Goal: Task Accomplishment & Management: Complete application form

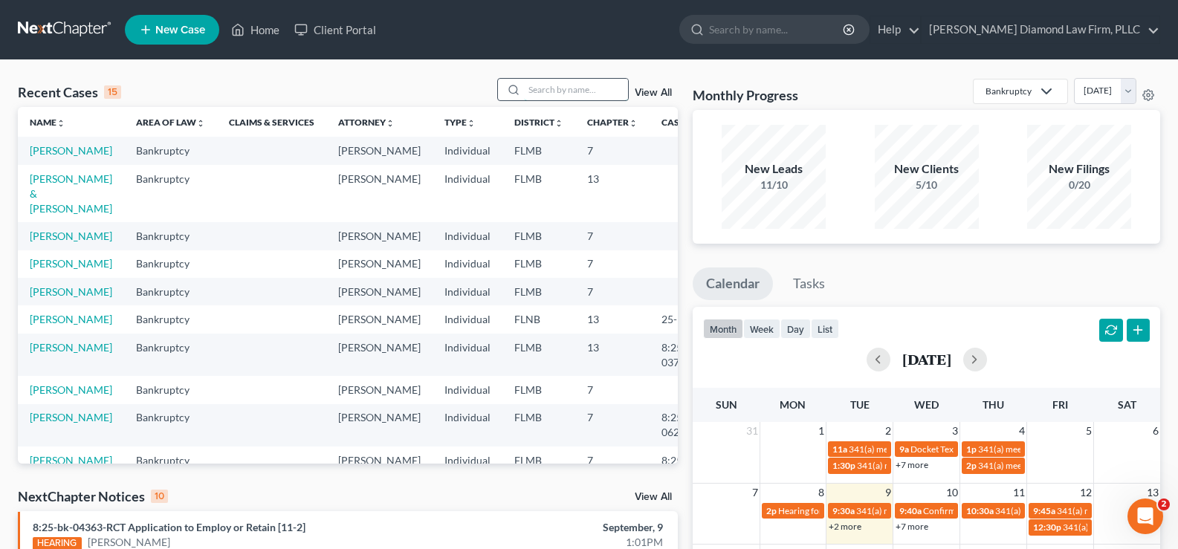
click at [581, 93] on input "search" at bounding box center [576, 90] width 104 height 22
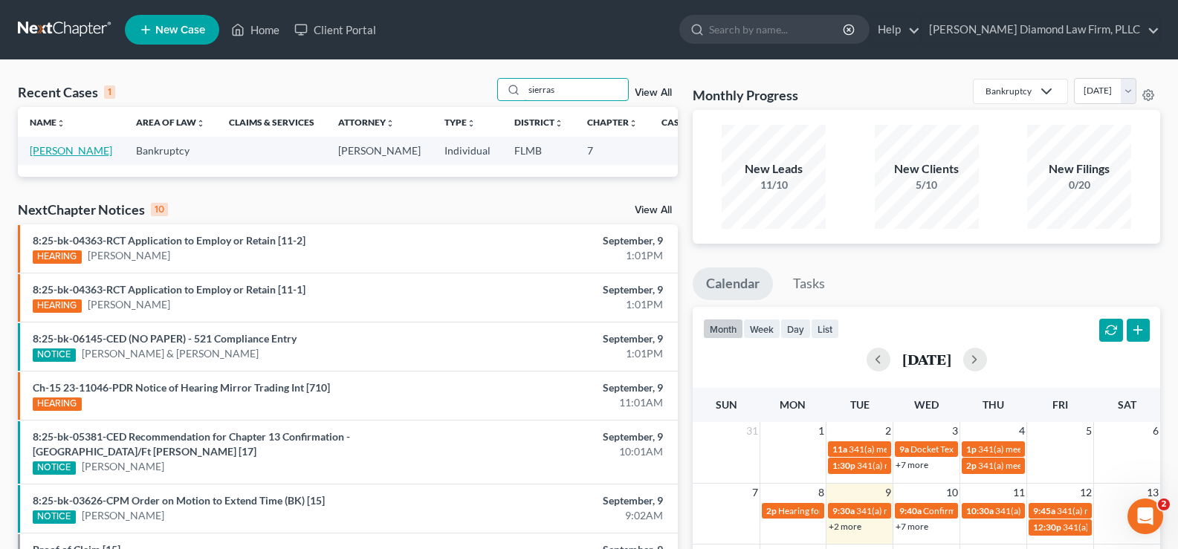
type input "sierras"
click at [53, 157] on link "Sierras, Marisol" at bounding box center [71, 150] width 83 height 13
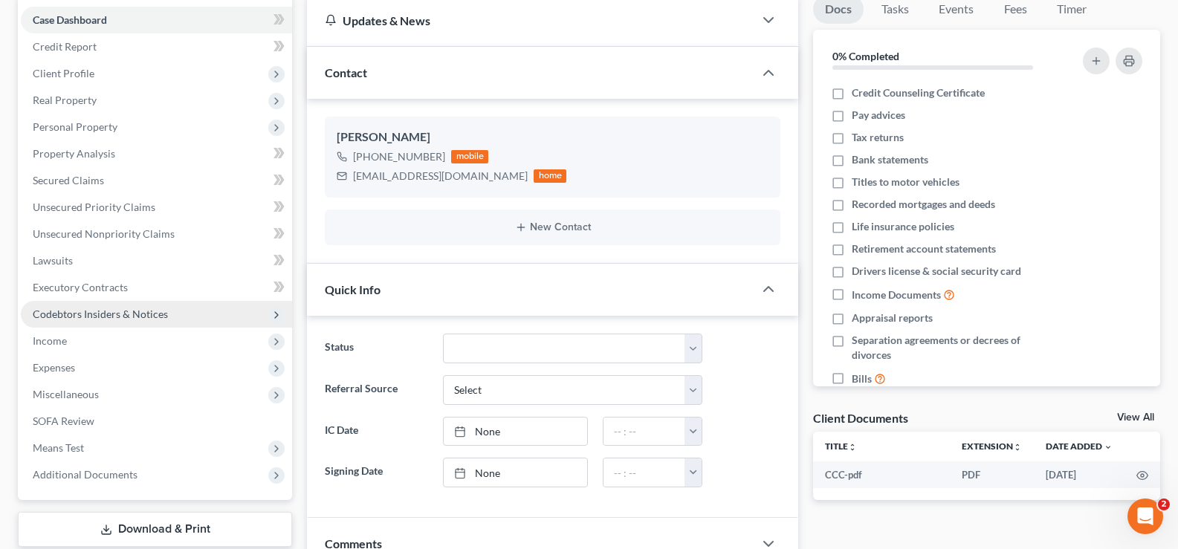
scroll to position [149, 0]
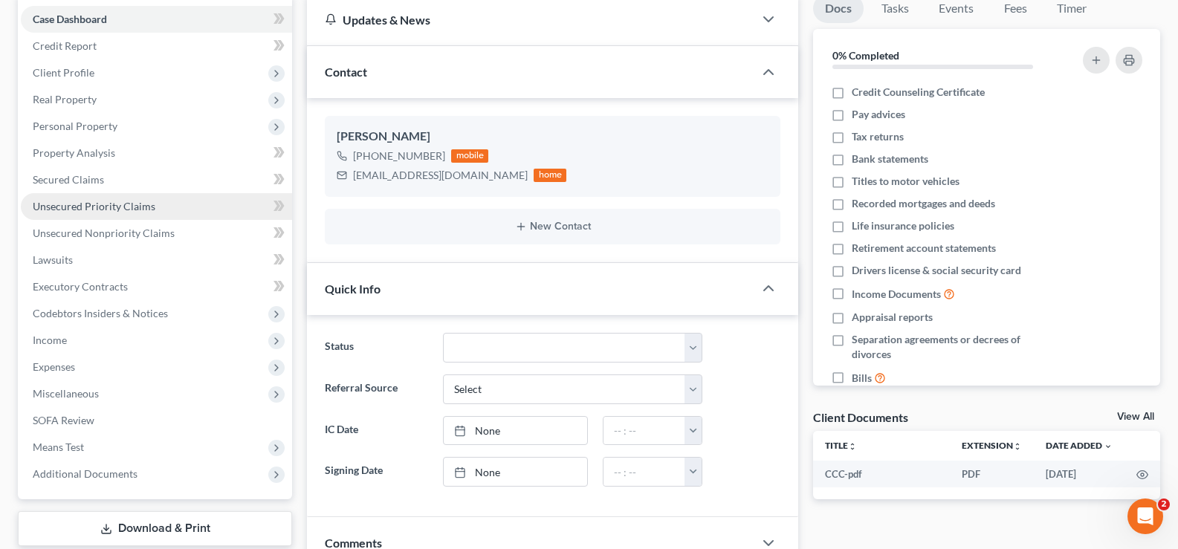
click at [117, 205] on span "Unsecured Priority Claims" at bounding box center [94, 206] width 123 height 13
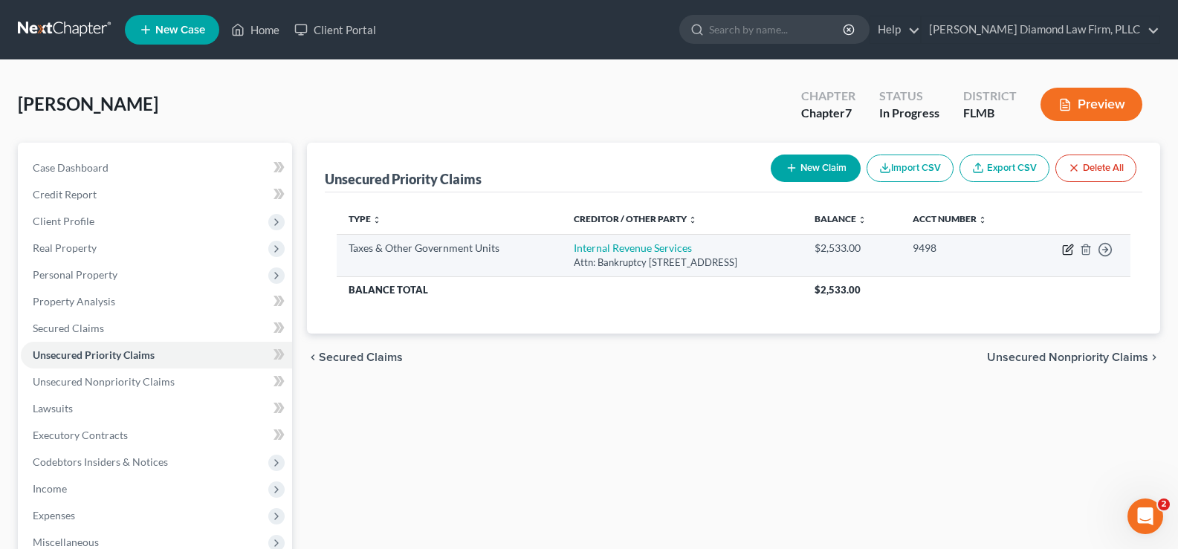
click at [1072, 248] on icon "button" at bounding box center [1068, 250] width 12 height 12
select select "0"
select select "39"
select select "0"
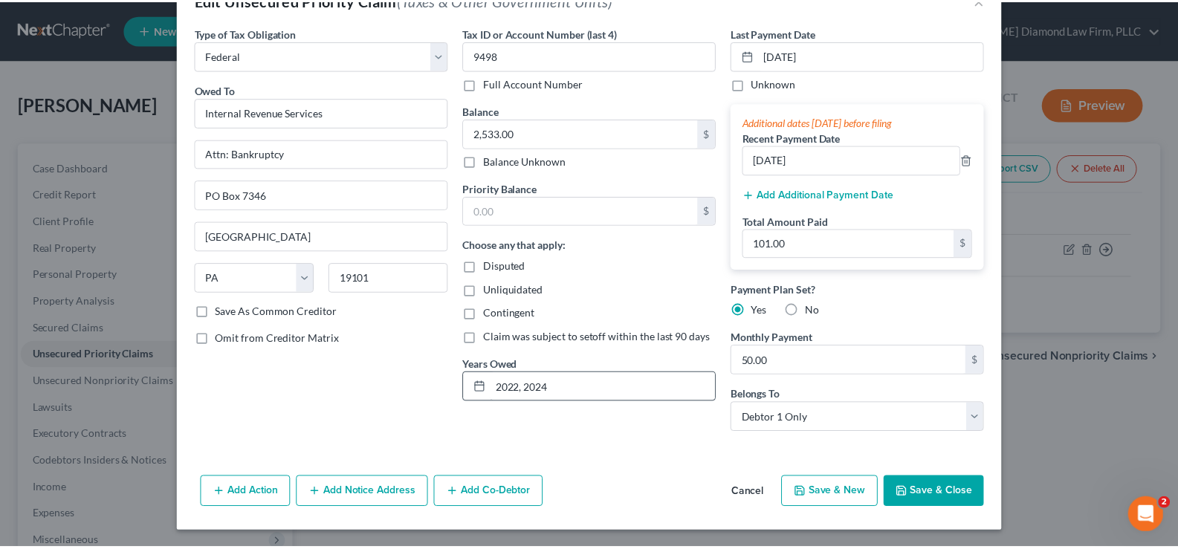
scroll to position [45, 0]
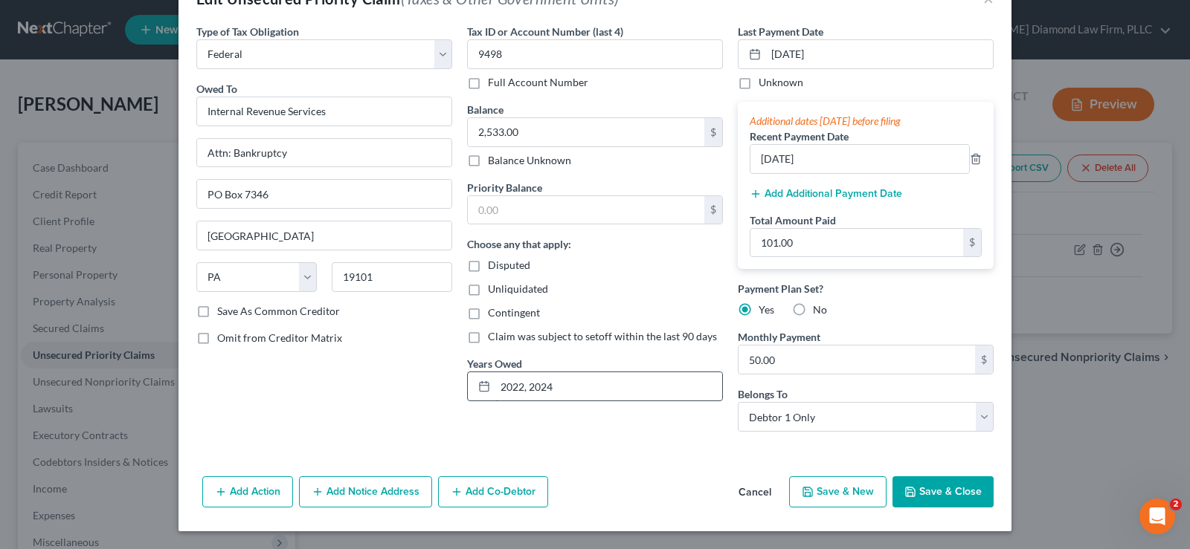
drag, startPoint x: 566, startPoint y: 378, endPoint x: 483, endPoint y: 385, distance: 83.6
click at [483, 385] on div "2022, 2024" at bounding box center [595, 387] width 256 height 30
type input "2024"
click at [553, 134] on input "2,533.00" at bounding box center [586, 132] width 236 height 28
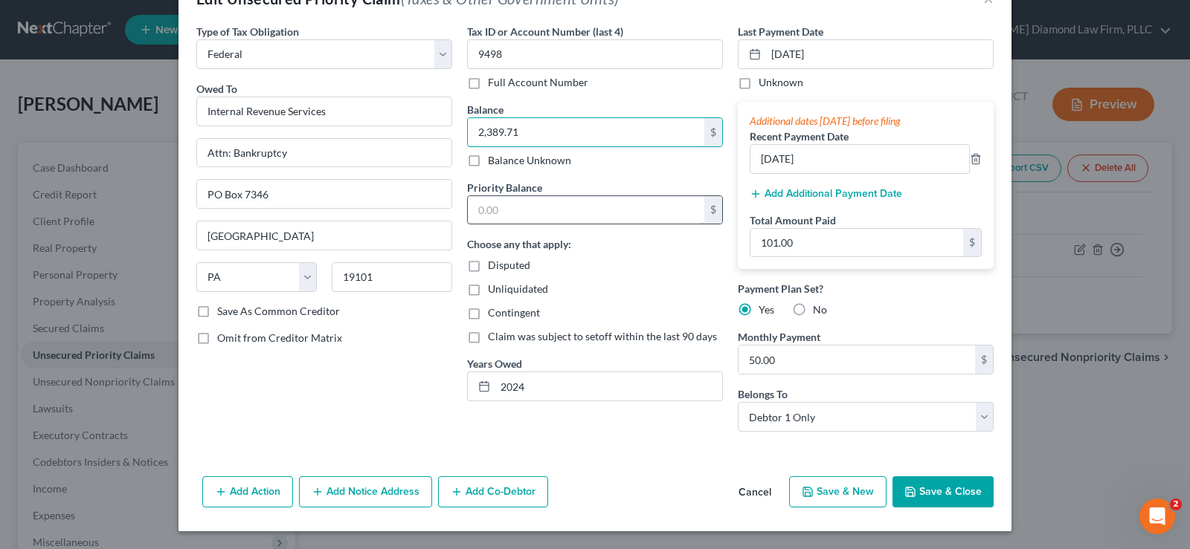
type input "2,389.71"
click at [550, 220] on input "text" at bounding box center [586, 210] width 236 height 28
type input "2,389.71"
click at [932, 495] on button "Save & Close" at bounding box center [942, 492] width 101 height 31
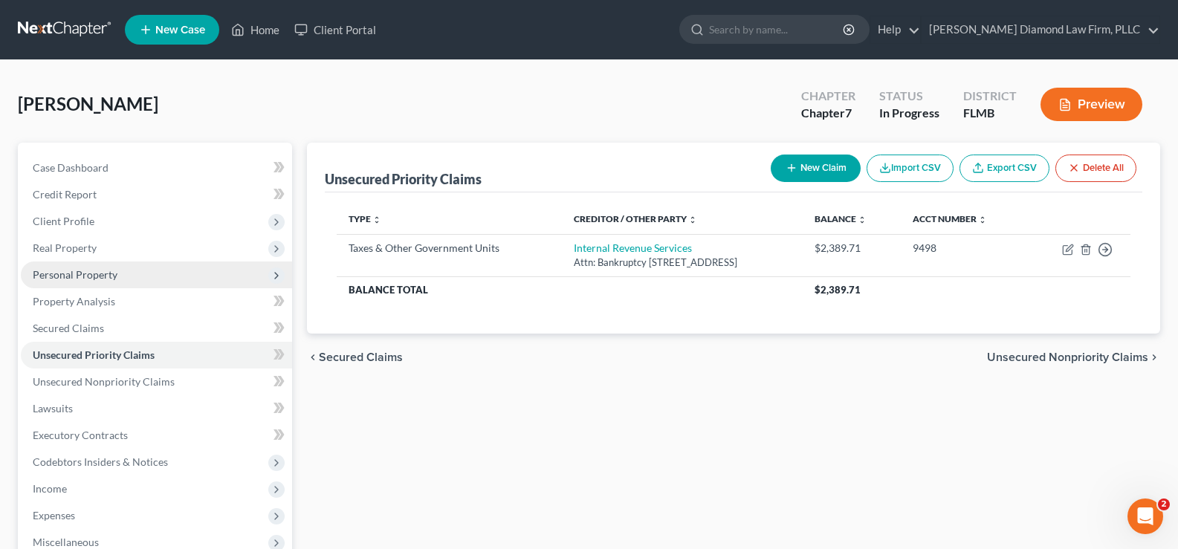
click at [102, 280] on span "Personal Property" at bounding box center [75, 274] width 85 height 13
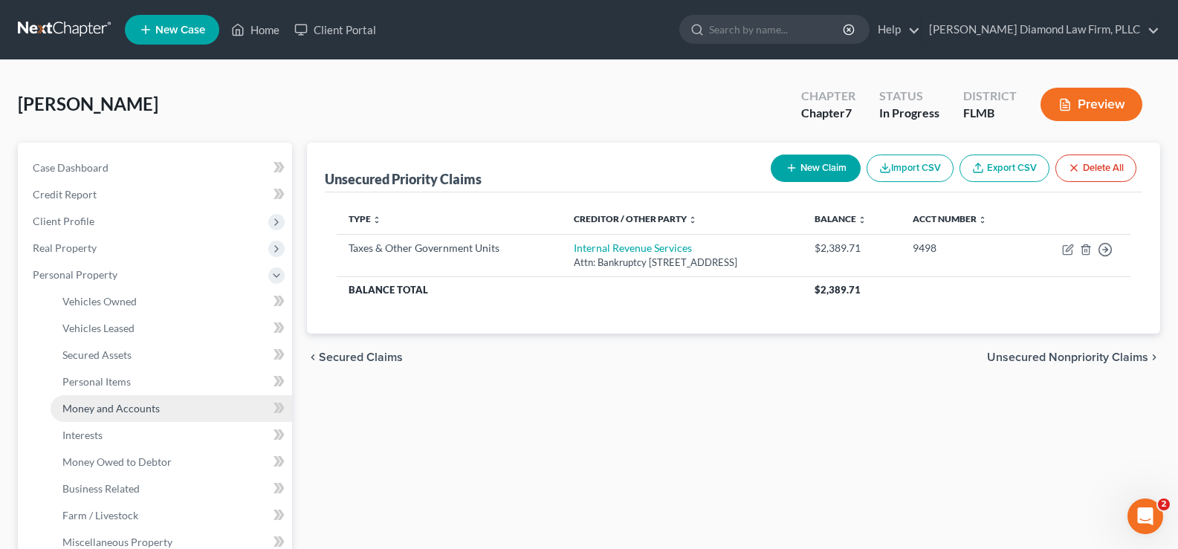
click at [148, 407] on span "Money and Accounts" at bounding box center [110, 408] width 97 height 13
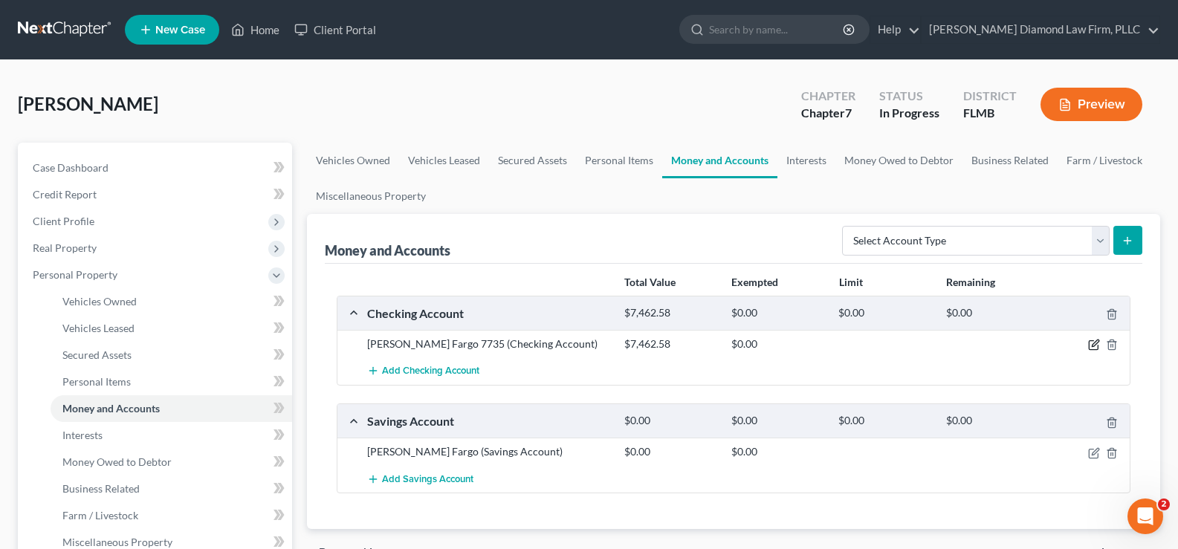
click at [1097, 345] on icon "button" at bounding box center [1095, 344] width 7 height 7
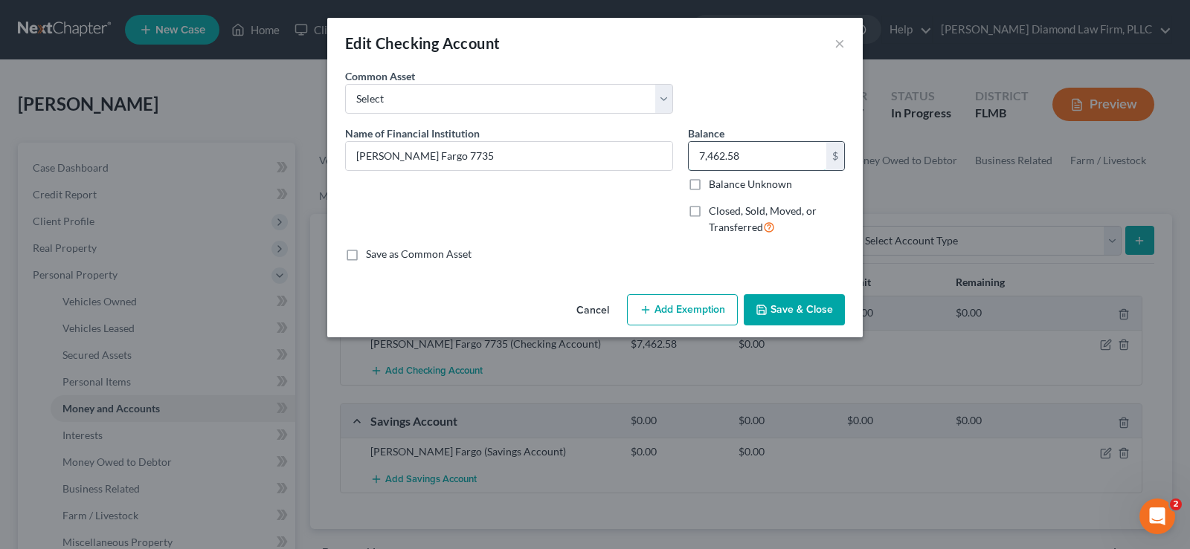
click at [741, 161] on input "7,462.58" at bounding box center [757, 156] width 138 height 28
type input "1,194.11"
click at [804, 320] on button "Save & Close" at bounding box center [794, 309] width 101 height 31
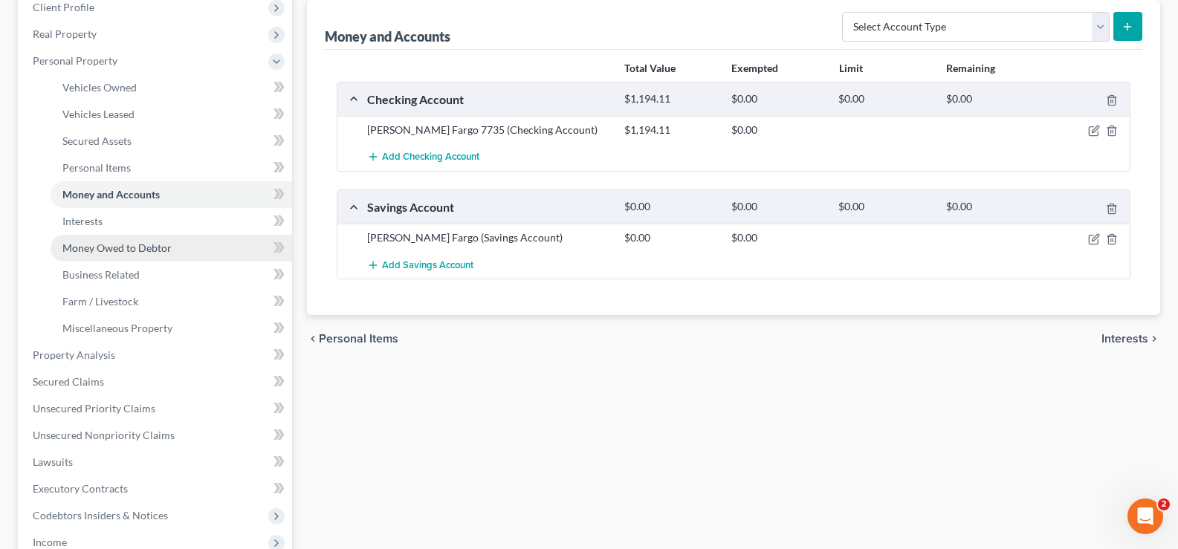
scroll to position [297, 0]
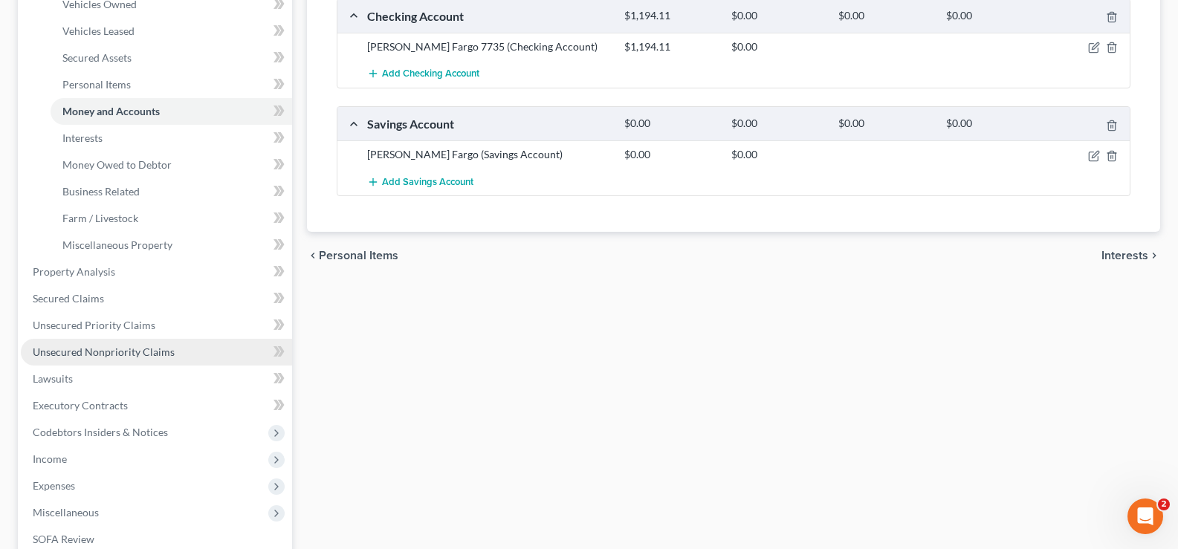
click at [141, 353] on span "Unsecured Nonpriority Claims" at bounding box center [104, 352] width 142 height 13
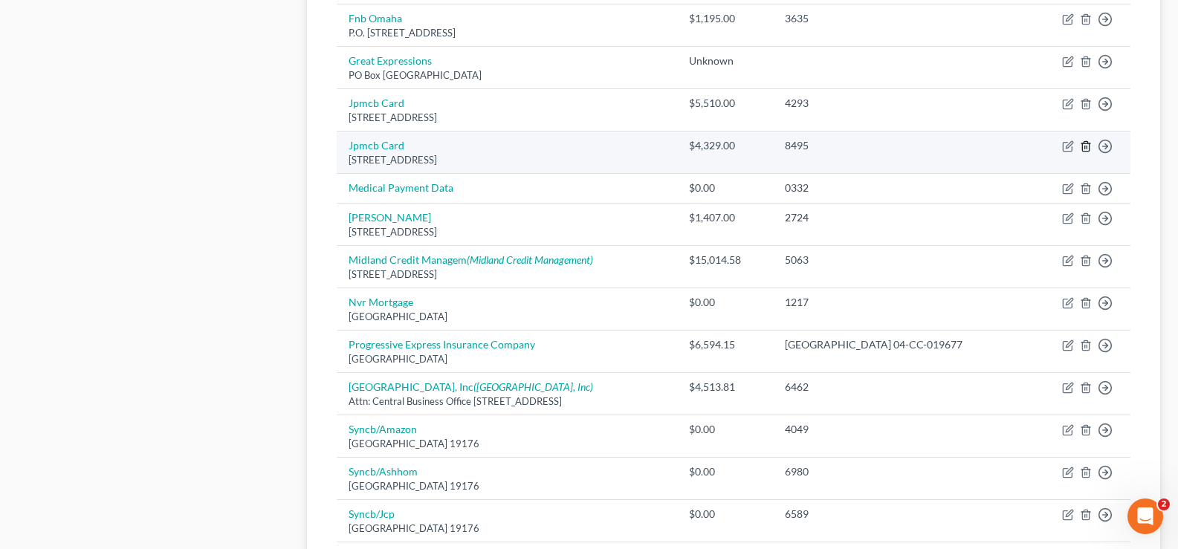
scroll to position [1041, 0]
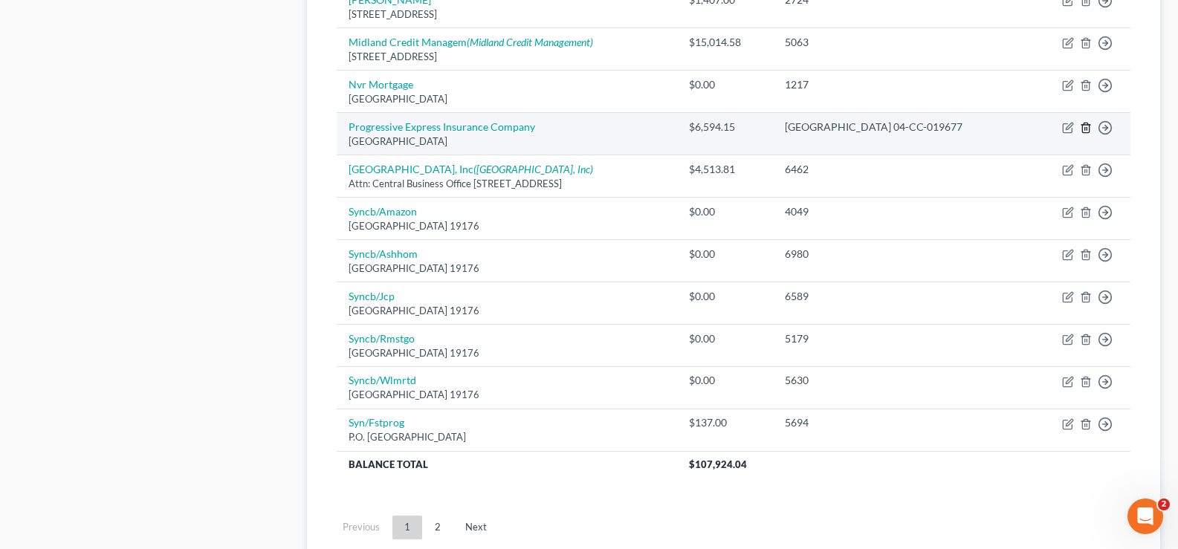
click at [1086, 127] on line "button" at bounding box center [1086, 128] width 0 height 3
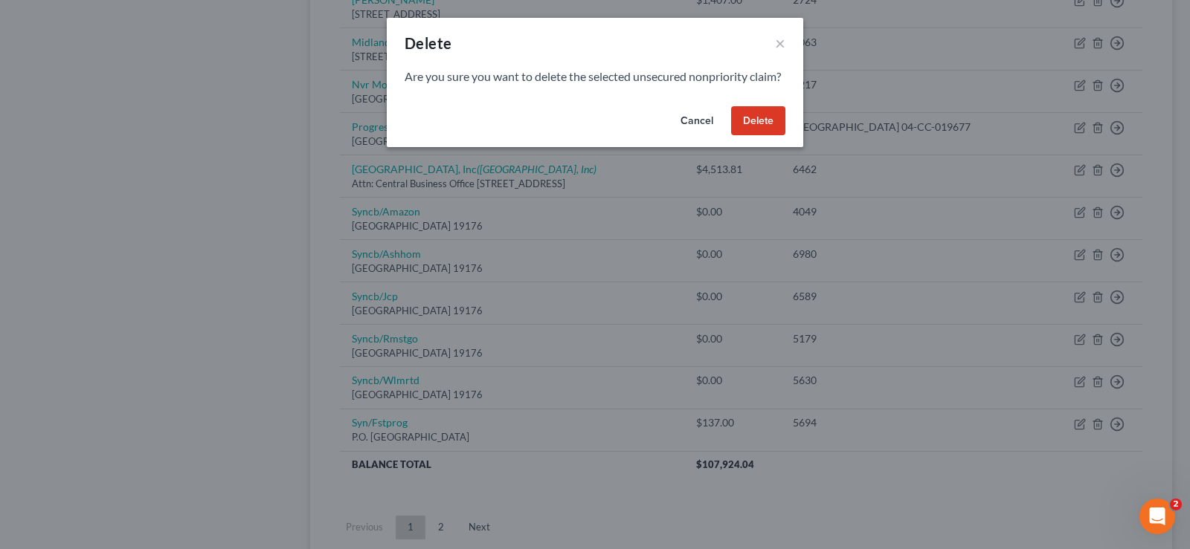
click at [746, 136] on button "Delete" at bounding box center [758, 121] width 54 height 30
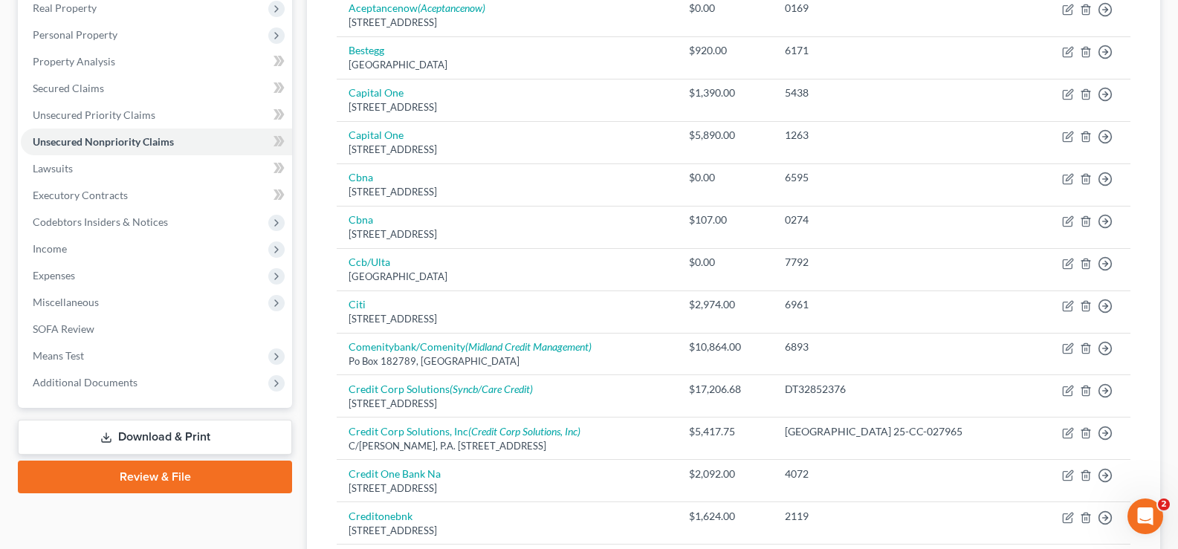
scroll to position [223, 0]
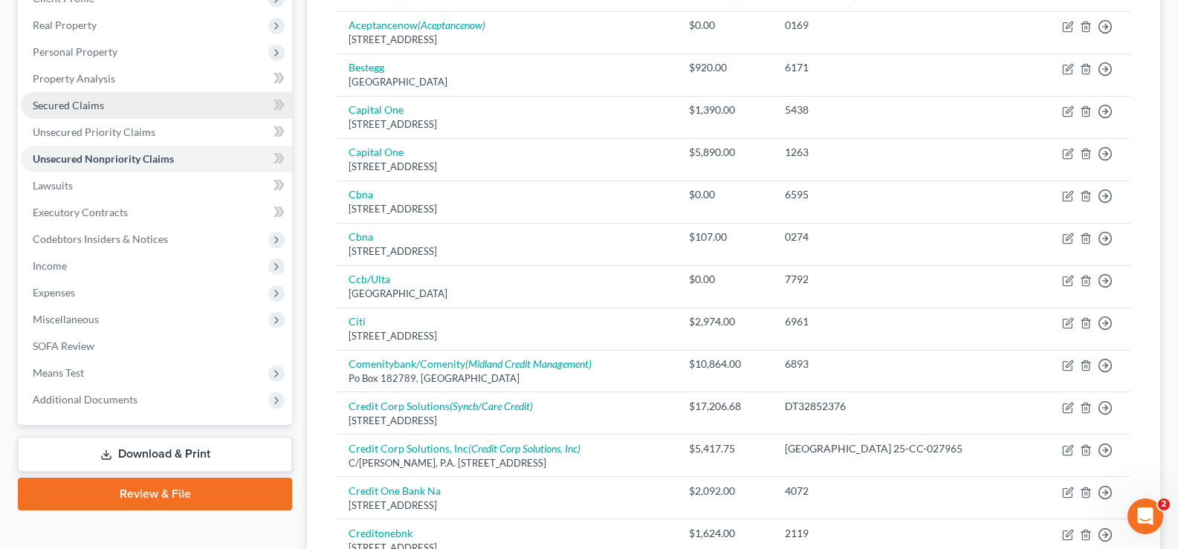
click at [132, 104] on link "Secured Claims" at bounding box center [156, 105] width 271 height 27
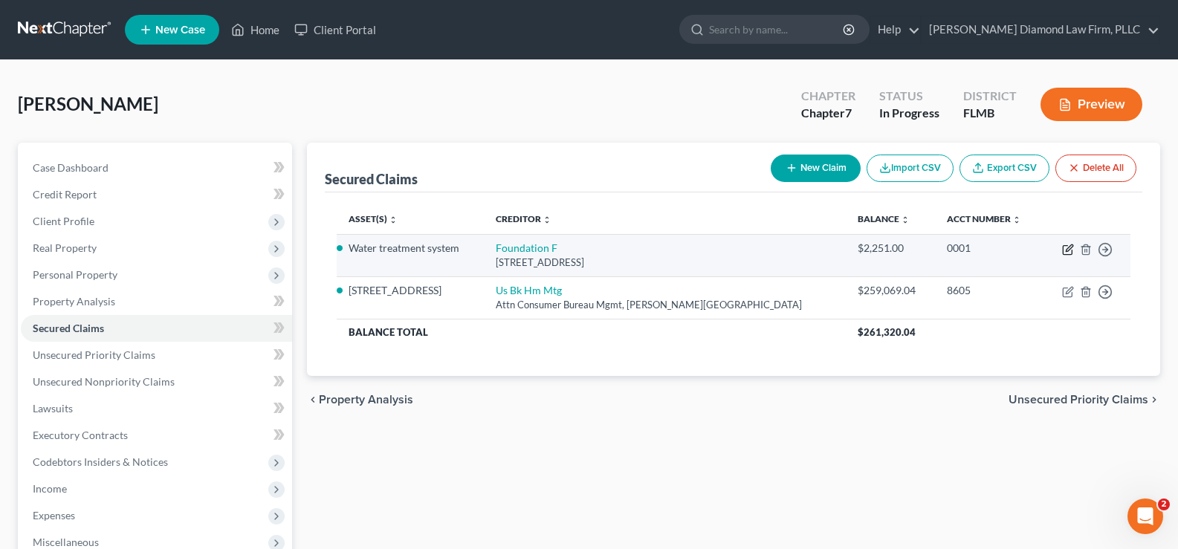
click at [1068, 251] on icon "button" at bounding box center [1068, 250] width 12 height 12
select select "52"
select select "0"
select select "3"
select select "0"
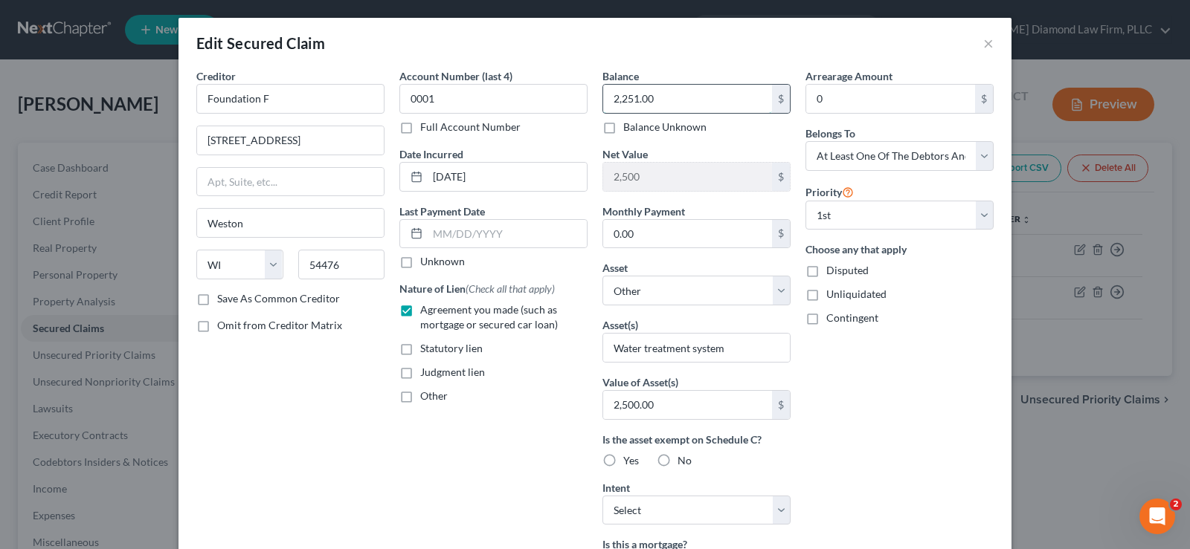
click at [672, 91] on input "2,251.00" at bounding box center [687, 99] width 169 height 28
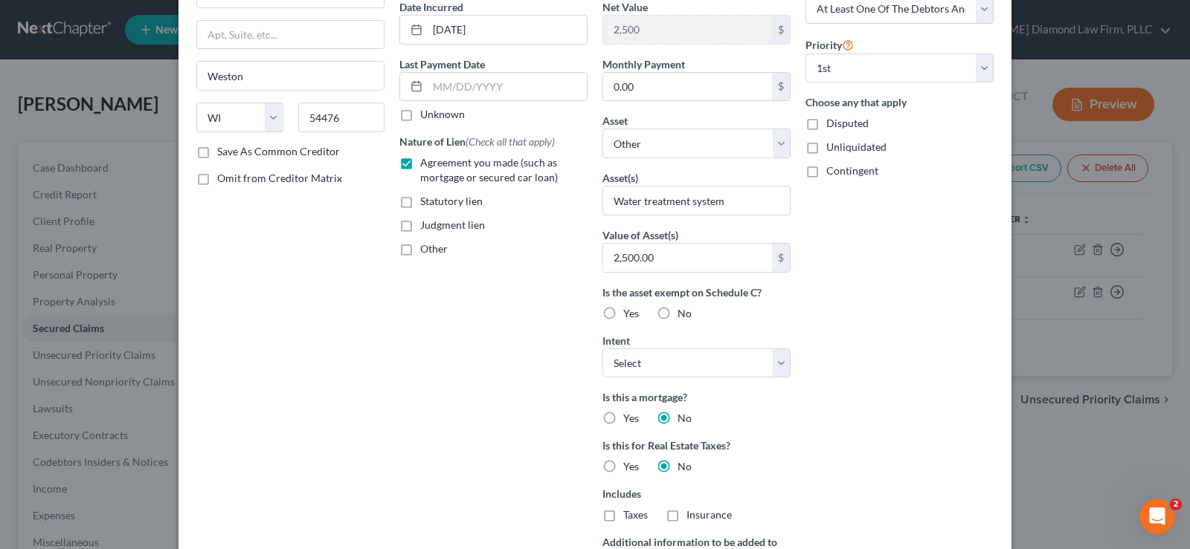
scroll to position [149, 0]
type input "2,251.20"
click at [623, 312] on label "Yes" at bounding box center [631, 312] width 16 height 15
click at [629, 312] on input "Yes" at bounding box center [634, 310] width 10 height 10
radio input "true"
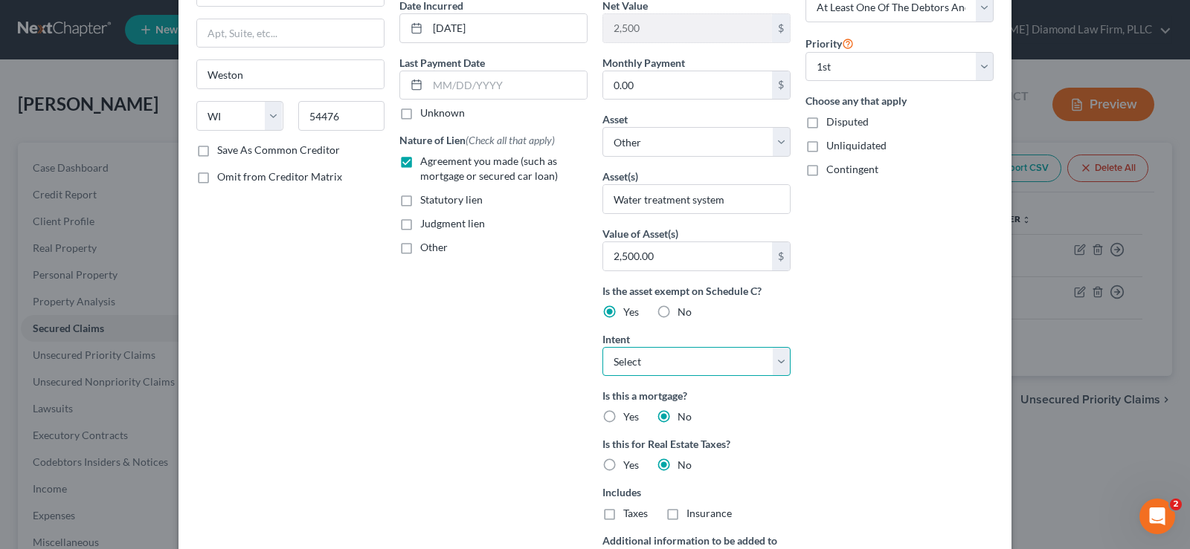
click at [742, 355] on select "Select Surrender Redeem Reaffirm Avoid Other" at bounding box center [696, 362] width 188 height 30
select select "2"
click at [602, 347] on select "Select Surrender Redeem Reaffirm Avoid Other" at bounding box center [696, 362] width 188 height 30
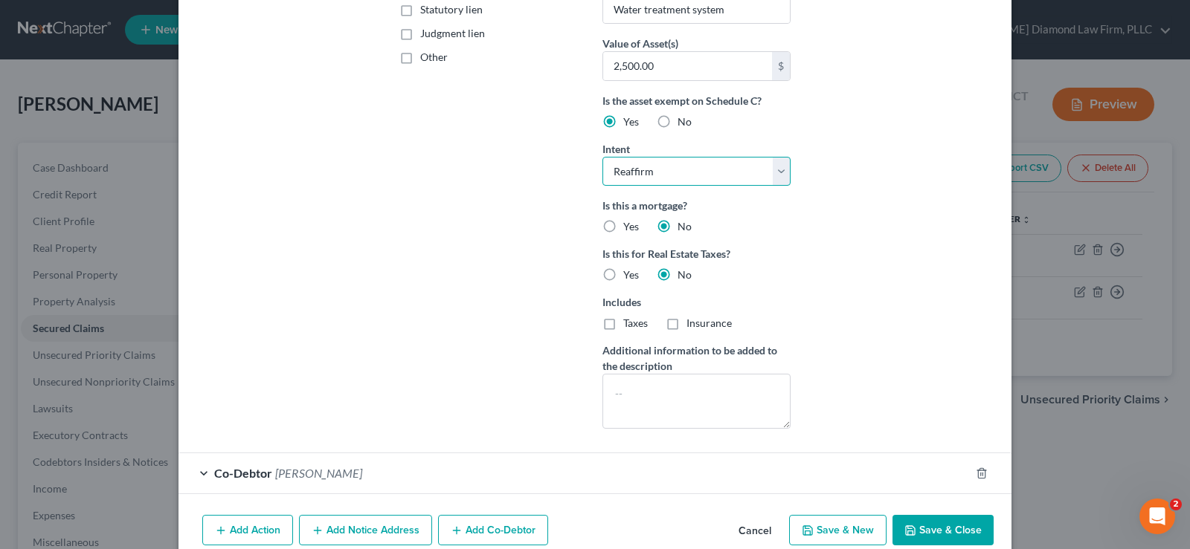
scroll to position [372, 0]
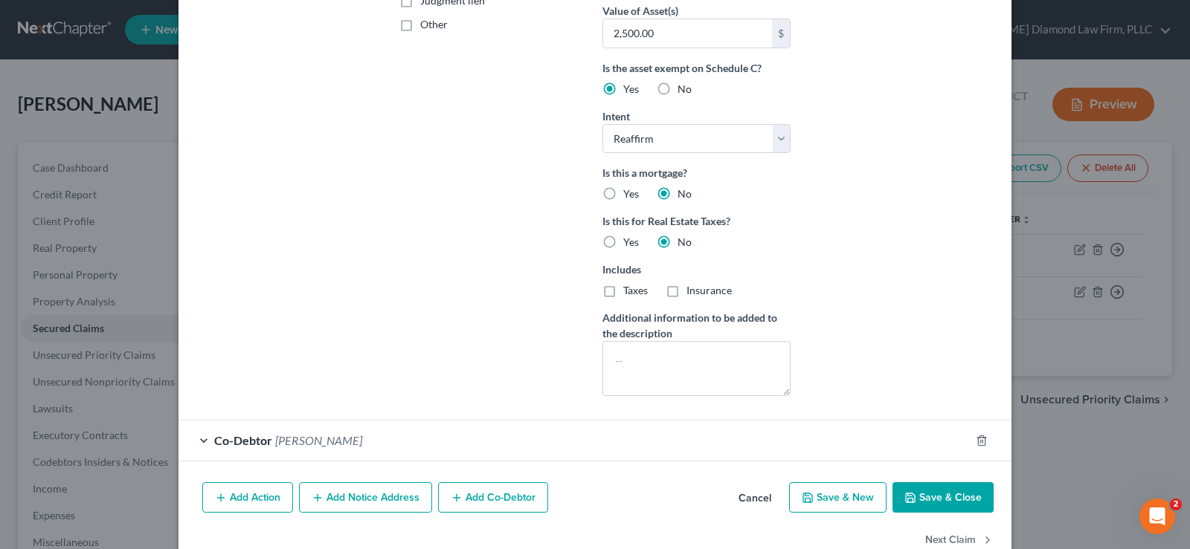
click at [949, 505] on button "Save & Close" at bounding box center [942, 498] width 101 height 31
select select
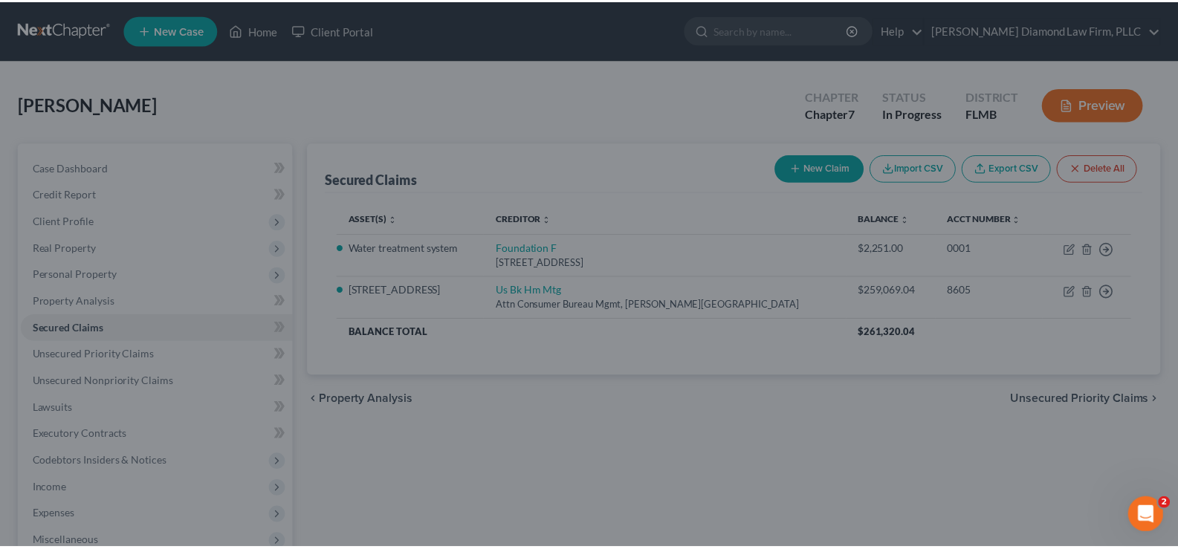
scroll to position [245, 0]
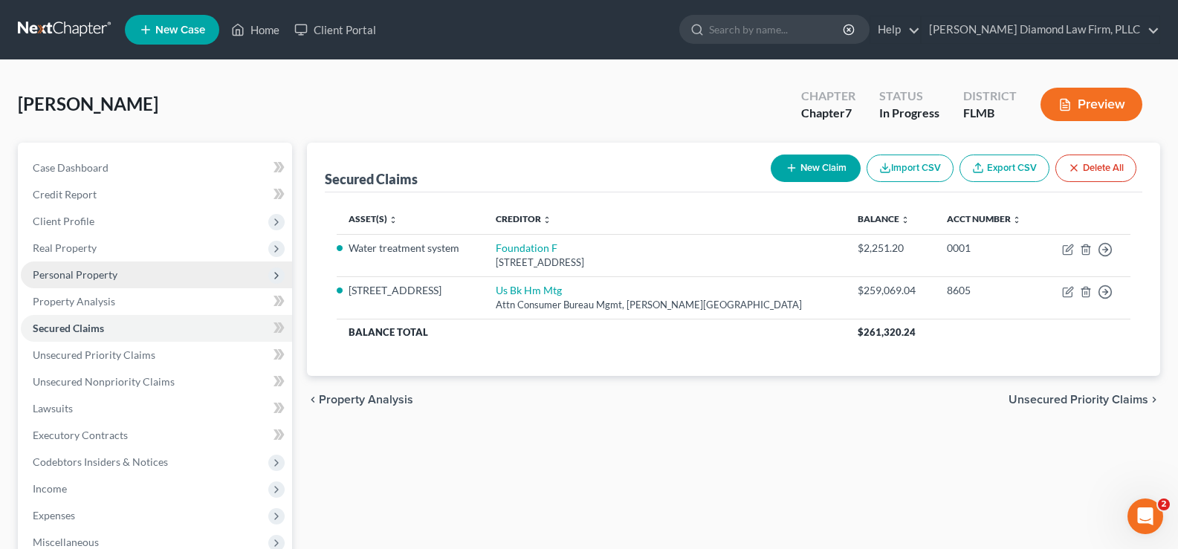
click at [88, 281] on span "Personal Property" at bounding box center [156, 275] width 271 height 27
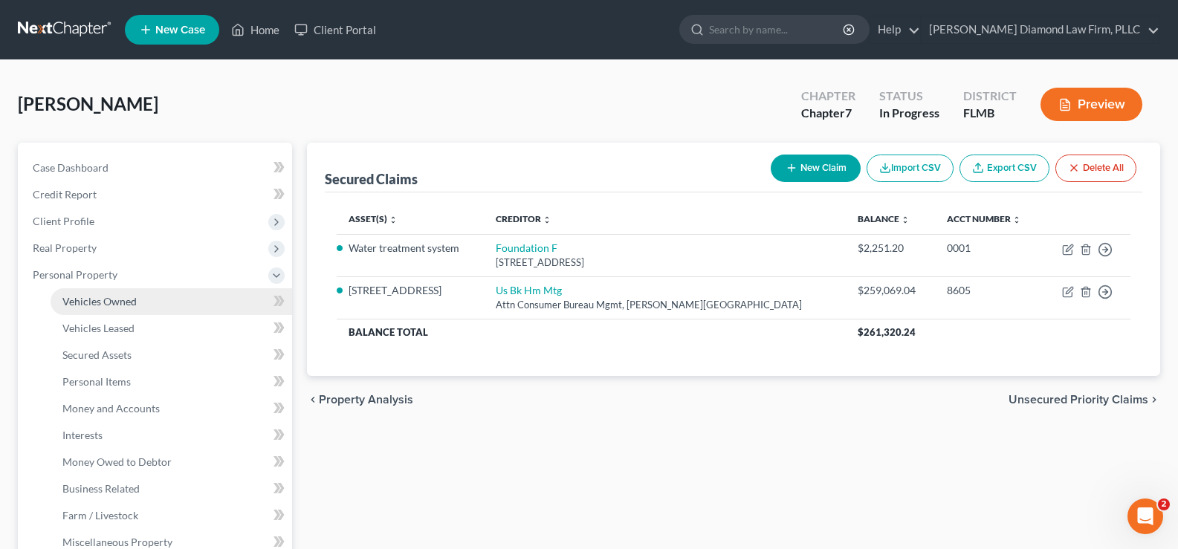
click at [120, 305] on span "Vehicles Owned" at bounding box center [99, 301] width 74 height 13
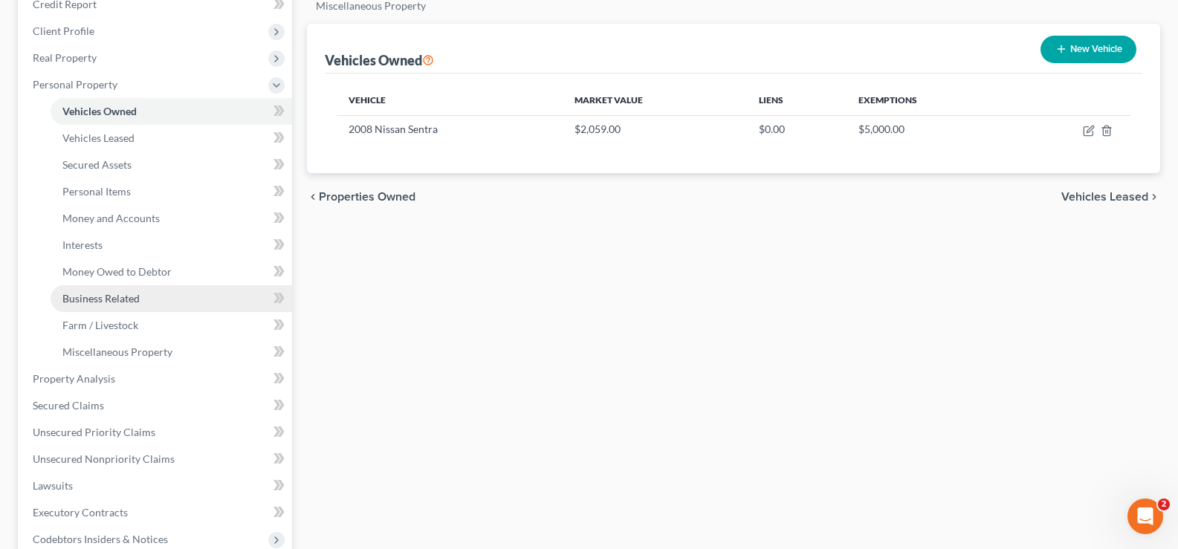
scroll to position [223, 0]
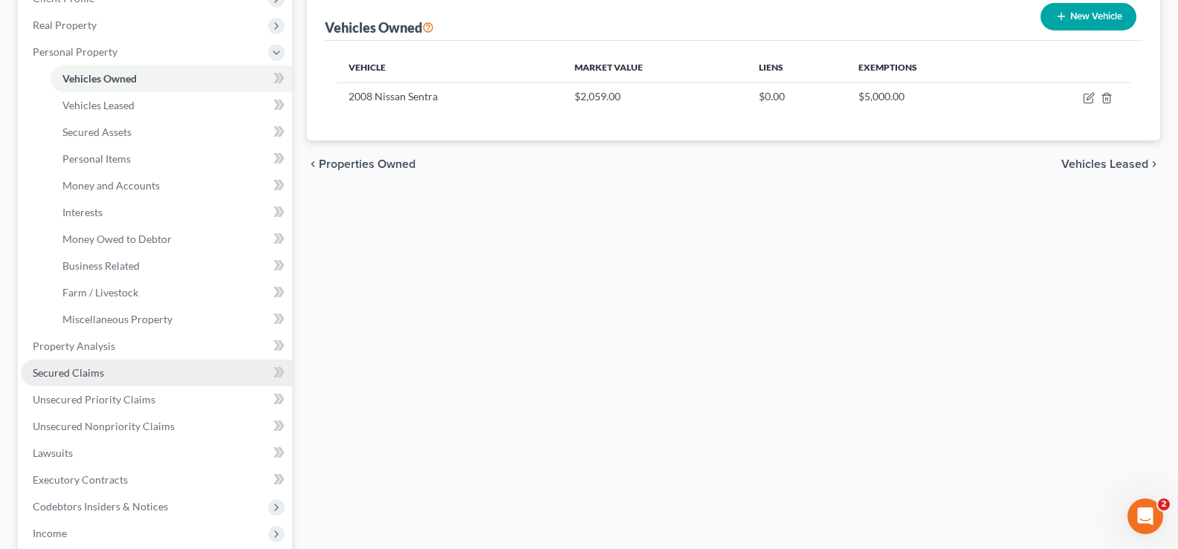
click at [153, 369] on link "Secured Claims" at bounding box center [156, 373] width 271 height 27
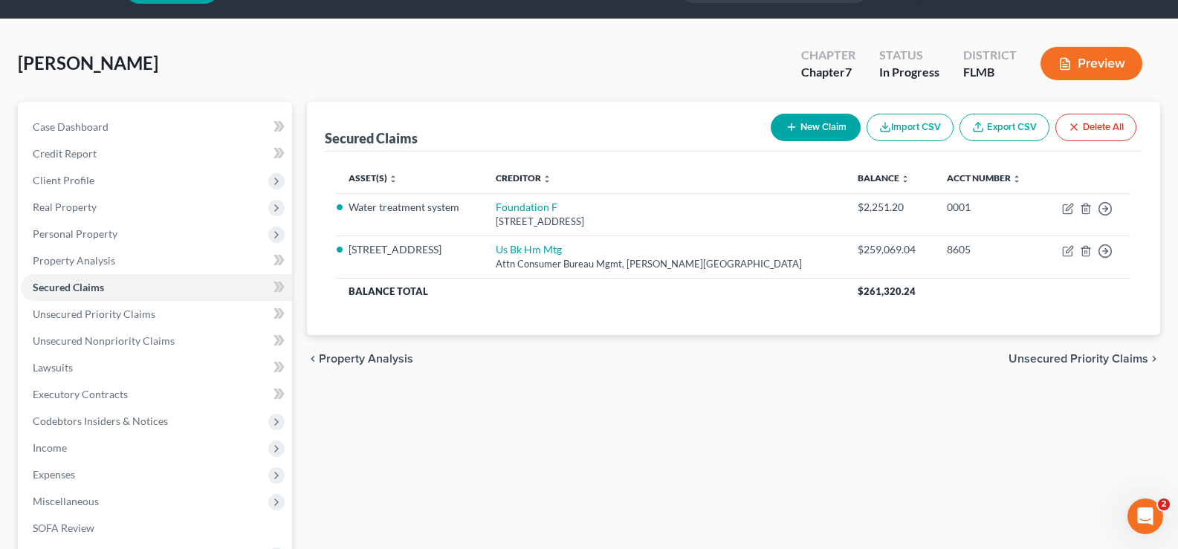
scroll to position [74, 0]
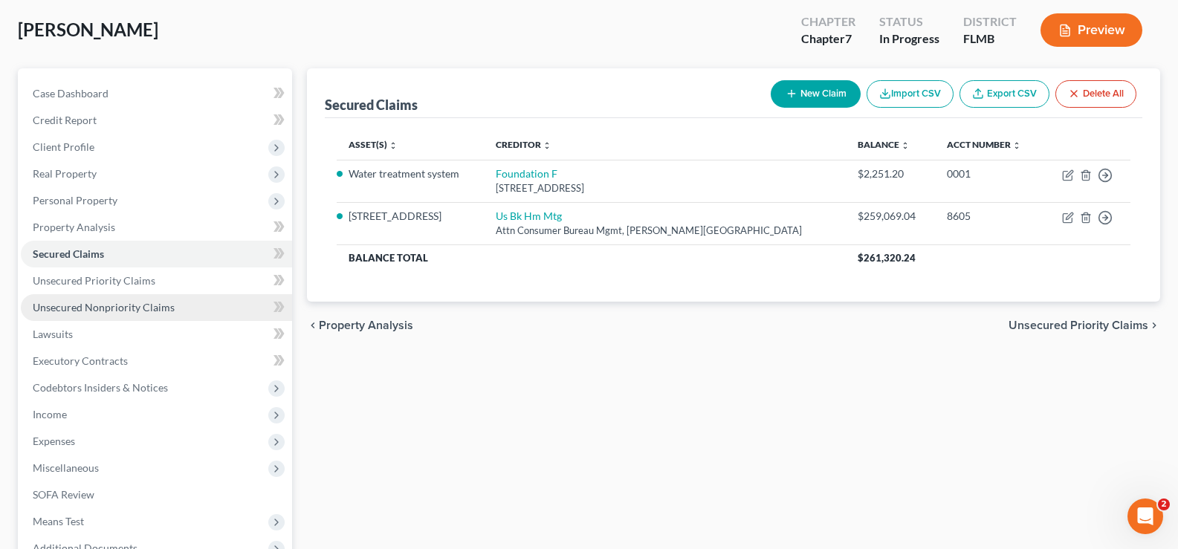
click at [147, 312] on span "Unsecured Nonpriority Claims" at bounding box center [104, 307] width 142 height 13
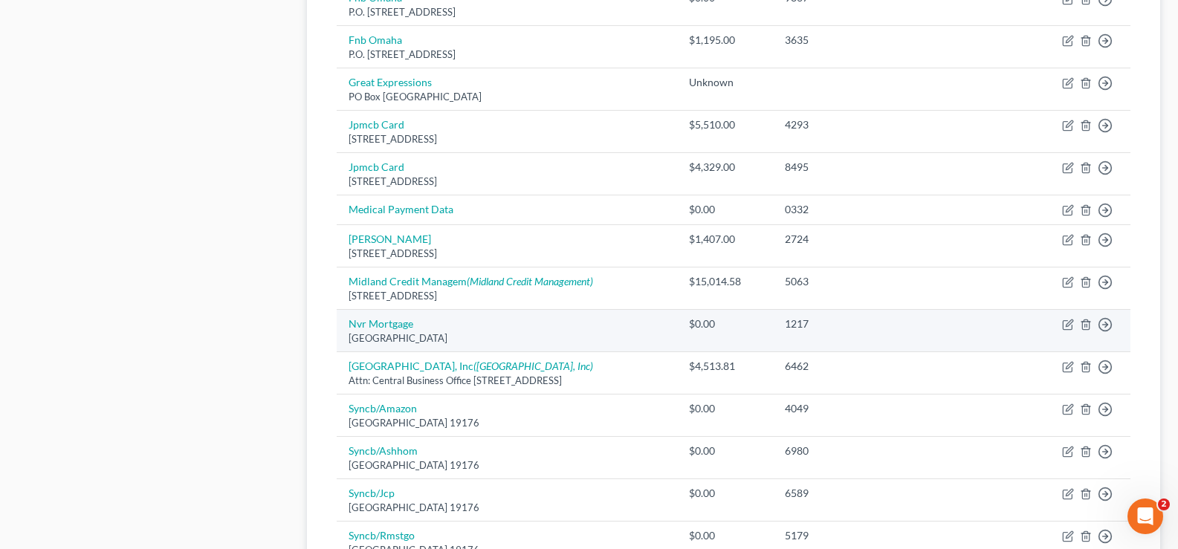
scroll to position [892, 0]
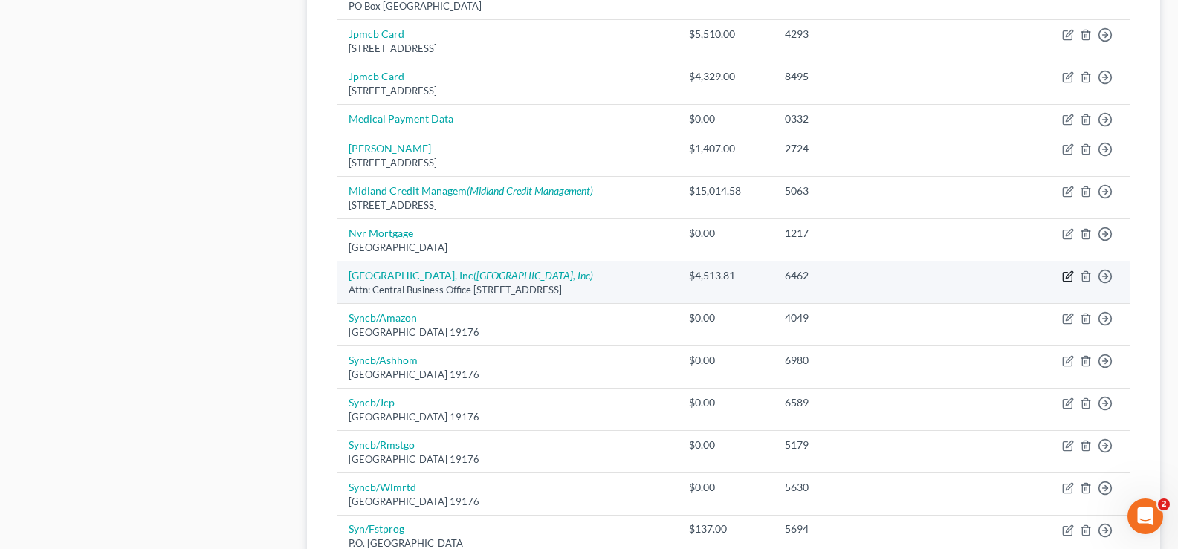
click at [1064, 279] on icon "button" at bounding box center [1067, 277] width 9 height 9
select select "9"
select select "3"
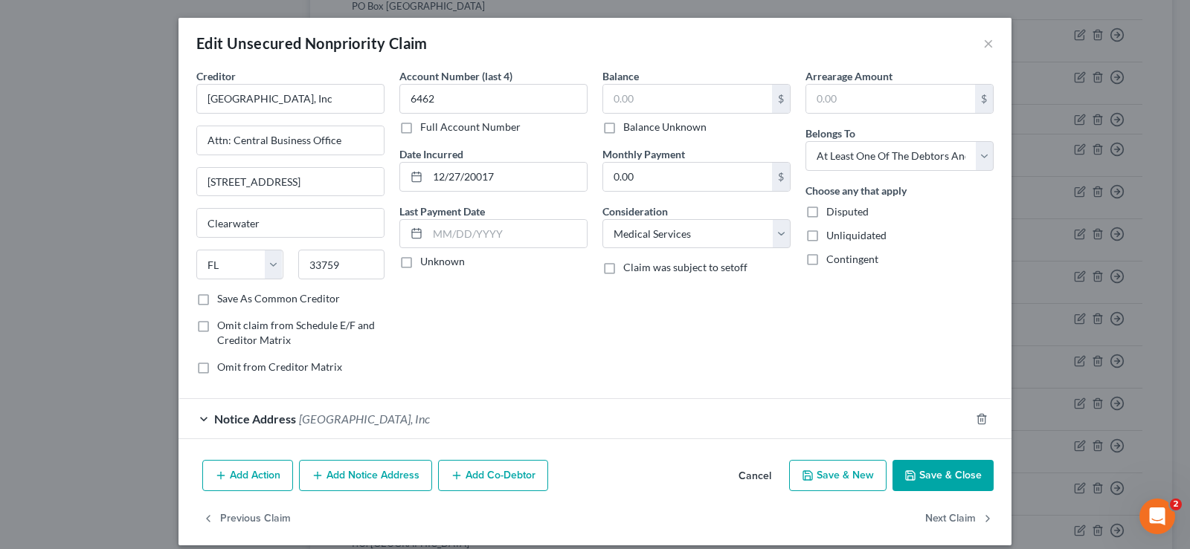
click at [623, 127] on label "Balance Unknown" at bounding box center [664, 127] width 83 height 15
click at [629, 127] on input "Balance Unknown" at bounding box center [634, 125] width 10 height 10
checkbox input "true"
type input "0.00"
click at [468, 178] on input "12/27/20017" at bounding box center [507, 177] width 159 height 28
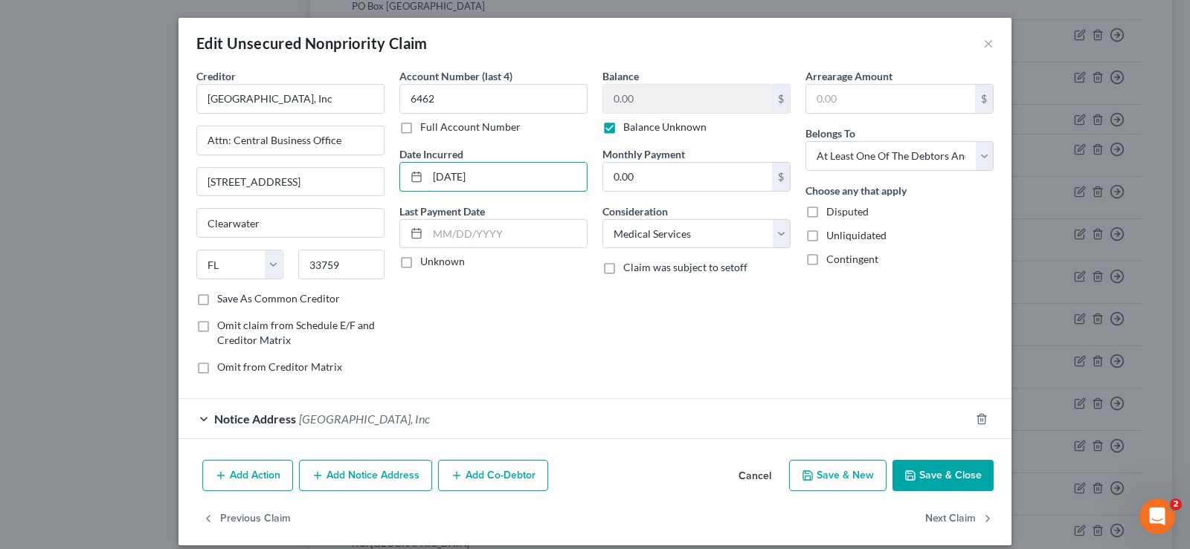
type input "12/27/2017"
click at [944, 477] on button "Save & Close" at bounding box center [942, 475] width 101 height 31
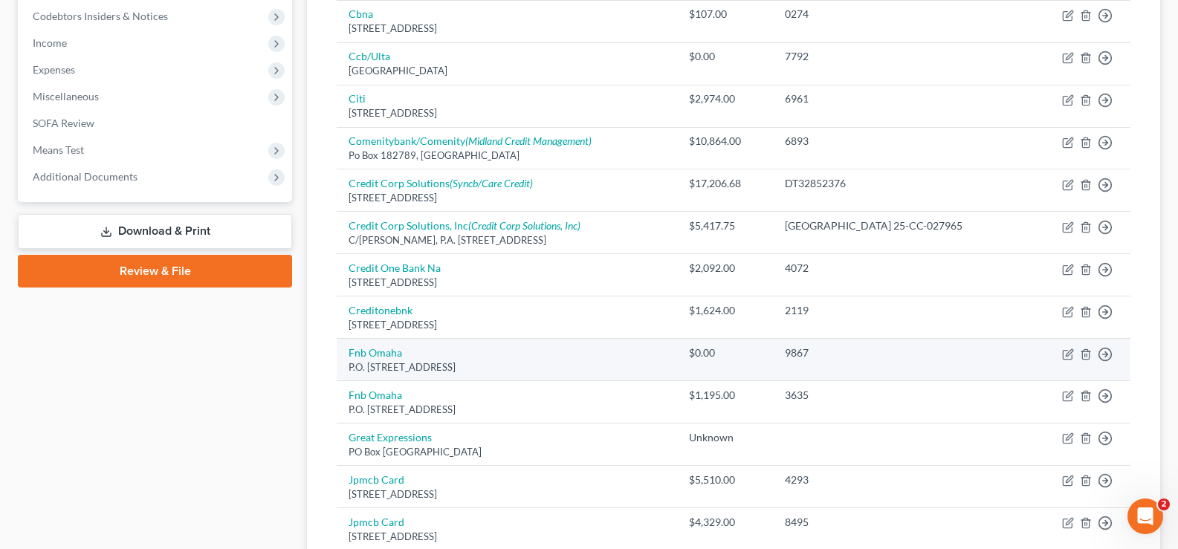
scroll to position [0, 0]
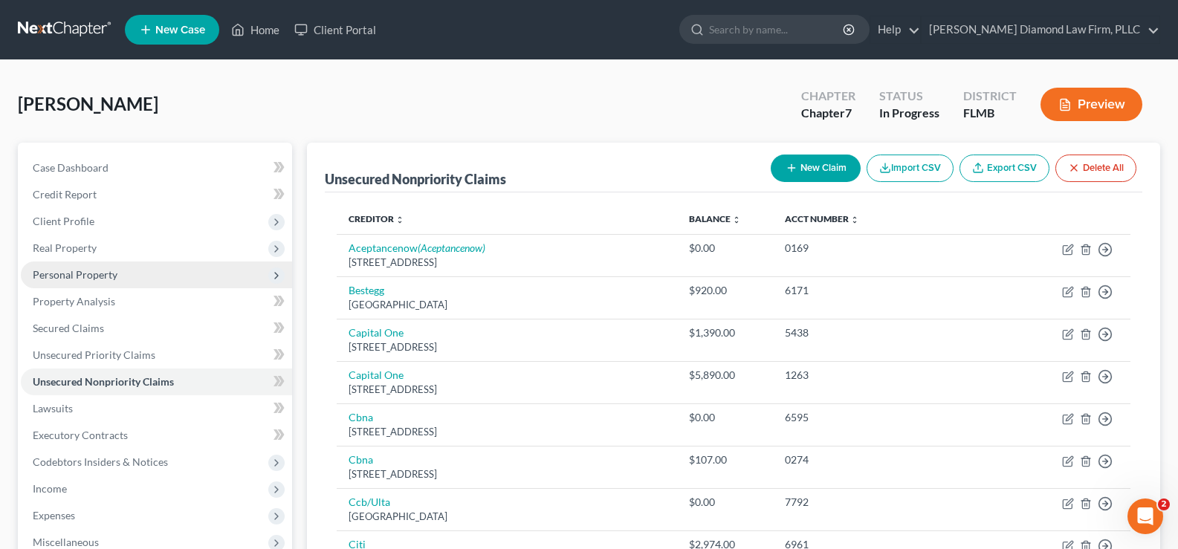
click at [97, 277] on span "Personal Property" at bounding box center [75, 274] width 85 height 13
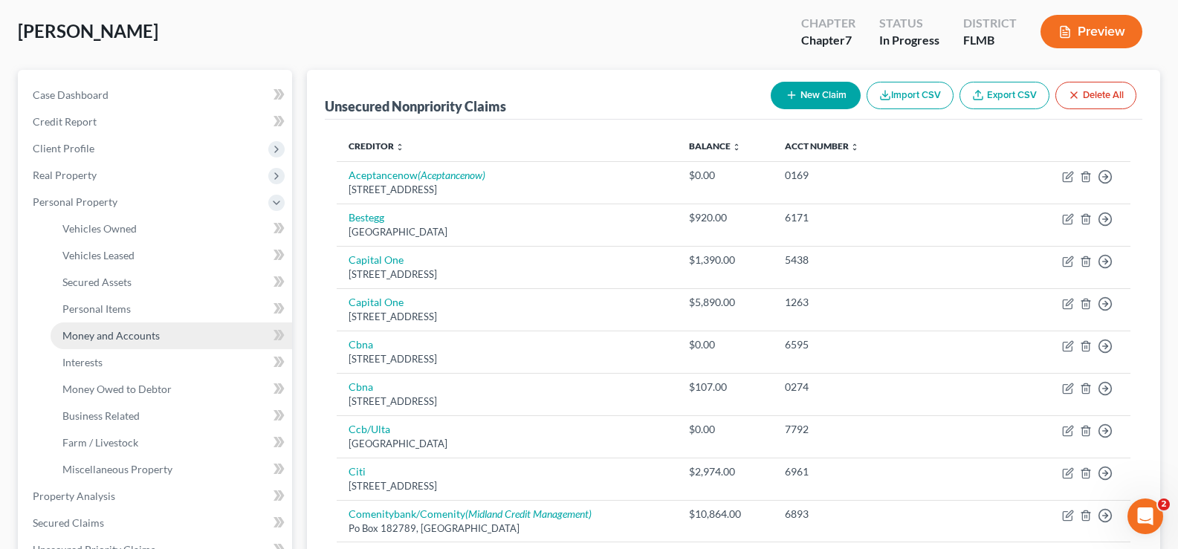
scroll to position [149, 0]
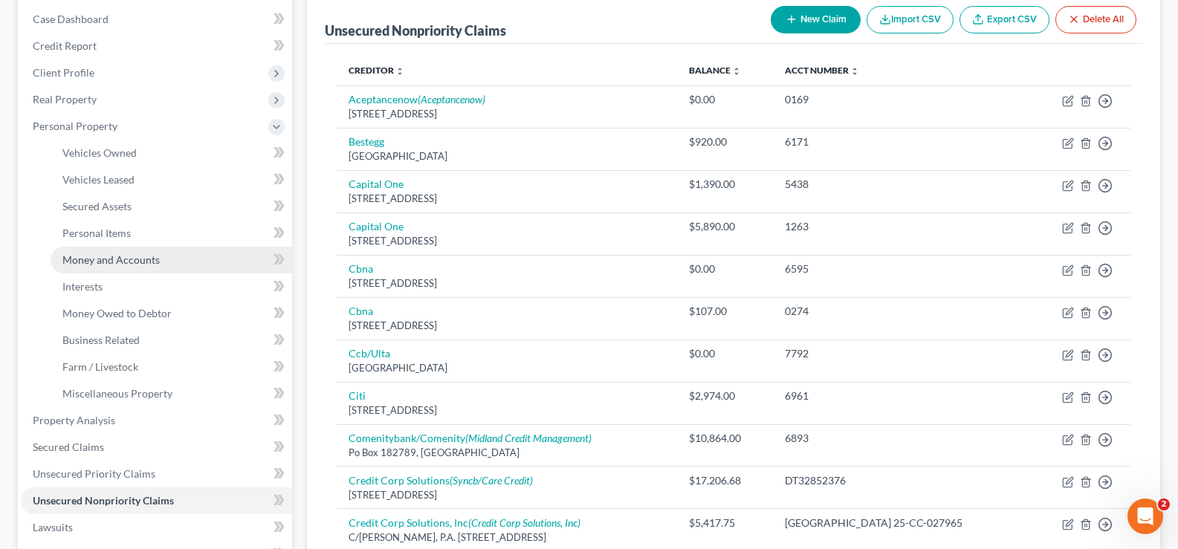
click at [145, 262] on span "Money and Accounts" at bounding box center [110, 260] width 97 height 13
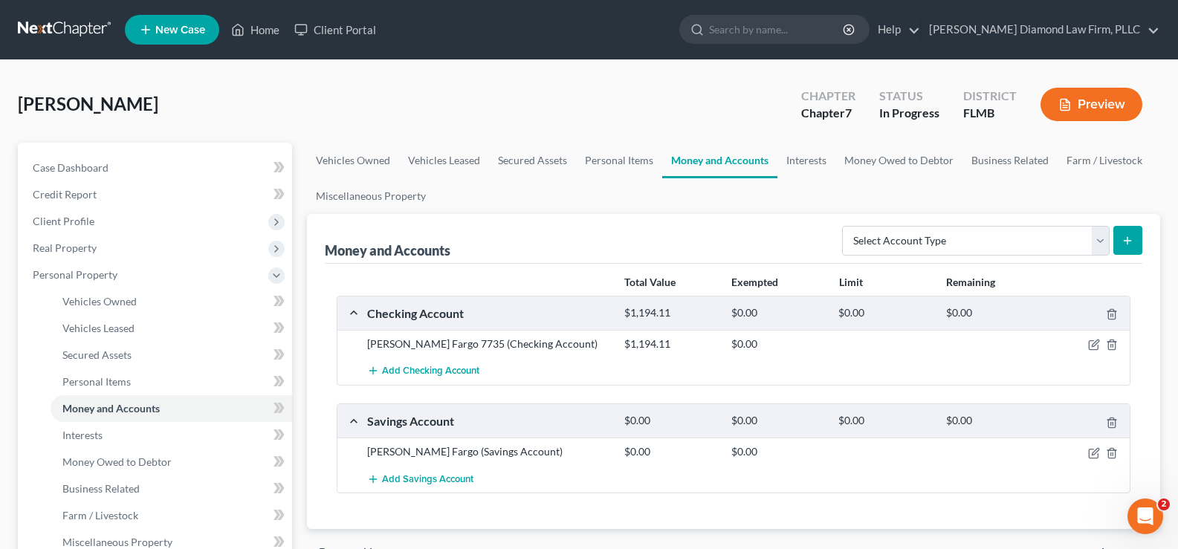
scroll to position [149, 0]
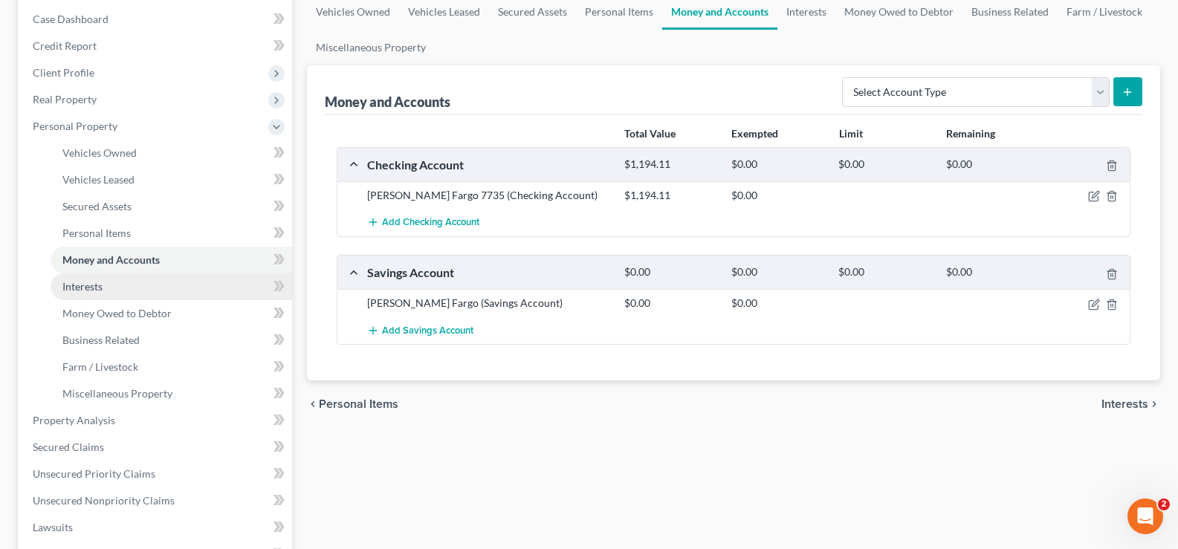
click at [97, 291] on span "Interests" at bounding box center [82, 286] width 40 height 13
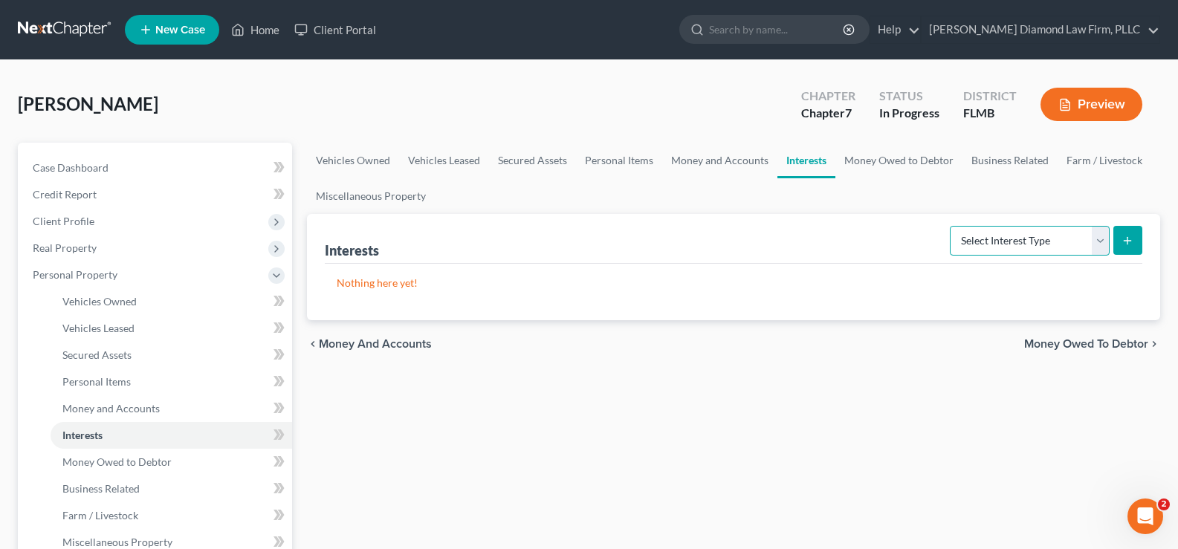
click at [1068, 242] on select "Select Interest Type 401K Annuity Bond Education IRA Government Bond Government…" at bounding box center [1030, 241] width 160 height 30
select select "term_life_insurance"
click at [952, 226] on select "Select Interest Type 401K Annuity Bond Education IRA Government Bond Government…" at bounding box center [1030, 241] width 160 height 30
click at [1128, 244] on line "submit" at bounding box center [1128, 240] width 0 height 7
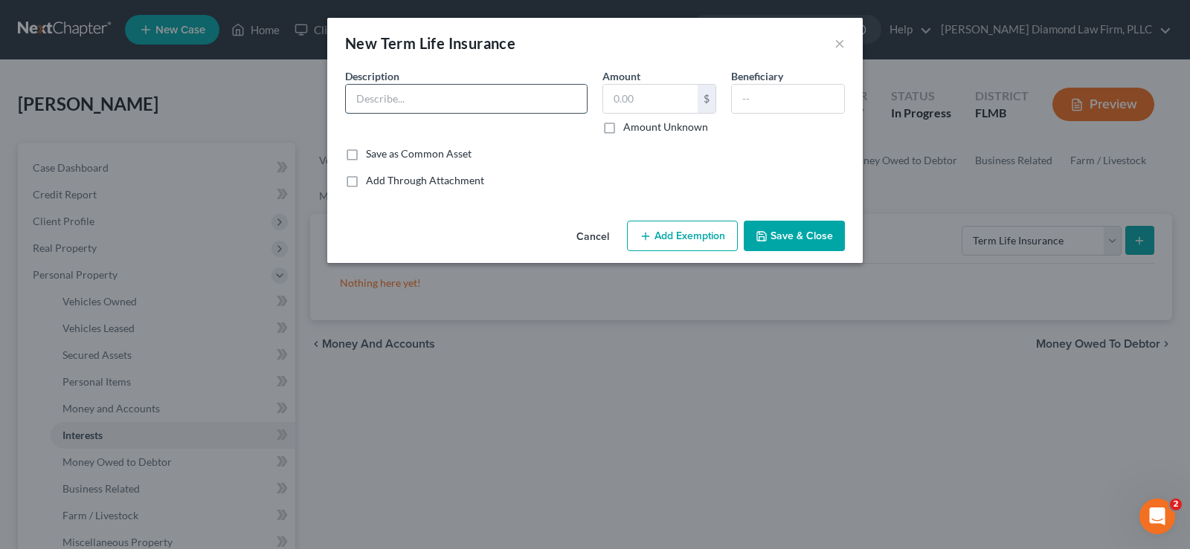
click at [427, 97] on input "text" at bounding box center [466, 99] width 241 height 28
type input "G"
type input "Group term policy through employer"
type input "0.00"
click at [688, 233] on button "Add Exemption" at bounding box center [682, 236] width 111 height 31
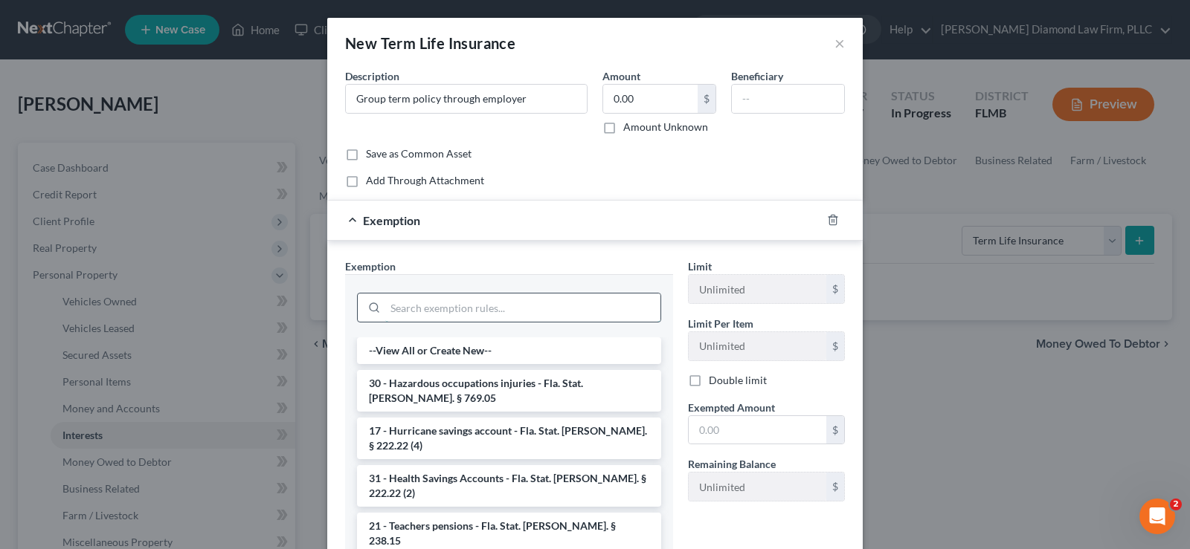
click at [421, 309] on input "search" at bounding box center [522, 308] width 275 height 28
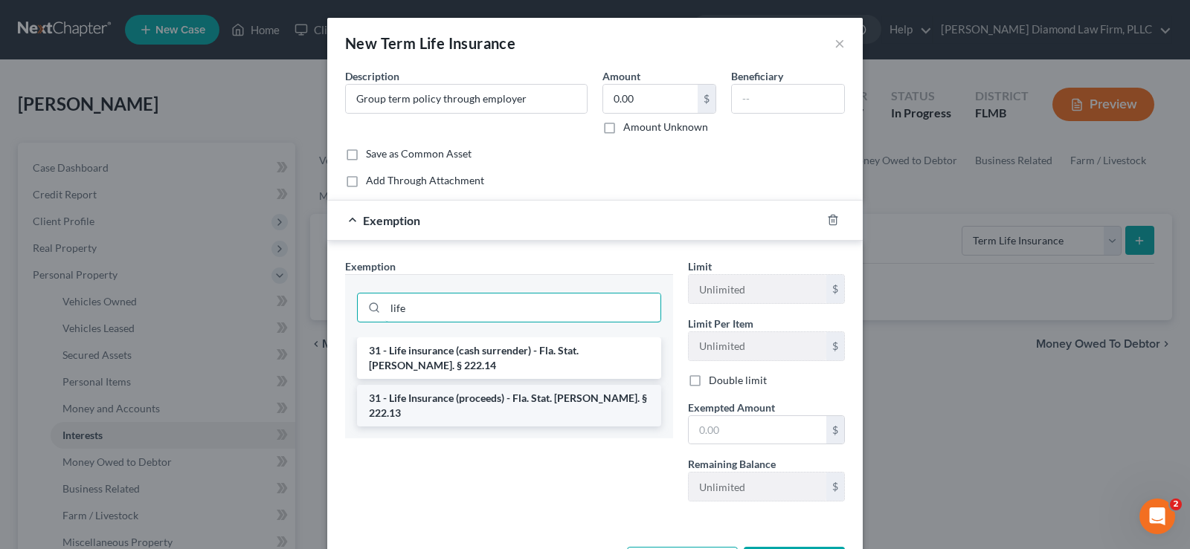
type input "life"
click at [471, 385] on li "31 - Life Insurance (proceeds) - Fla. Stat. Ann. § 222.13" at bounding box center [509, 406] width 304 height 42
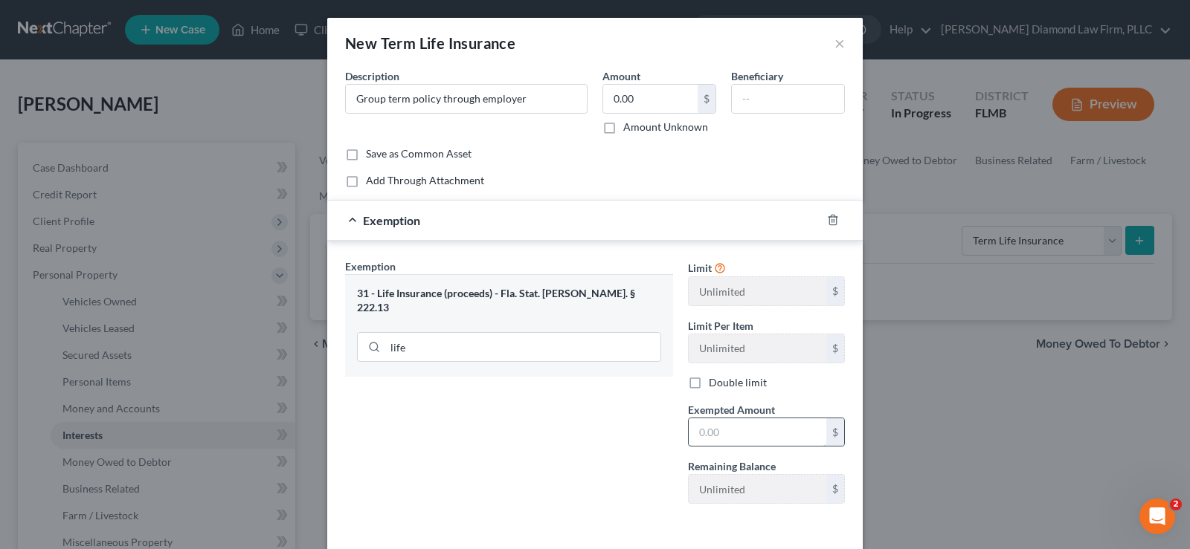
click at [787, 430] on input "text" at bounding box center [757, 433] width 138 height 28
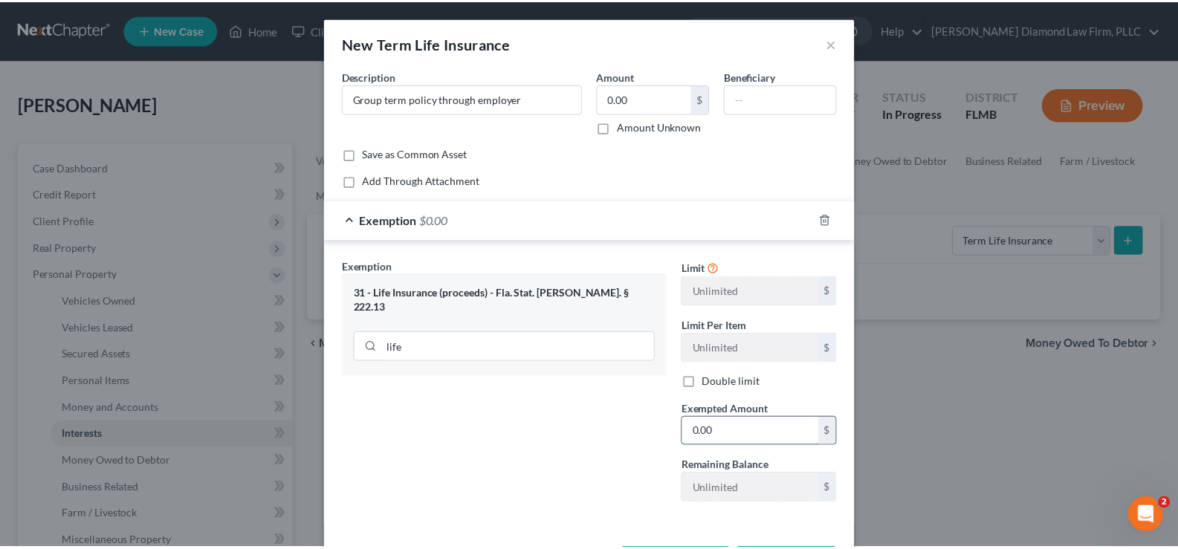
scroll to position [61, 0]
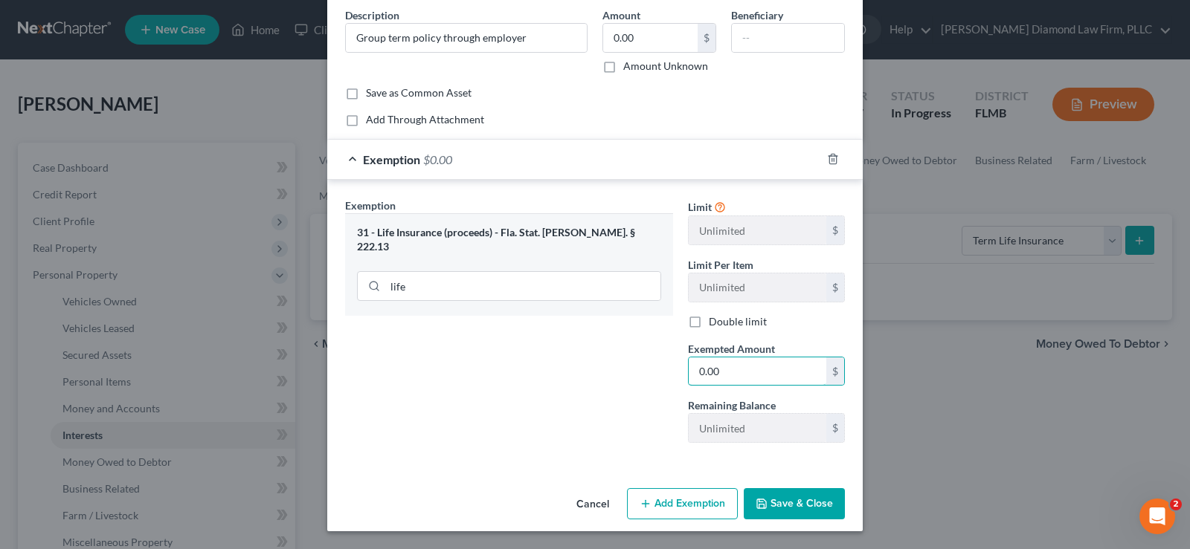
type input "0.00"
click at [794, 509] on button "Save & Close" at bounding box center [794, 503] width 101 height 31
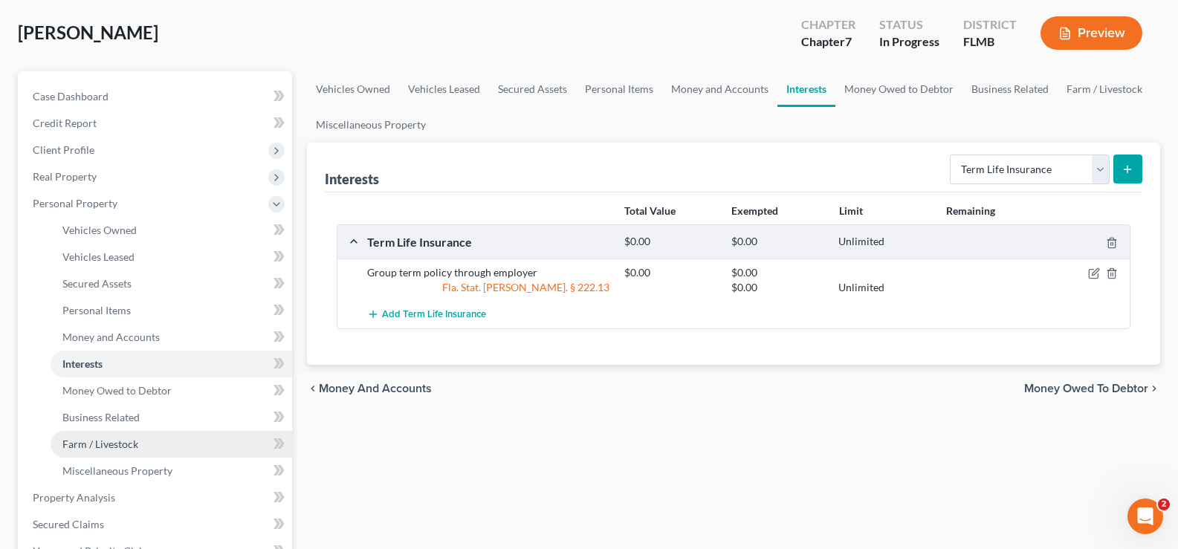
scroll to position [0, 0]
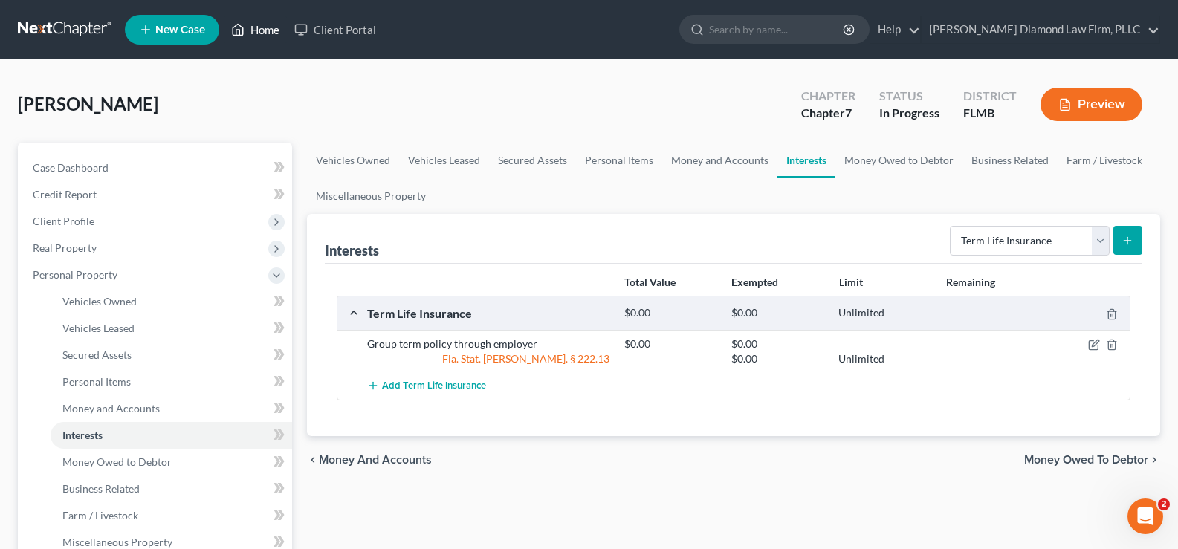
click at [260, 34] on link "Home" at bounding box center [255, 29] width 63 height 27
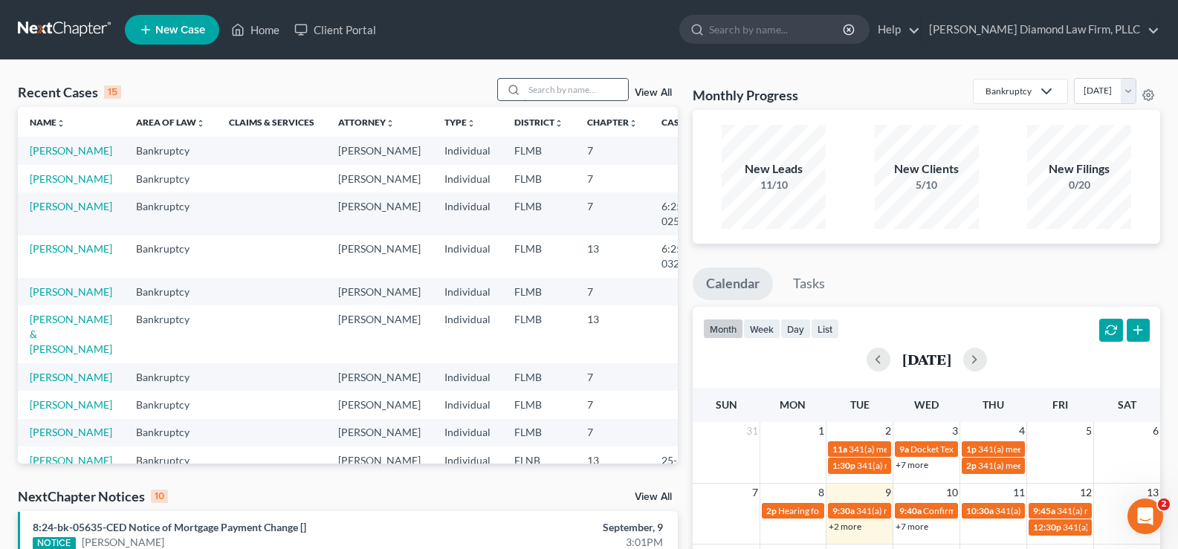
click at [561, 91] on input "search" at bounding box center [576, 90] width 104 height 22
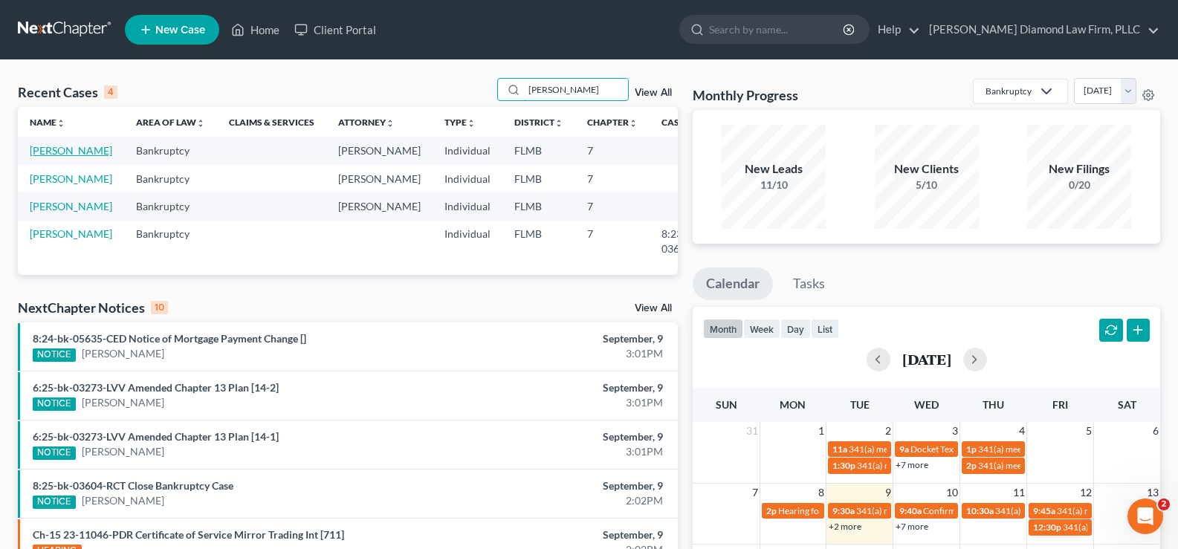
type input "Anderson"
click at [55, 157] on link "Anderson, Gwendolyn" at bounding box center [71, 150] width 83 height 13
select select "7"
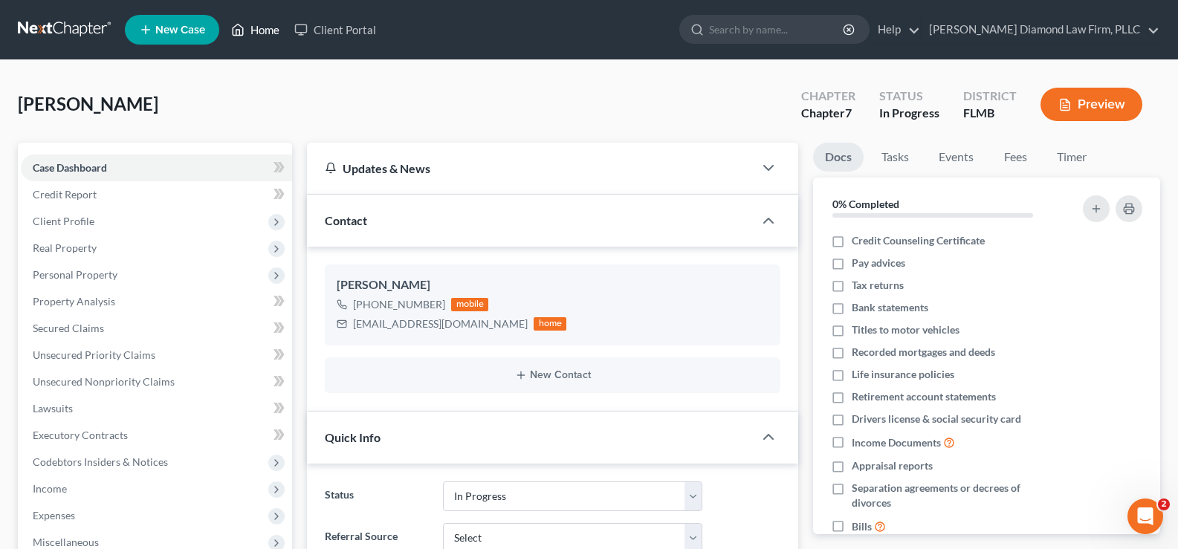
click at [259, 30] on link "Home" at bounding box center [255, 29] width 63 height 27
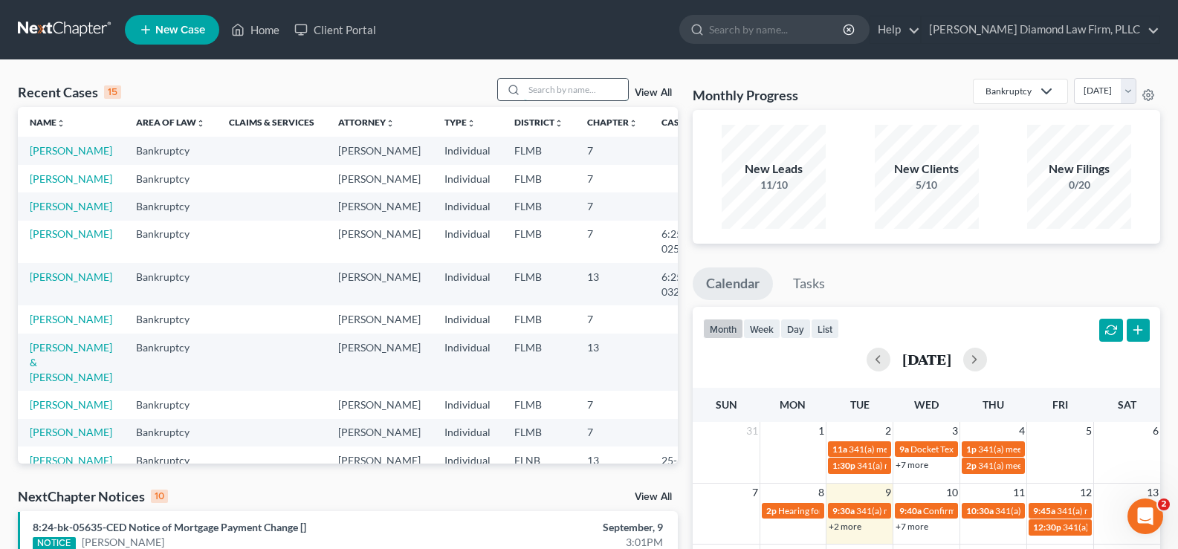
click at [561, 98] on input "search" at bounding box center [576, 90] width 104 height 22
click at [62, 157] on link "Anderson, Gwendolyn" at bounding box center [71, 150] width 83 height 13
select select "7"
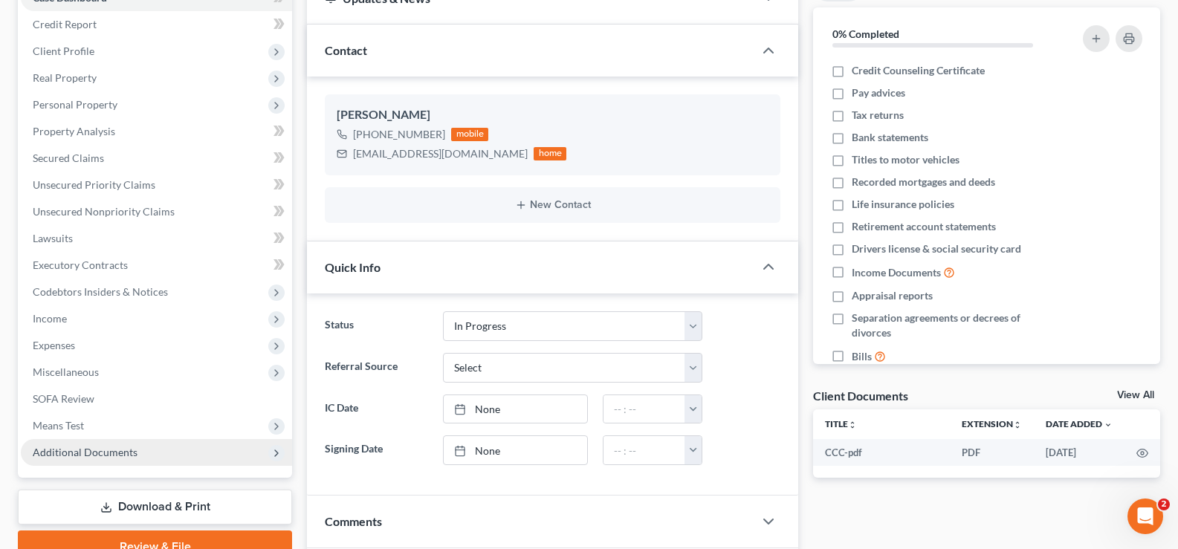
scroll to position [223, 0]
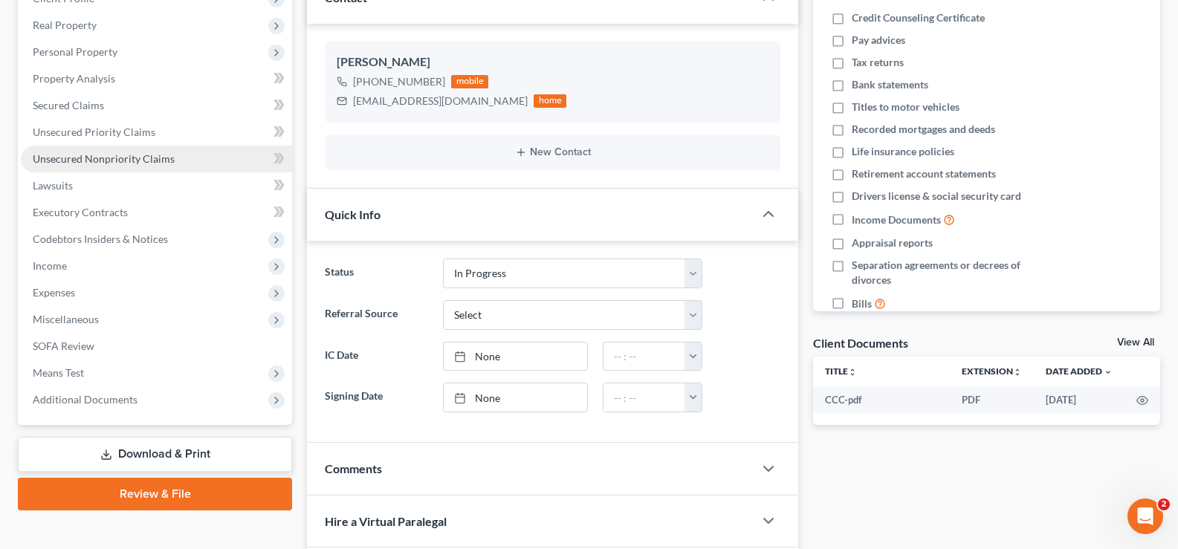
click at [142, 158] on span "Unsecured Nonpriority Claims" at bounding box center [104, 158] width 142 height 13
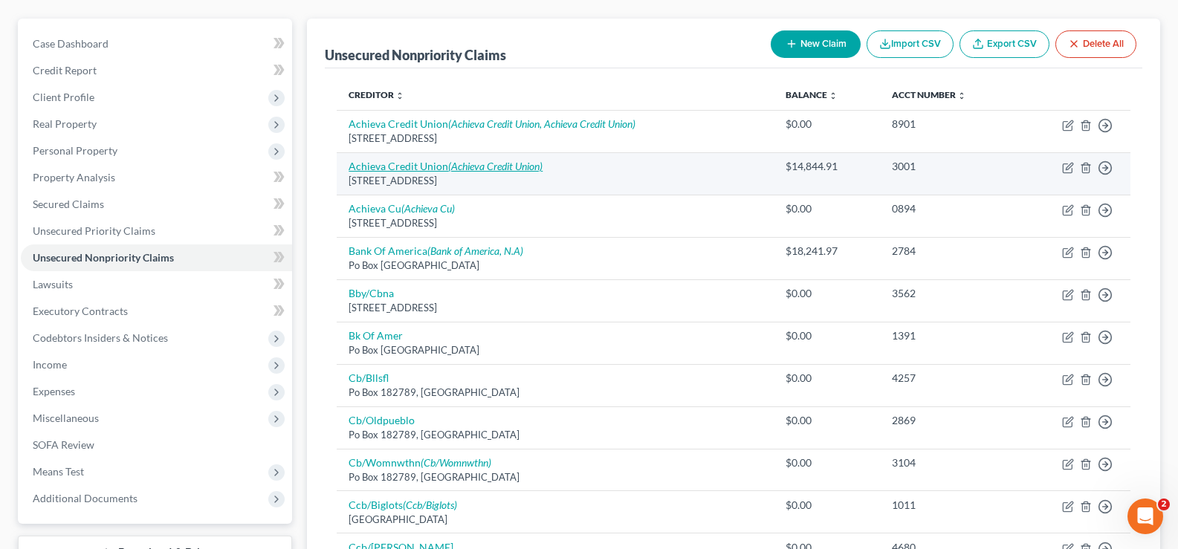
scroll to position [149, 0]
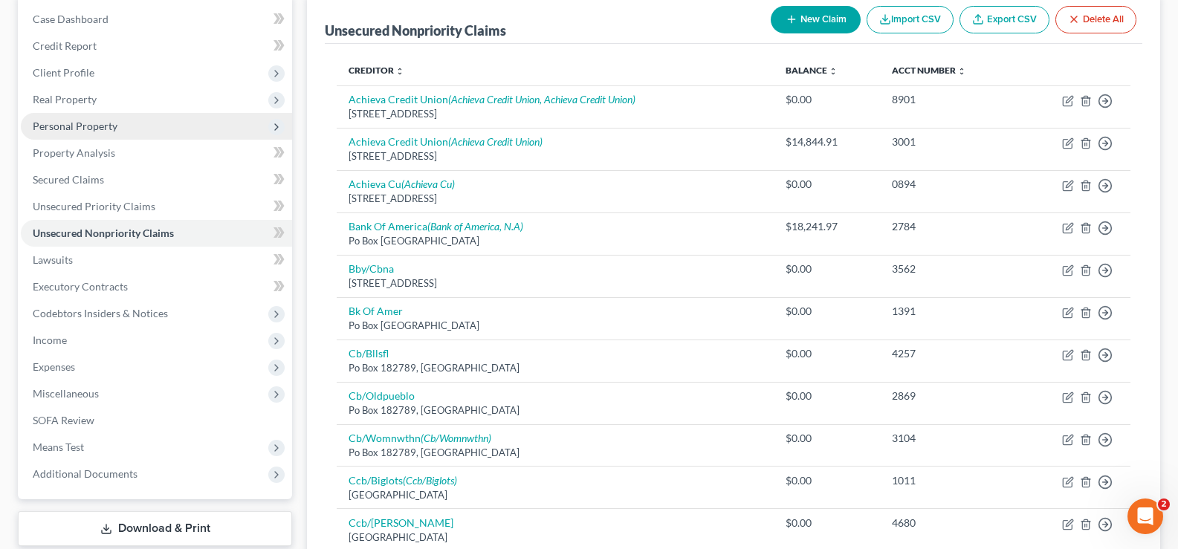
click at [103, 123] on span "Personal Property" at bounding box center [75, 126] width 85 height 13
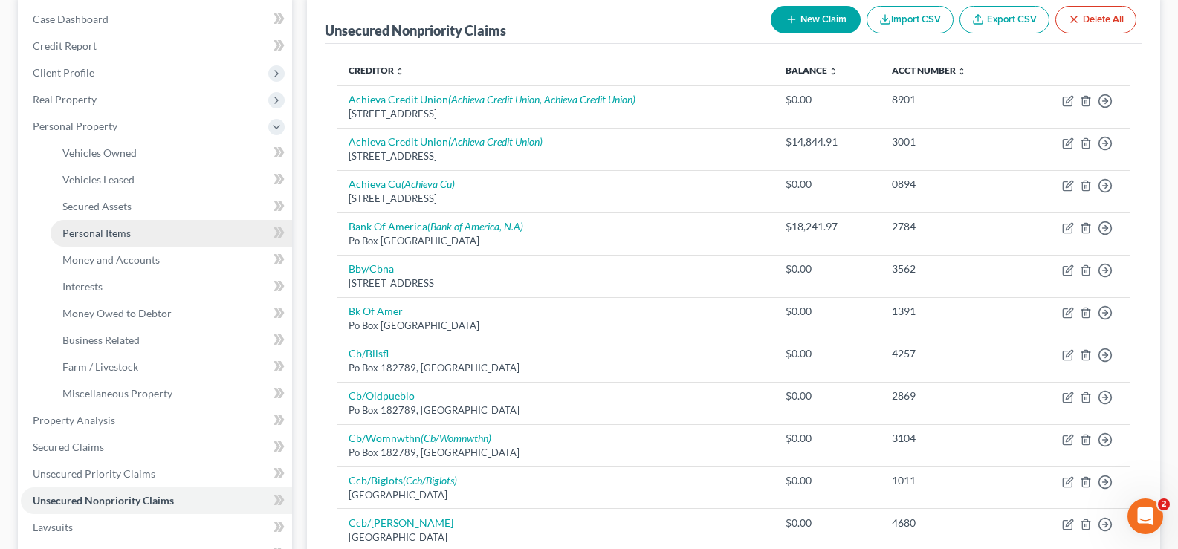
click at [112, 230] on span "Personal Items" at bounding box center [96, 233] width 68 height 13
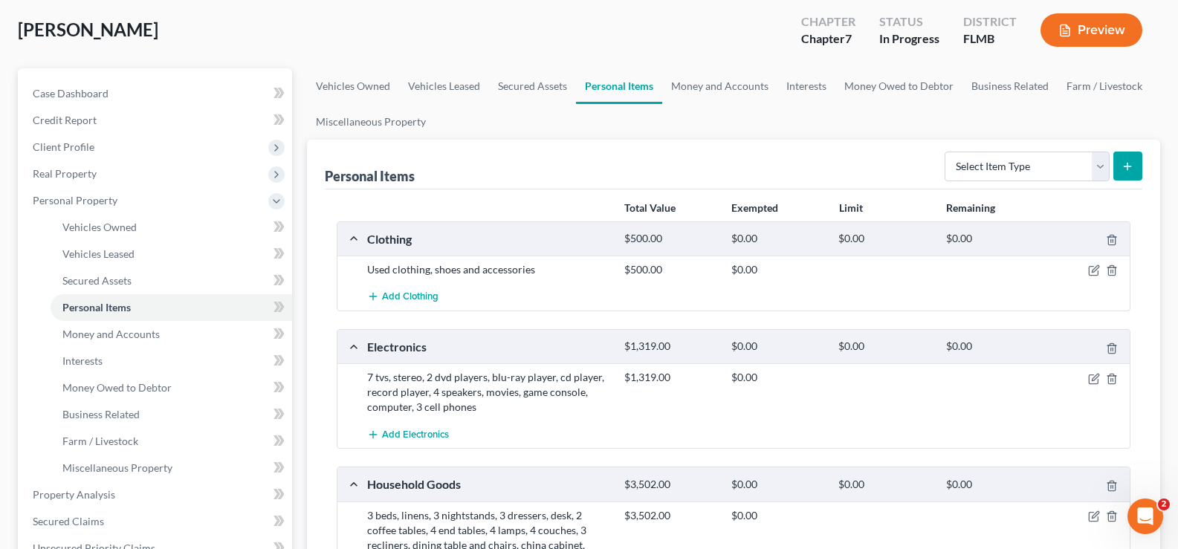
scroll to position [149, 0]
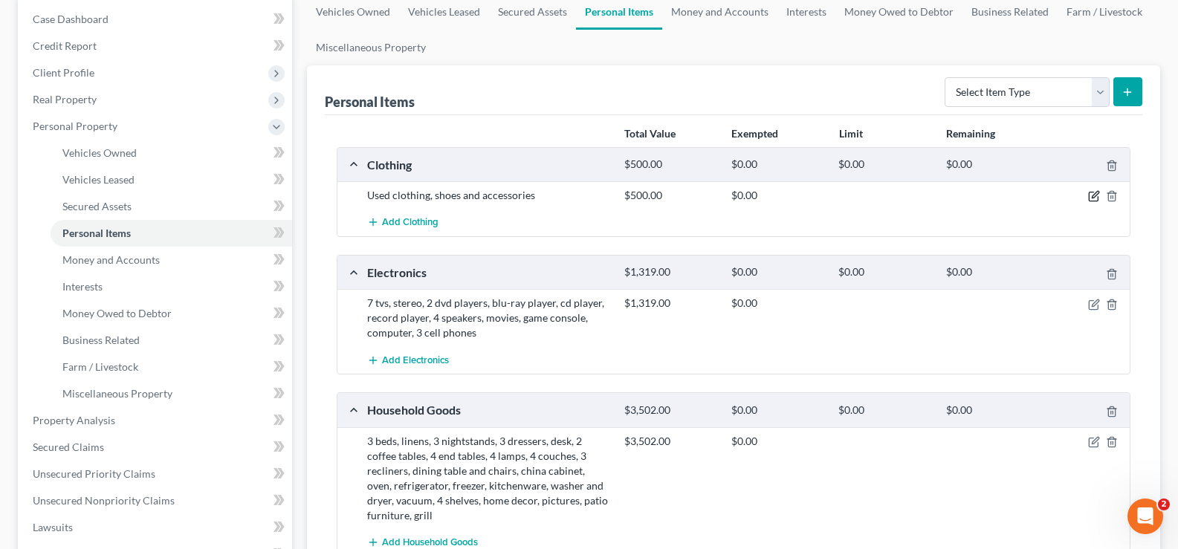
click at [1092, 199] on icon "button" at bounding box center [1095, 196] width 12 height 12
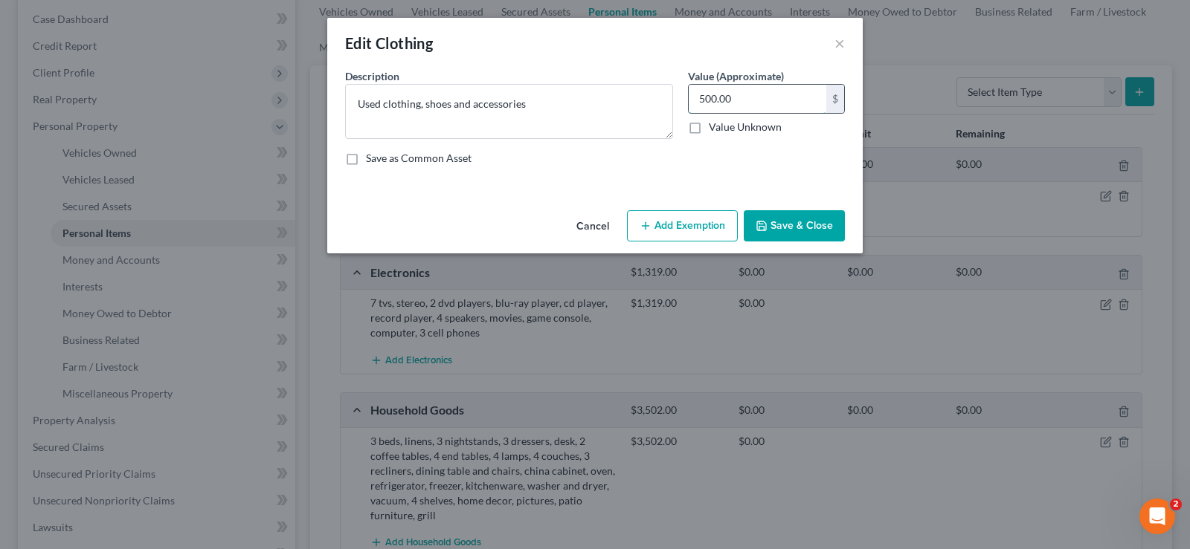
click at [707, 102] on input "500.00" at bounding box center [757, 99] width 138 height 28
type input "5,000.00"
click at [785, 222] on button "Save & Close" at bounding box center [794, 225] width 101 height 31
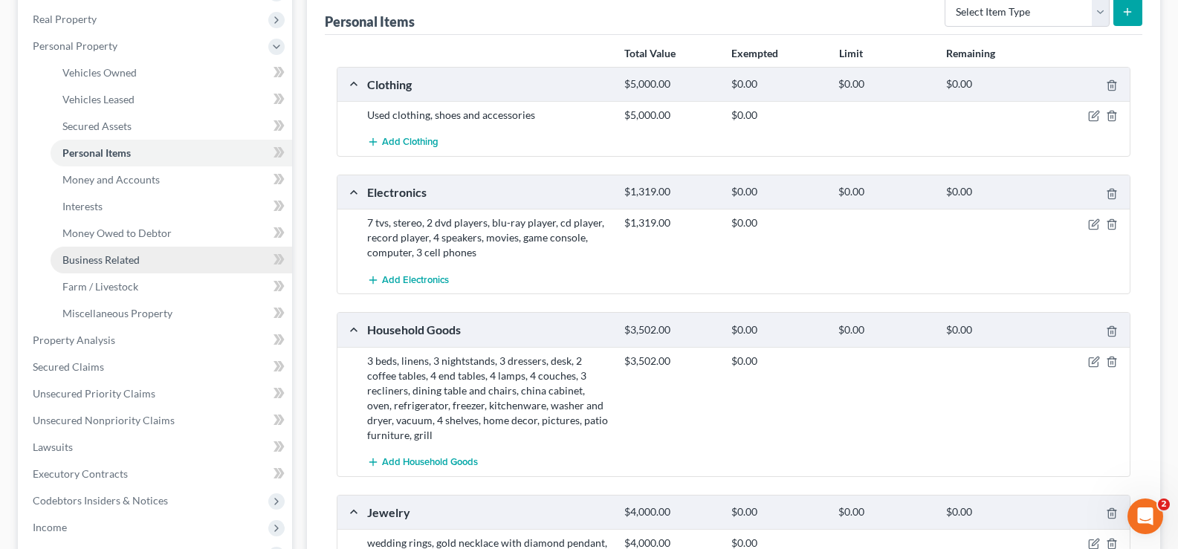
scroll to position [223, 0]
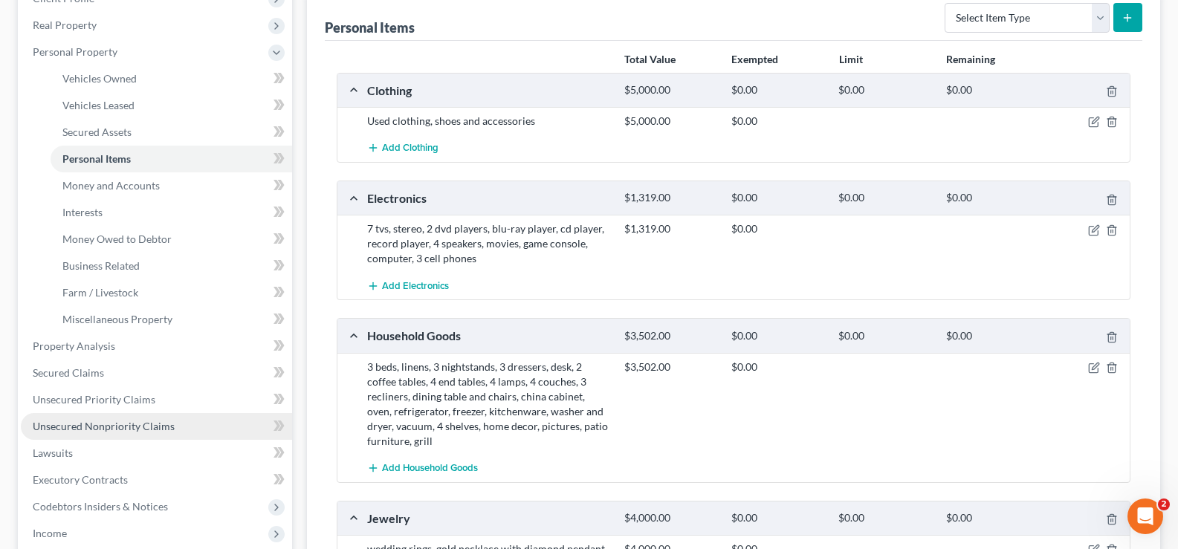
click at [109, 428] on span "Unsecured Nonpriority Claims" at bounding box center [104, 426] width 142 height 13
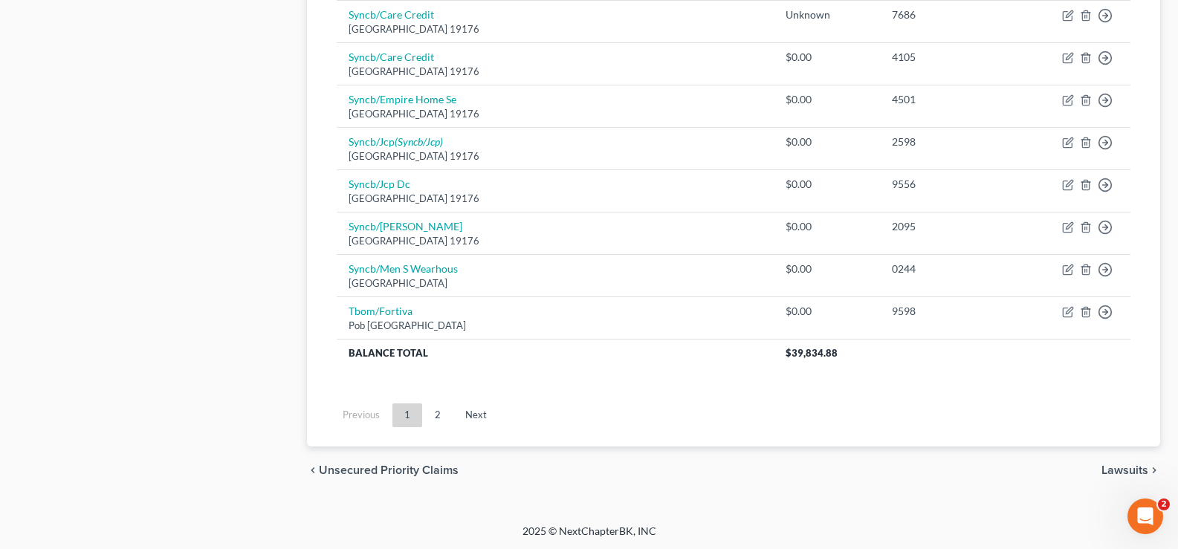
scroll to position [1167, 0]
click at [438, 413] on link "2" at bounding box center [438, 414] width 30 height 24
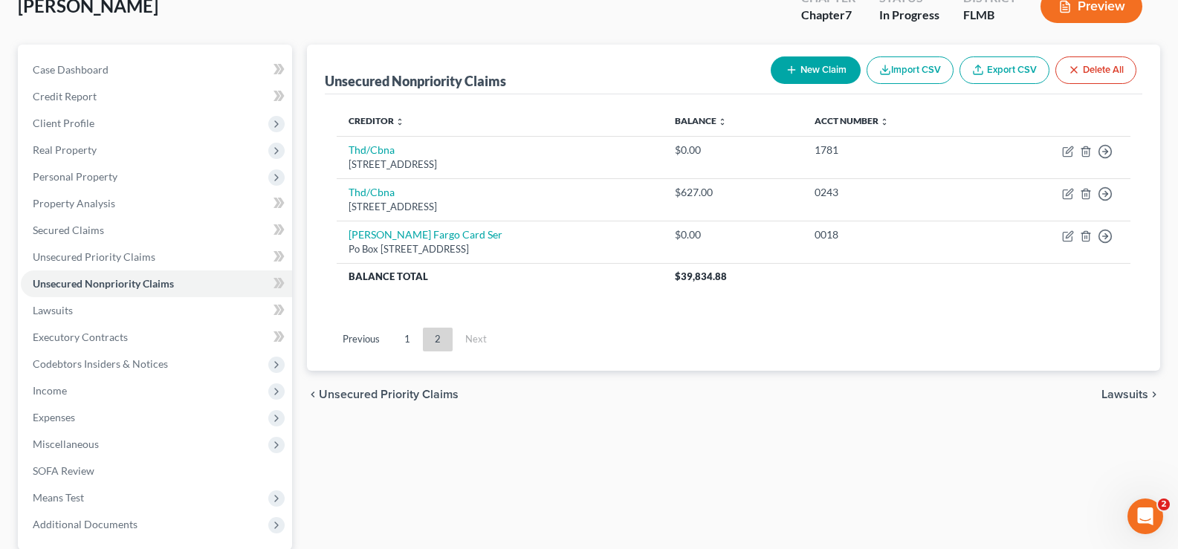
scroll to position [92, 0]
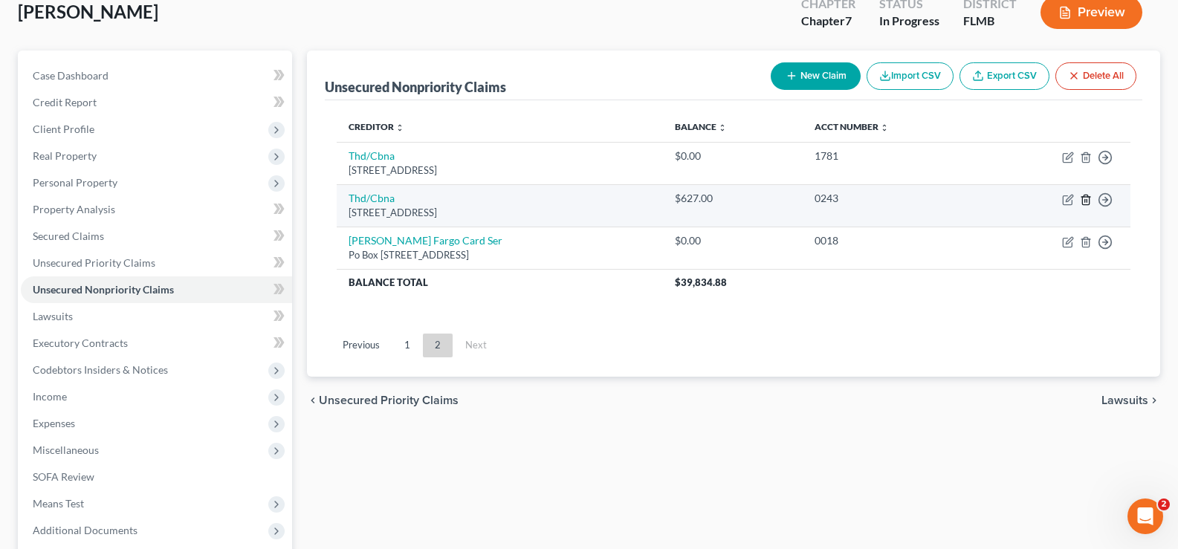
click at [1087, 202] on line "button" at bounding box center [1087, 200] width 0 height 3
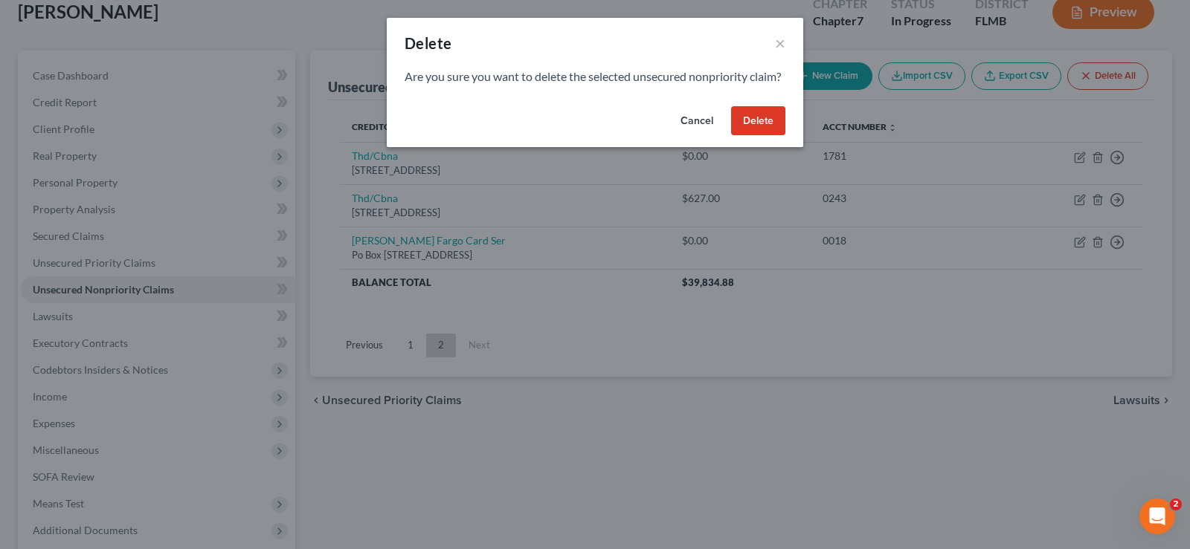
click at [757, 136] on button "Delete" at bounding box center [758, 121] width 54 height 30
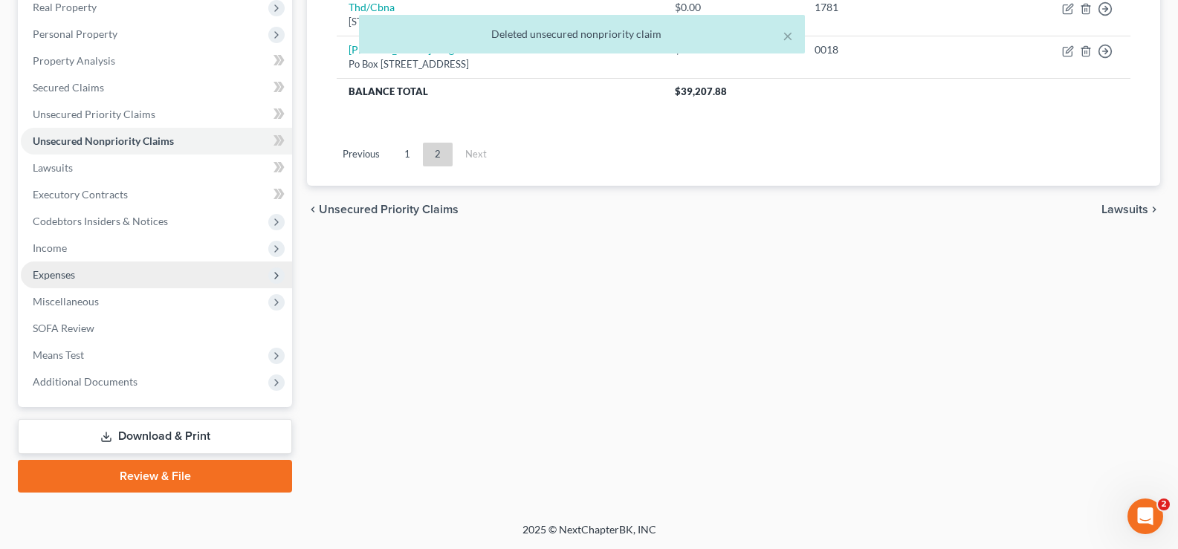
scroll to position [0, 0]
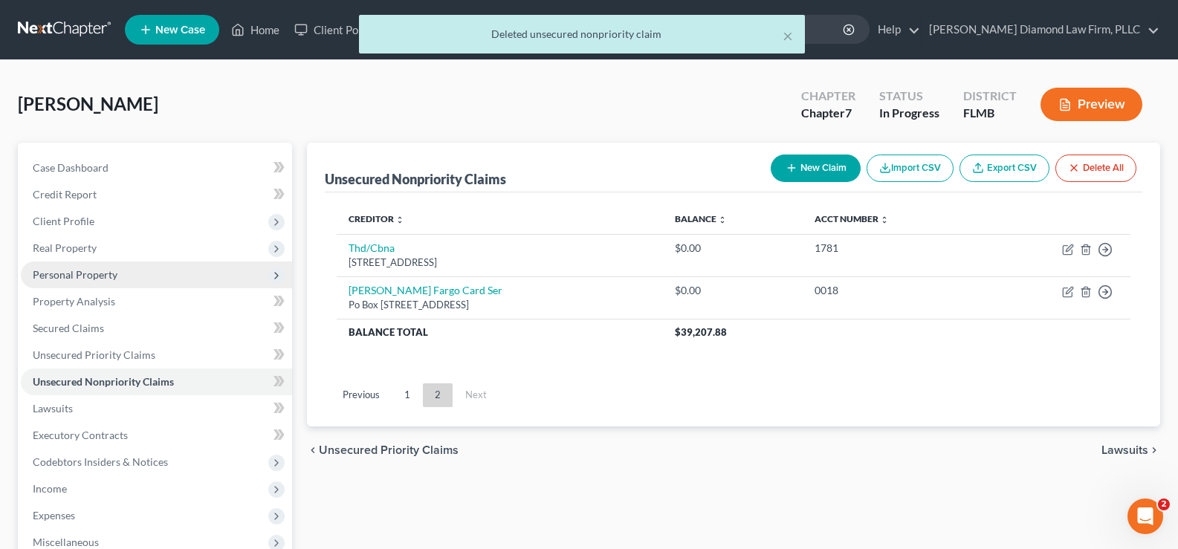
click at [112, 274] on span "Personal Property" at bounding box center [75, 274] width 85 height 13
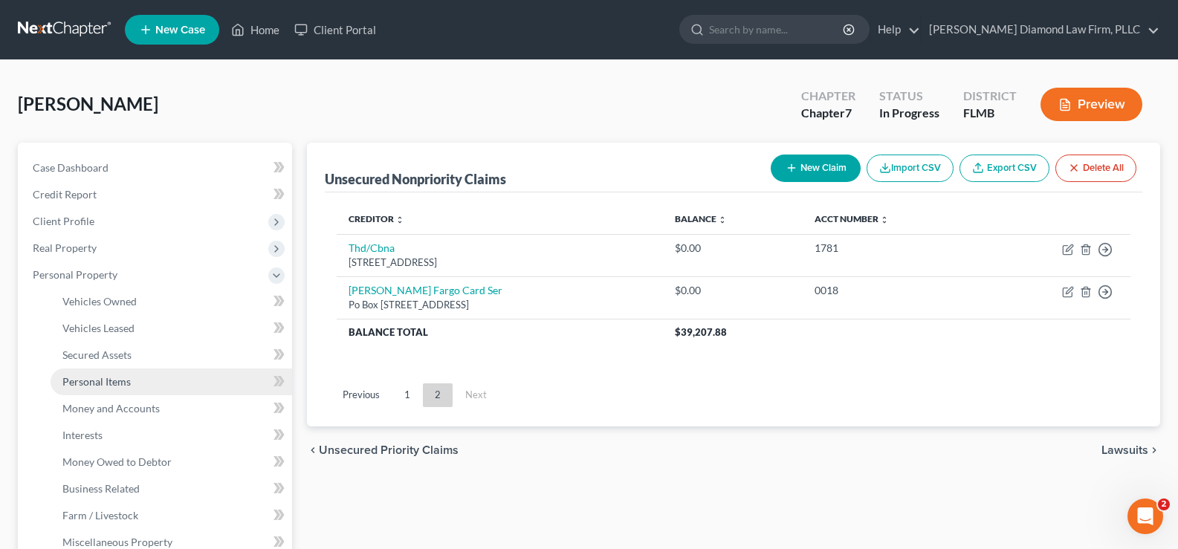
click at [128, 386] on span "Personal Items" at bounding box center [96, 381] width 68 height 13
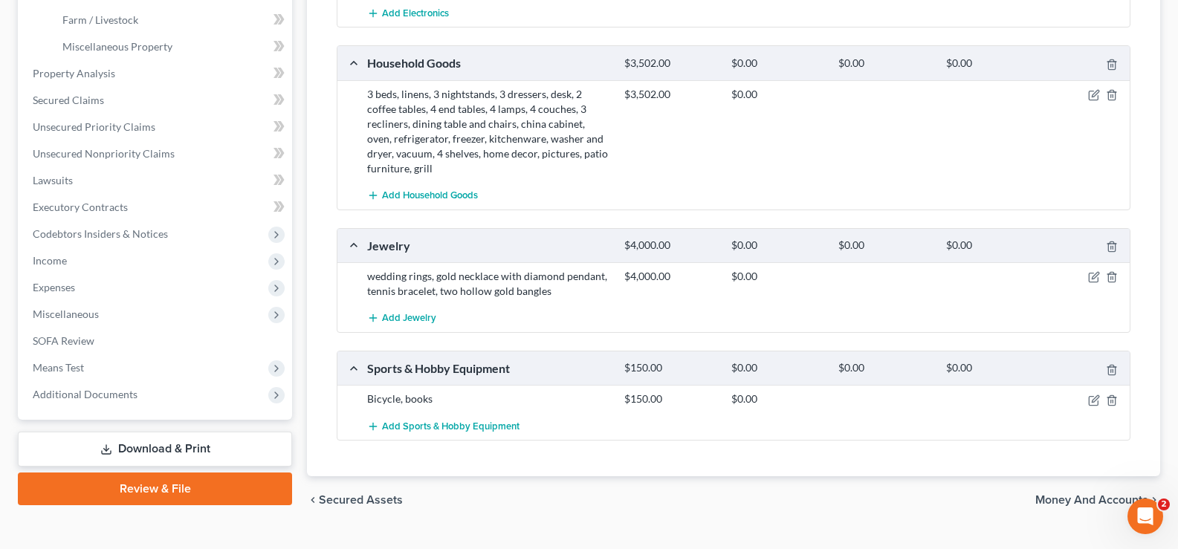
scroll to position [527, 0]
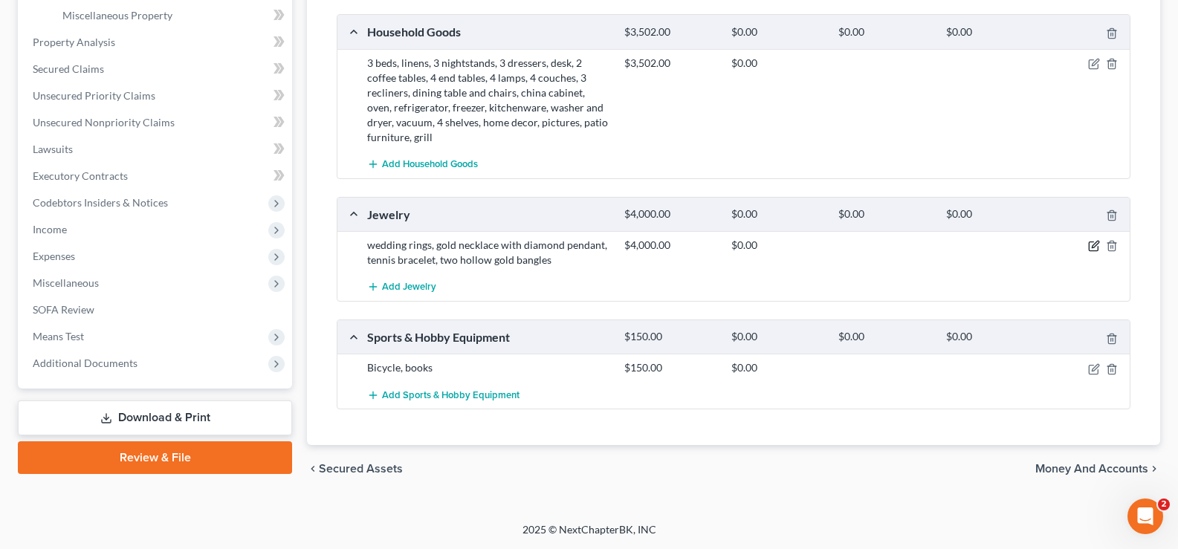
click at [1093, 248] on icon "button" at bounding box center [1095, 245] width 7 height 7
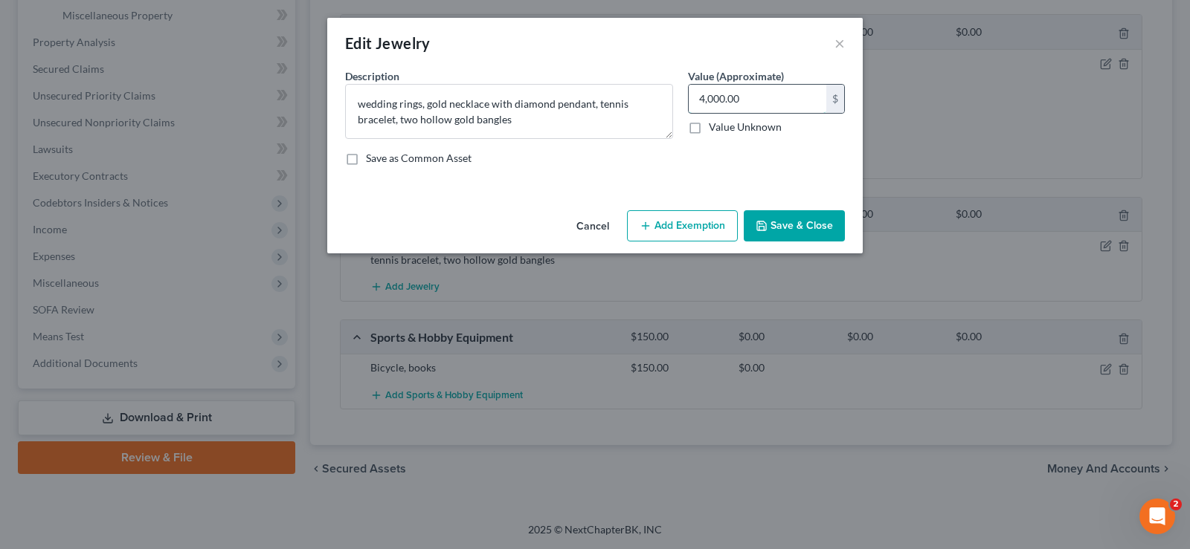
click at [704, 103] on input "4,000.00" at bounding box center [757, 99] width 138 height 28
click at [746, 102] on input "4,000.00" at bounding box center [757, 99] width 138 height 28
drag, startPoint x: 746, startPoint y: 102, endPoint x: 693, endPoint y: 81, distance: 56.7
click at [688, 91] on div "4,000.00 $" at bounding box center [766, 99] width 157 height 30
type input "2,000"
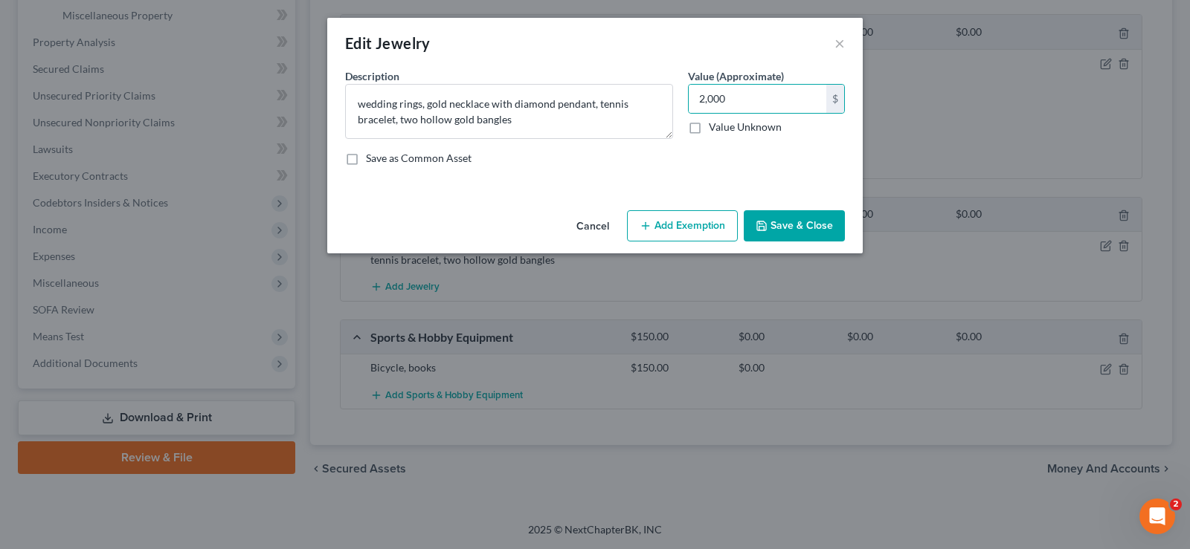
click at [766, 225] on icon "button" at bounding box center [761, 226] width 9 height 9
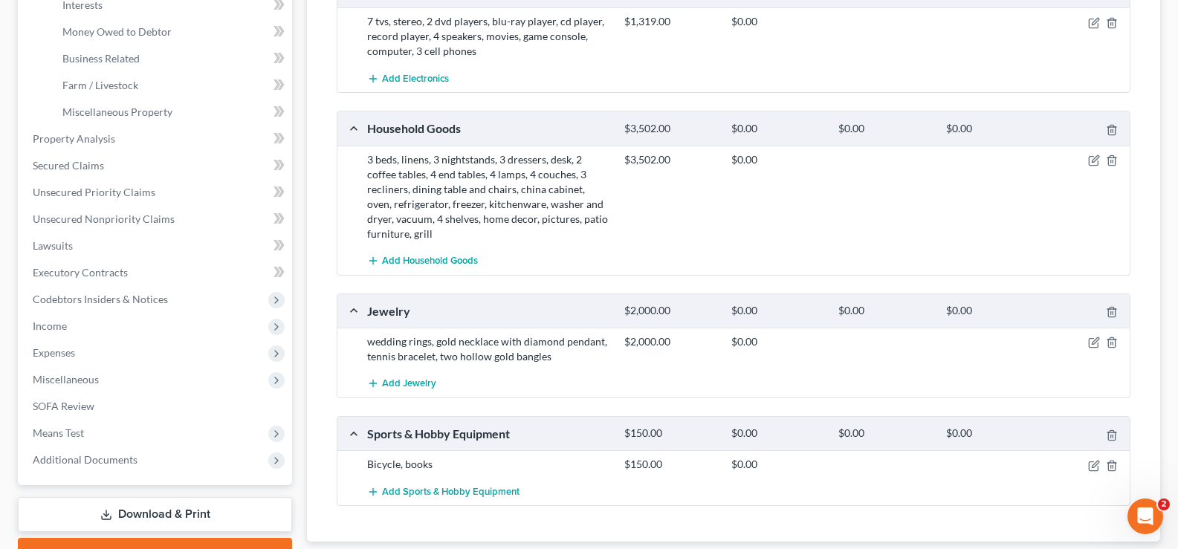
scroll to position [230, 0]
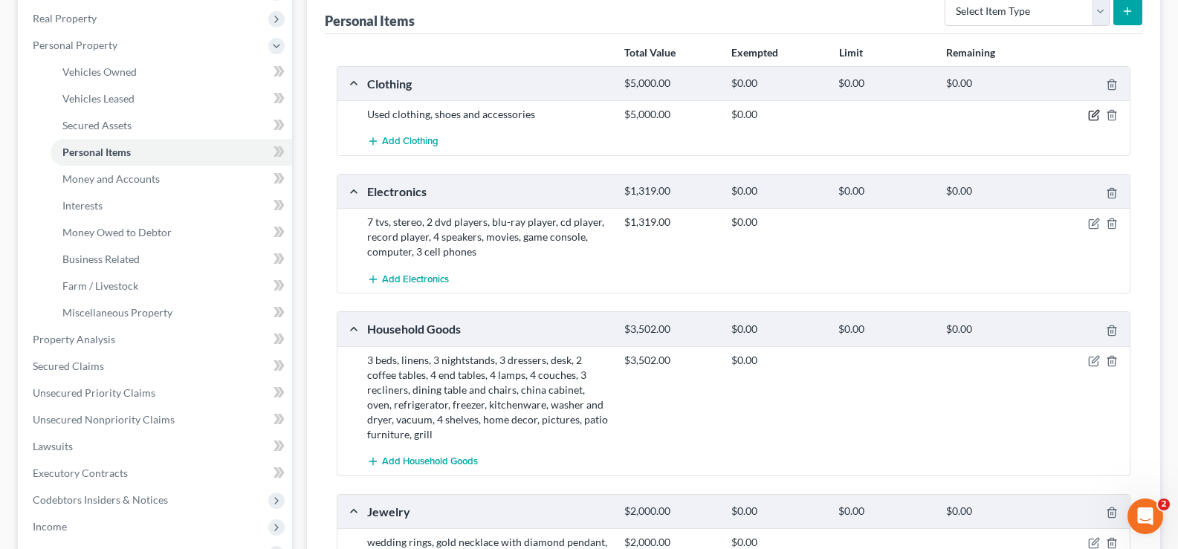
click at [1092, 116] on icon "button" at bounding box center [1095, 115] width 12 height 12
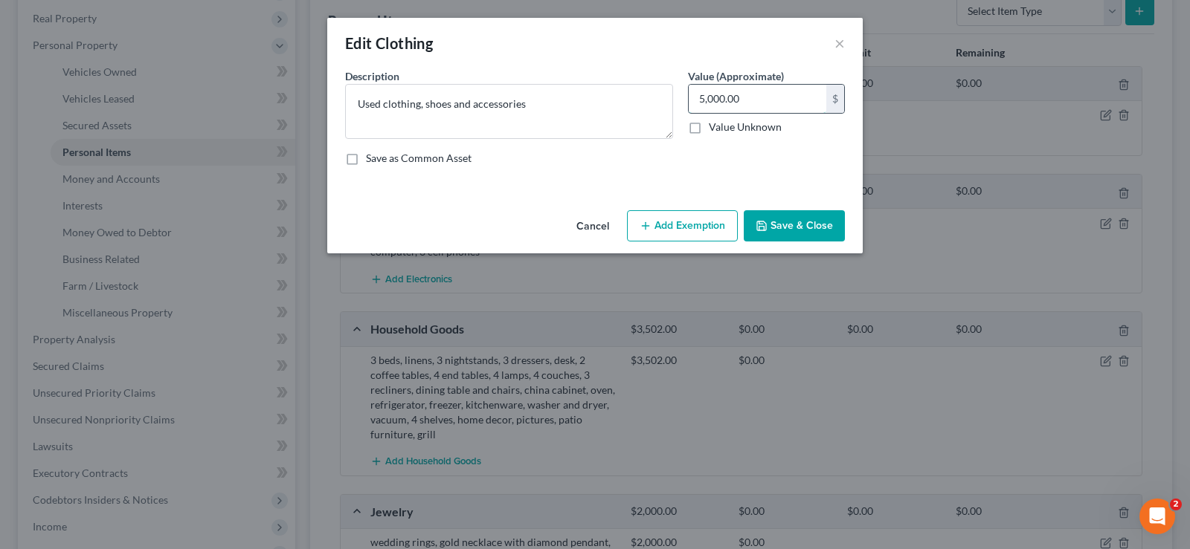
click at [750, 100] on input "5,000.00" at bounding box center [757, 99] width 138 height 28
type input "1"
type input "750"
click at [791, 220] on button "Save & Close" at bounding box center [794, 225] width 101 height 31
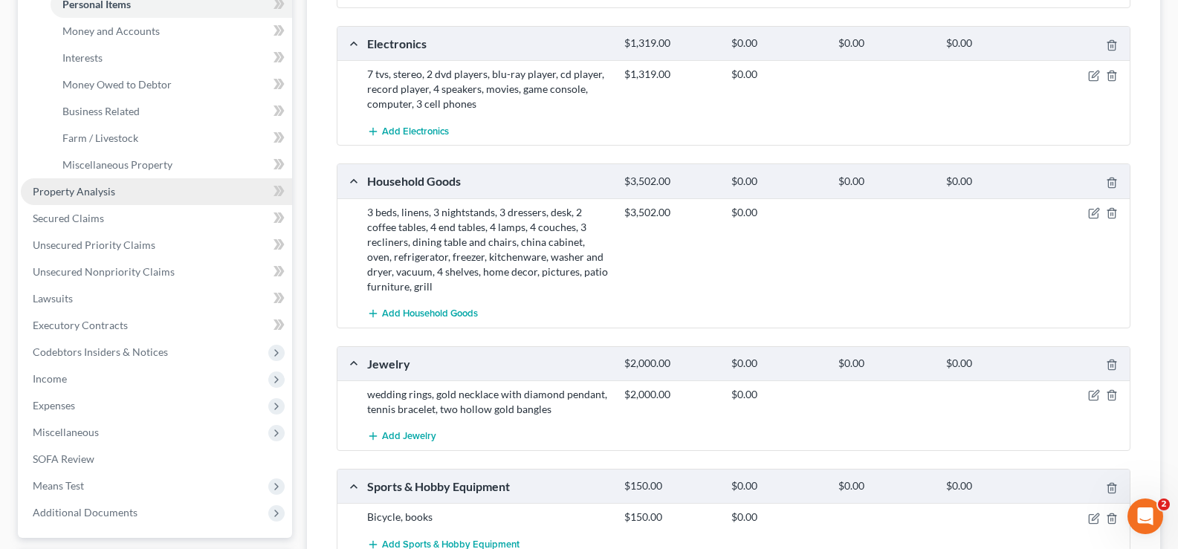
scroll to position [378, 0]
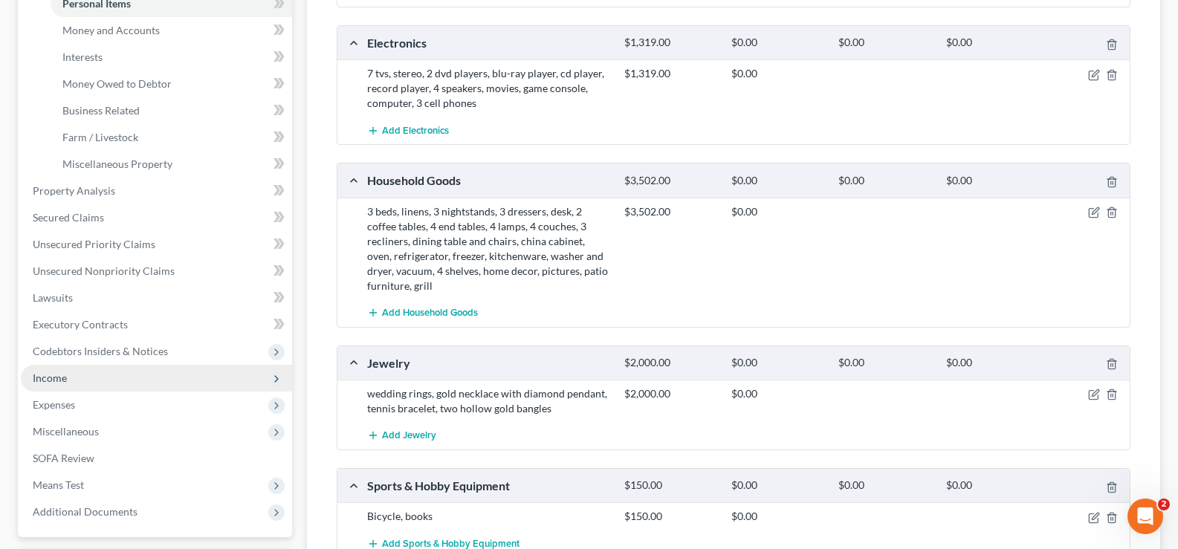
click at [132, 384] on span "Income" at bounding box center [156, 378] width 271 height 27
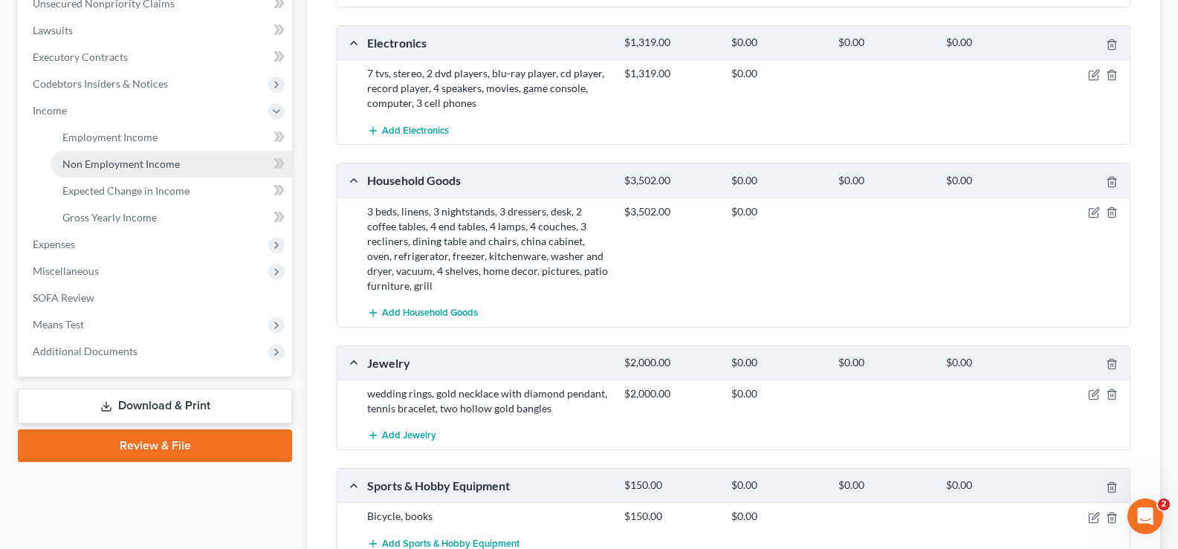
click at [149, 166] on span "Non Employment Income" at bounding box center [120, 164] width 117 height 13
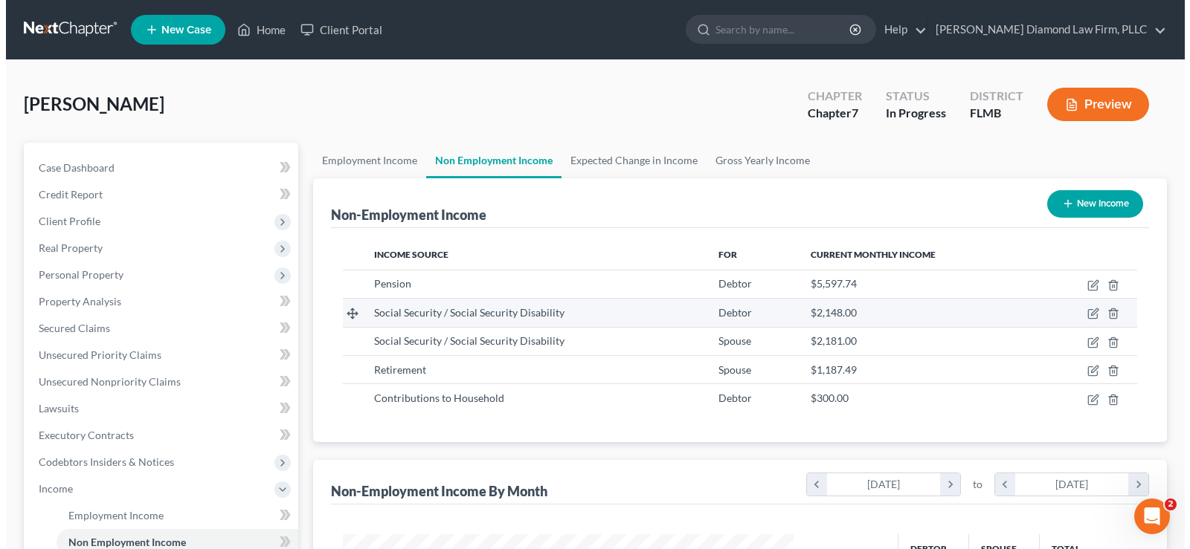
scroll to position [267, 480]
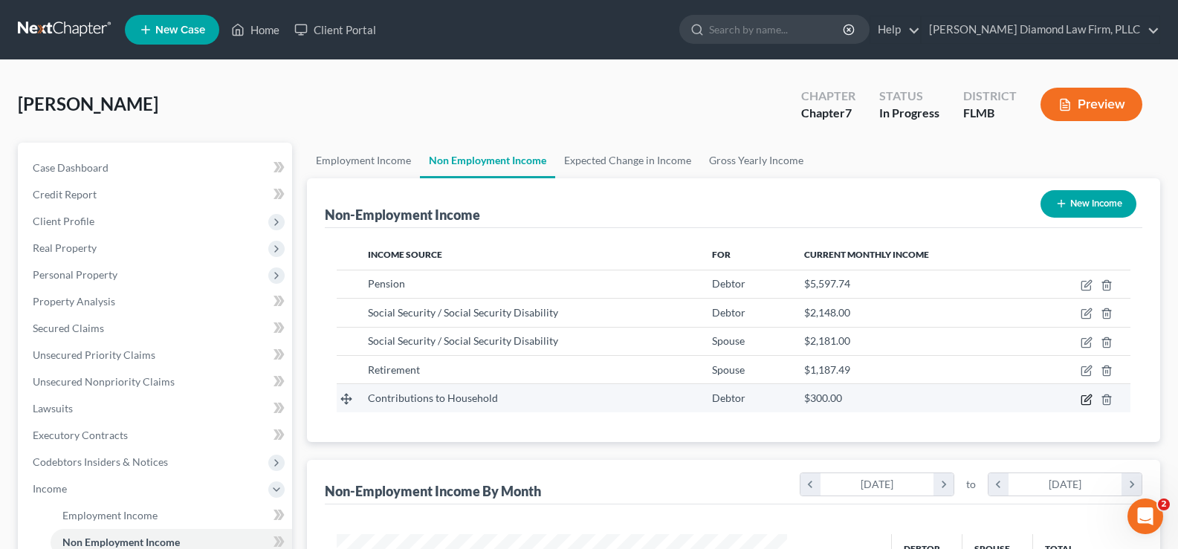
click at [1088, 403] on icon "button" at bounding box center [1087, 400] width 12 height 12
select select "8"
select select "0"
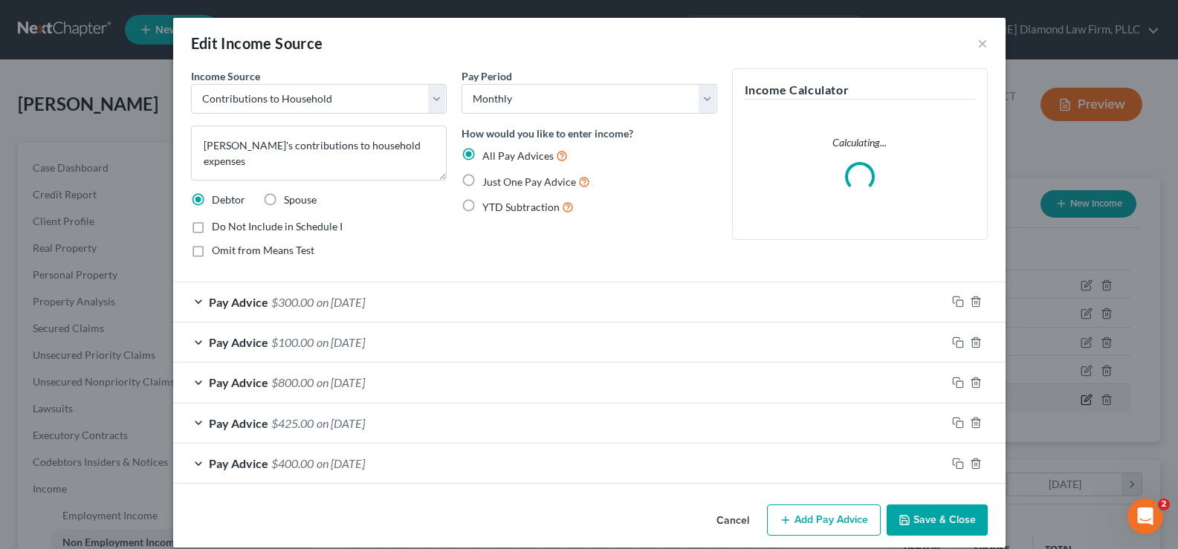
scroll to position [267, 486]
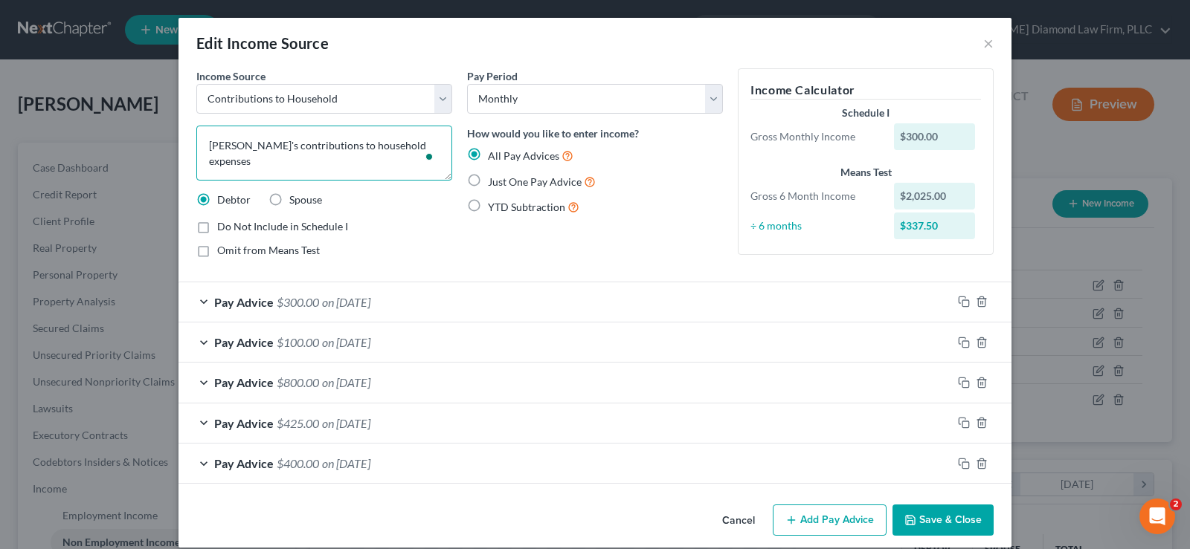
drag, startPoint x: 254, startPoint y: 149, endPoint x: 199, endPoint y: 136, distance: 56.5
click at [199, 136] on textarea "Grandson's contributions to household expenses" at bounding box center [324, 153] width 256 height 55
type textarea "Son's contributions to his son's household expenses"
click at [950, 512] on button "Save & Close" at bounding box center [942, 520] width 101 height 31
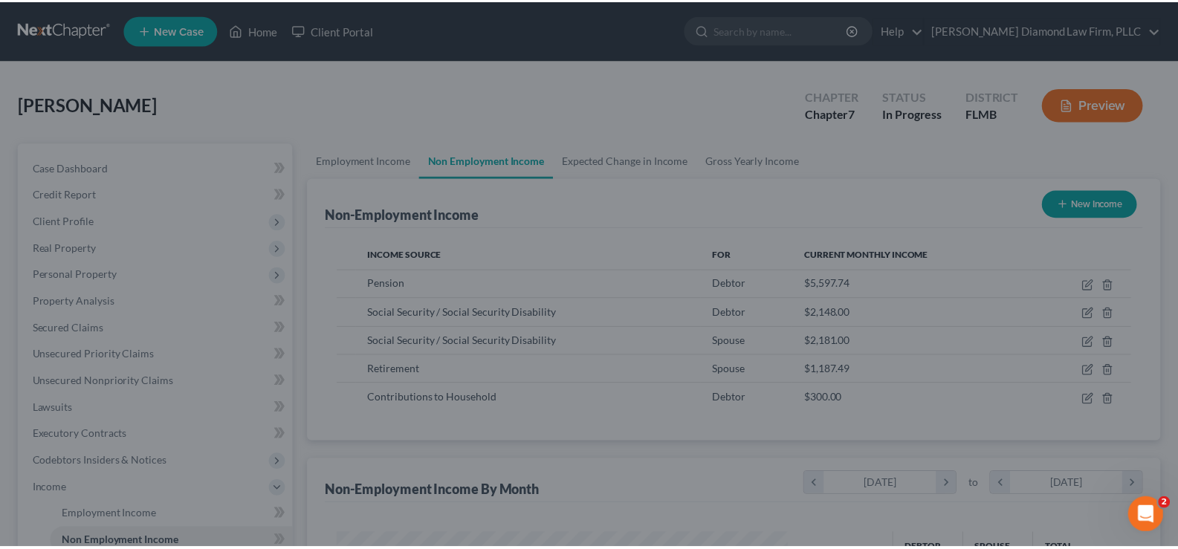
scroll to position [743250, 743036]
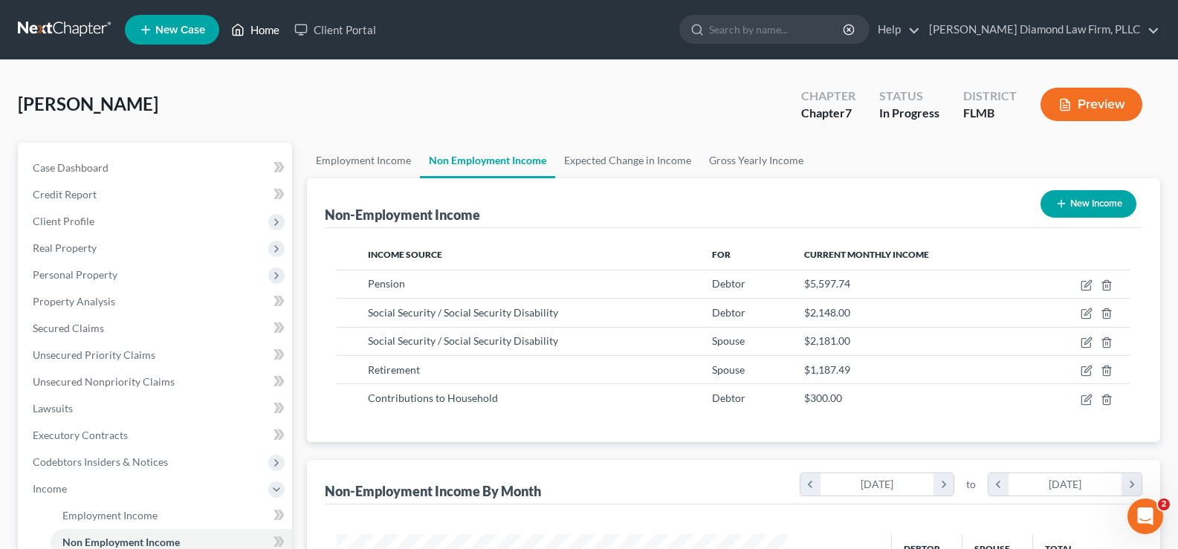
click at [267, 28] on link "Home" at bounding box center [255, 29] width 63 height 27
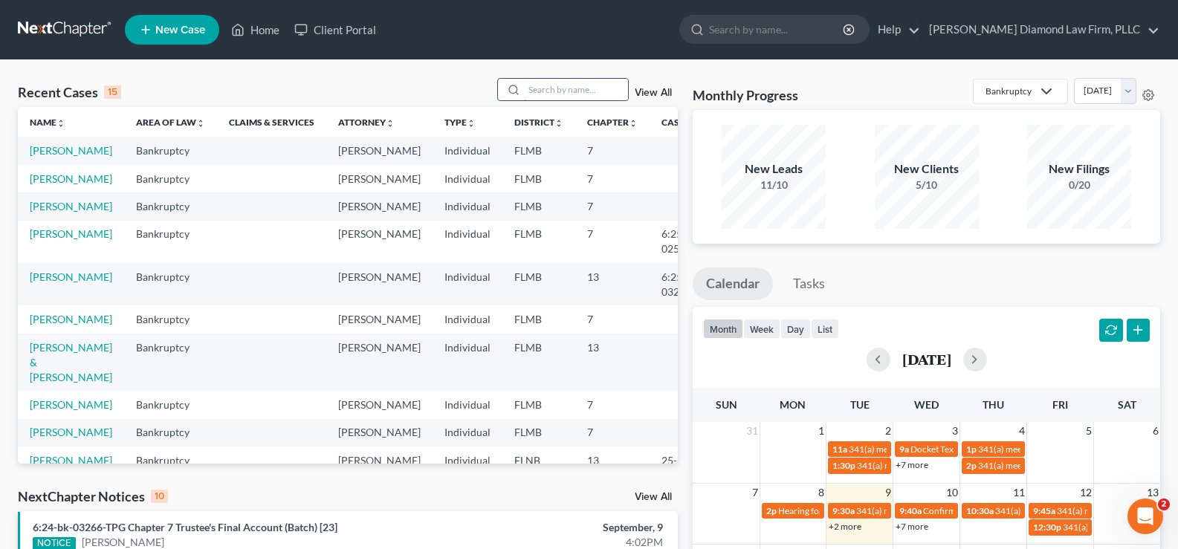
click at [574, 94] on input "search" at bounding box center [576, 90] width 104 height 22
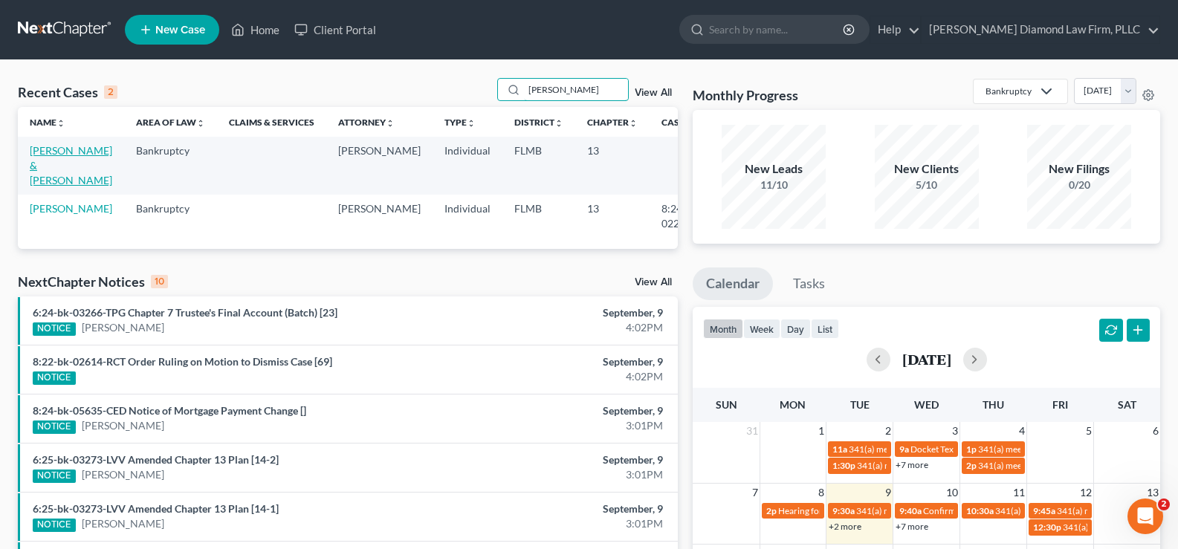
type input "moore"
click at [48, 168] on link "[PERSON_NAME] & [PERSON_NAME]" at bounding box center [71, 165] width 83 height 42
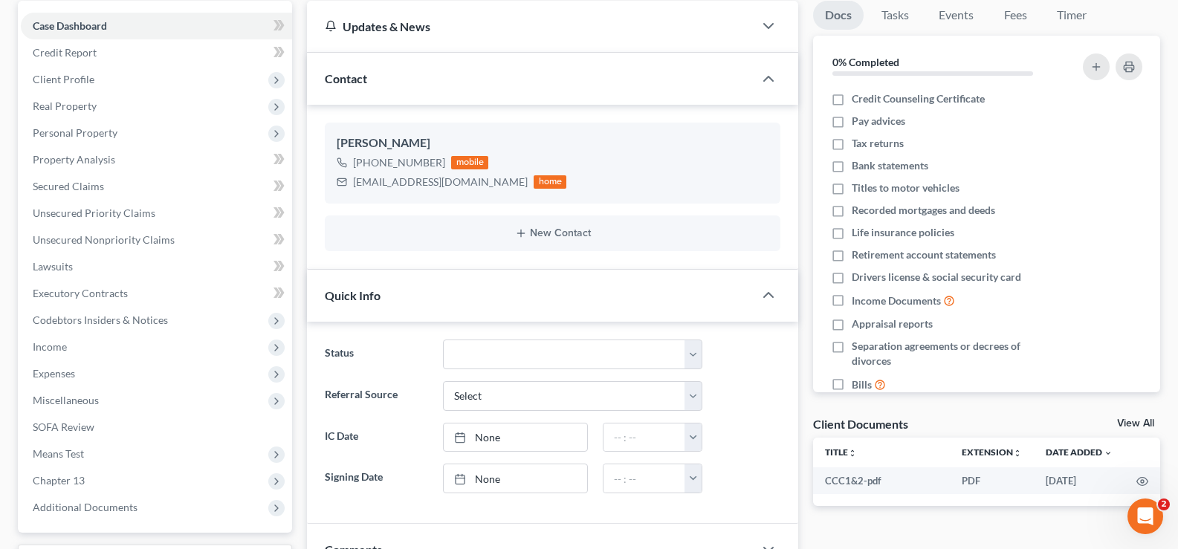
scroll to position [372, 0]
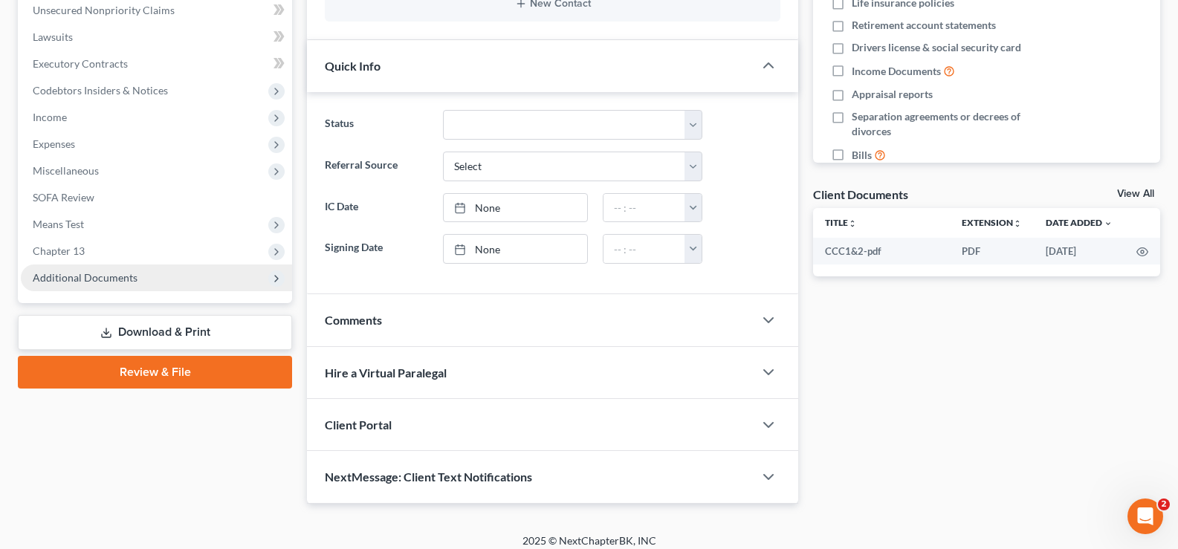
click at [129, 283] on span "Additional Documents" at bounding box center [85, 277] width 105 height 13
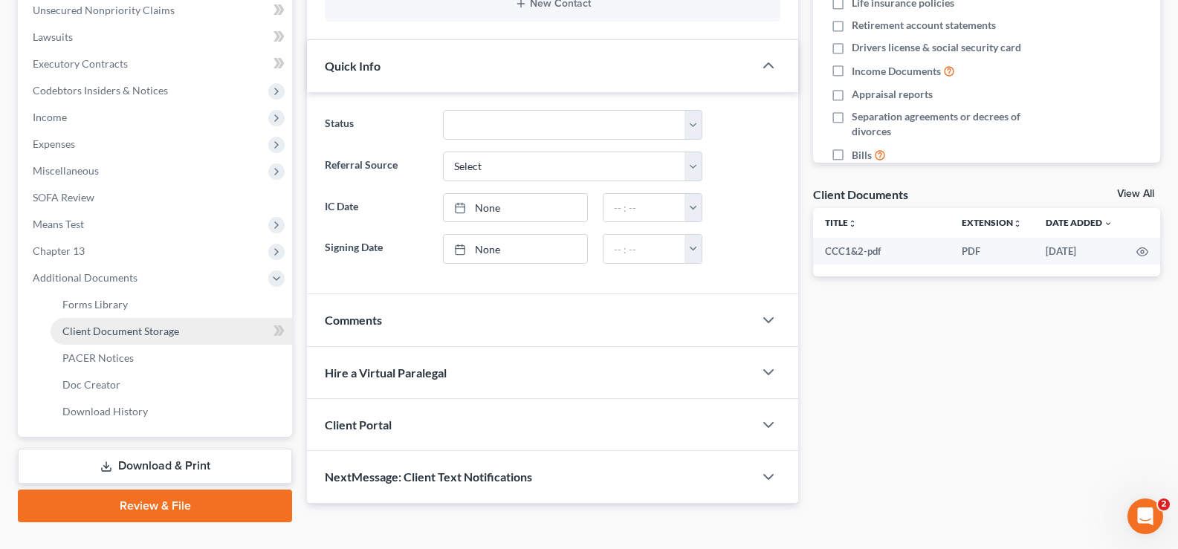
click at [156, 332] on span "Client Document Storage" at bounding box center [120, 331] width 117 height 13
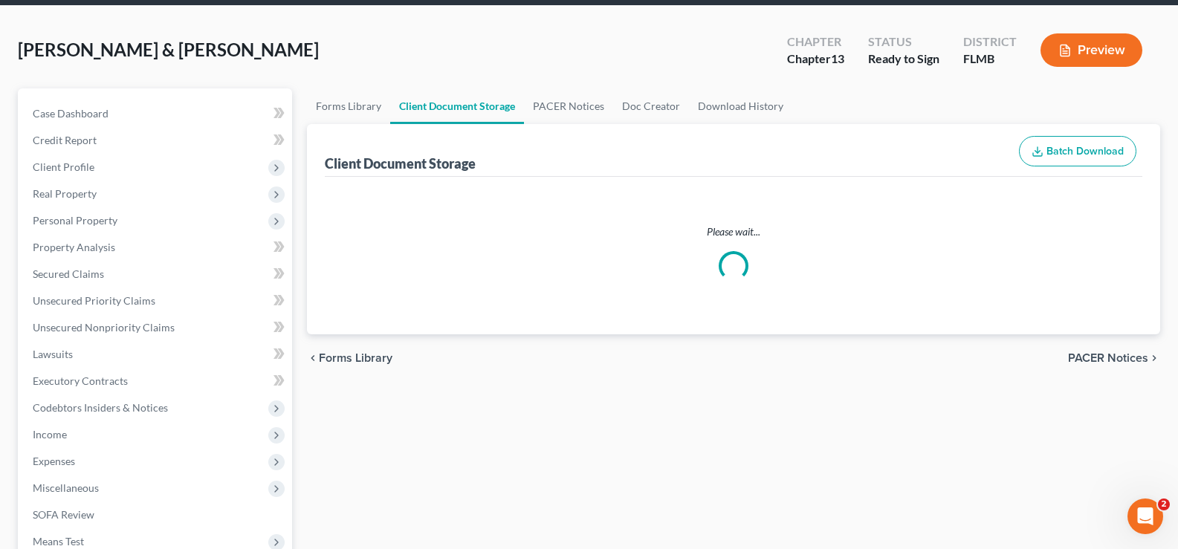
scroll to position [5, 0]
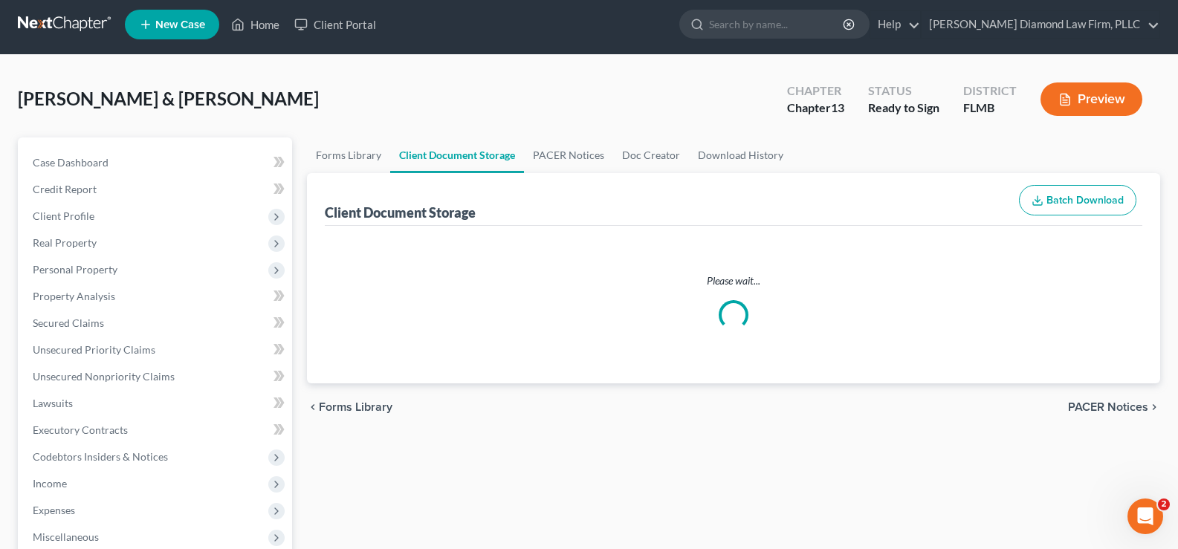
select select "9"
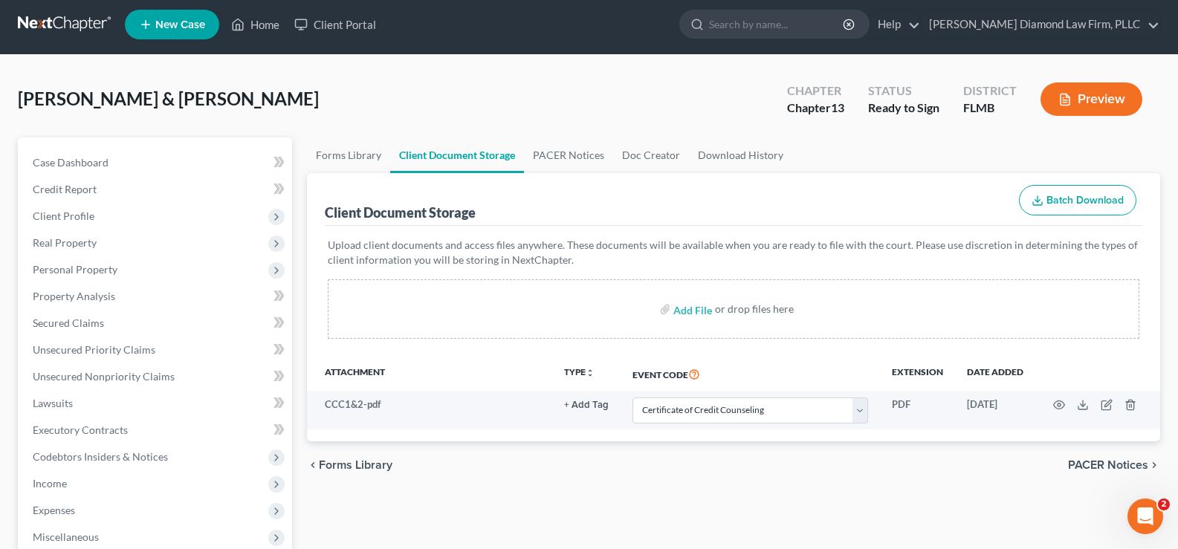
scroll to position [0, 0]
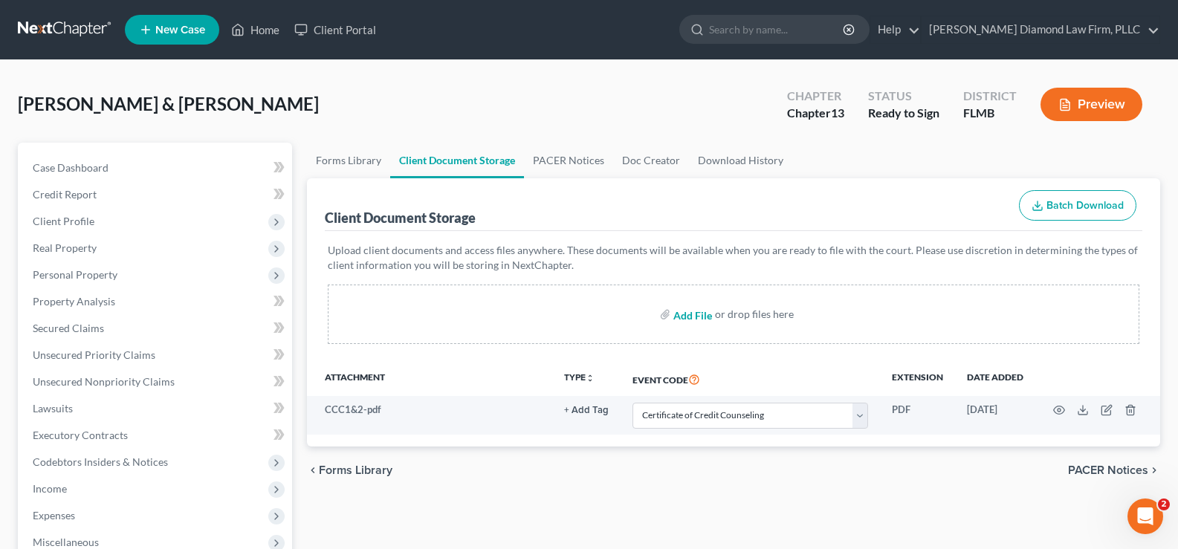
click at [688, 315] on input "file" at bounding box center [692, 314] width 36 height 27
type input "C:\fakepath\Ch. 13 Plan.pdf"
select select "9"
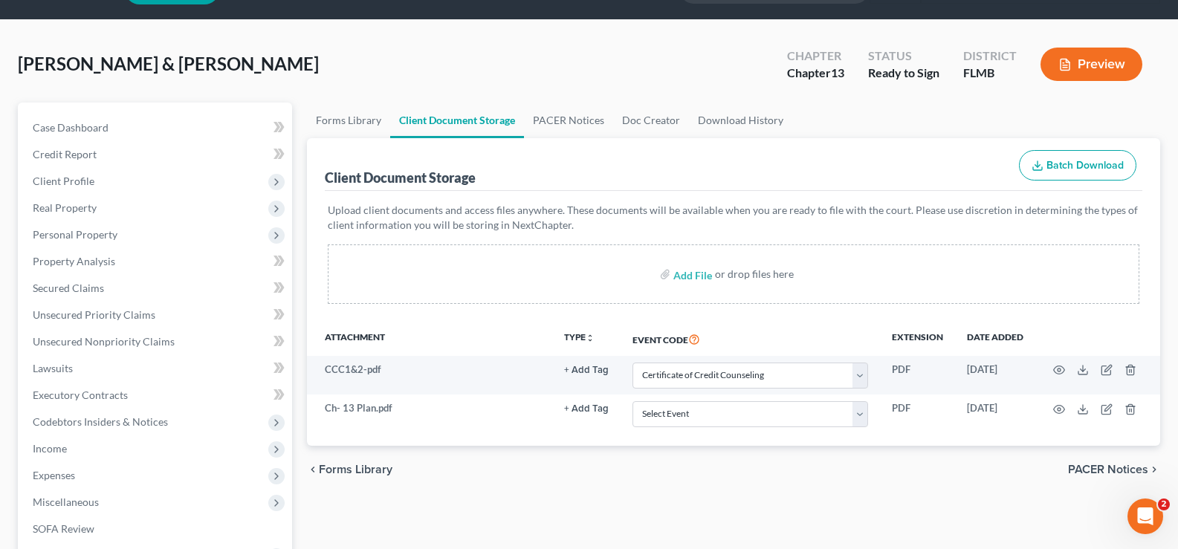
scroll to position [74, 0]
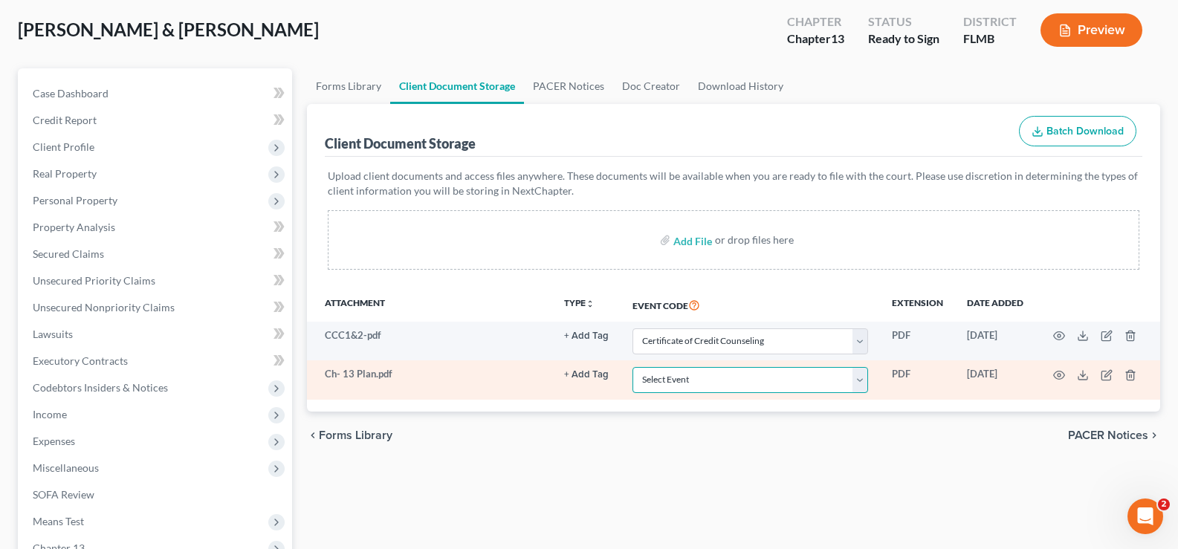
click at [804, 380] on select "Select Event 20 Largest Unsecured Creditors Amended Chapter 13 Plan Amended Cre…" at bounding box center [751, 380] width 236 height 26
select select "12"
click at [633, 367] on select "Select Event 20 Largest Unsecured Creditors Amended Chapter 13 Plan Amended Cre…" at bounding box center [751, 380] width 236 height 26
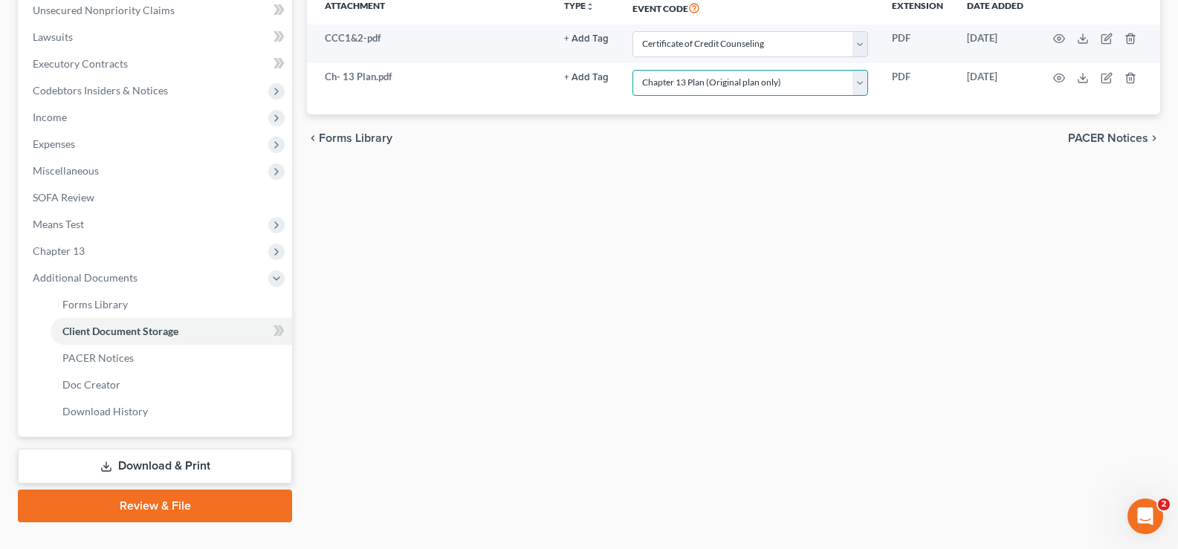
scroll to position [401, 0]
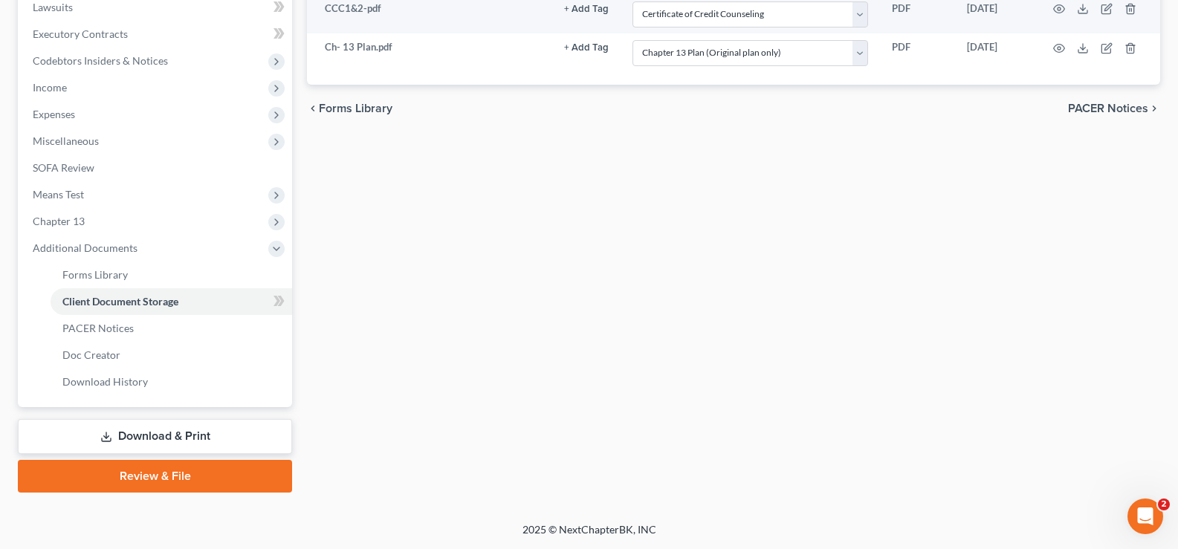
click at [181, 437] on link "Download & Print" at bounding box center [155, 436] width 274 height 35
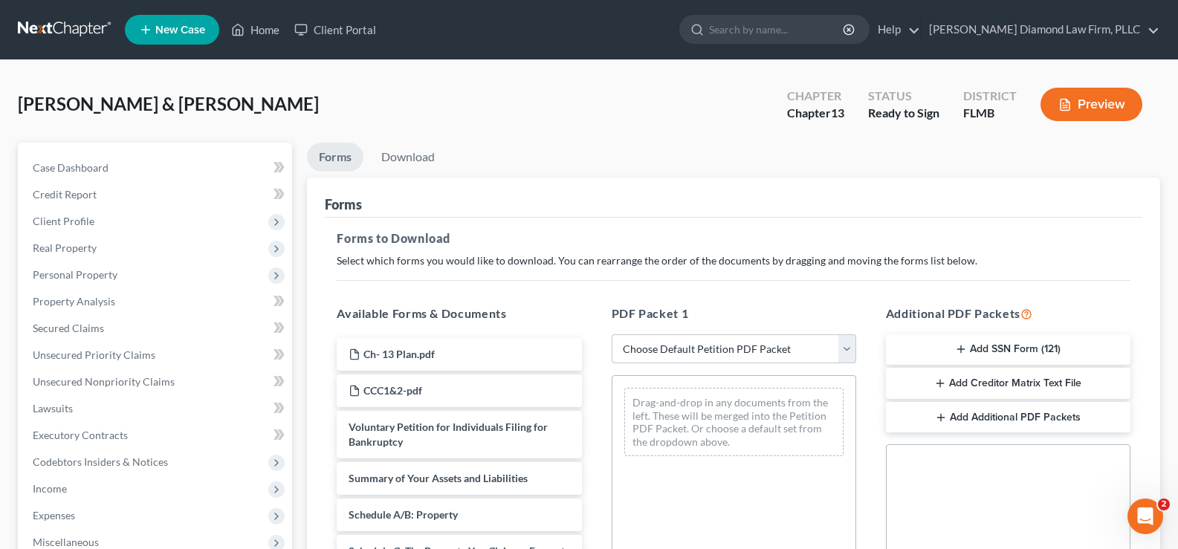
click at [723, 352] on select "Choose Default Petition PDF Packet Complete Bankruptcy Petition (all forms and …" at bounding box center [734, 350] width 245 height 30
select select "0"
click at [612, 335] on select "Choose Default Petition PDF Packet Complete Bankruptcy Petition (all forms and …" at bounding box center [734, 350] width 245 height 30
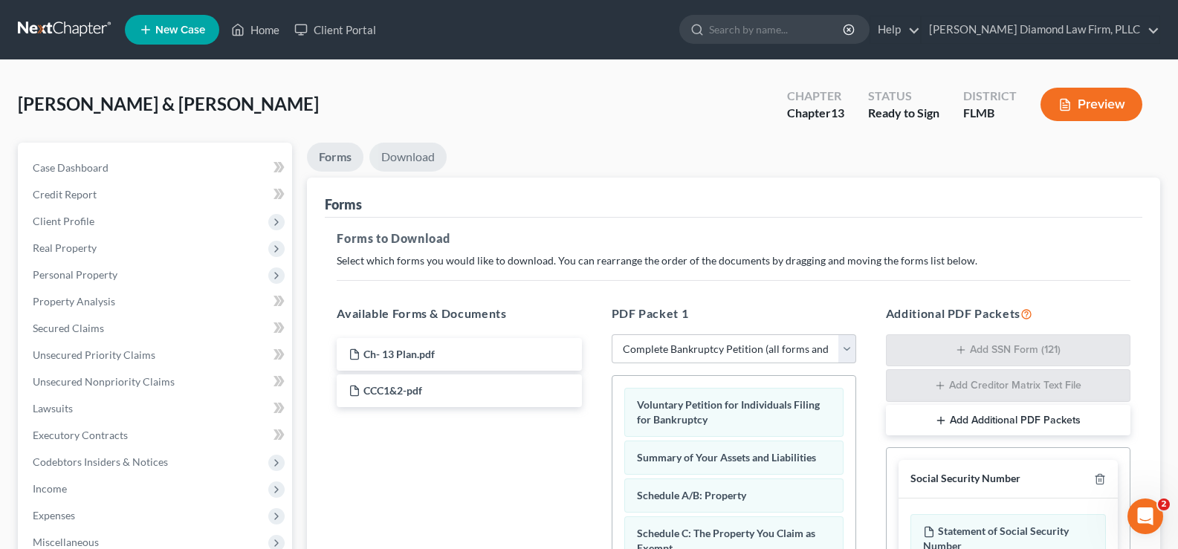
click at [407, 157] on link "Download" at bounding box center [408, 157] width 77 height 29
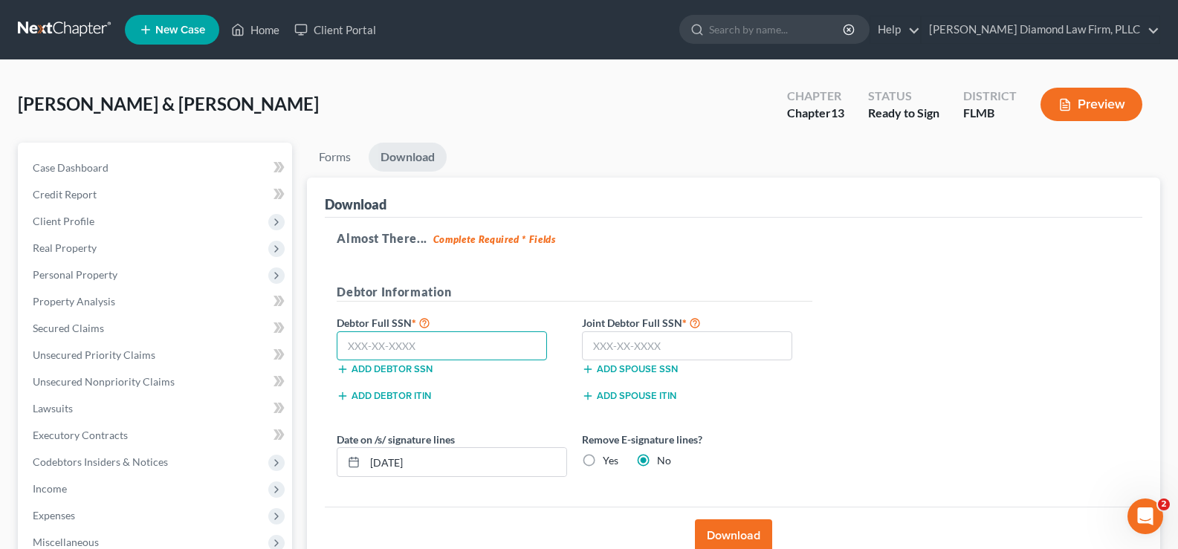
click at [430, 344] on input "text" at bounding box center [442, 347] width 210 height 30
type input "491-44-5453"
click at [676, 338] on input "text" at bounding box center [687, 347] width 210 height 30
click at [651, 349] on input "text" at bounding box center [687, 347] width 210 height 30
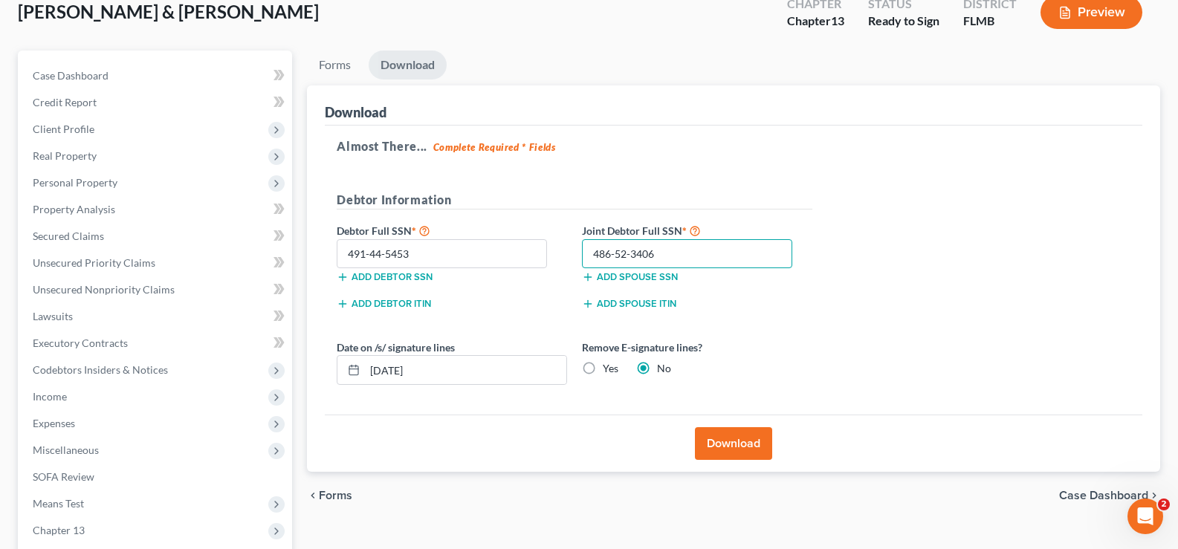
scroll to position [268, 0]
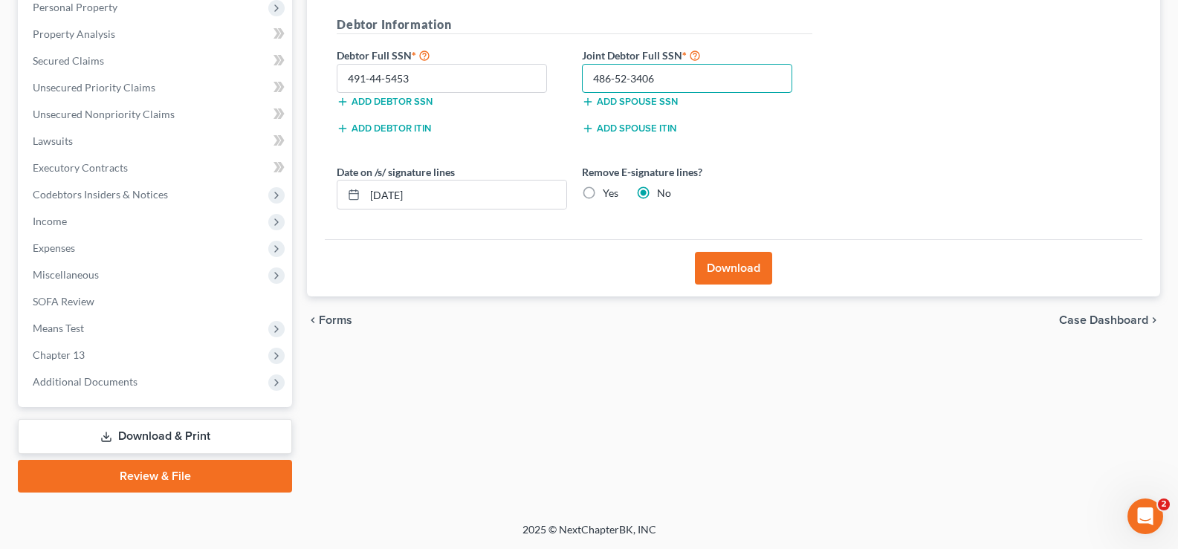
type input "486-52-3406"
click at [170, 471] on link "Review & File" at bounding box center [155, 476] width 274 height 33
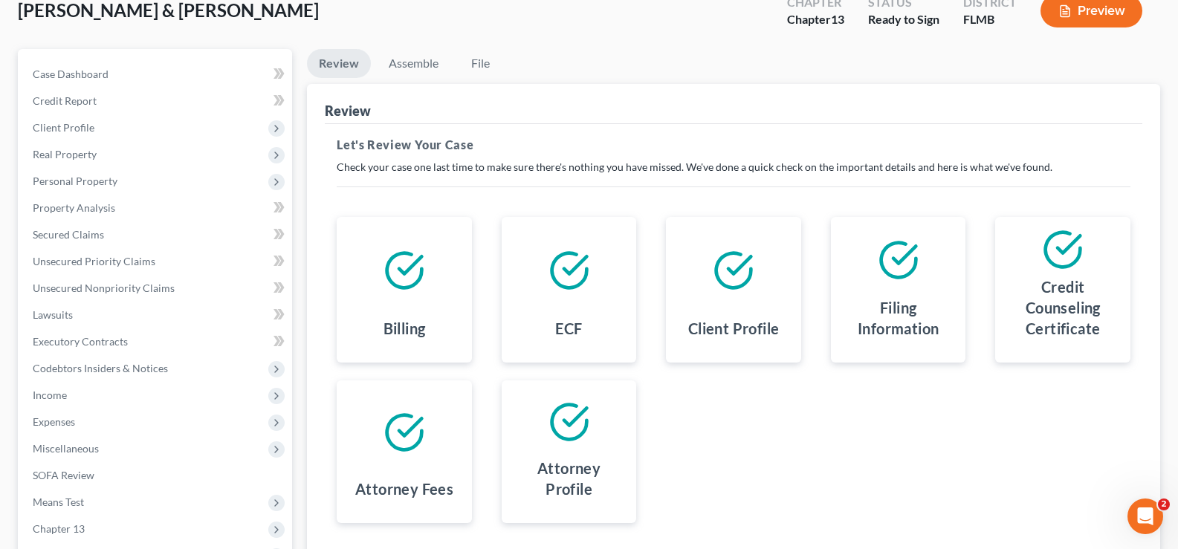
scroll to position [268, 0]
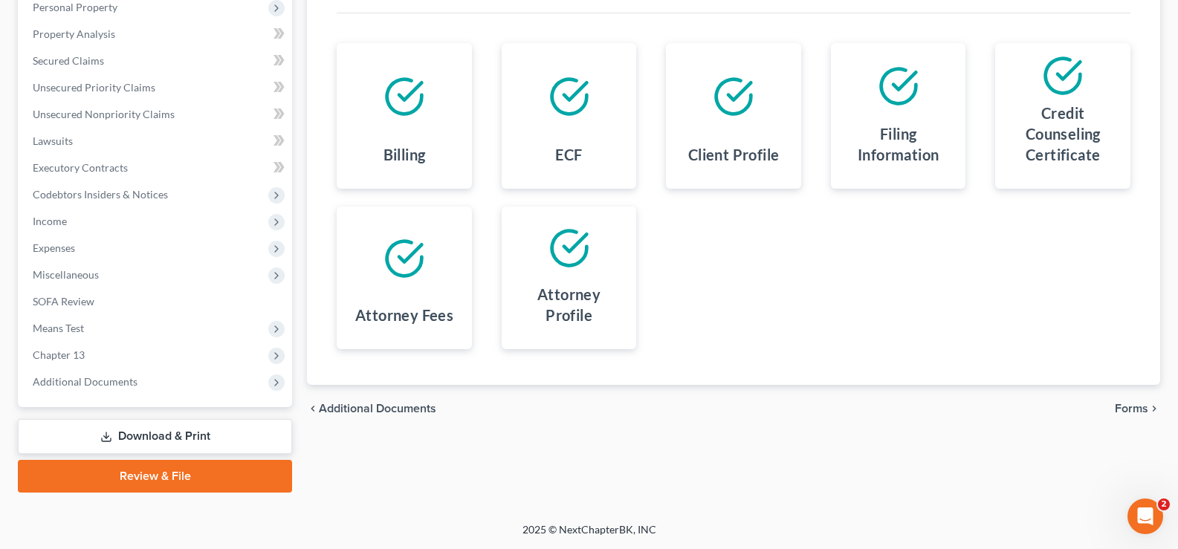
click at [1137, 410] on span "Forms" at bounding box center [1131, 409] width 33 height 12
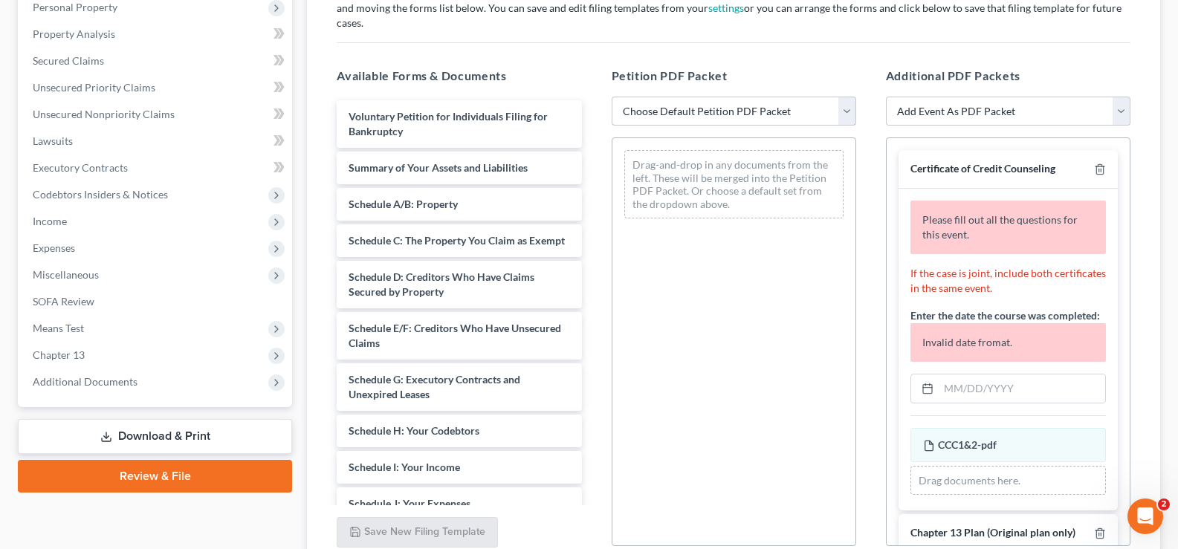
click at [784, 97] on select "Choose Default Petition PDF Packet Complete Bankruptcy Petition (all forms and …" at bounding box center [734, 112] width 245 height 30
select select "0"
click at [612, 97] on select "Choose Default Petition PDF Packet Complete Bankruptcy Petition (all forms and …" at bounding box center [734, 112] width 245 height 30
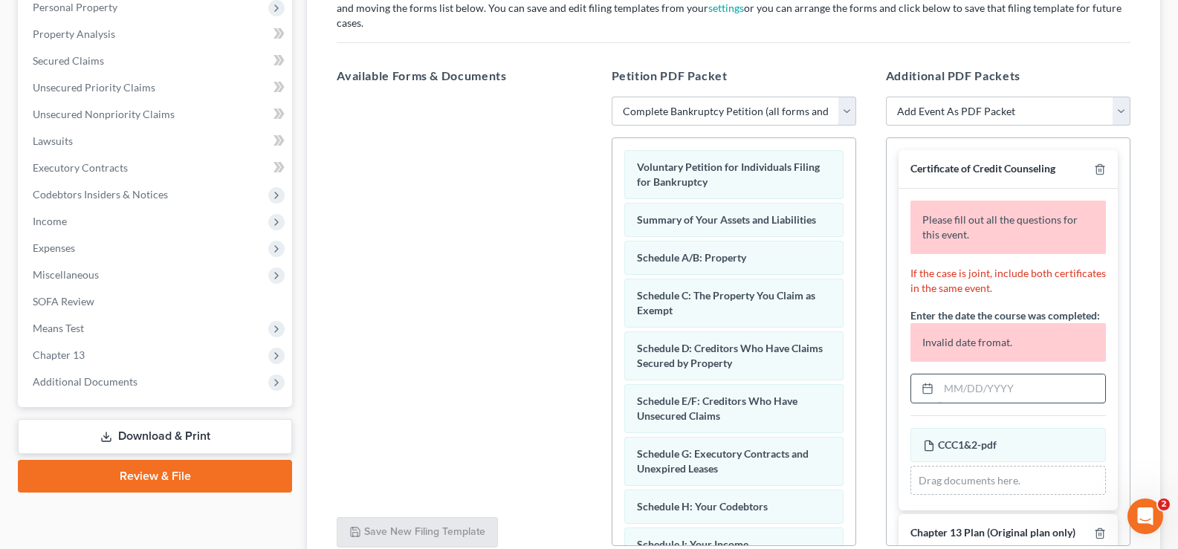
click at [994, 381] on input "text" at bounding box center [1022, 389] width 167 height 28
click at [984, 410] on div "Please fill out all the questions for this event. If the case is joint, include…" at bounding box center [1008, 350] width 219 height 322
click at [987, 392] on input "text" at bounding box center [1022, 389] width 167 height 28
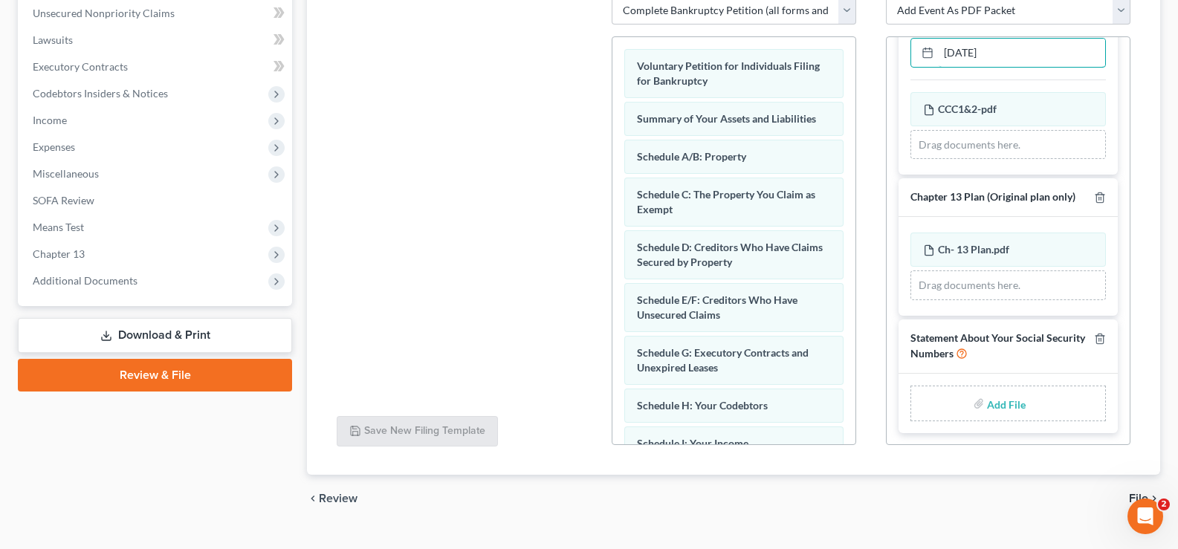
scroll to position [384, 0]
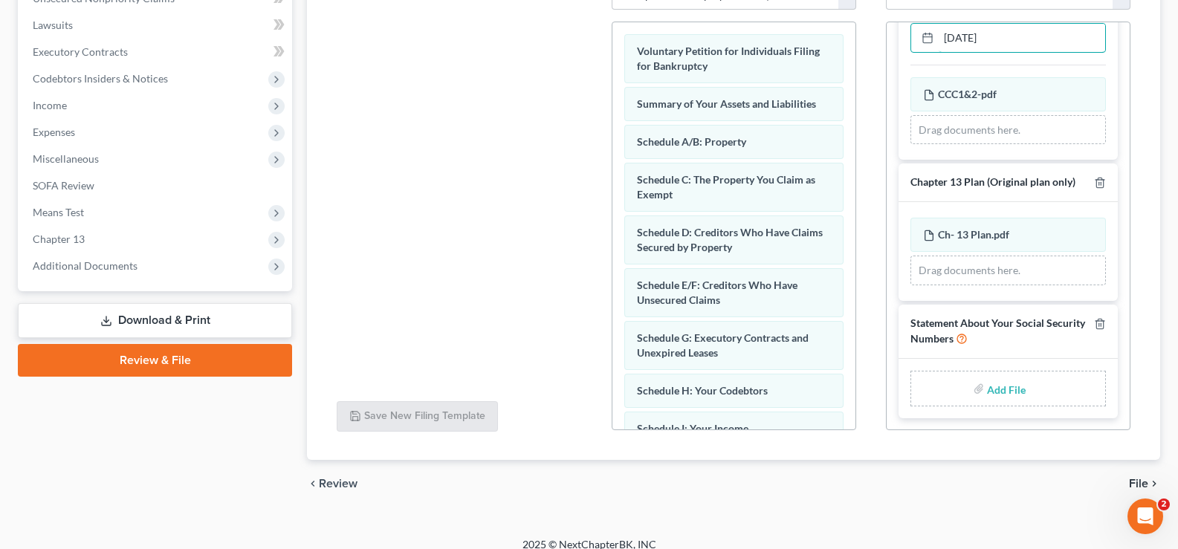
type input "07/03/2025"
click at [994, 375] on input "file" at bounding box center [1005, 388] width 36 height 27
type input "C:\fakepath\SSN.pdf"
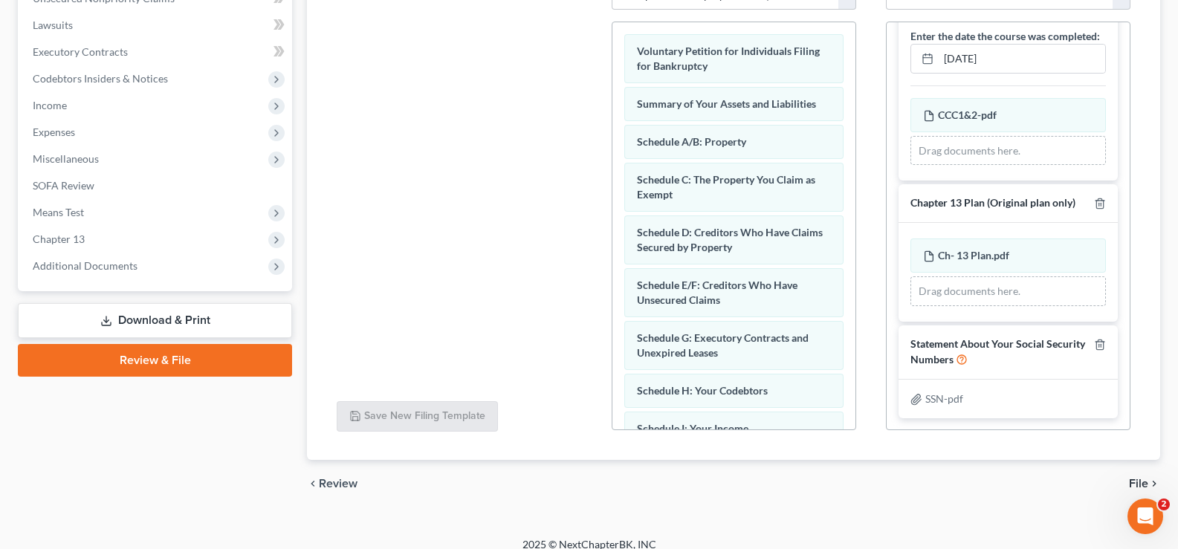
click at [1135, 478] on span "File" at bounding box center [1138, 484] width 19 height 12
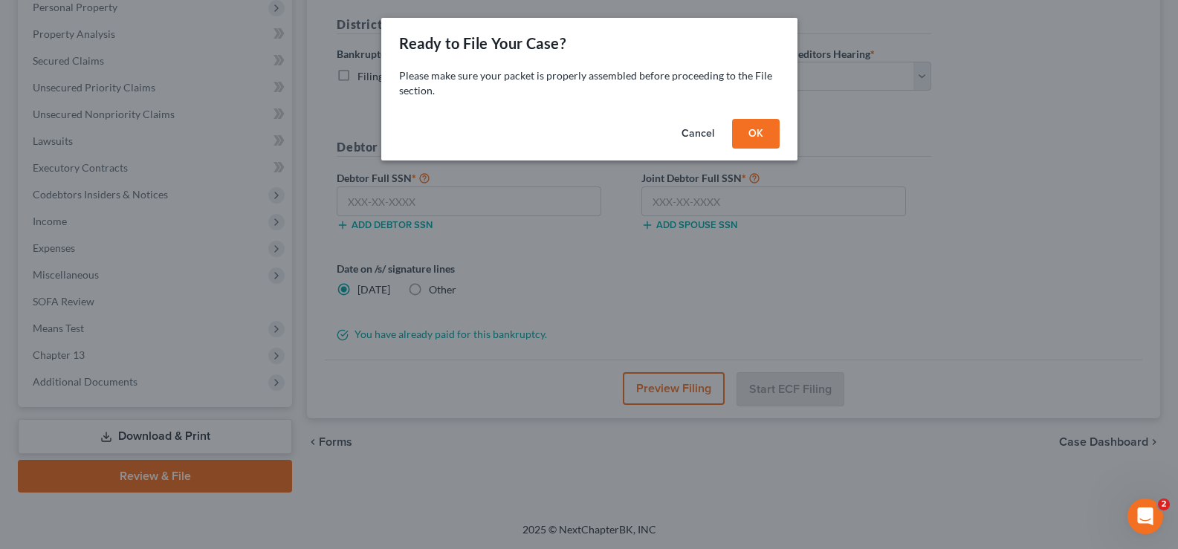
scroll to position [268, 0]
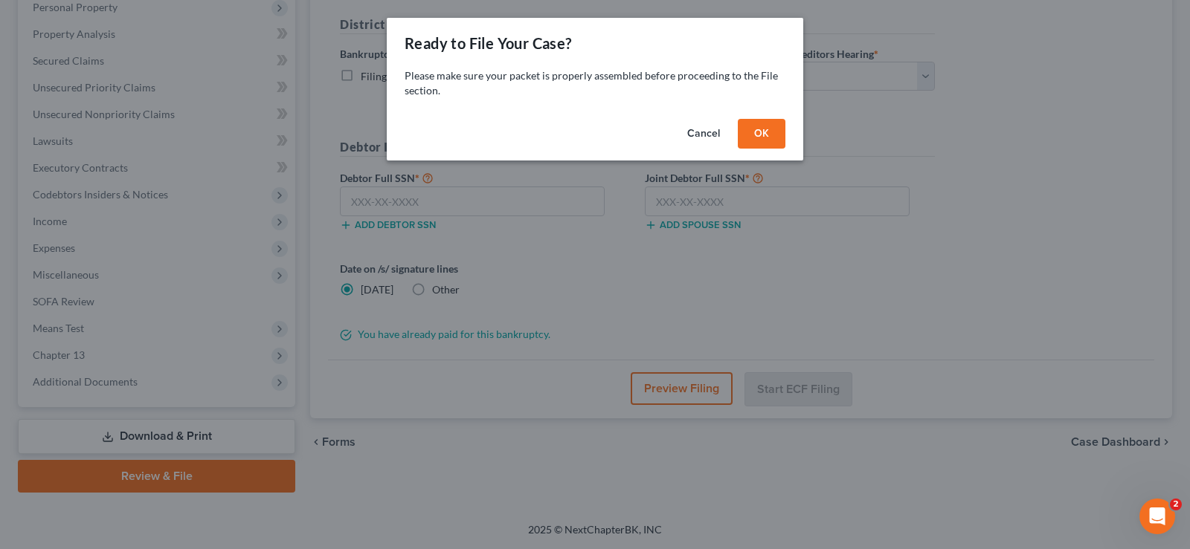
click at [776, 127] on button "OK" at bounding box center [762, 134] width 48 height 30
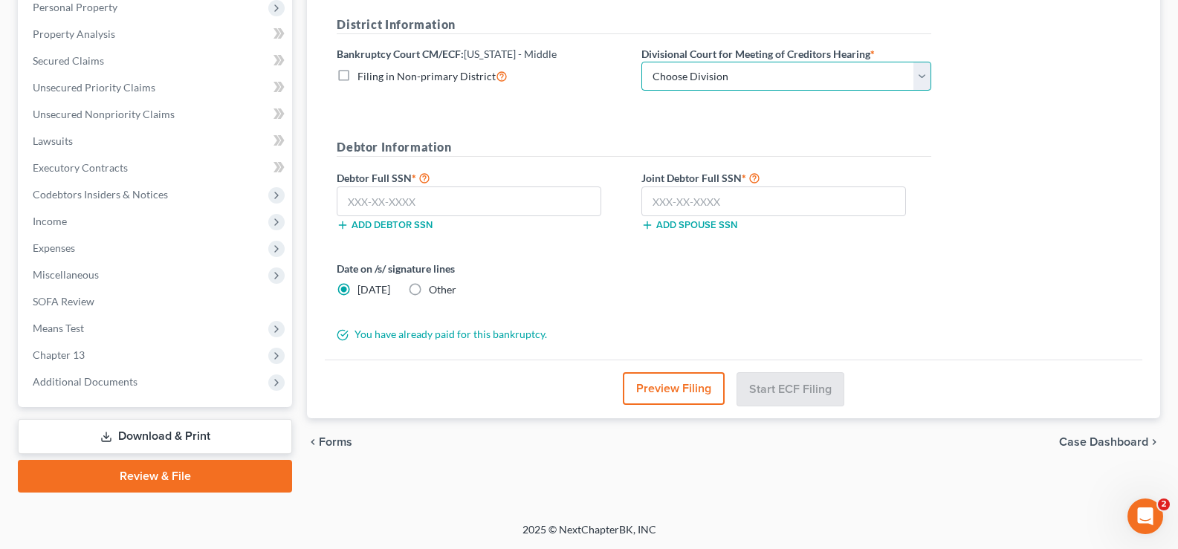
click at [844, 85] on select "Choose Division [GEOGRAPHIC_DATA][PERSON_NAME] [GEOGRAPHIC_DATA] [GEOGRAPHIC_DA…" at bounding box center [787, 77] width 290 height 30
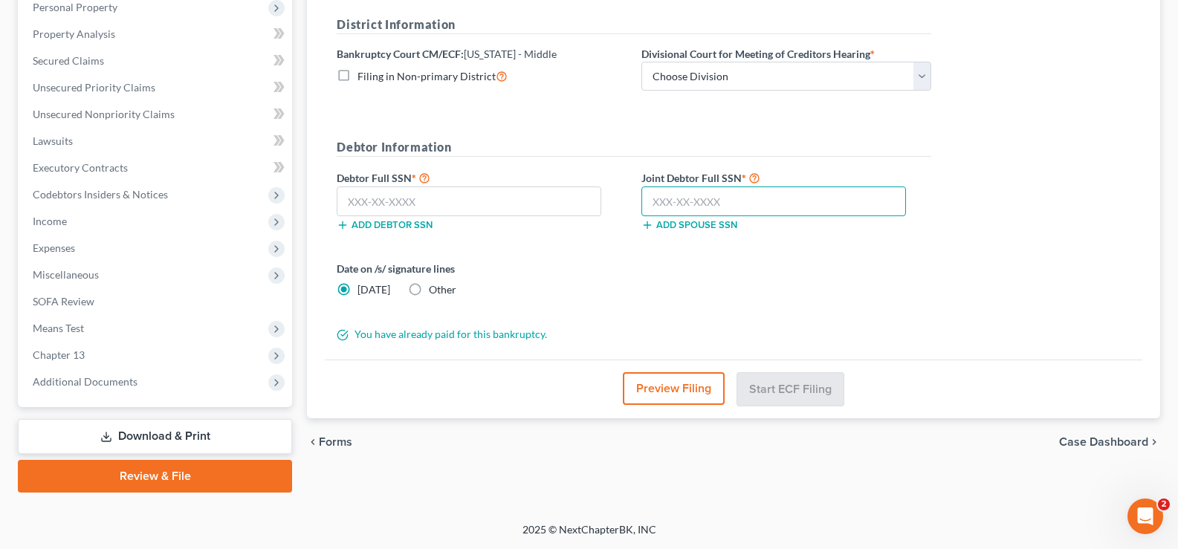
drag, startPoint x: 738, startPoint y: 187, endPoint x: 658, endPoint y: 210, distance: 83.8
click at [738, 187] on input "text" at bounding box center [774, 202] width 265 height 30
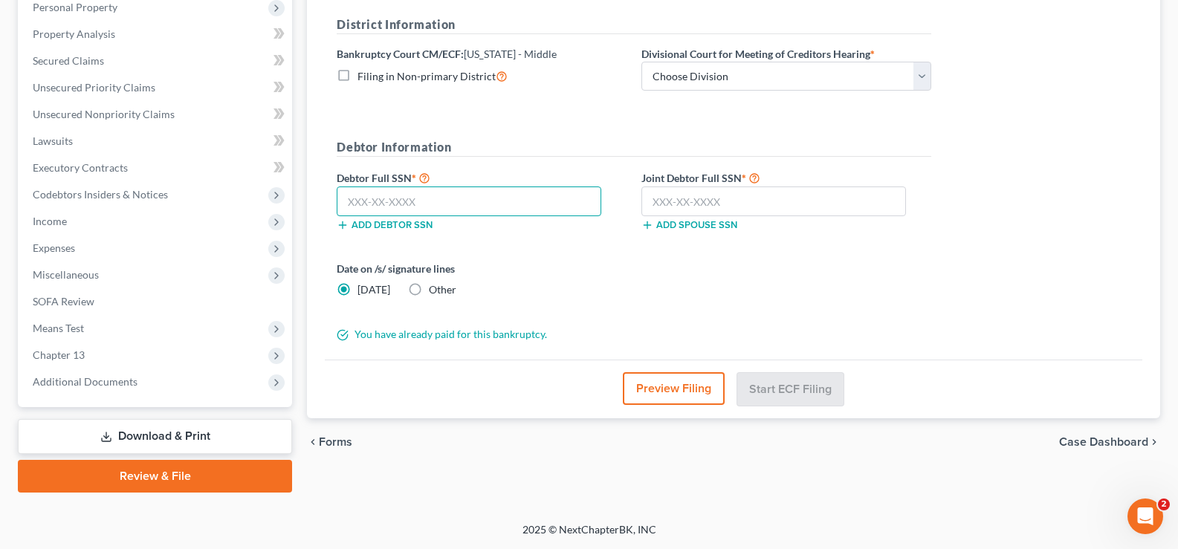
click at [460, 196] on input "text" at bounding box center [469, 202] width 265 height 30
click at [474, 204] on input "text" at bounding box center [469, 202] width 265 height 30
type input "491-44-5453"
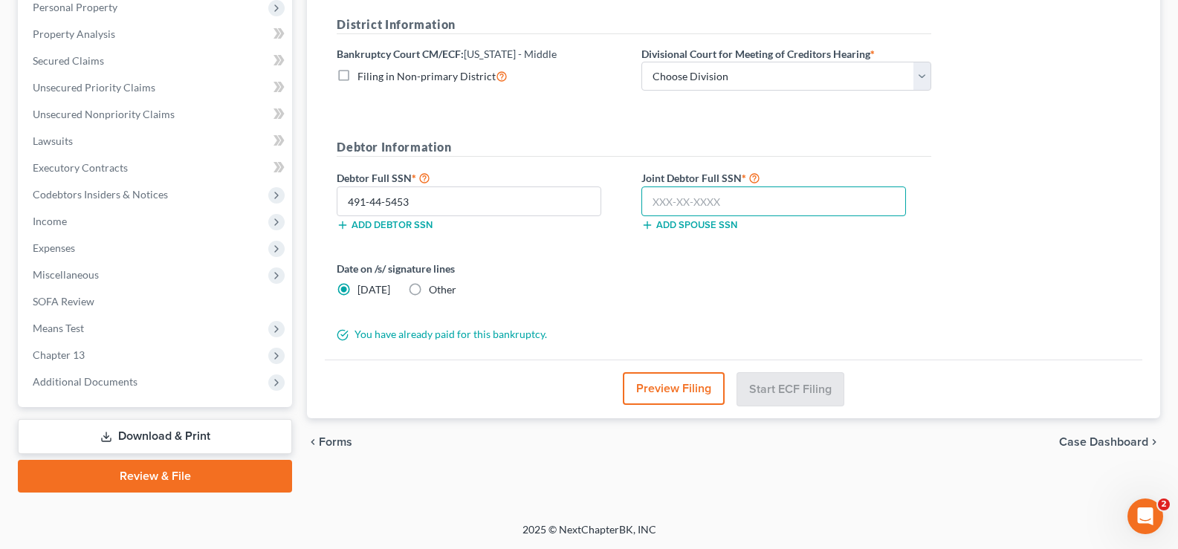
click at [755, 207] on input "text" at bounding box center [774, 202] width 265 height 30
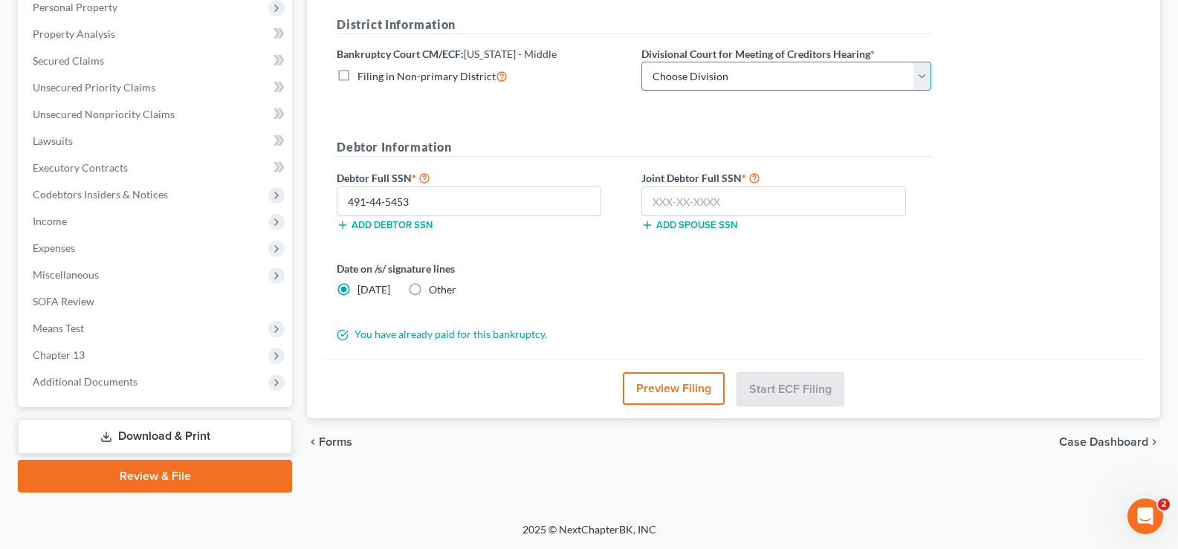
click at [753, 76] on select "Choose Division [GEOGRAPHIC_DATA][PERSON_NAME] [GEOGRAPHIC_DATA] [GEOGRAPHIC_DA…" at bounding box center [787, 77] width 290 height 30
select select "3"
click at [642, 62] on select "Choose Division [GEOGRAPHIC_DATA][PERSON_NAME] [GEOGRAPHIC_DATA] [GEOGRAPHIC_DA…" at bounding box center [787, 77] width 290 height 30
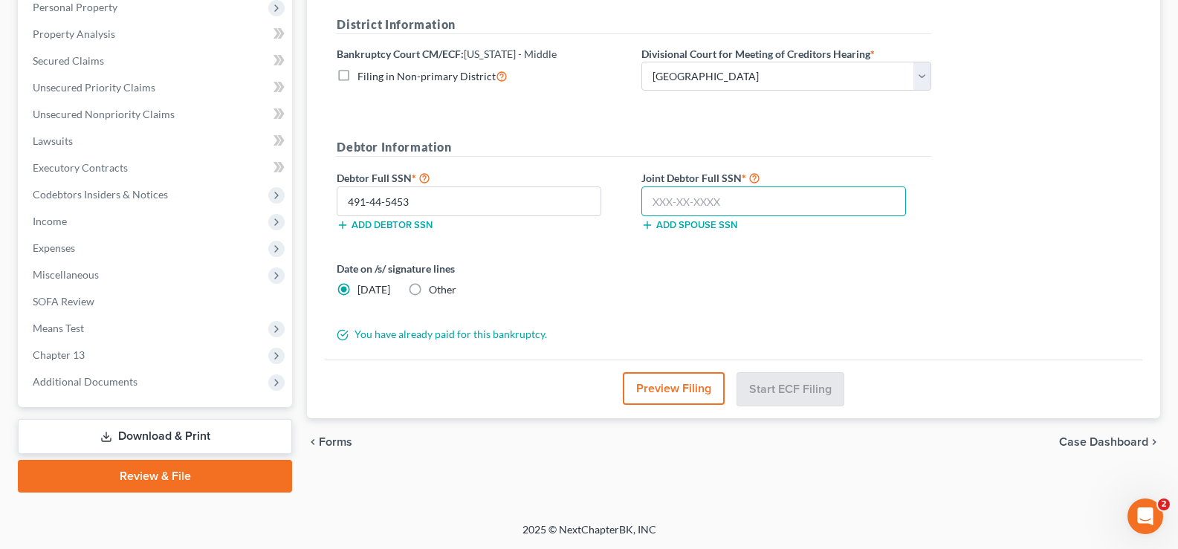
click at [716, 199] on input "text" at bounding box center [774, 202] width 265 height 30
type input "486-52-3406"
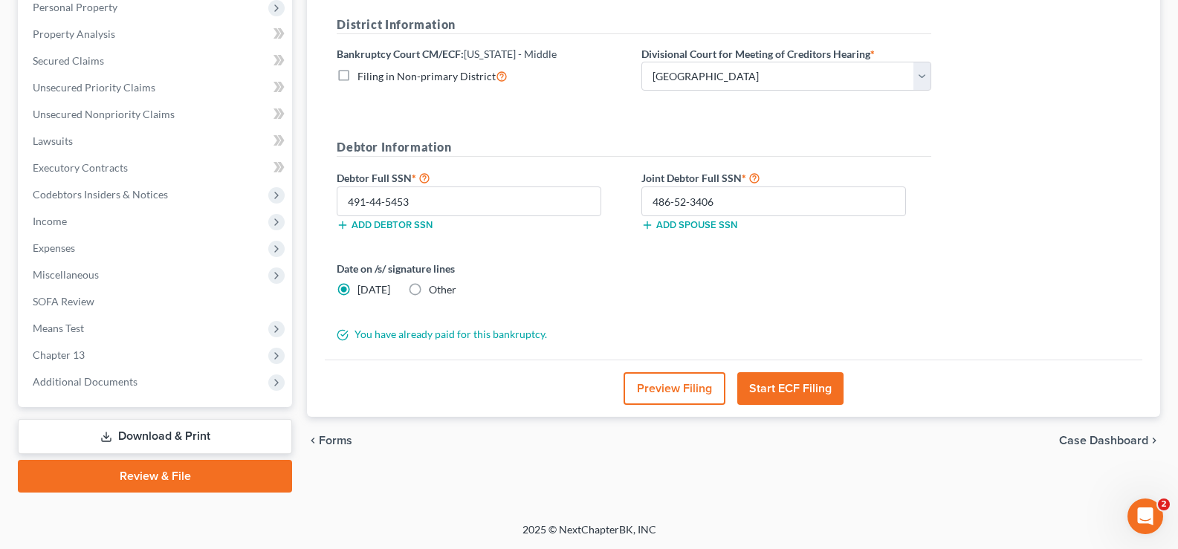
click at [797, 392] on button "Start ECF Filing" at bounding box center [791, 389] width 106 height 33
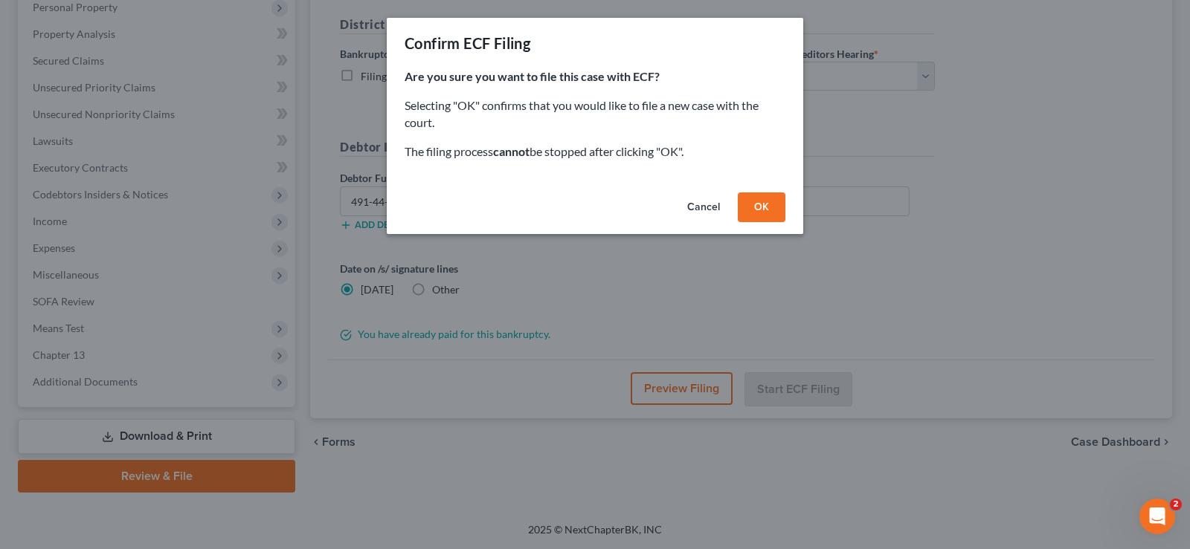
click at [758, 207] on button "OK" at bounding box center [762, 208] width 48 height 30
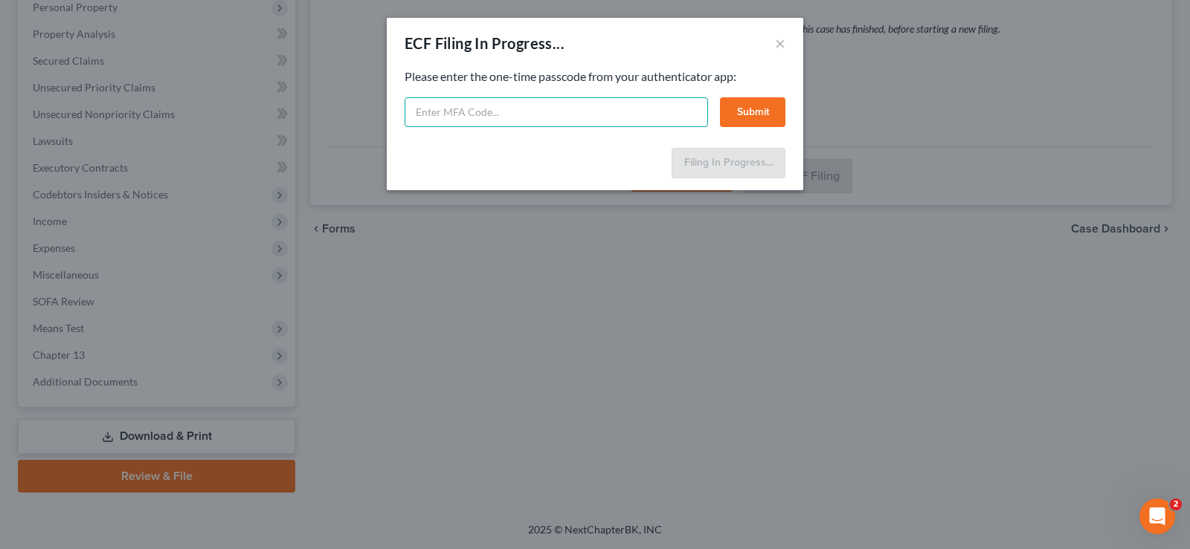
click at [452, 115] on input "text" at bounding box center [555, 112] width 303 height 30
type input "196430"
click at [749, 117] on button "Submit" at bounding box center [752, 112] width 65 height 30
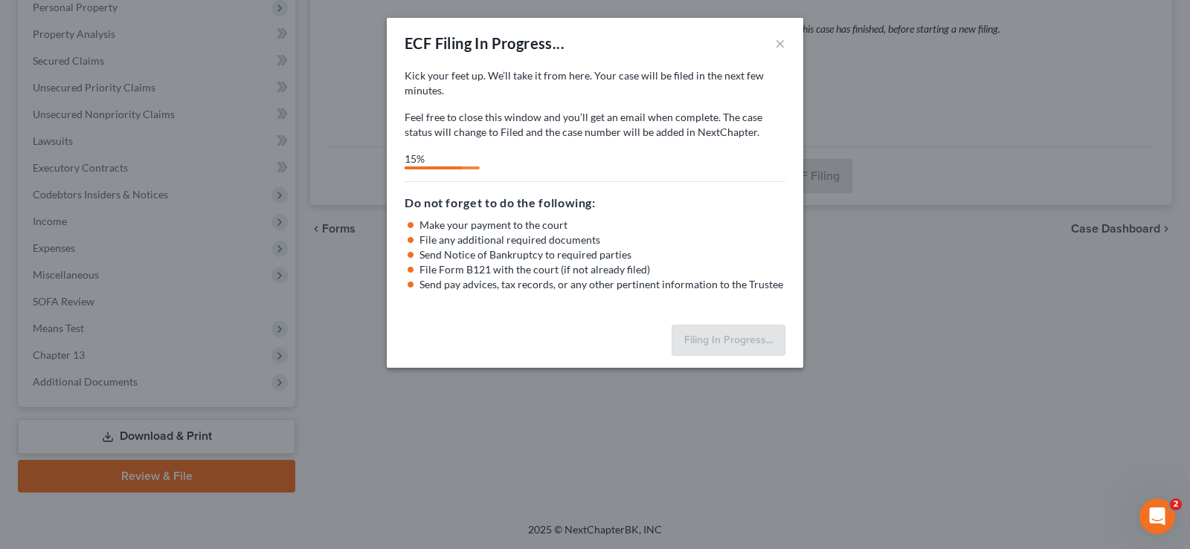
select select "3"
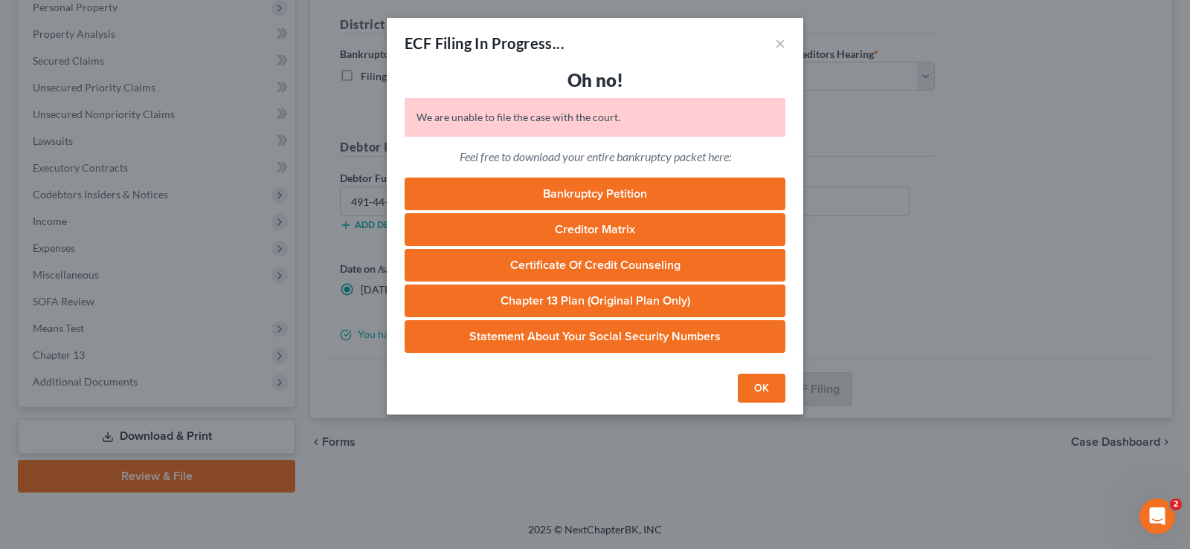
click at [771, 390] on button "OK" at bounding box center [762, 389] width 48 height 30
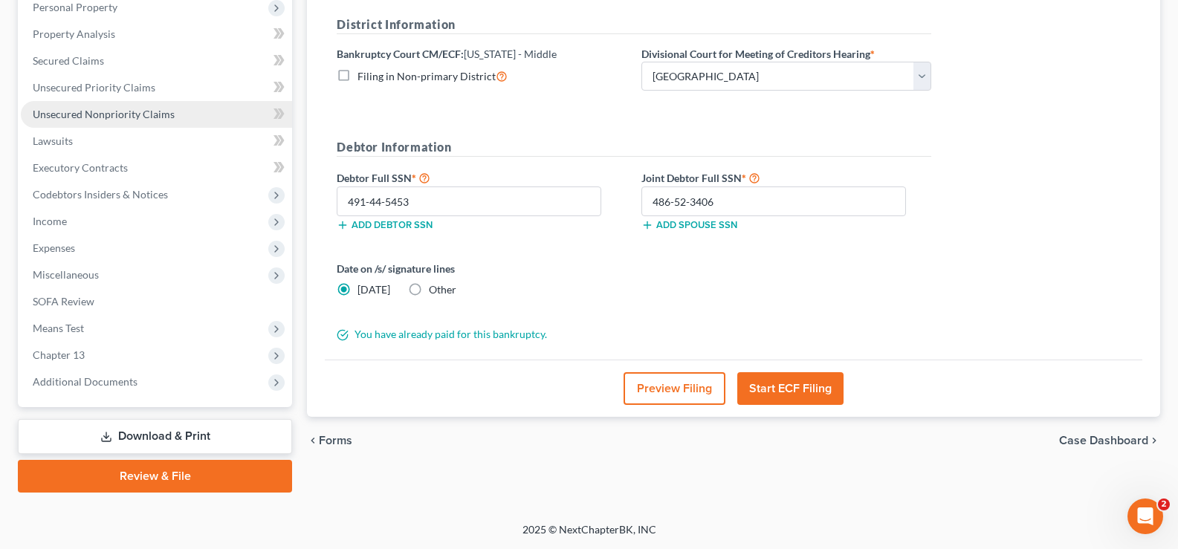
click at [115, 115] on span "Unsecured Nonpriority Claims" at bounding box center [104, 114] width 142 height 13
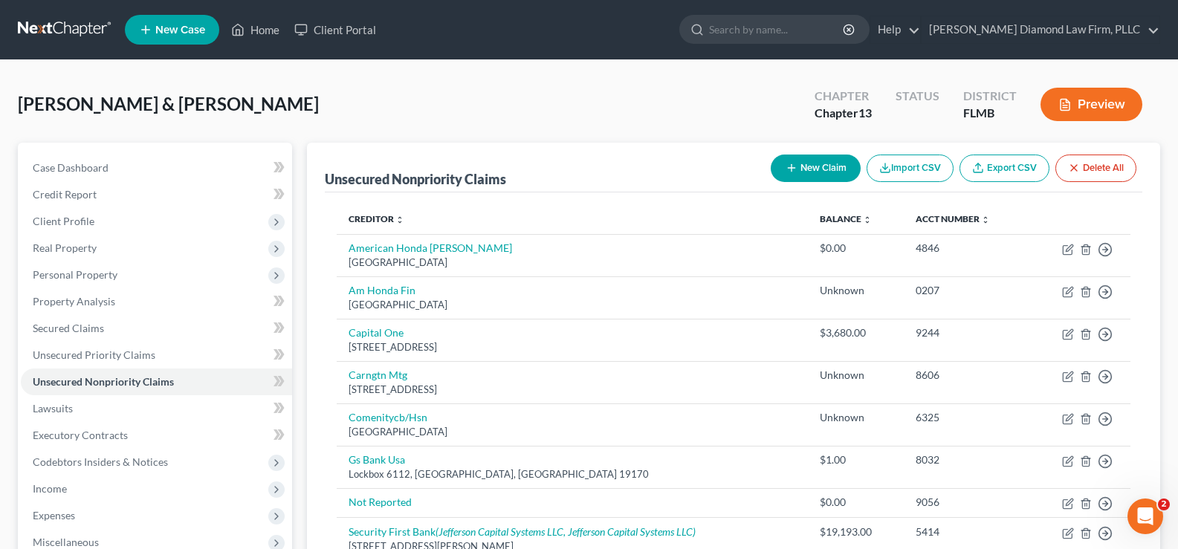
click at [1102, 103] on button "Preview" at bounding box center [1092, 104] width 102 height 33
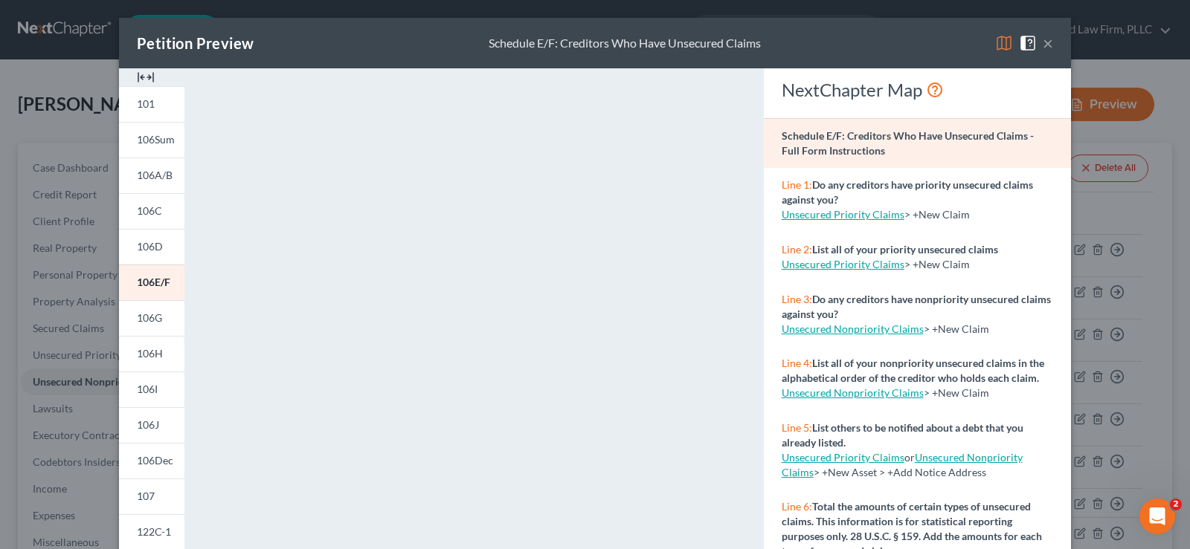
click at [1000, 42] on img at bounding box center [1004, 43] width 18 height 18
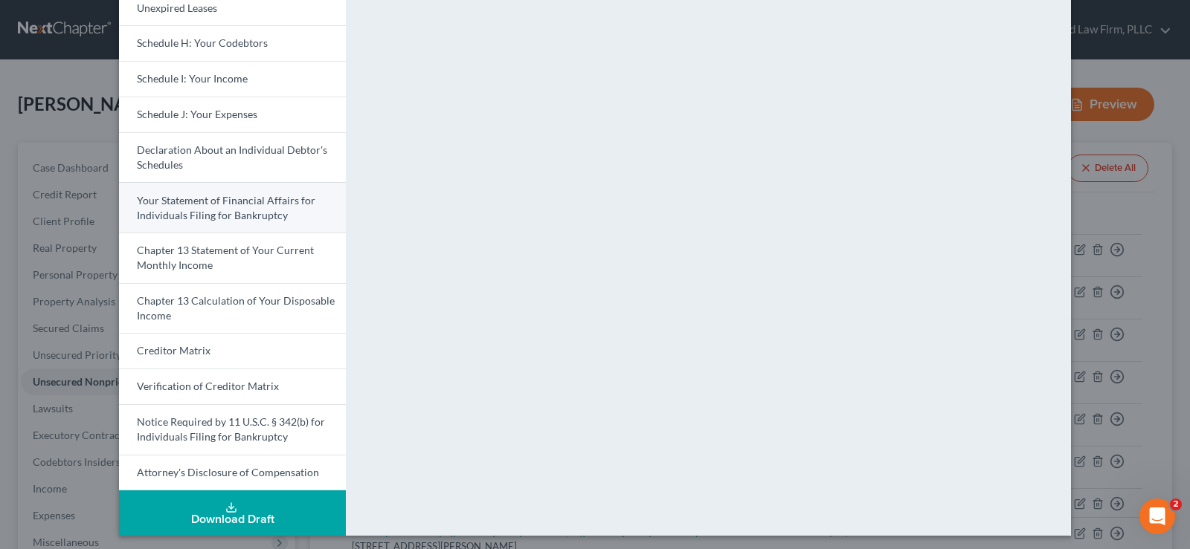
scroll to position [388, 0]
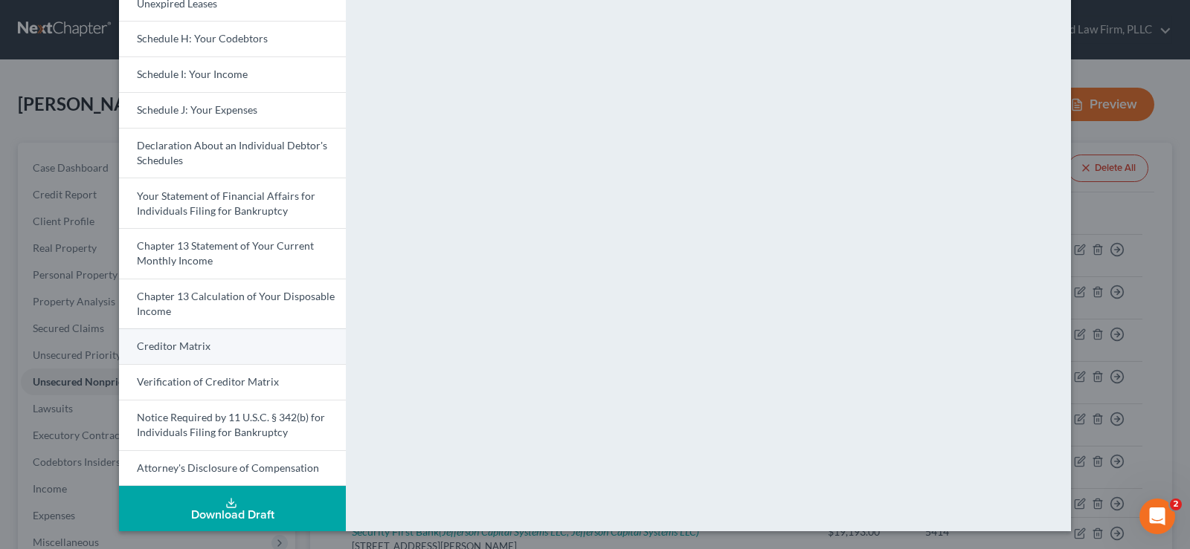
click at [208, 346] on link "Creditor Matrix" at bounding box center [232, 347] width 227 height 36
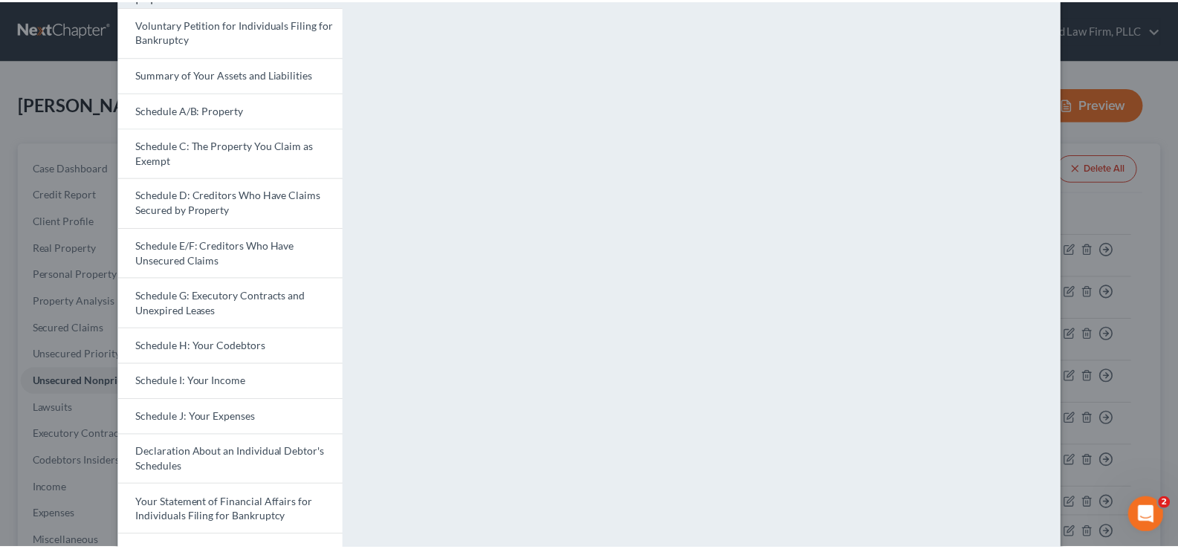
scroll to position [0, 0]
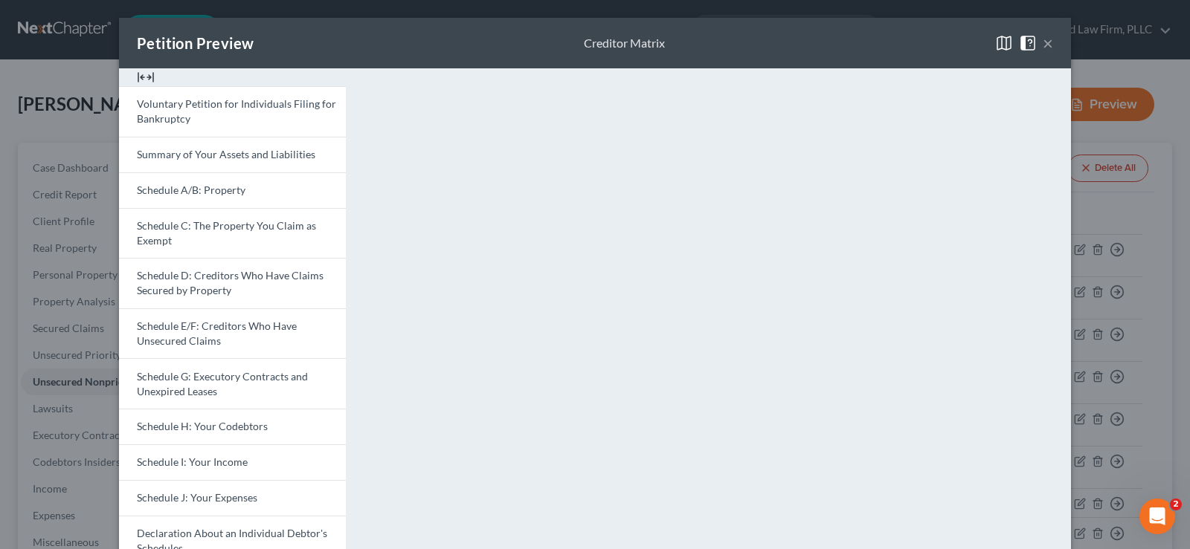
click at [1042, 40] on button "×" at bounding box center [1047, 43] width 10 height 18
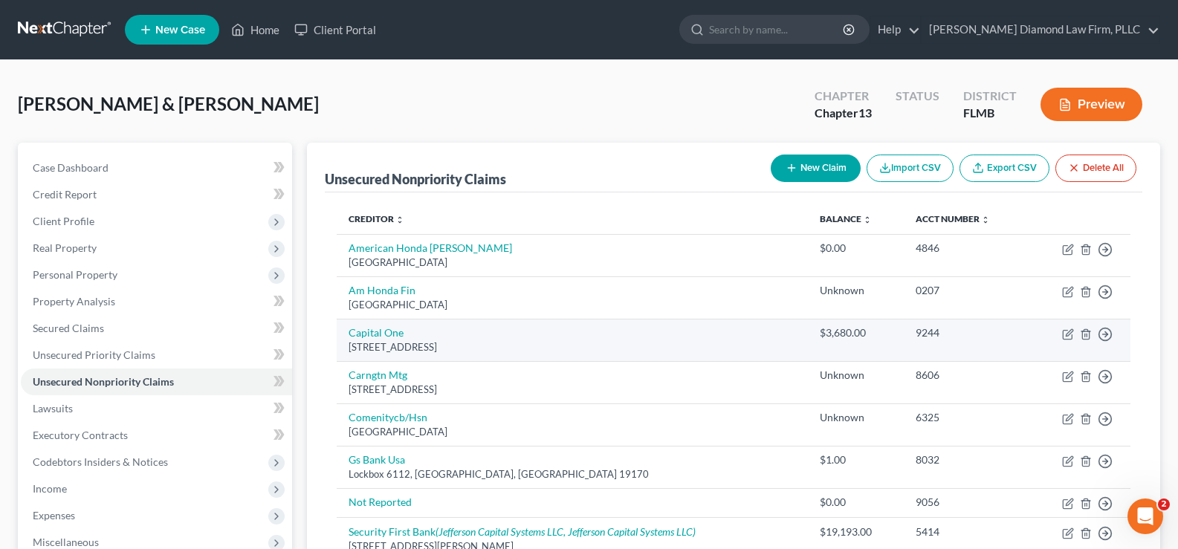
scroll to position [149, 0]
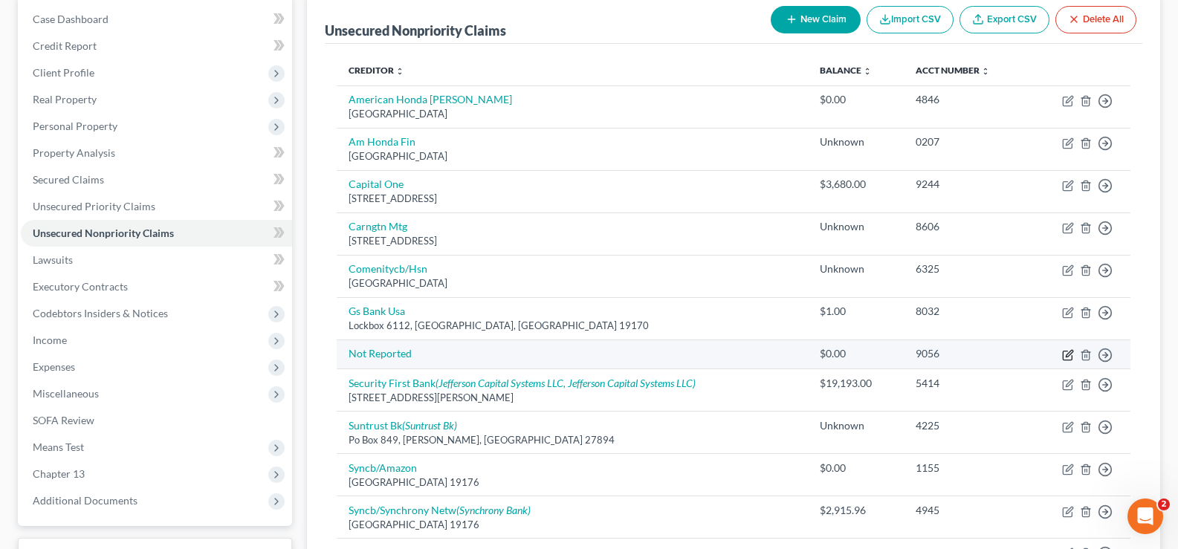
click at [1069, 354] on icon "button" at bounding box center [1068, 355] width 12 height 12
select select "9"
select select "0"
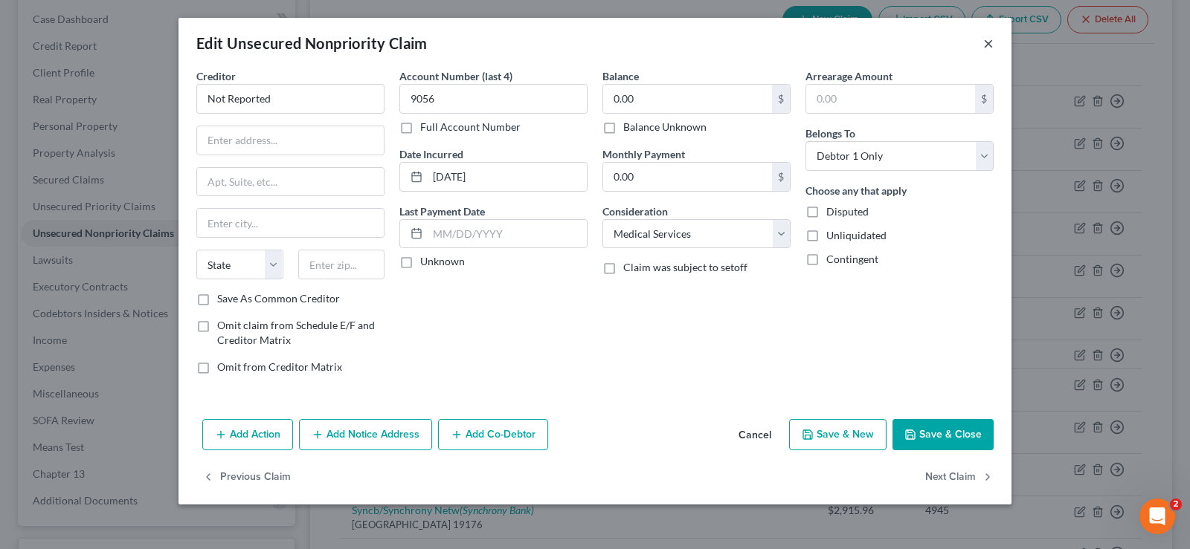
click at [986, 48] on button "×" at bounding box center [988, 43] width 10 height 18
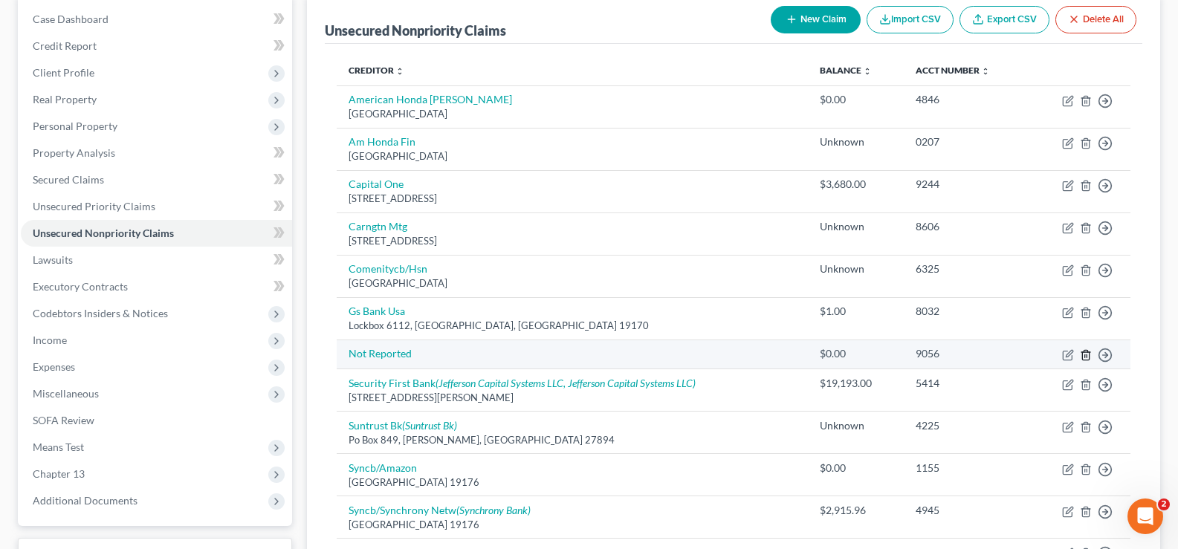
click at [1089, 356] on icon "button" at bounding box center [1086, 355] width 7 height 10
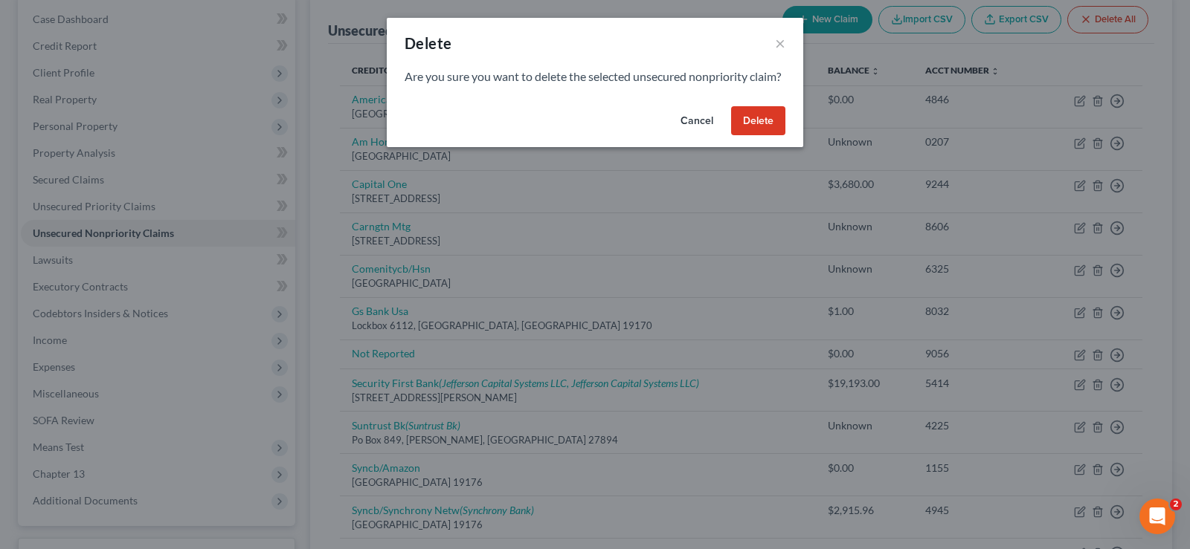
click at [746, 136] on button "Delete" at bounding box center [758, 121] width 54 height 30
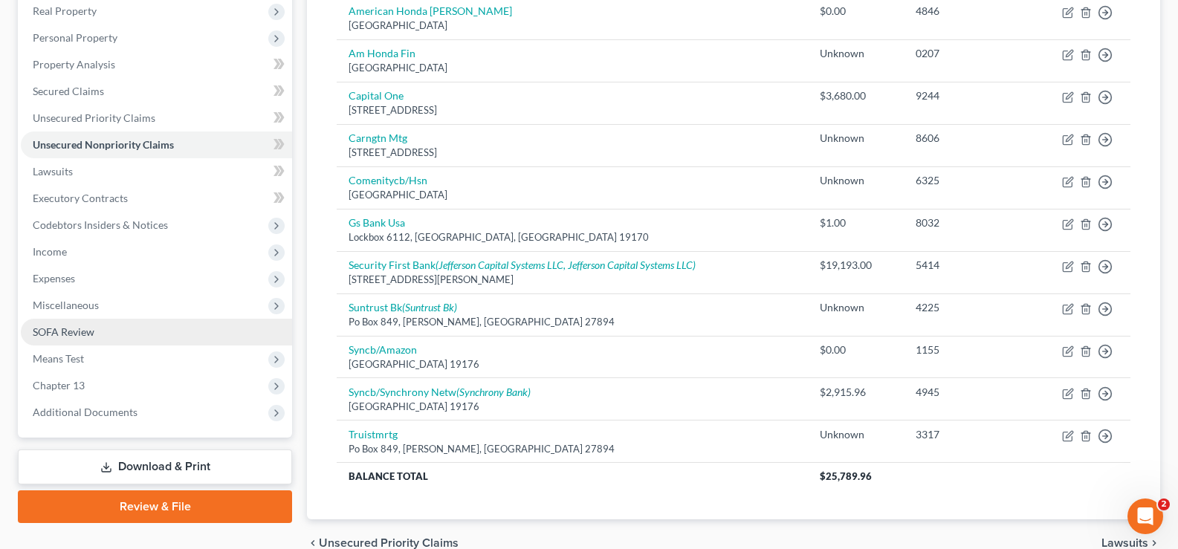
scroll to position [312, 0]
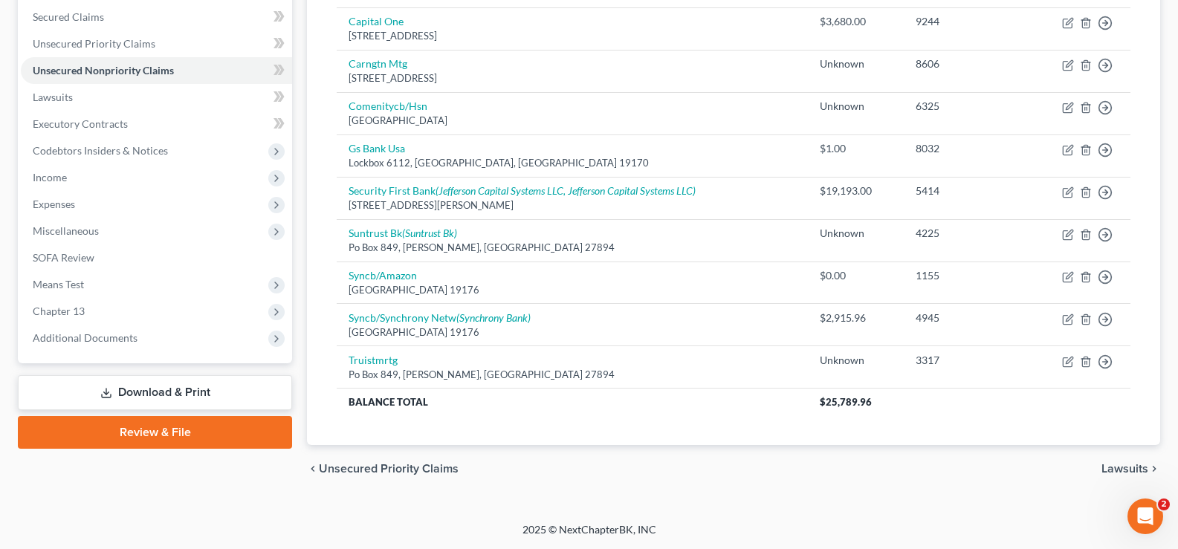
click at [187, 433] on link "Review & File" at bounding box center [155, 432] width 274 height 33
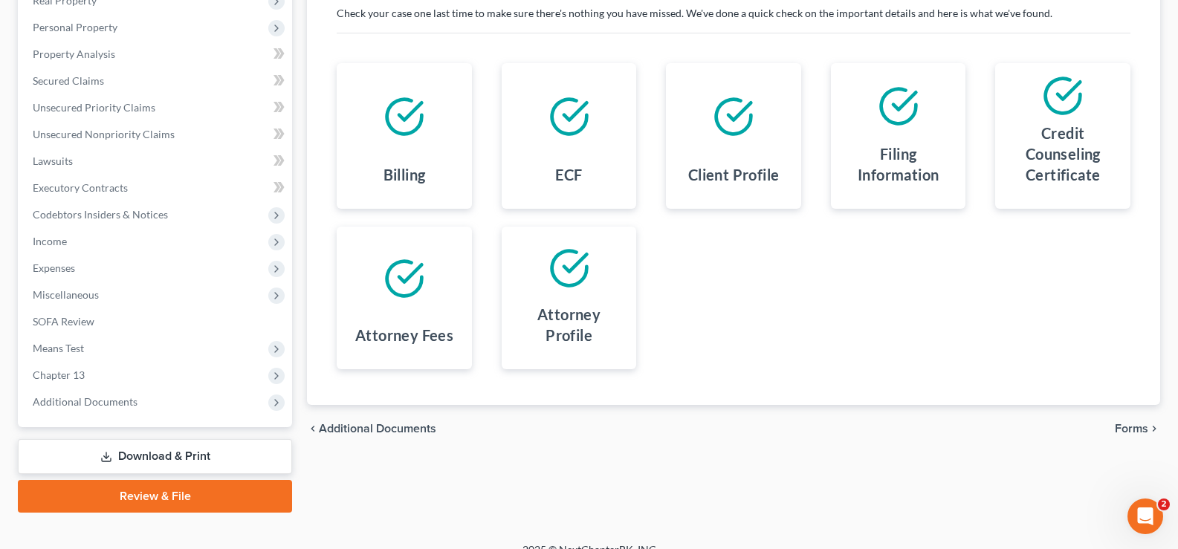
scroll to position [268, 0]
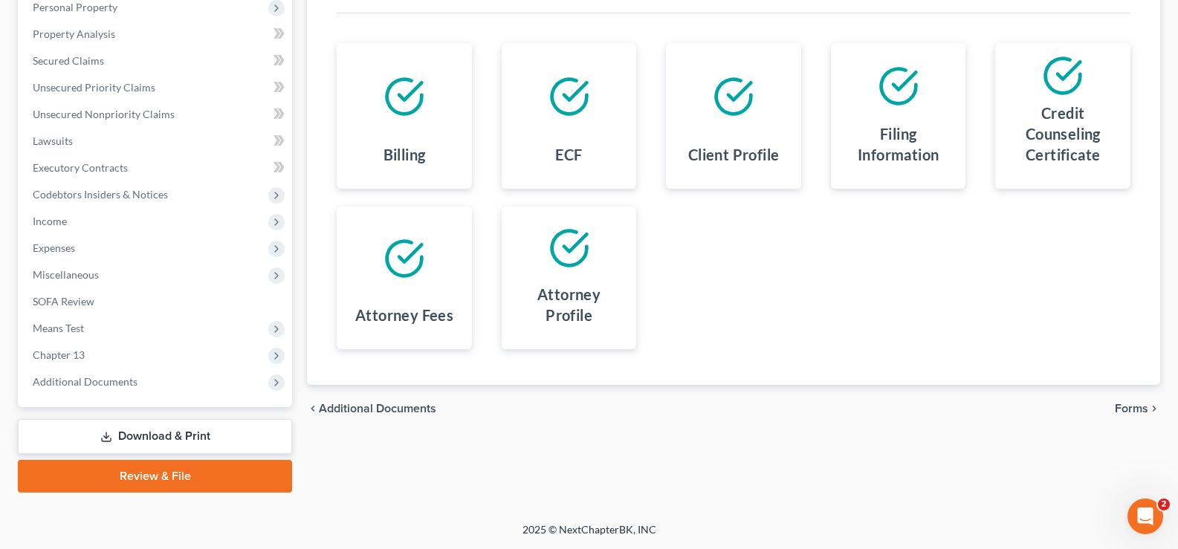
click at [1137, 411] on span "Forms" at bounding box center [1131, 409] width 33 height 12
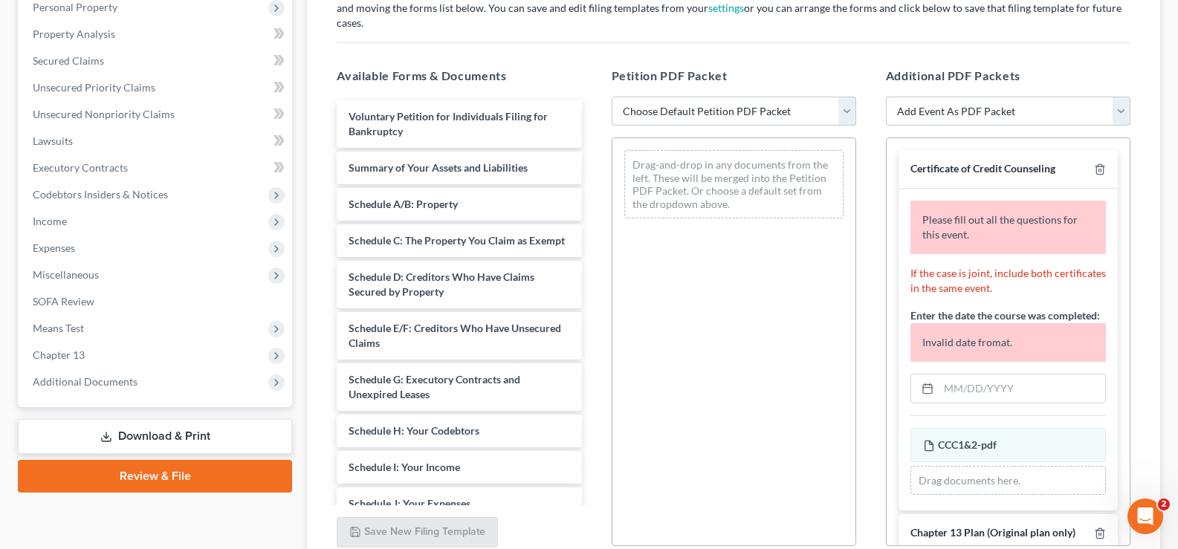
click at [780, 100] on select "Choose Default Petition PDF Packet Complete Bankruptcy Petition (all forms and …" at bounding box center [734, 112] width 245 height 30
select select "0"
click at [612, 97] on select "Choose Default Petition PDF Packet Complete Bankruptcy Petition (all forms and …" at bounding box center [734, 112] width 245 height 30
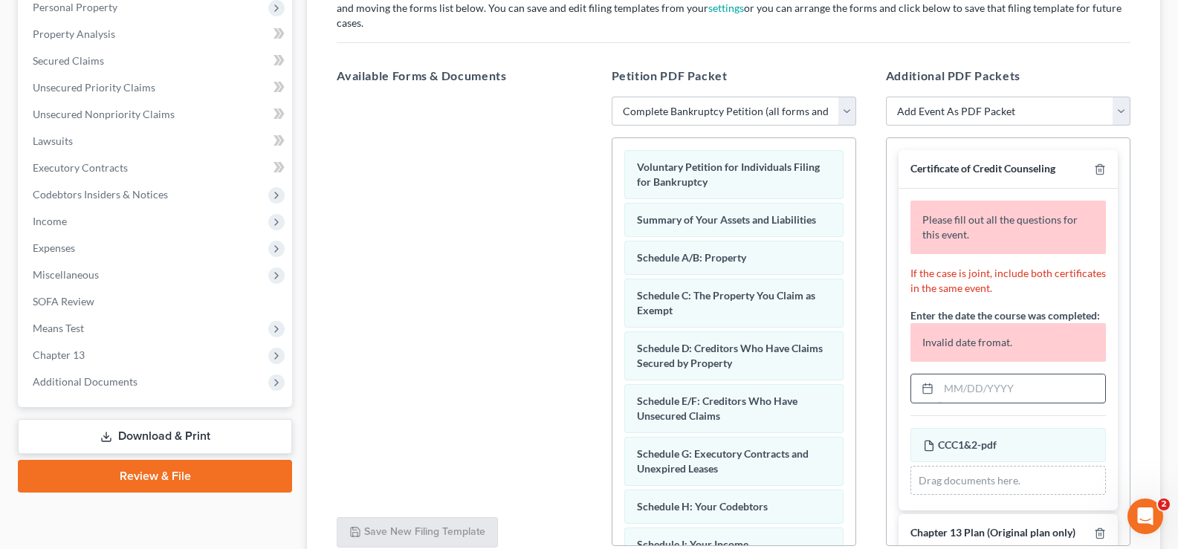
click at [990, 381] on input "text" at bounding box center [1022, 389] width 167 height 28
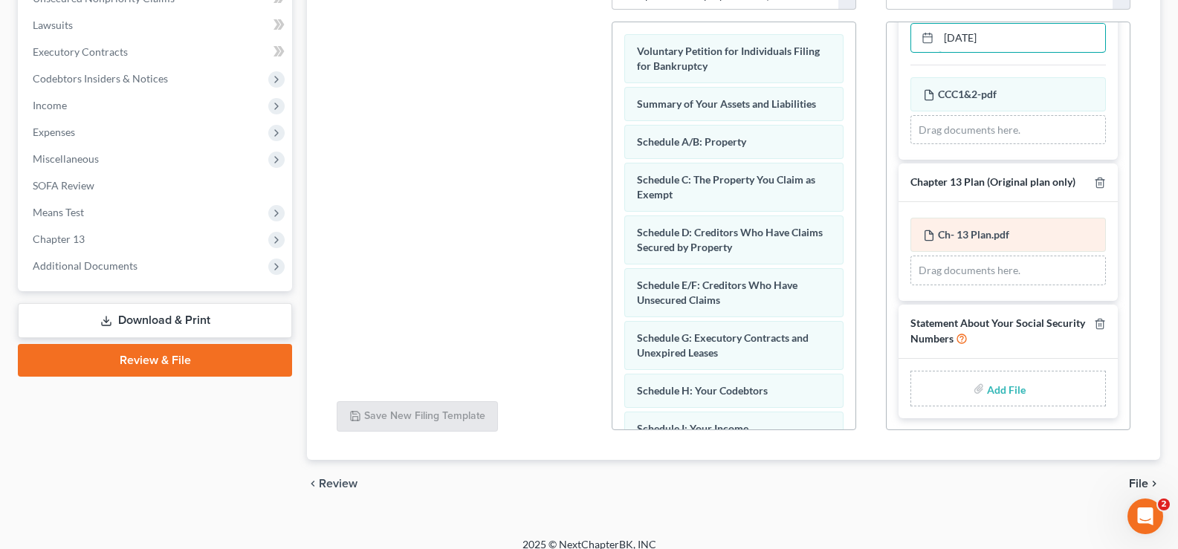
scroll to position [135, 0]
type input "07/03/2025"
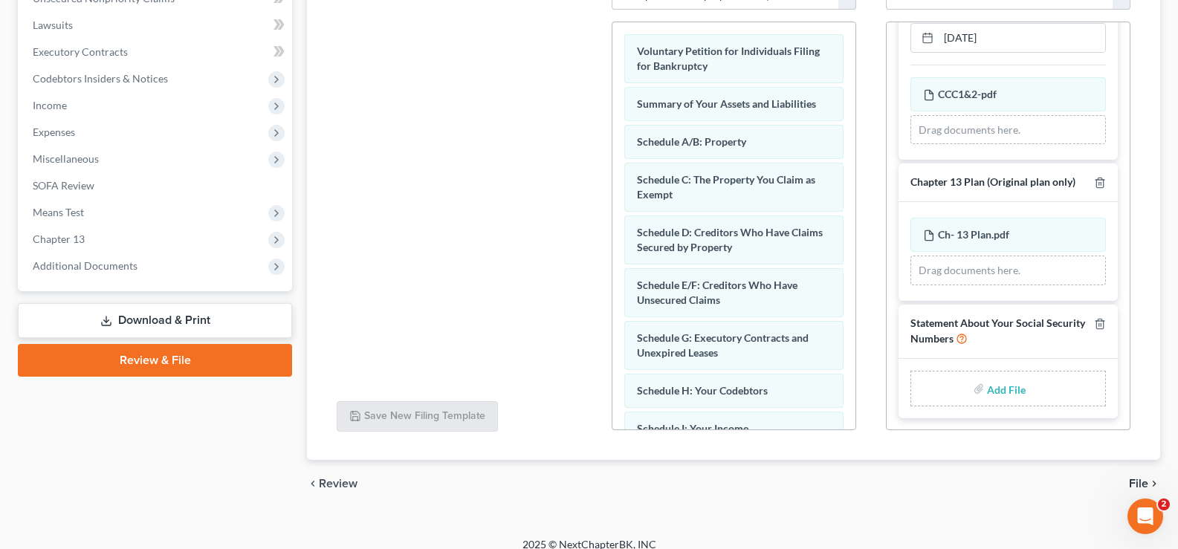
click at [1003, 375] on input "file" at bounding box center [1005, 388] width 36 height 27
type input "C:\fakepath\SSN.pdf"
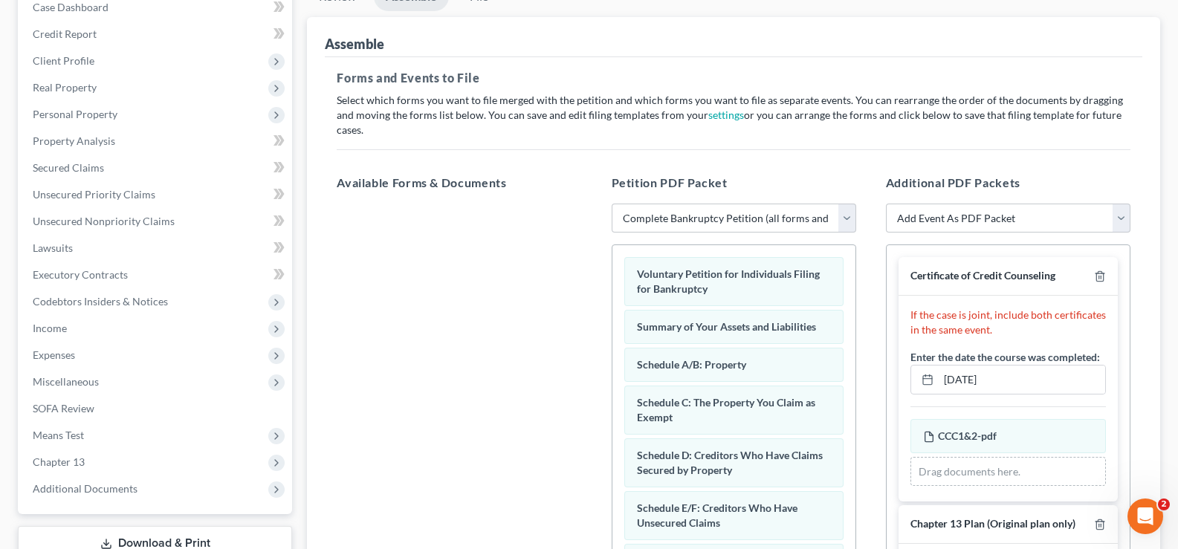
scroll to position [384, 0]
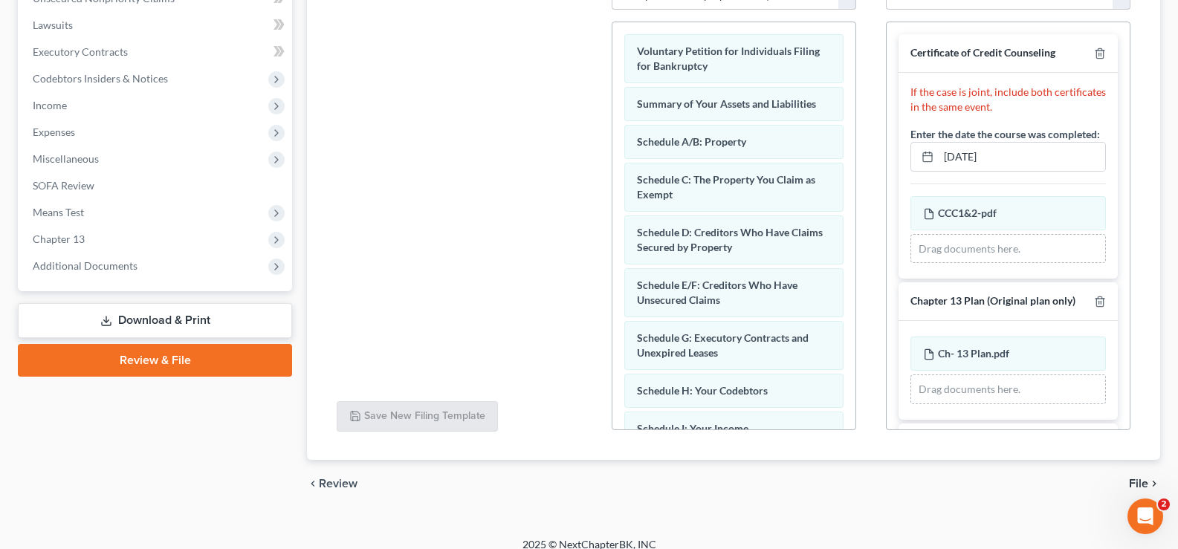
click at [1141, 478] on span "File" at bounding box center [1138, 484] width 19 height 12
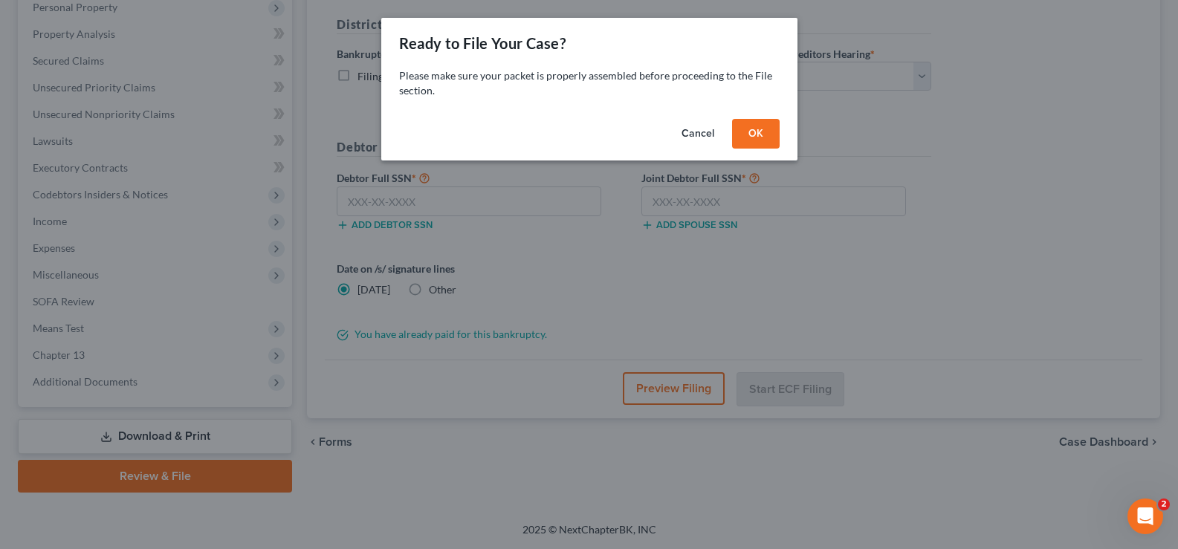
scroll to position [268, 0]
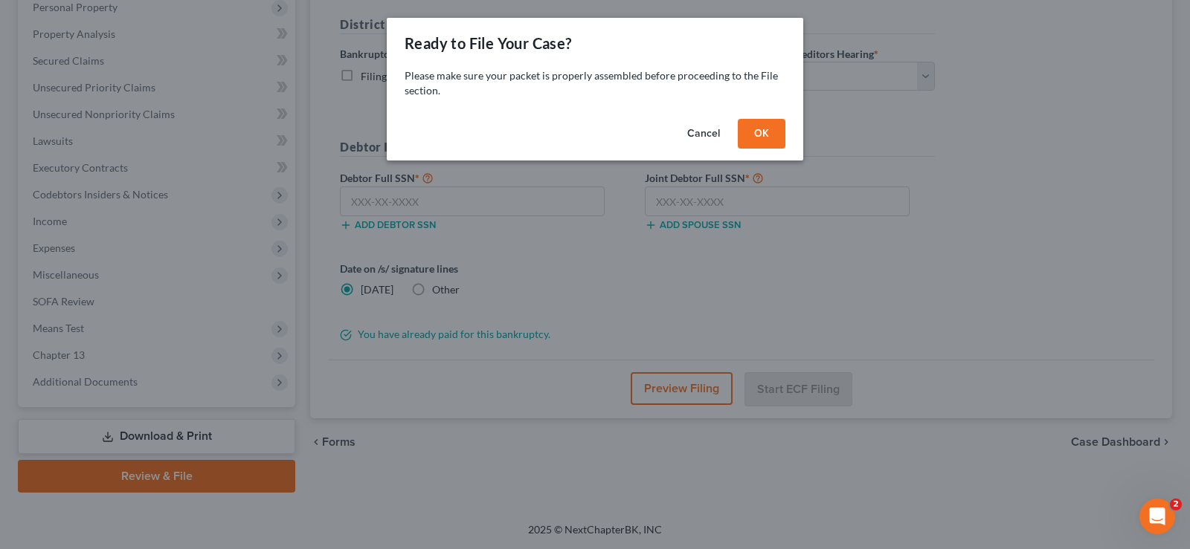
click at [749, 137] on button "OK" at bounding box center [762, 134] width 48 height 30
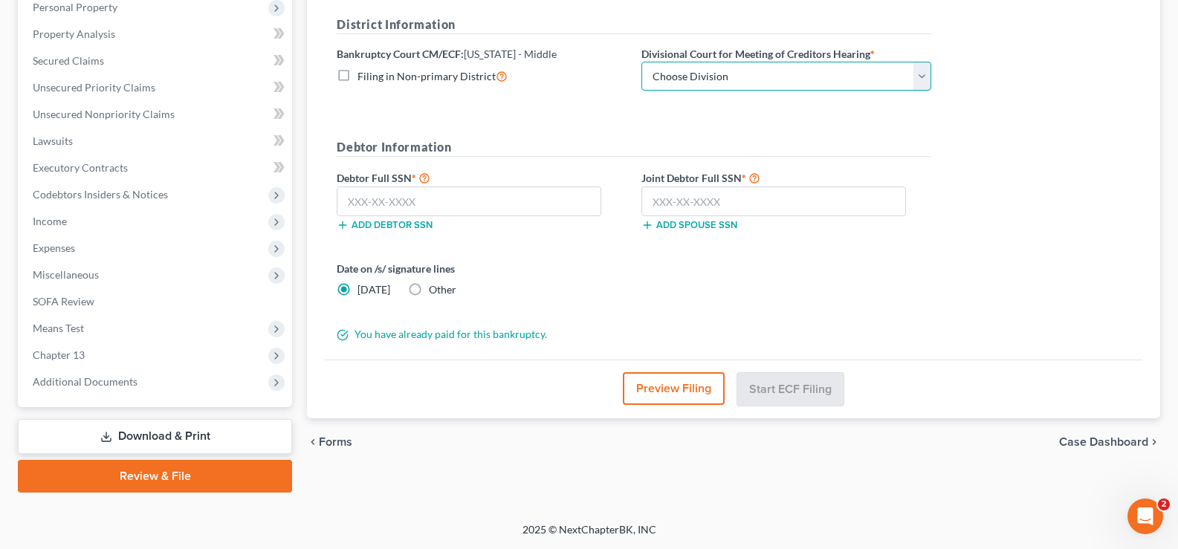
click at [790, 70] on select "Choose Division [GEOGRAPHIC_DATA][PERSON_NAME] [GEOGRAPHIC_DATA] [GEOGRAPHIC_DA…" at bounding box center [787, 77] width 290 height 30
select select "3"
click at [642, 62] on select "Choose Division [GEOGRAPHIC_DATA][PERSON_NAME] [GEOGRAPHIC_DATA] [GEOGRAPHIC_DA…" at bounding box center [787, 77] width 290 height 30
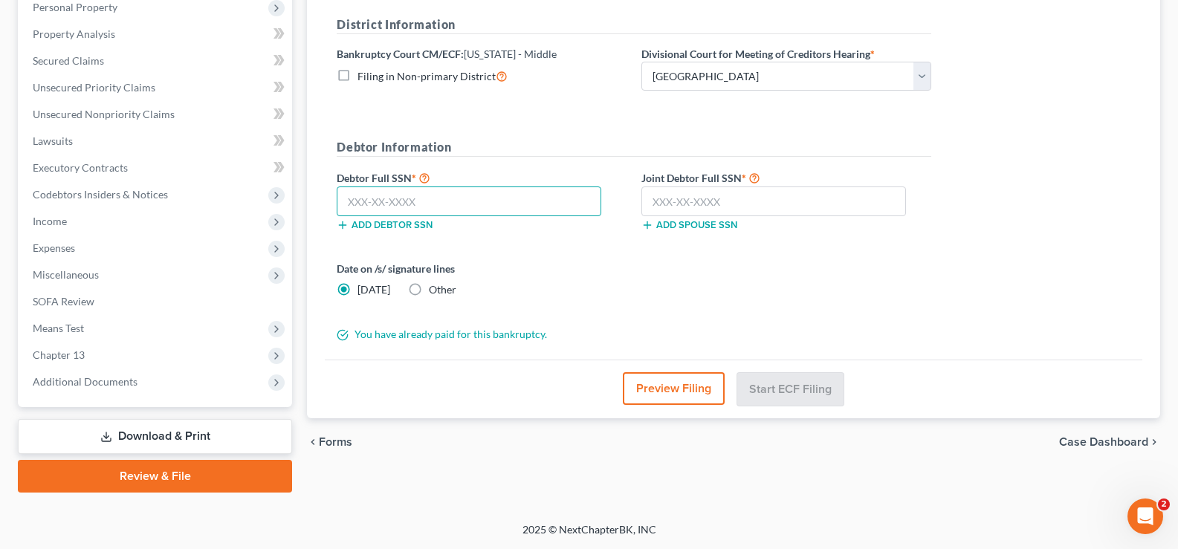
click at [410, 199] on input "text" at bounding box center [469, 202] width 265 height 30
type input "491-44-5453"
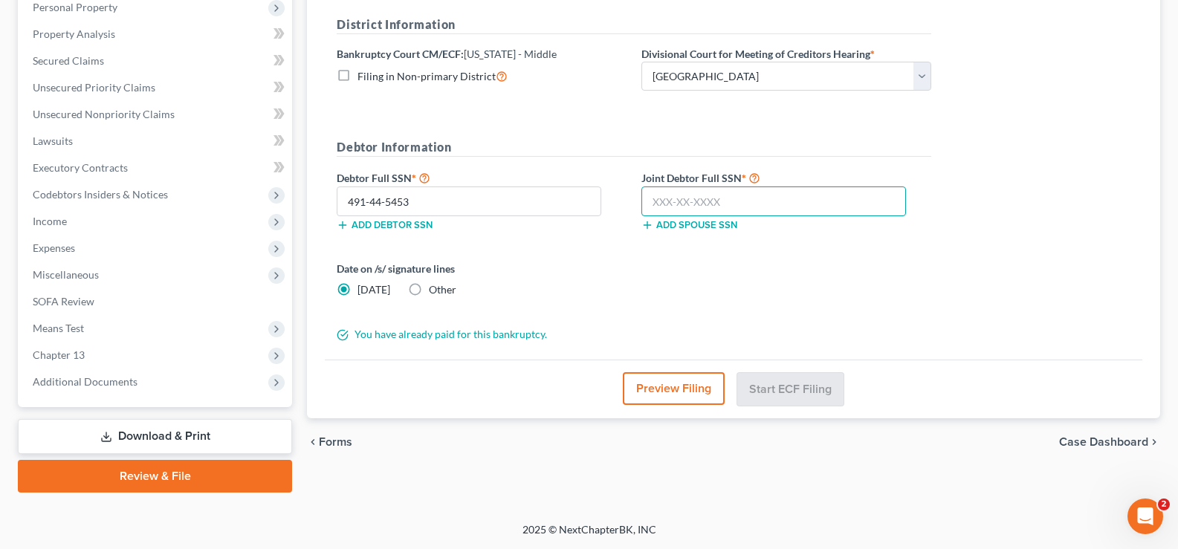
click at [685, 193] on input "text" at bounding box center [774, 202] width 265 height 30
click at [738, 195] on input "text" at bounding box center [774, 202] width 265 height 30
type input "486-52-3406"
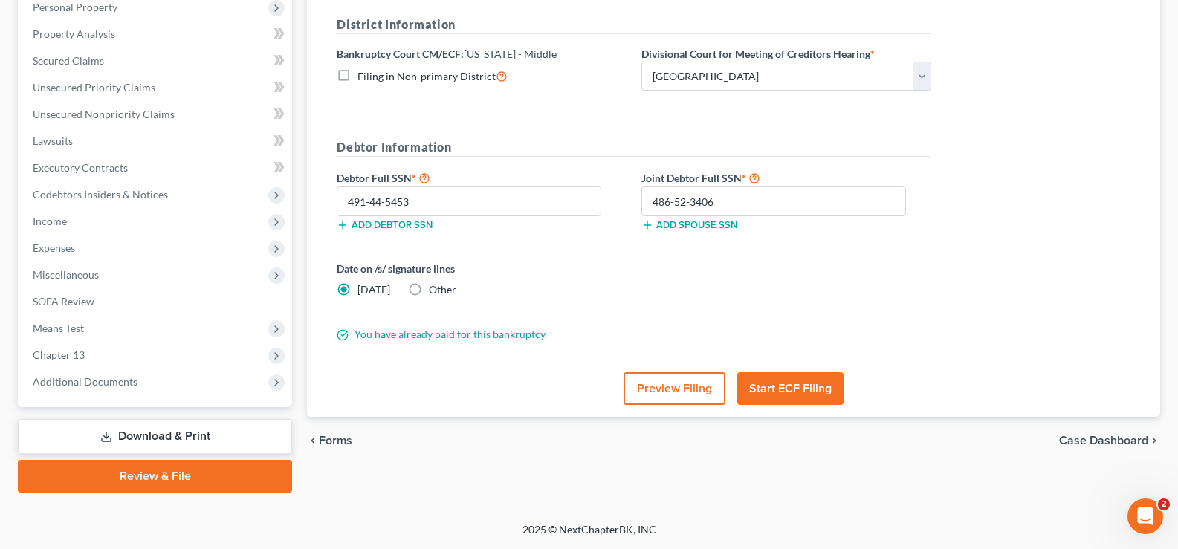
click at [659, 392] on button "Preview Filing" at bounding box center [675, 389] width 102 height 33
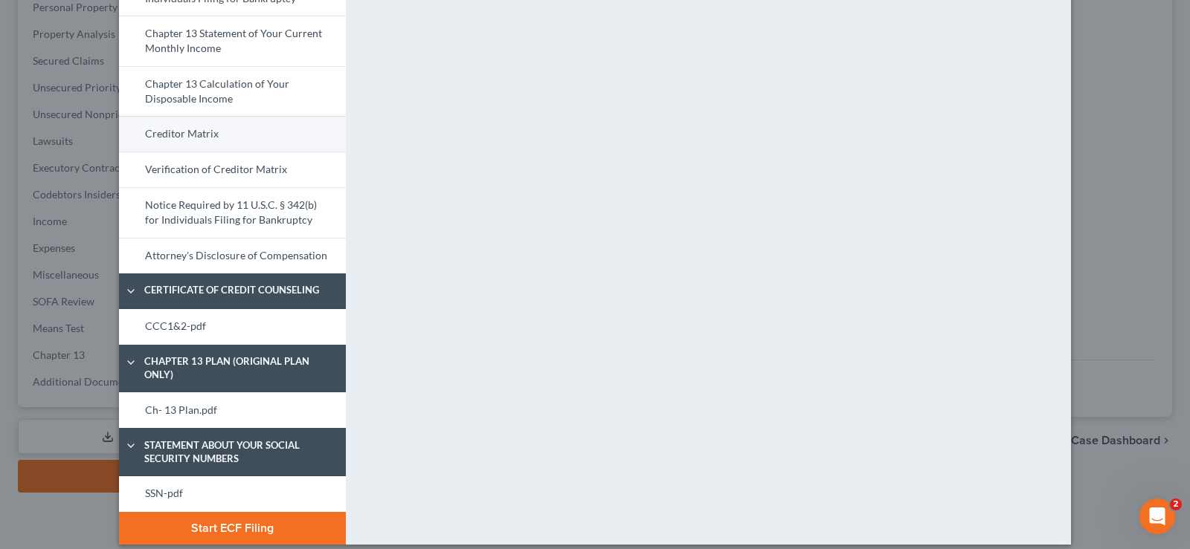
scroll to position [619, 0]
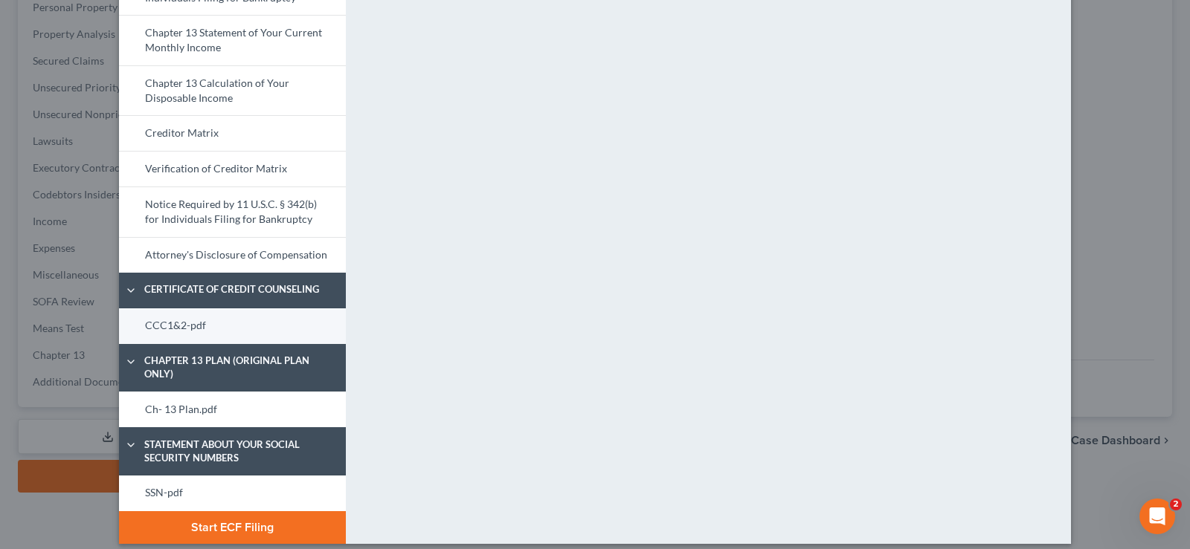
click at [223, 320] on link "CCC1&2-pdf" at bounding box center [232, 327] width 227 height 36
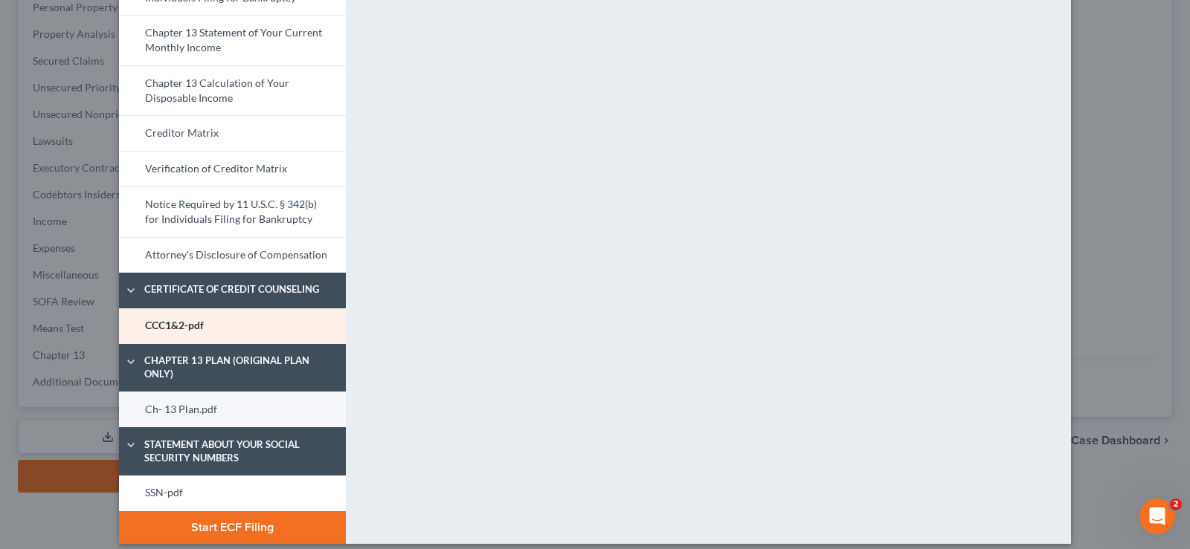
click at [204, 392] on link "Ch- 13 Plan.pdf" at bounding box center [232, 410] width 227 height 36
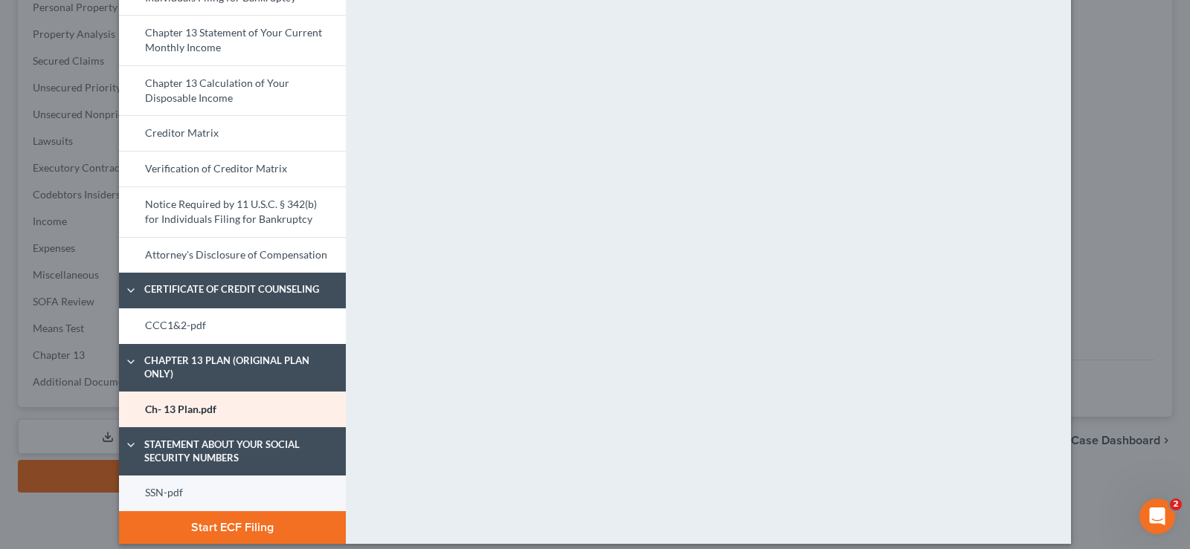
click at [165, 480] on link "SSN-pdf" at bounding box center [232, 494] width 227 height 36
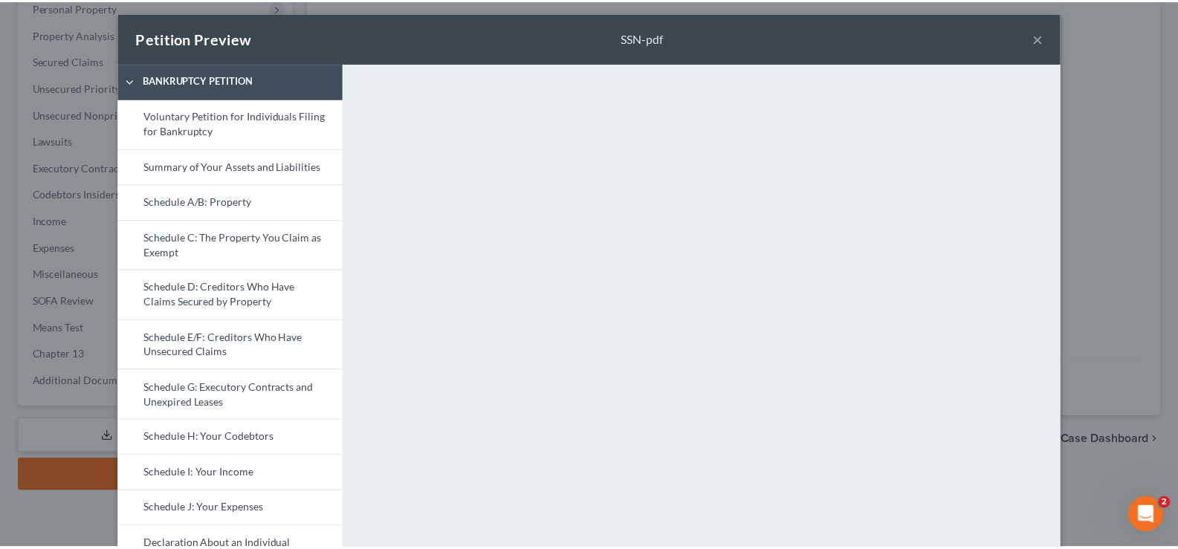
scroll to position [0, 0]
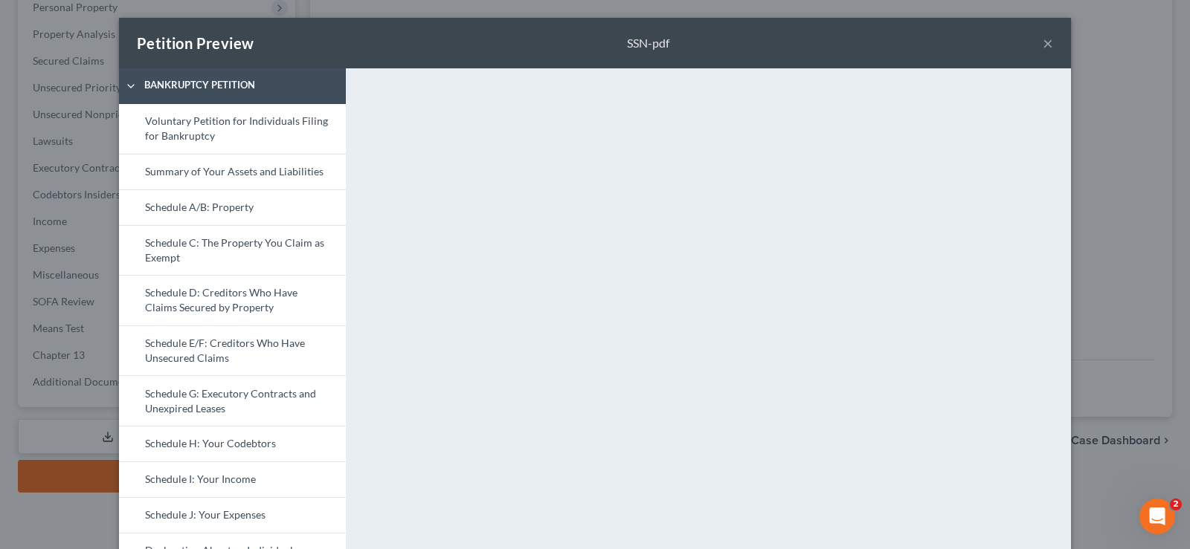
click at [1042, 45] on button "×" at bounding box center [1047, 43] width 10 height 18
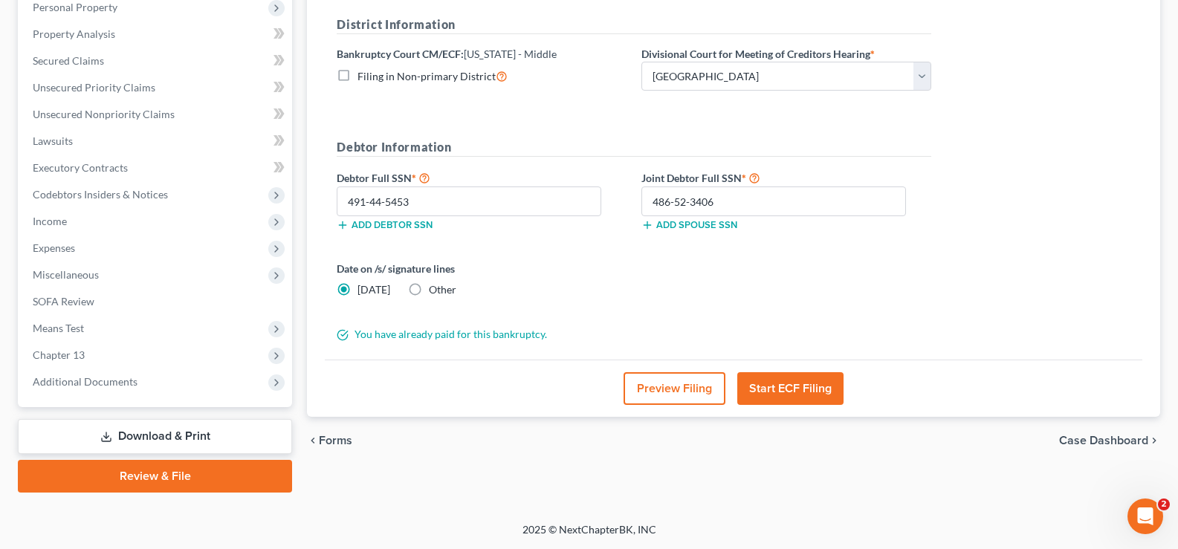
click at [785, 389] on button "Start ECF Filing" at bounding box center [791, 389] width 106 height 33
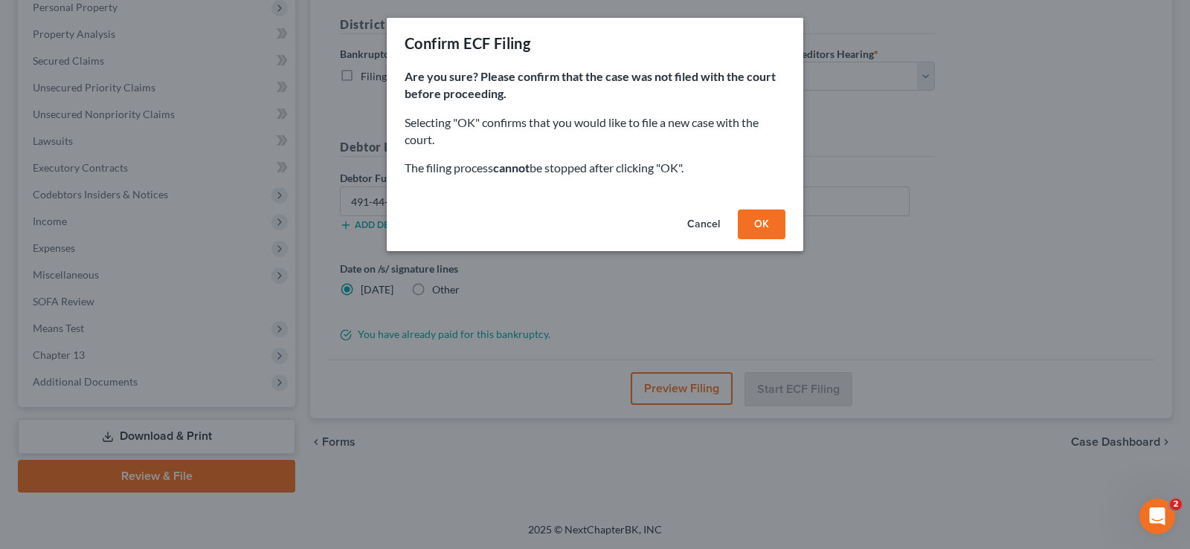
click at [760, 222] on button "OK" at bounding box center [762, 225] width 48 height 30
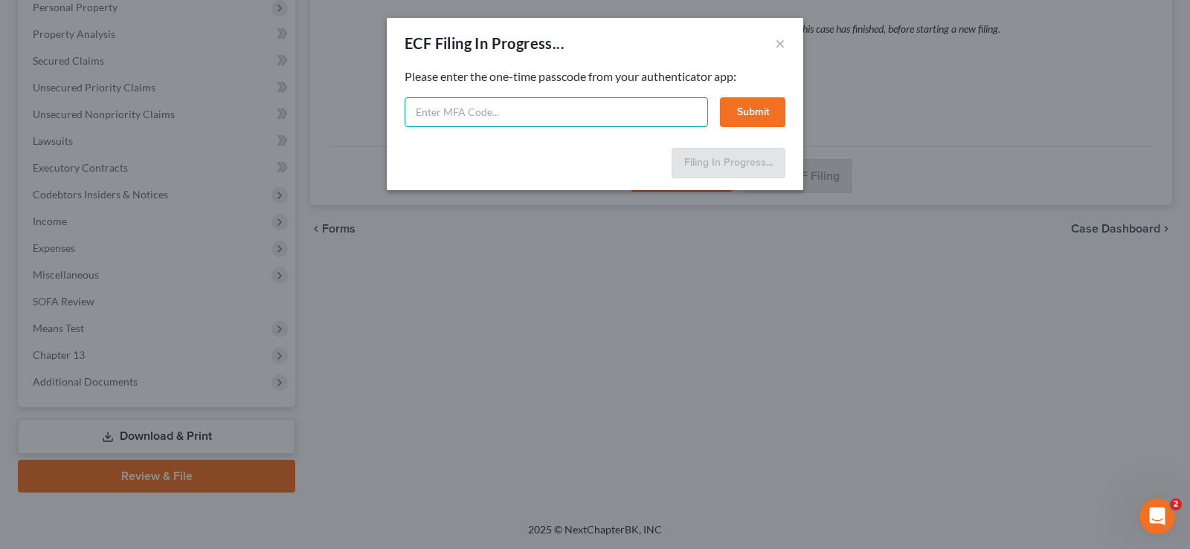
click at [540, 103] on input "text" at bounding box center [555, 112] width 303 height 30
type input "271622"
click at [740, 105] on button "Submit" at bounding box center [752, 112] width 65 height 30
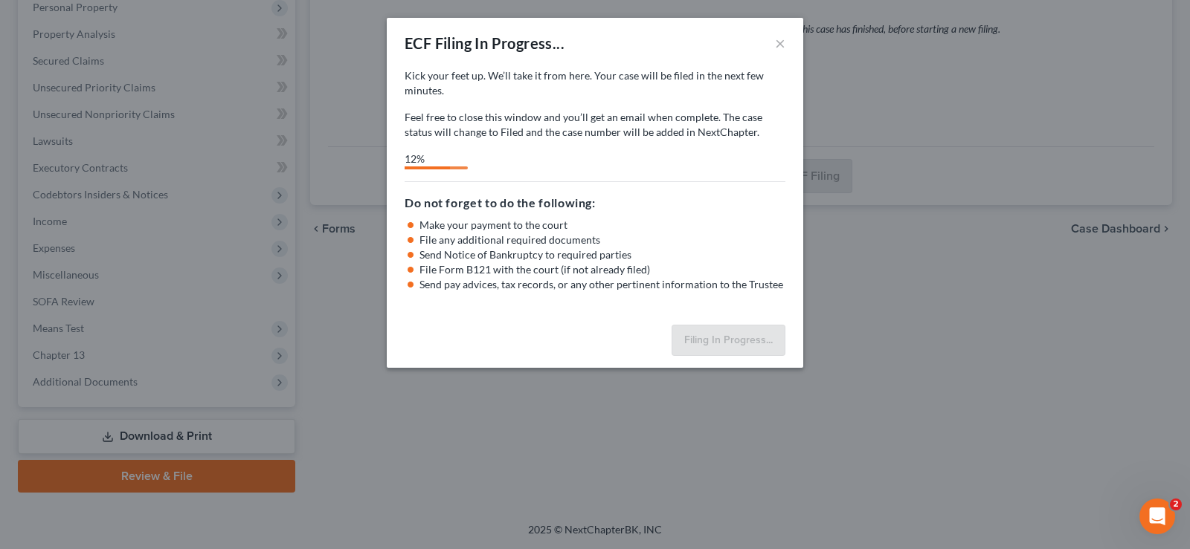
select select "3"
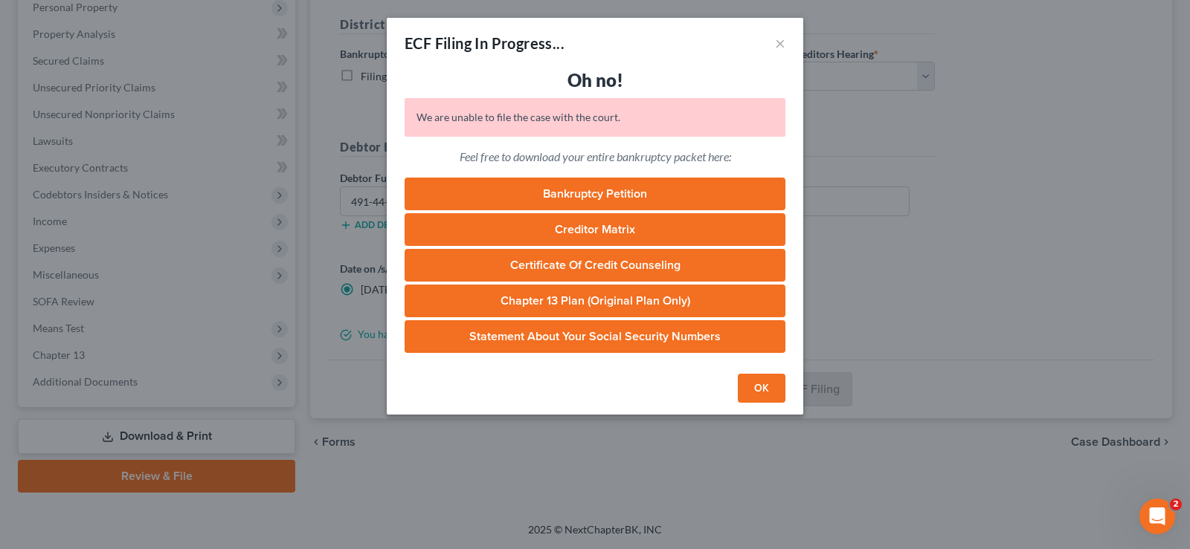
click at [769, 387] on button "OK" at bounding box center [762, 389] width 48 height 30
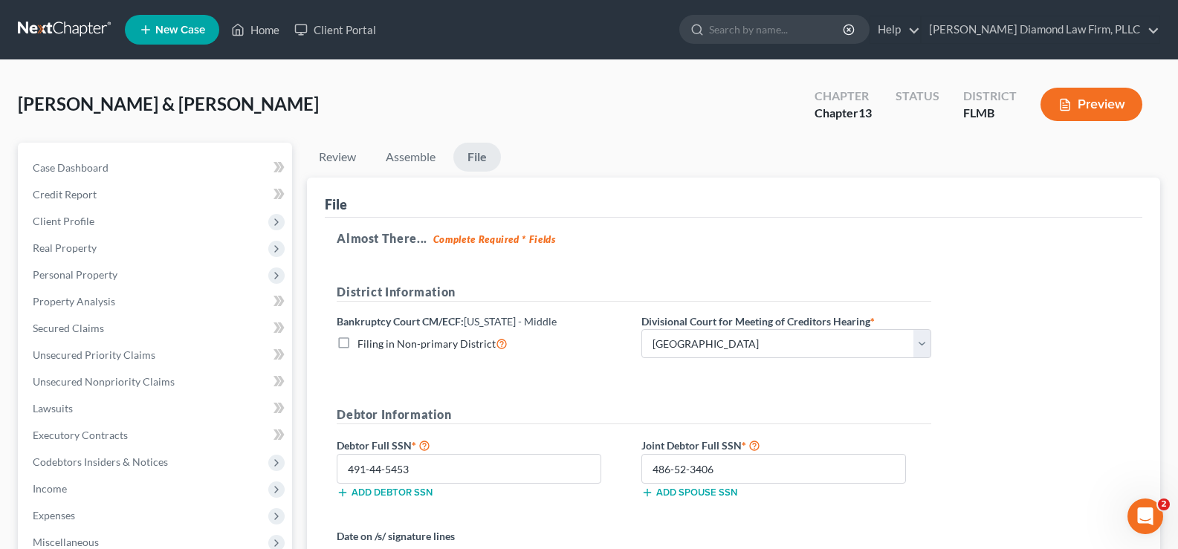
scroll to position [268, 0]
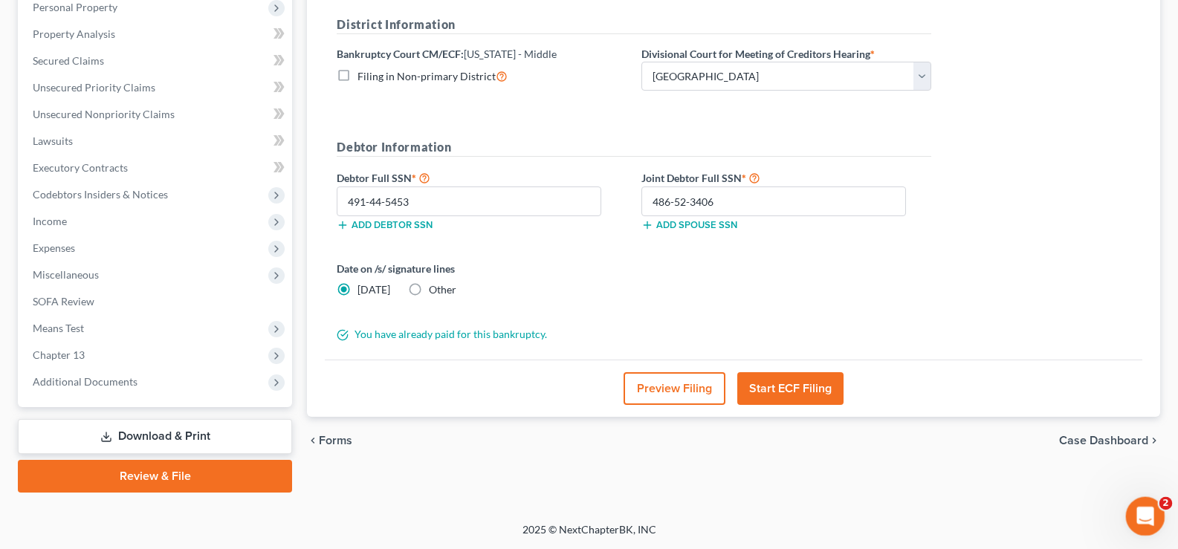
click at [1147, 517] on icon "Open Intercom Messenger" at bounding box center [1144, 515] width 25 height 25
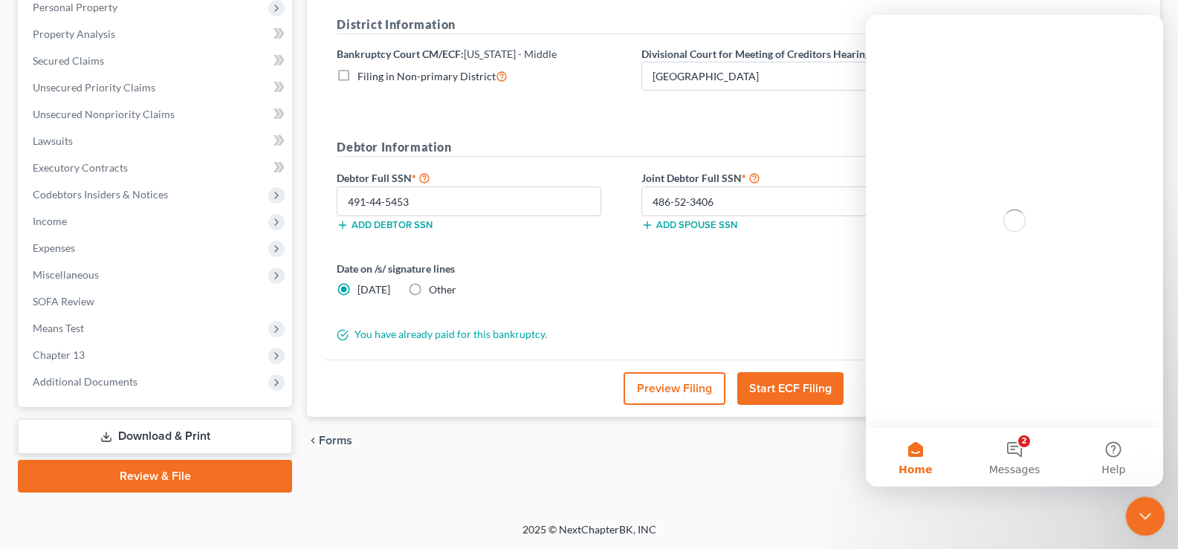
scroll to position [0, 0]
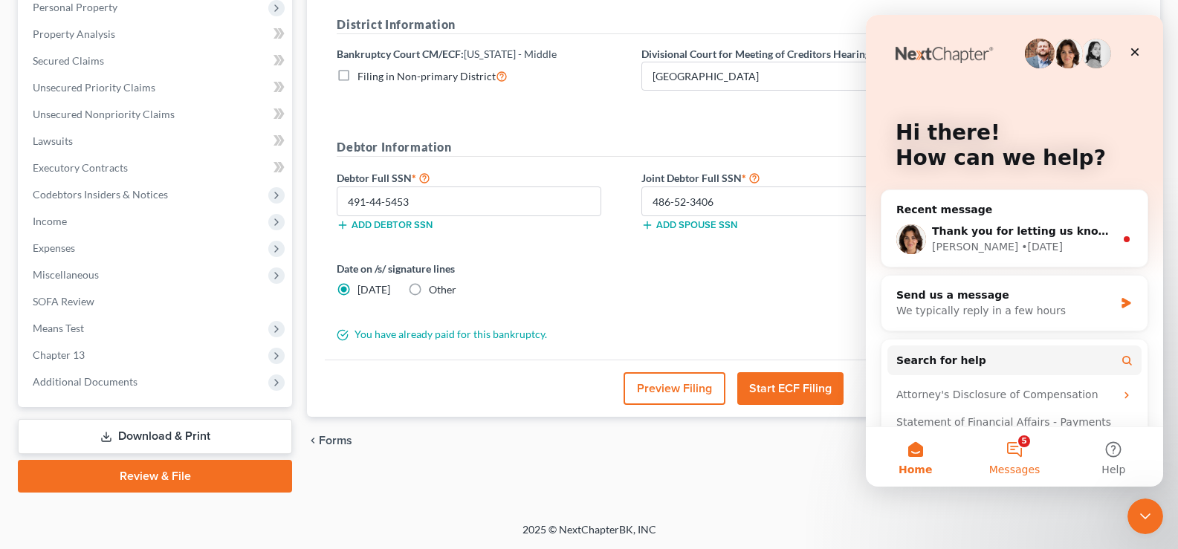
click at [1011, 451] on button "5 Messages" at bounding box center [1014, 457] width 99 height 59
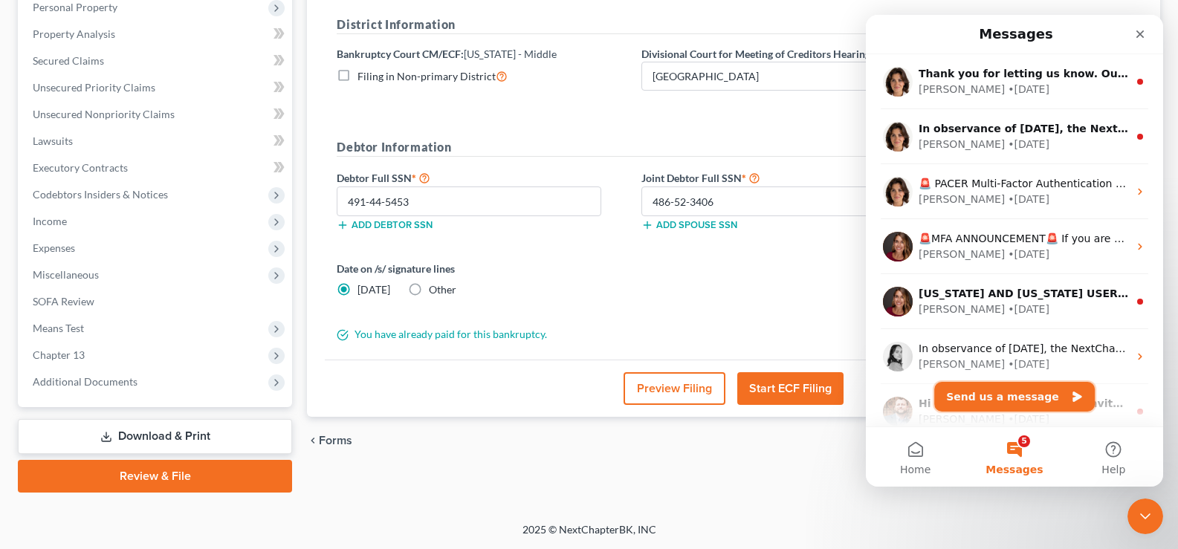
click at [1004, 402] on button "Send us a message" at bounding box center [1015, 397] width 161 height 30
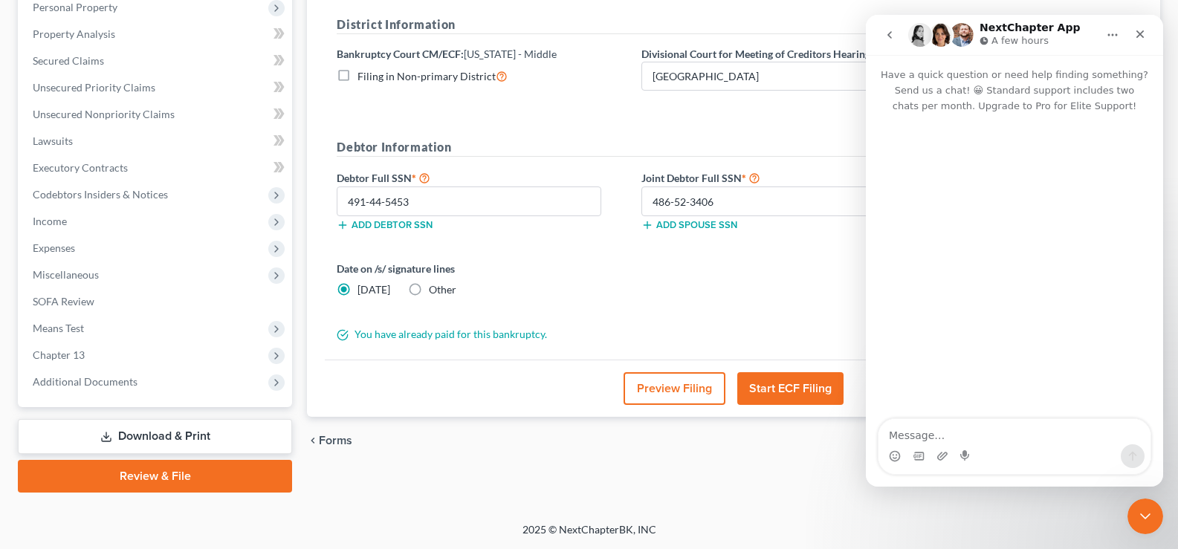
click at [954, 435] on textarea "Message…" at bounding box center [1015, 431] width 272 height 25
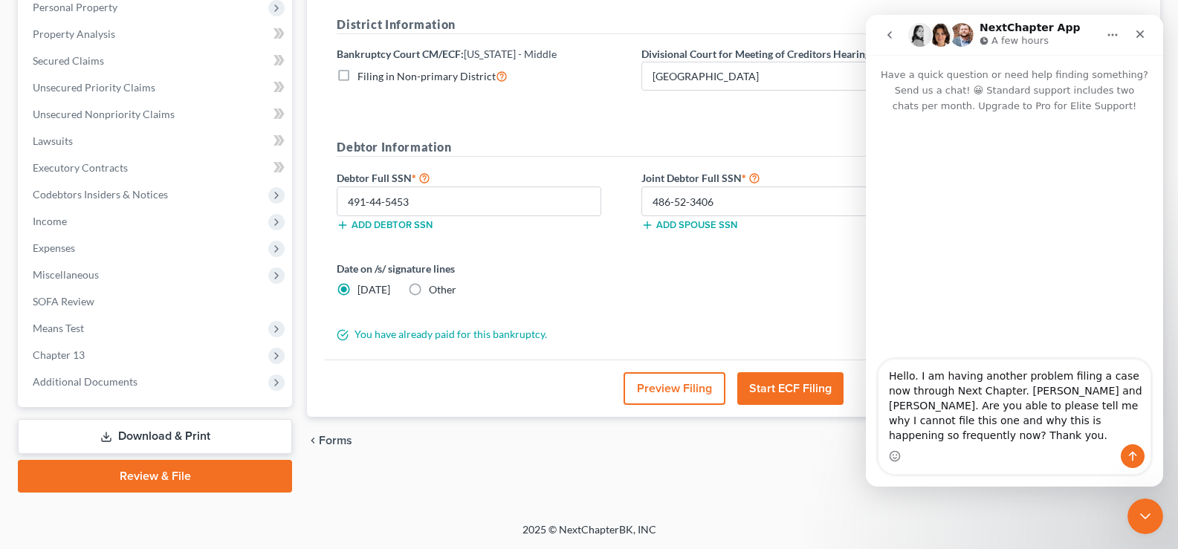
type textarea "Hello. I am having another problem filing a case now through Next Chapter. [PER…"
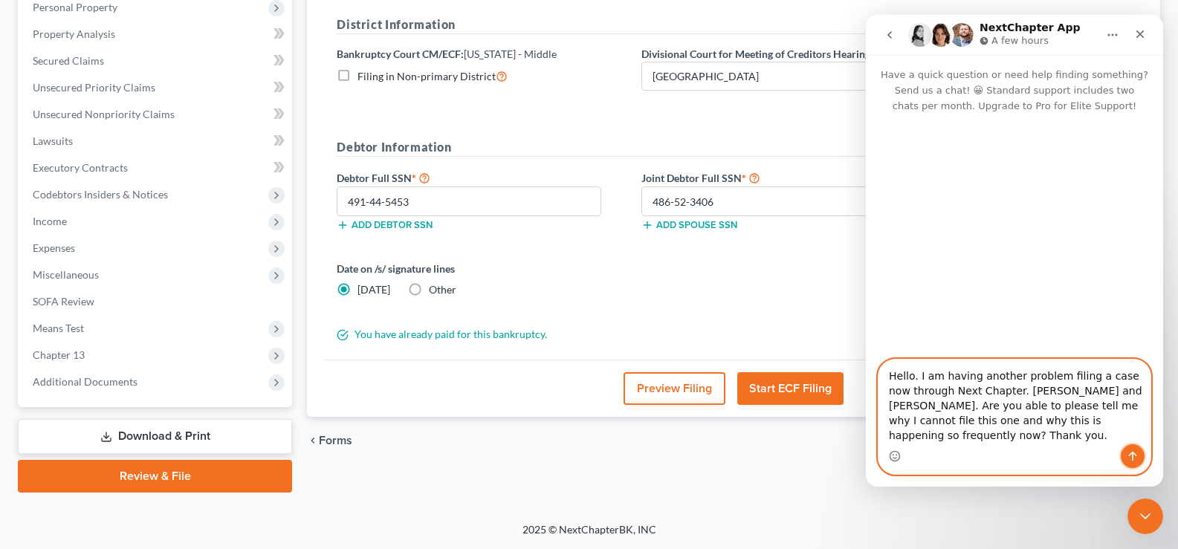
click at [1133, 457] on icon "Send a message…" at bounding box center [1133, 457] width 8 height 10
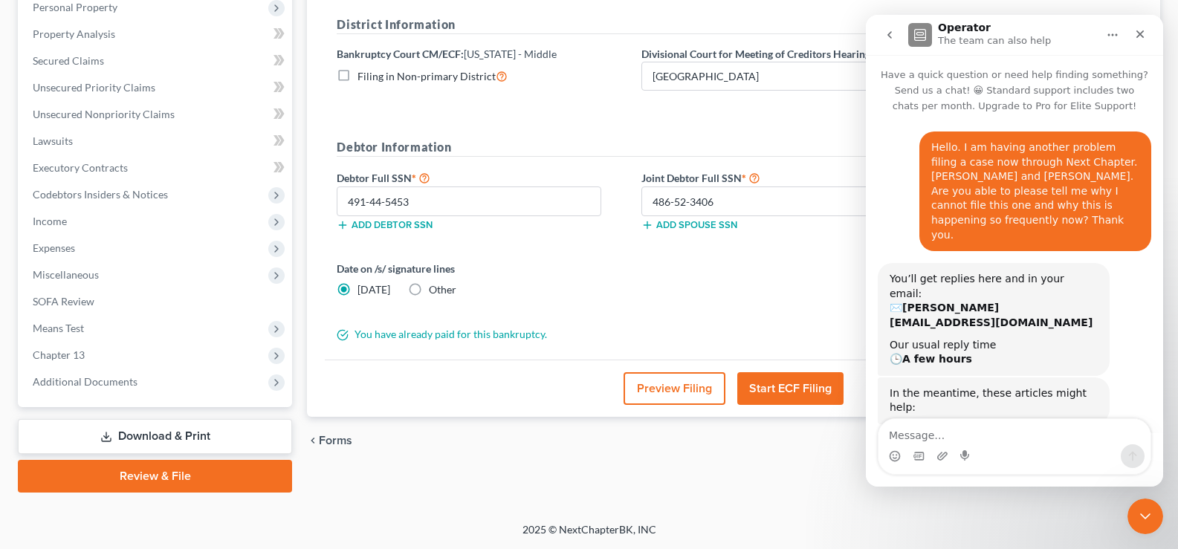
scroll to position [106, 0]
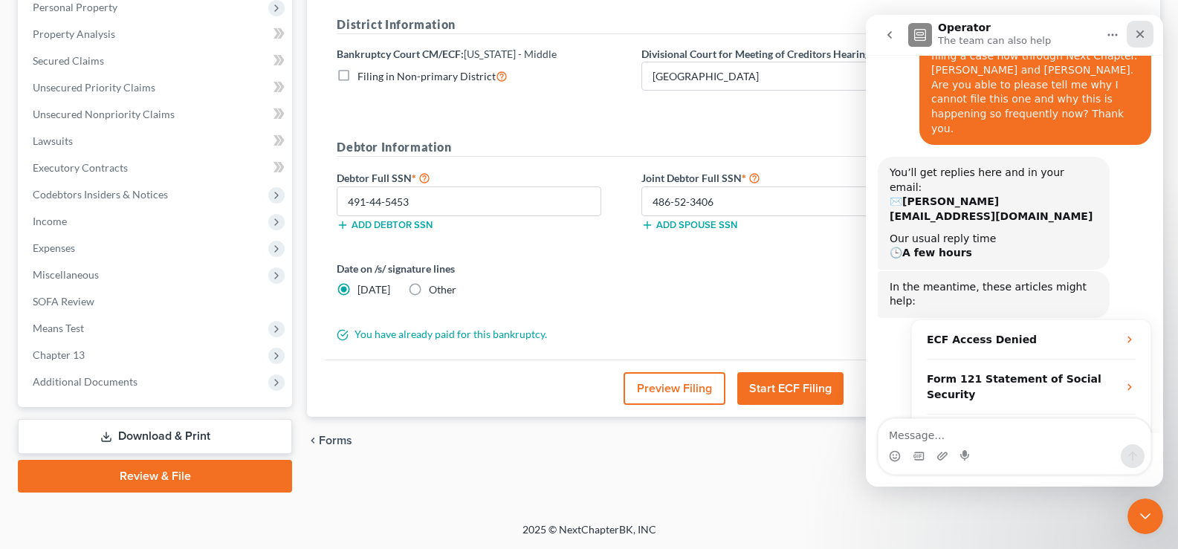
click at [1139, 35] on icon "Close" at bounding box center [1141, 34] width 8 height 8
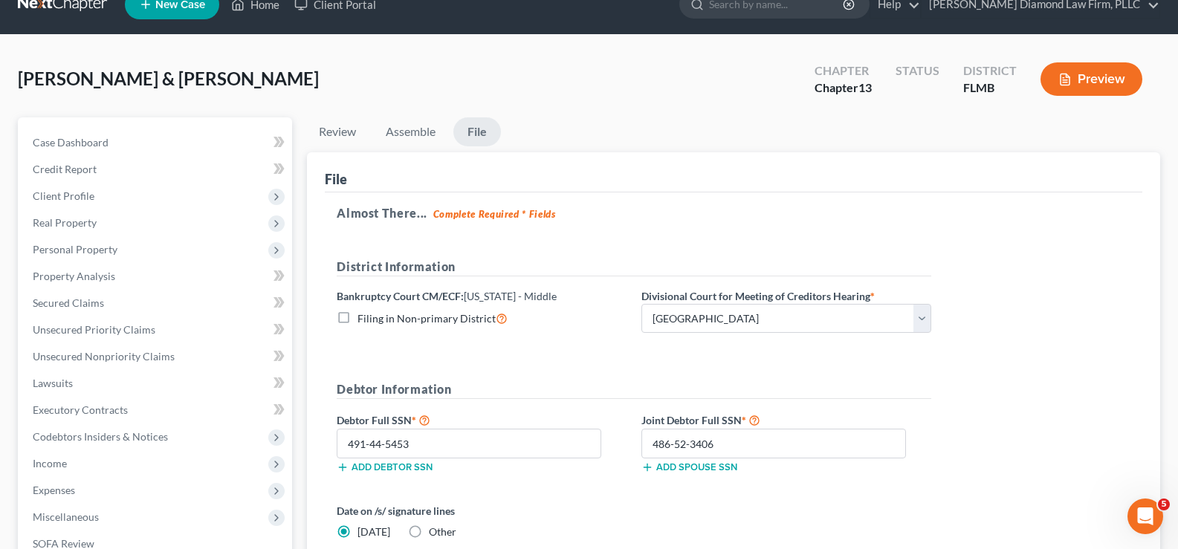
scroll to position [0, 0]
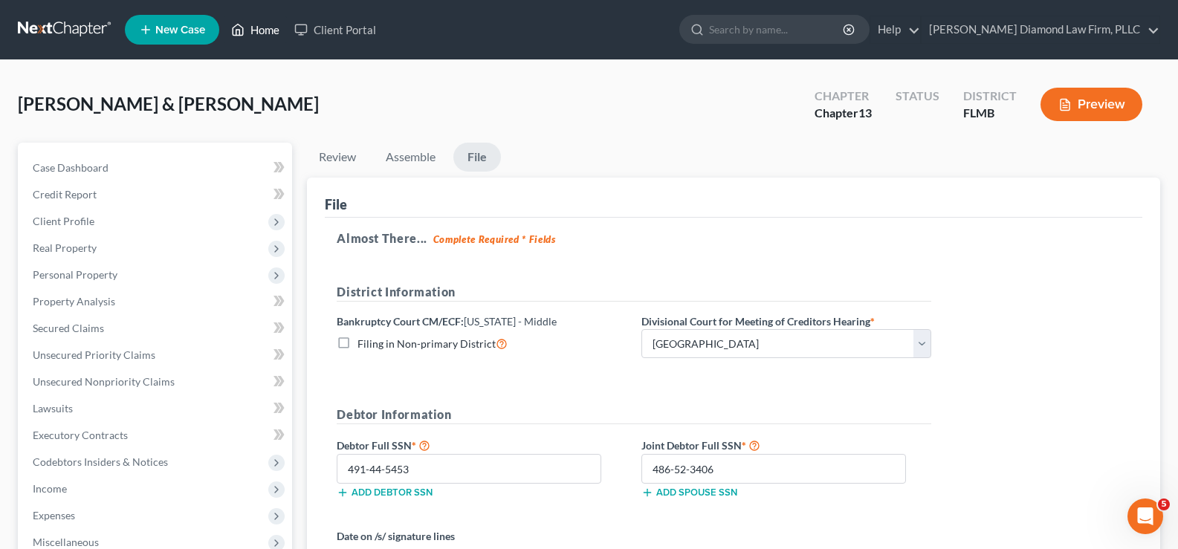
click at [271, 26] on link "Home" at bounding box center [255, 29] width 63 height 27
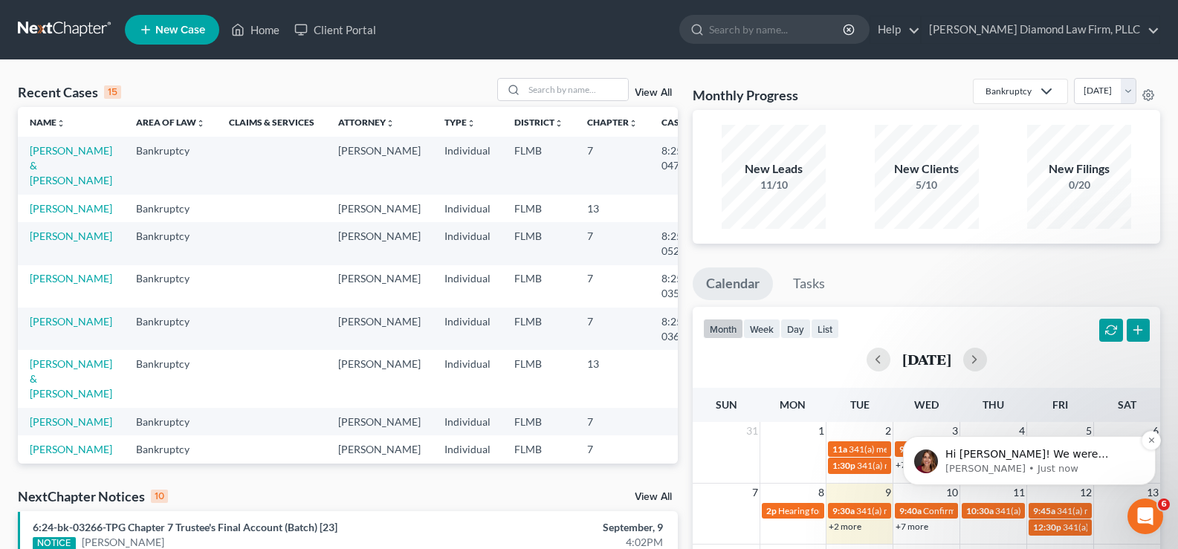
click at [1025, 460] on p "Hi [PERSON_NAME]! We were actually just calling you. It looks like FLMB added a…" at bounding box center [1042, 455] width 192 height 15
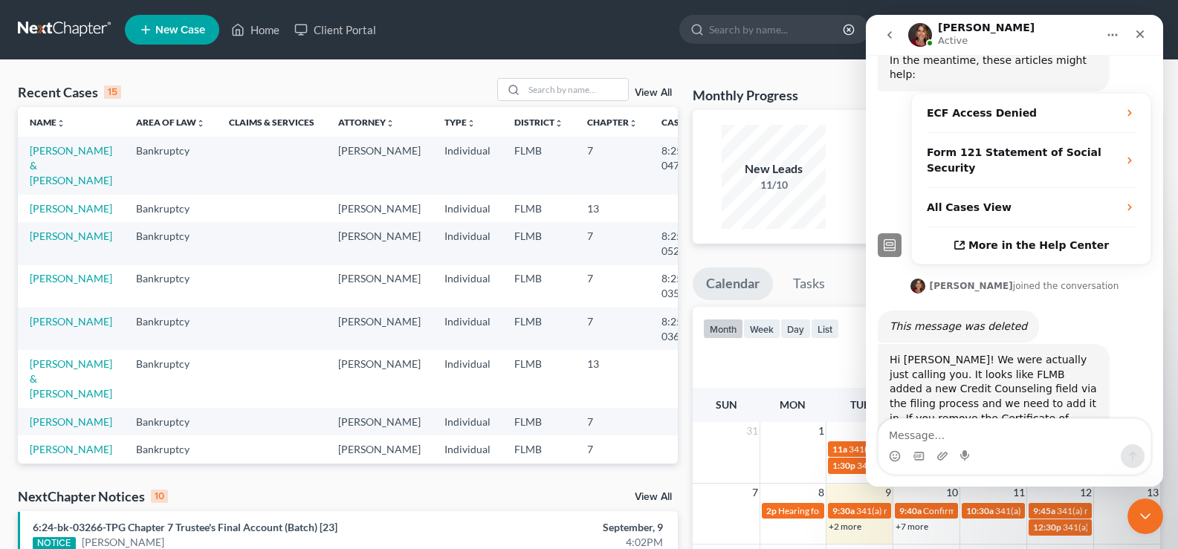
scroll to position [384, 0]
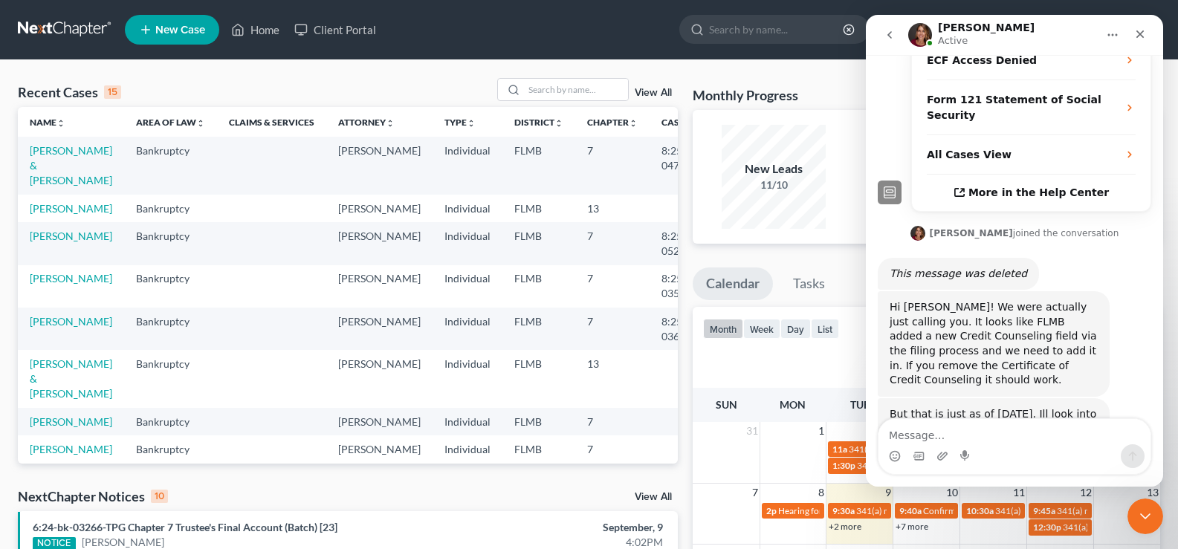
click at [985, 437] on textarea "Message…" at bounding box center [1015, 431] width 272 height 25
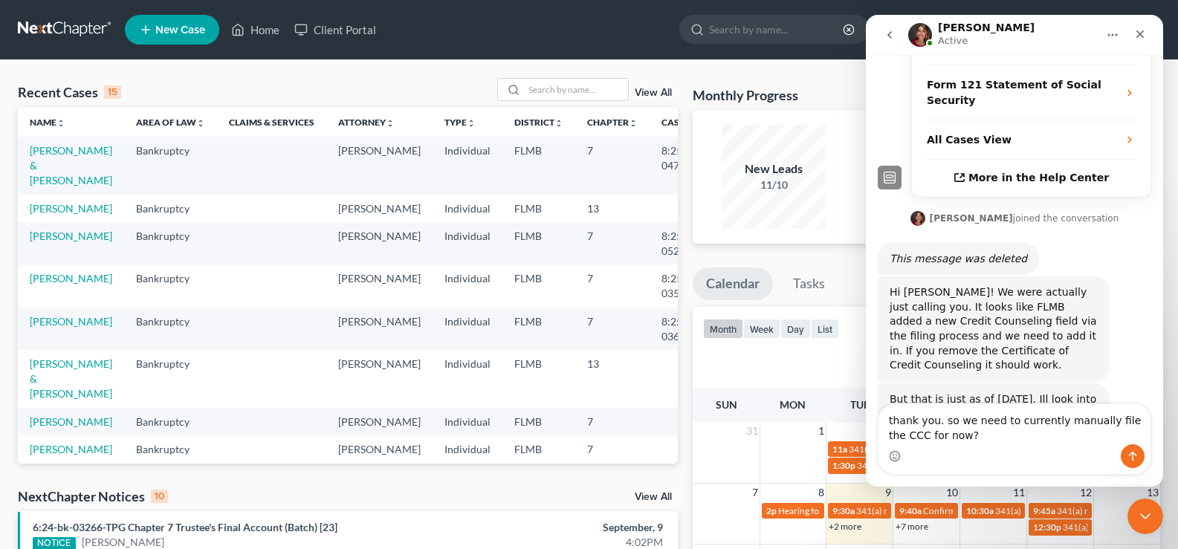
click at [942, 424] on textarea "thank you. so we need to currently manually file the CCC for now?" at bounding box center [1015, 424] width 272 height 40
type textarea "thank you. To confirm, we need to currently manually file the CCC for now?"
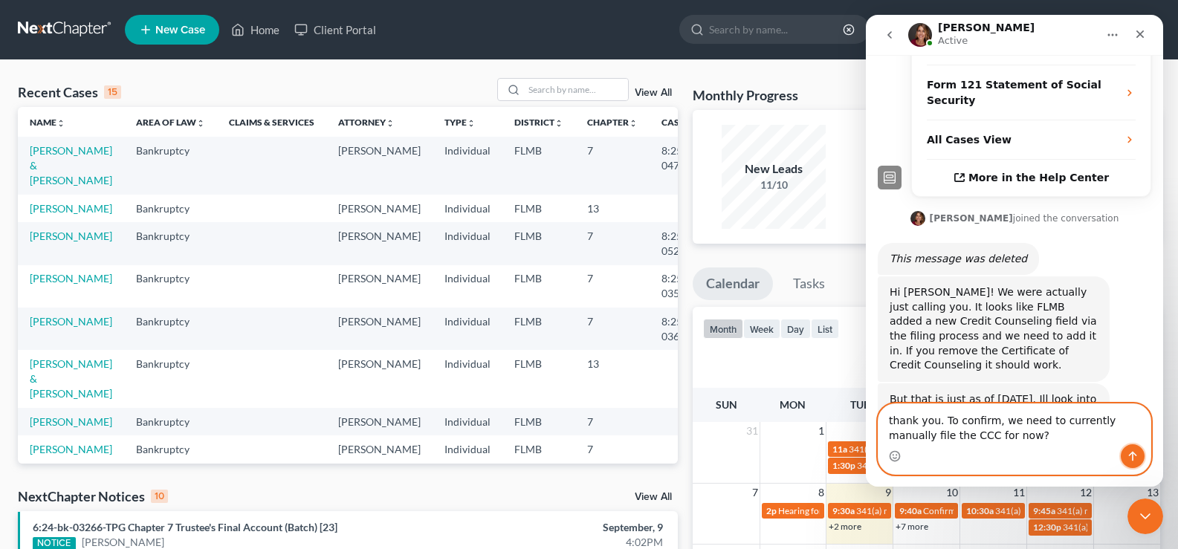
click at [1132, 452] on icon "Send a message…" at bounding box center [1133, 457] width 12 height 12
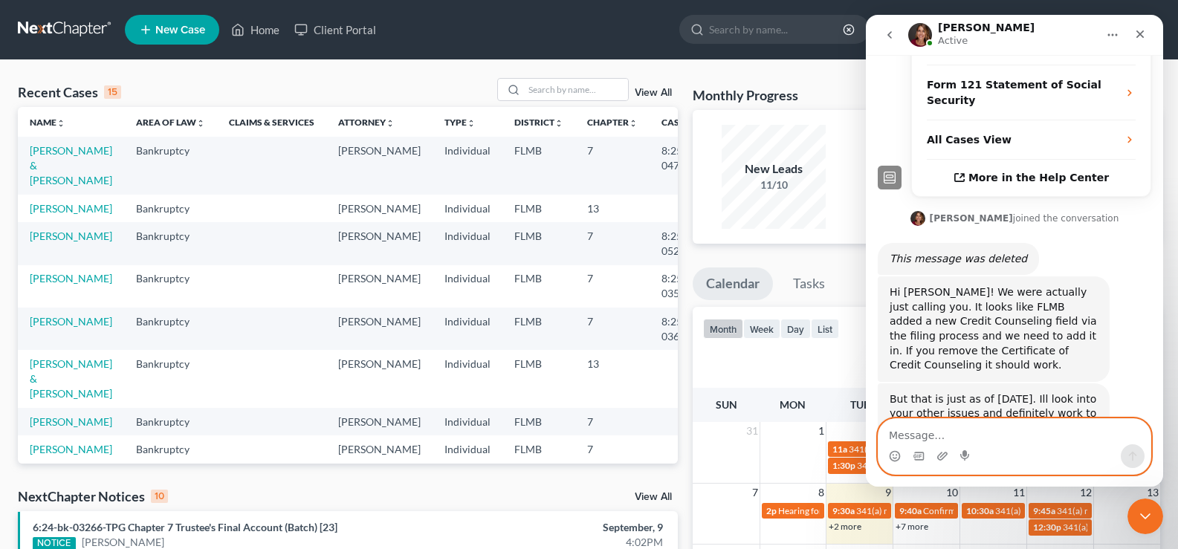
scroll to position [442, 0]
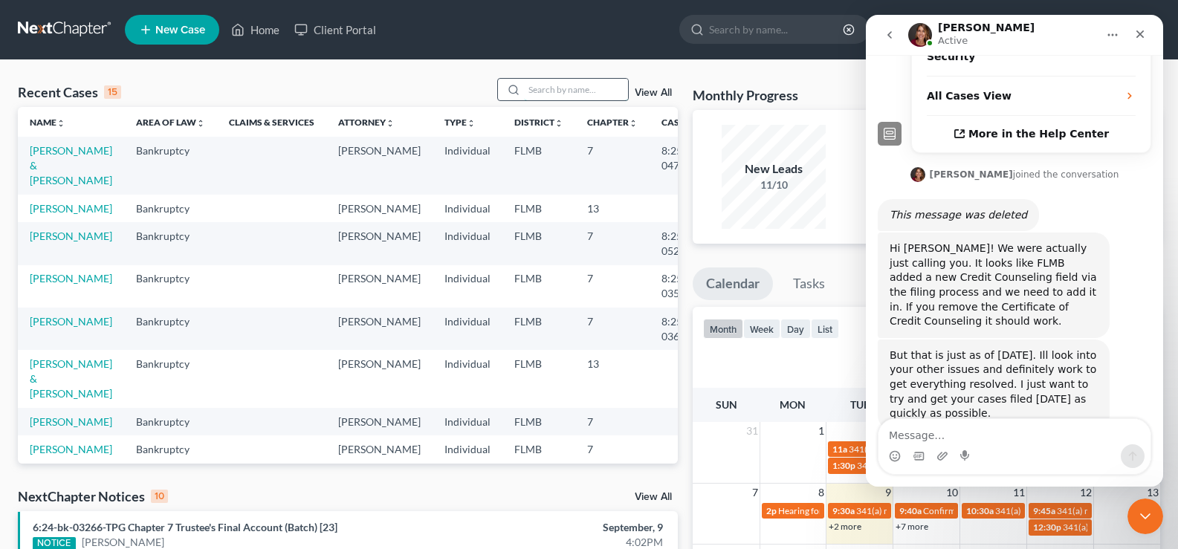
click at [535, 86] on input "search" at bounding box center [576, 90] width 104 height 22
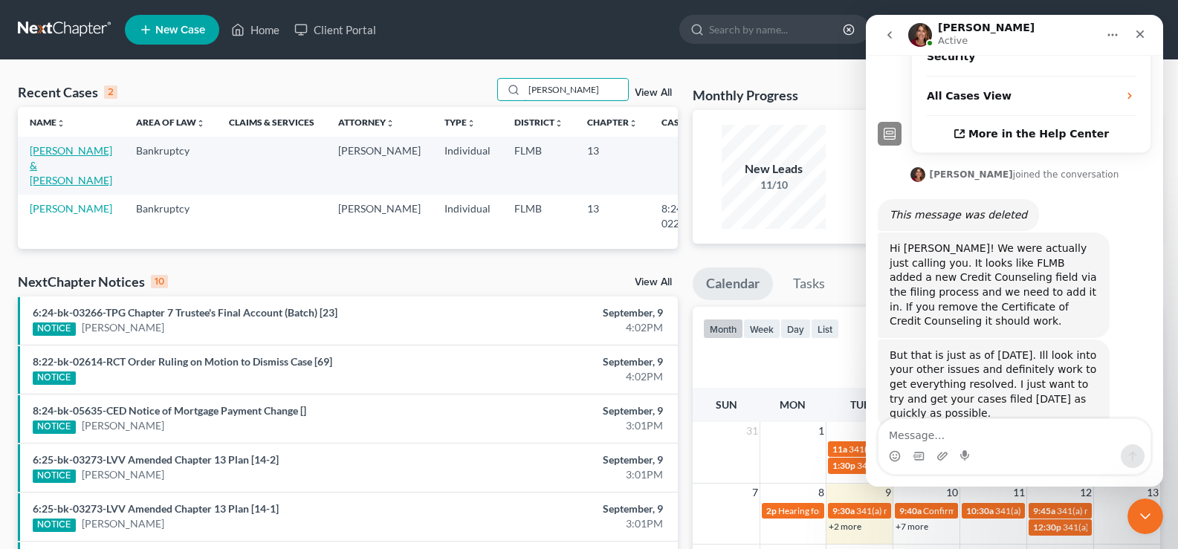
type input "moore"
click at [40, 175] on link "[PERSON_NAME] & [PERSON_NAME]" at bounding box center [71, 165] width 83 height 42
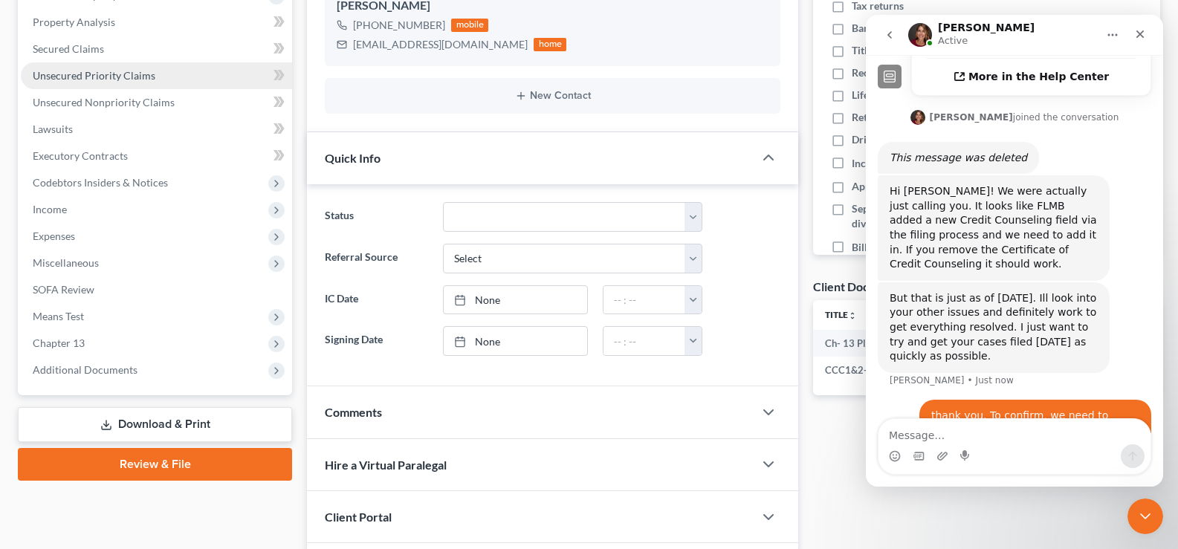
scroll to position [383, 0]
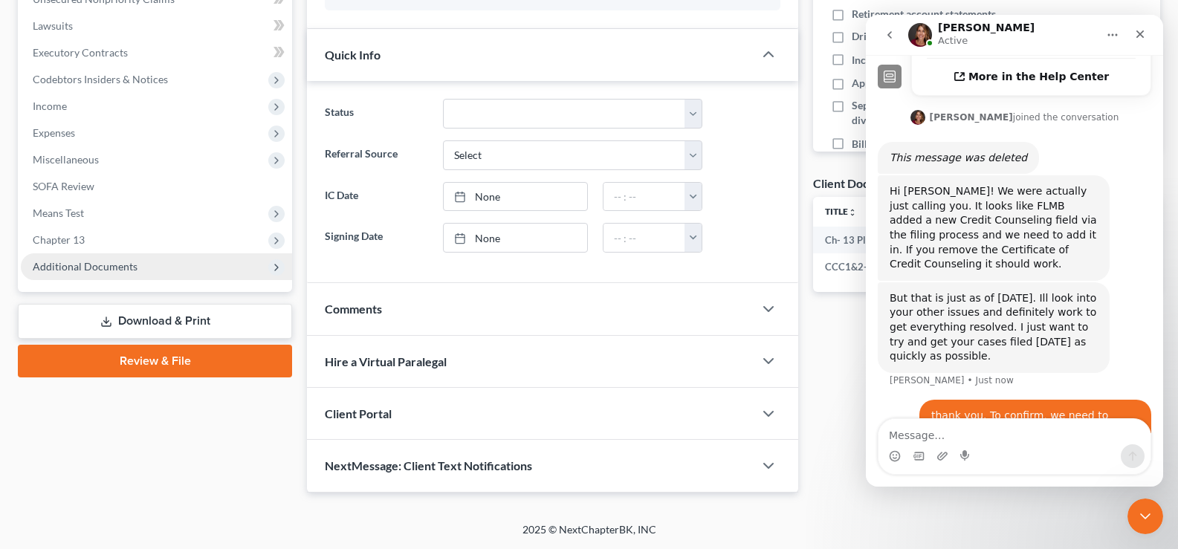
click at [140, 269] on span "Additional Documents" at bounding box center [156, 267] width 271 height 27
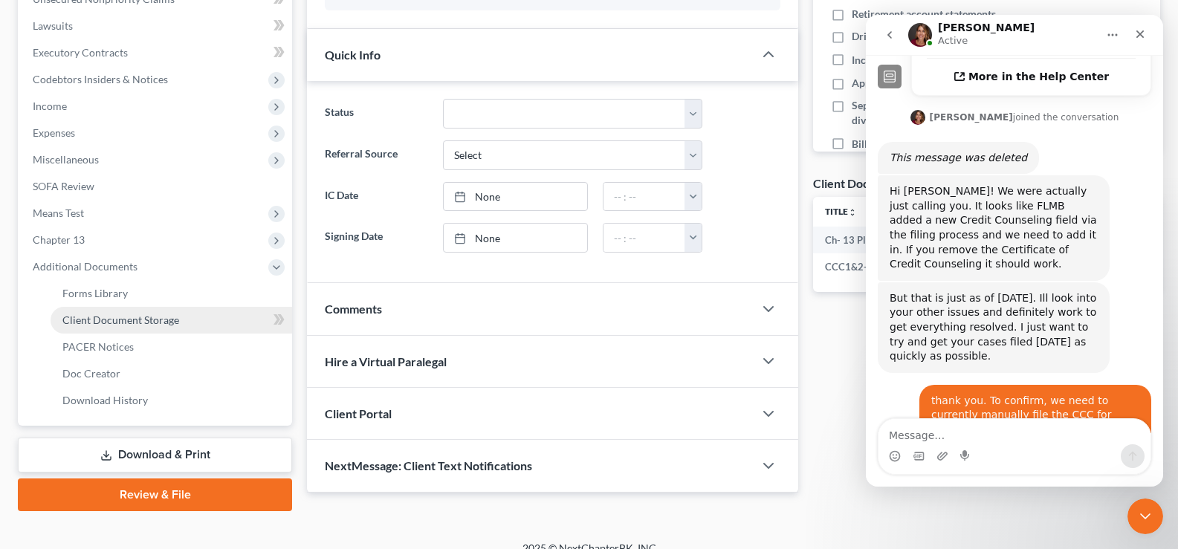
scroll to position [516, 0]
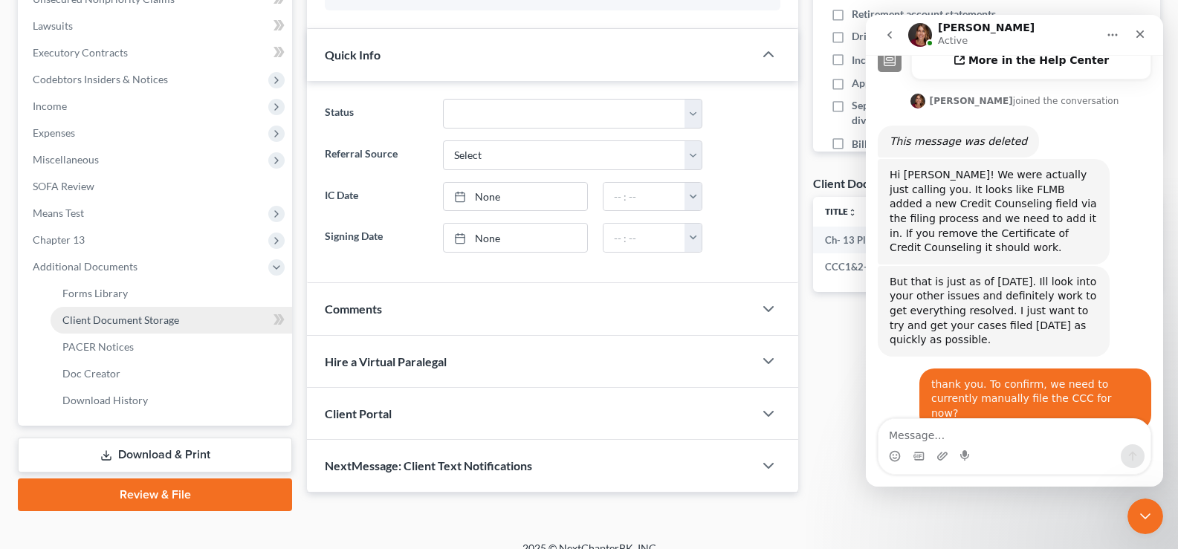
click at [101, 320] on span "Client Document Storage" at bounding box center [120, 320] width 117 height 13
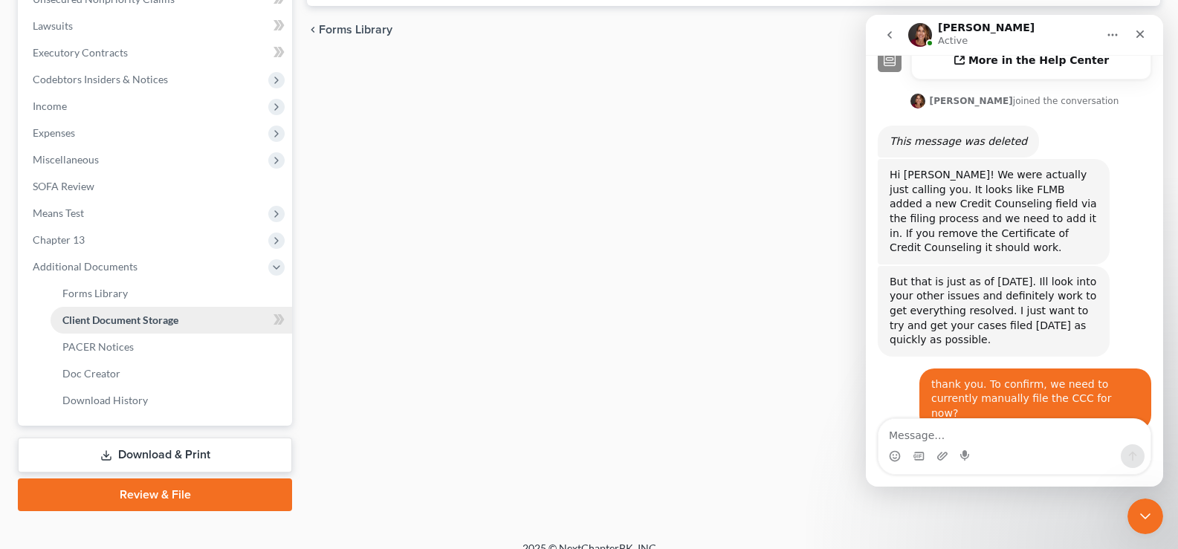
scroll to position [27, 0]
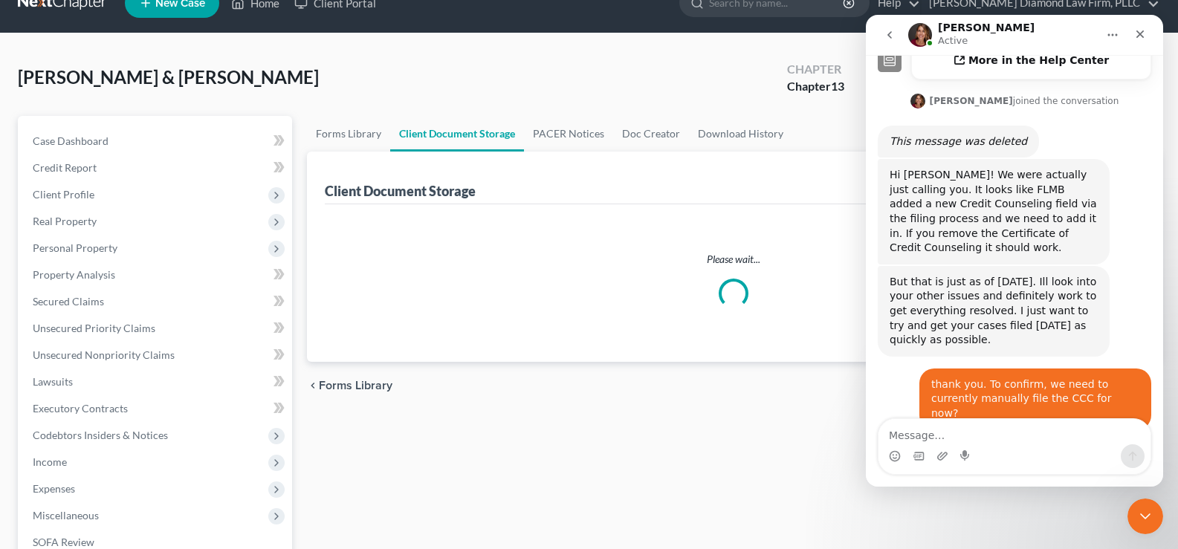
select select "9"
select select "12"
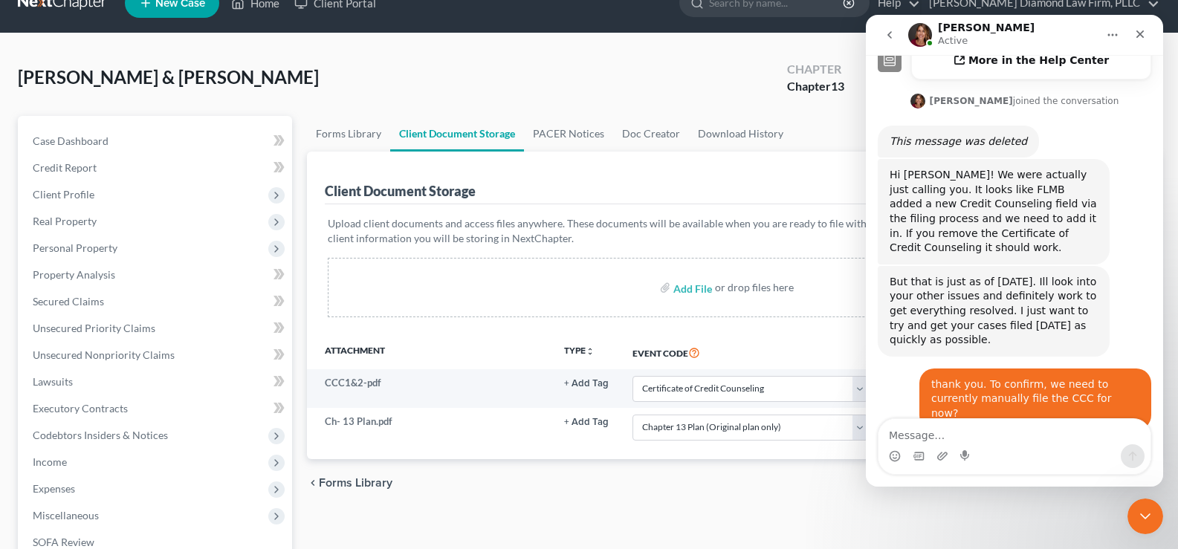
scroll to position [0, 0]
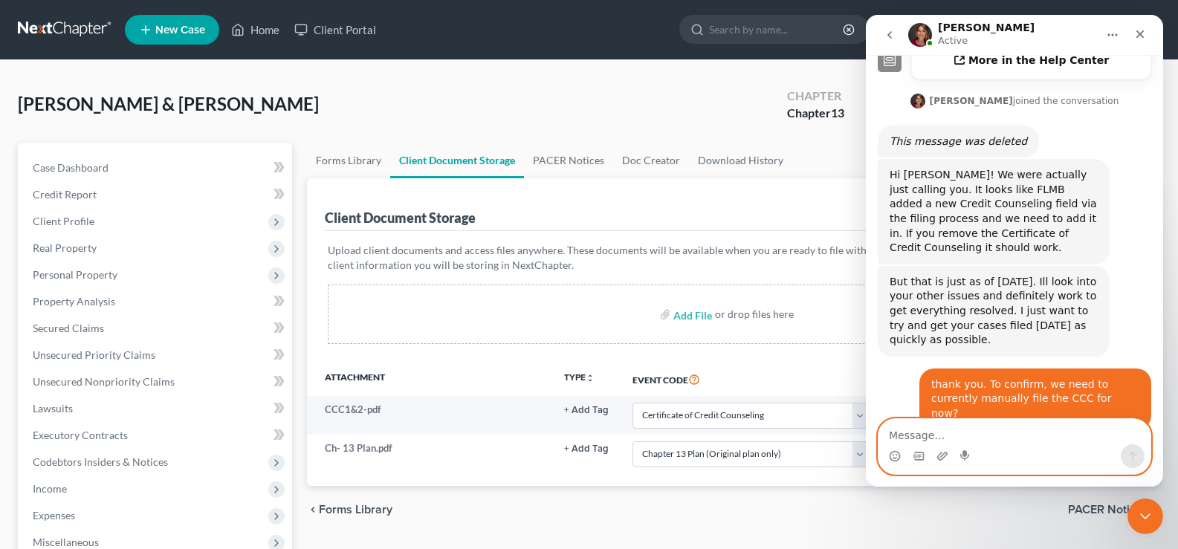
click at [945, 430] on textarea "Message…" at bounding box center [1015, 431] width 272 height 25
type textarea "Thank you. I will give it a shot."
click at [1126, 464] on button "Send a message…" at bounding box center [1133, 457] width 24 height 24
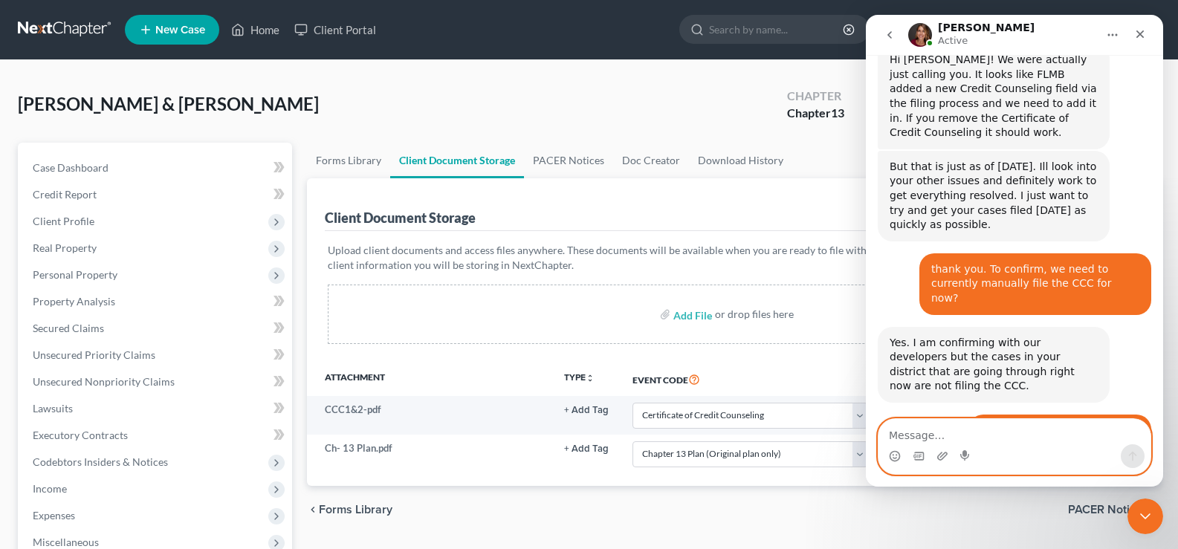
scroll to position [634, 0]
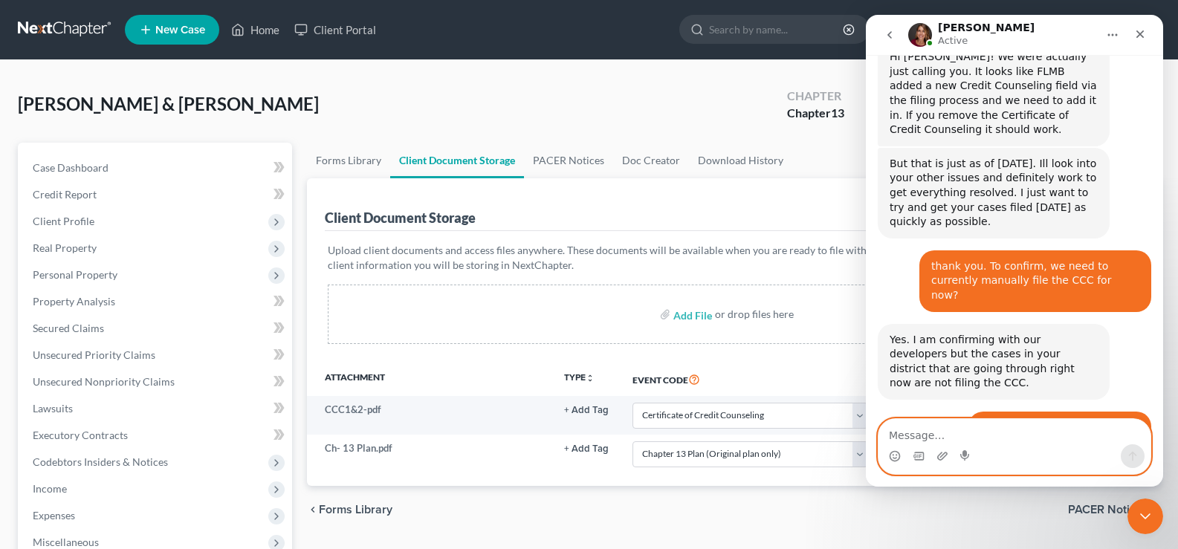
click at [948, 428] on textarea "Message…" at bounding box center [1015, 431] width 272 height 25
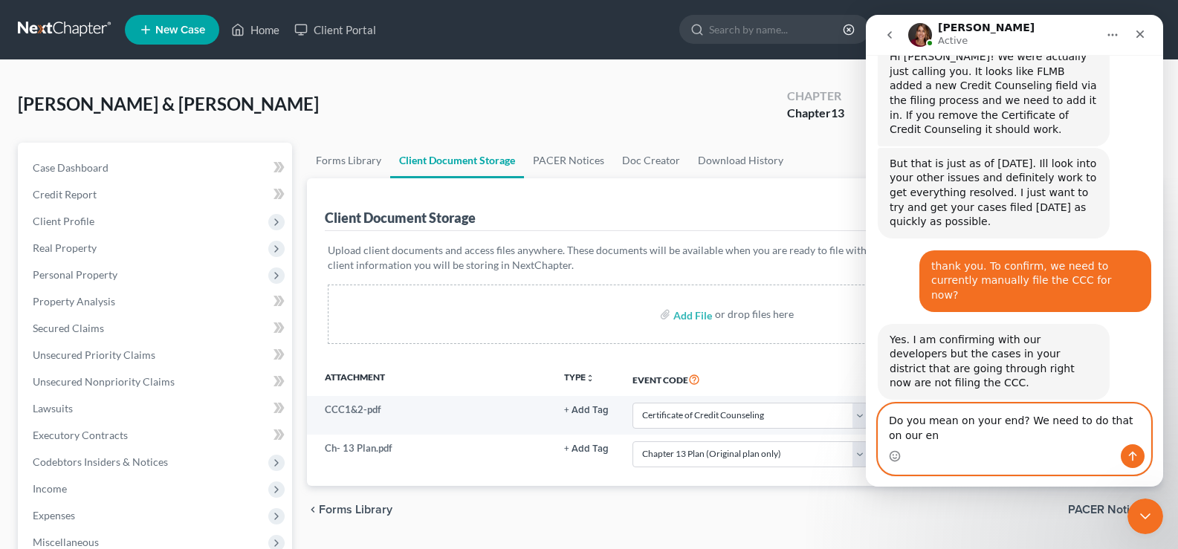
scroll to position [649, 0]
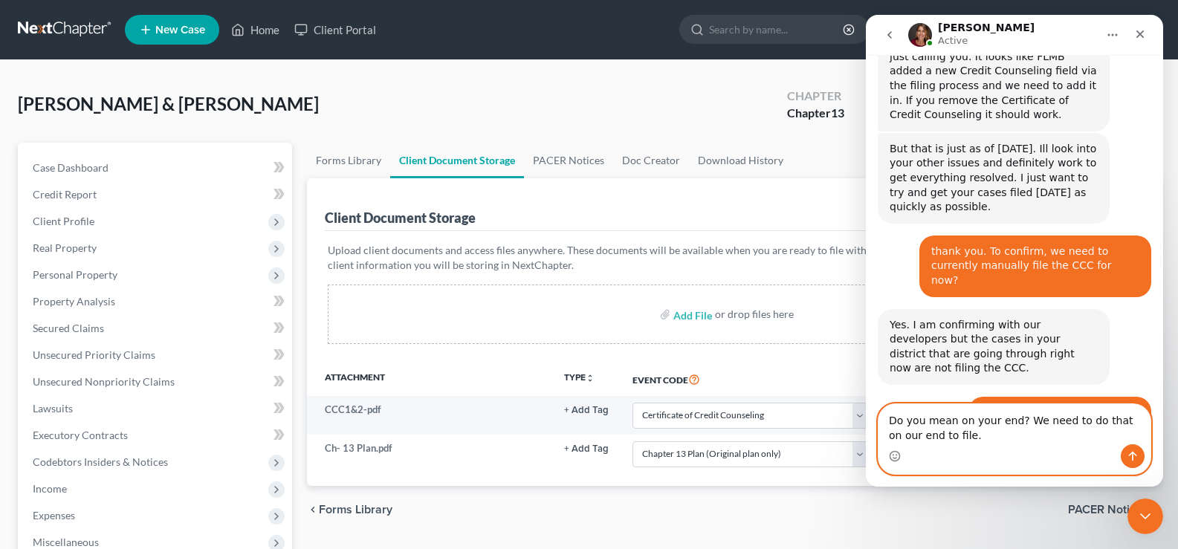
type textarea "Do you mean on your end? We need to do that on our end to file."
click at [1131, 454] on icon "Send a message…" at bounding box center [1133, 457] width 12 height 12
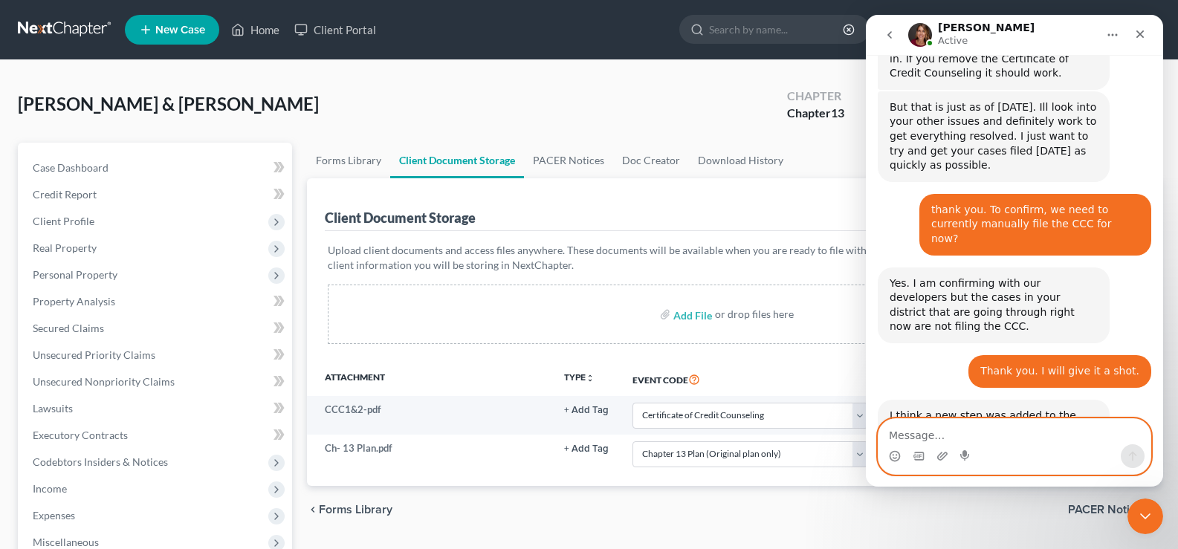
scroll to position [693, 0]
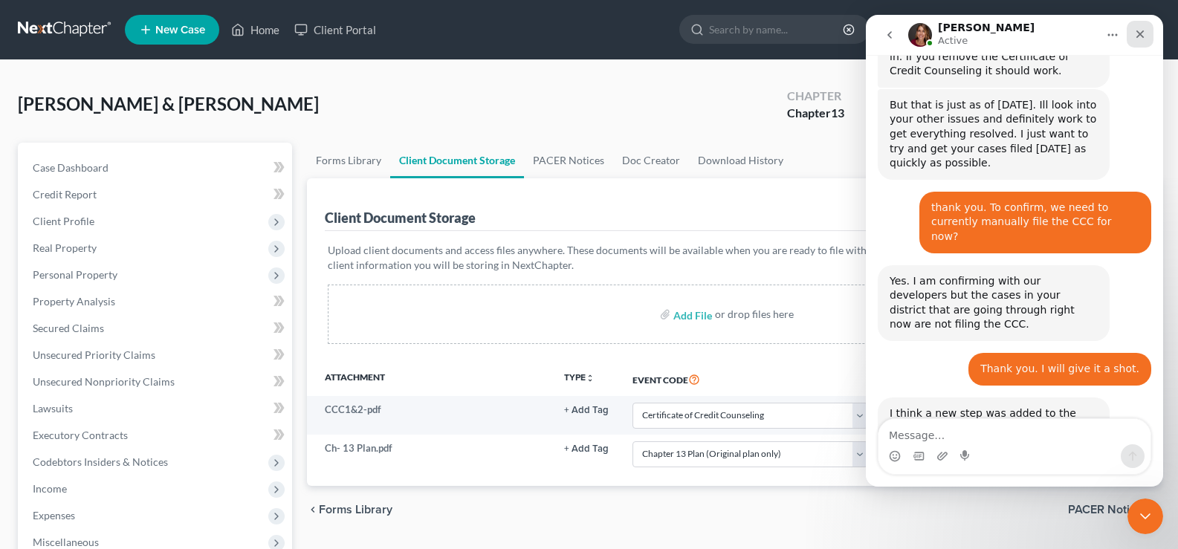
click at [1144, 34] on icon "Close" at bounding box center [1141, 34] width 12 height 12
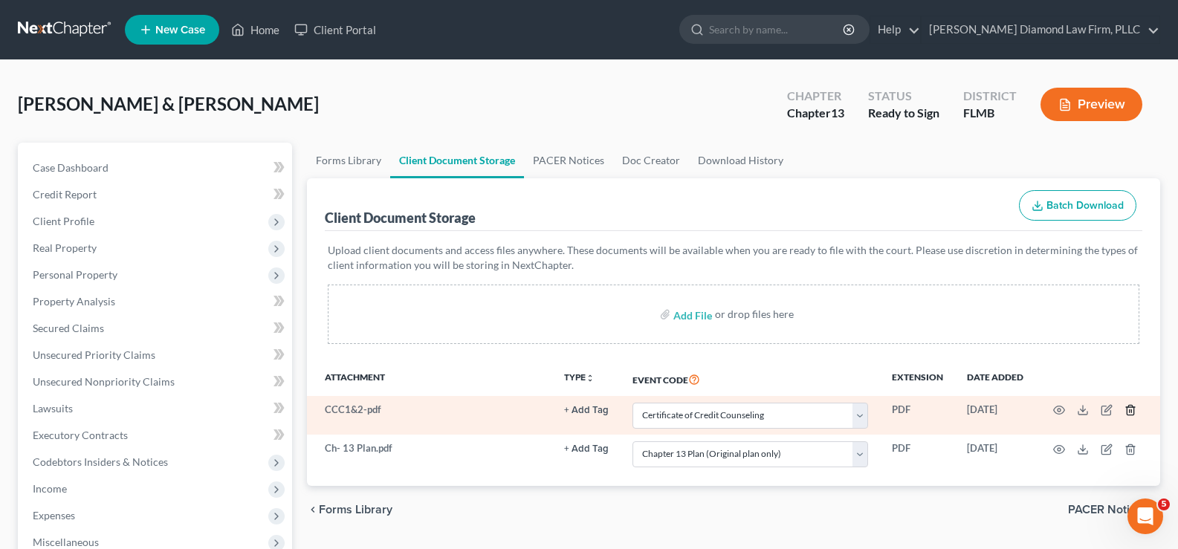
click at [1134, 412] on icon "button" at bounding box center [1130, 411] width 7 height 10
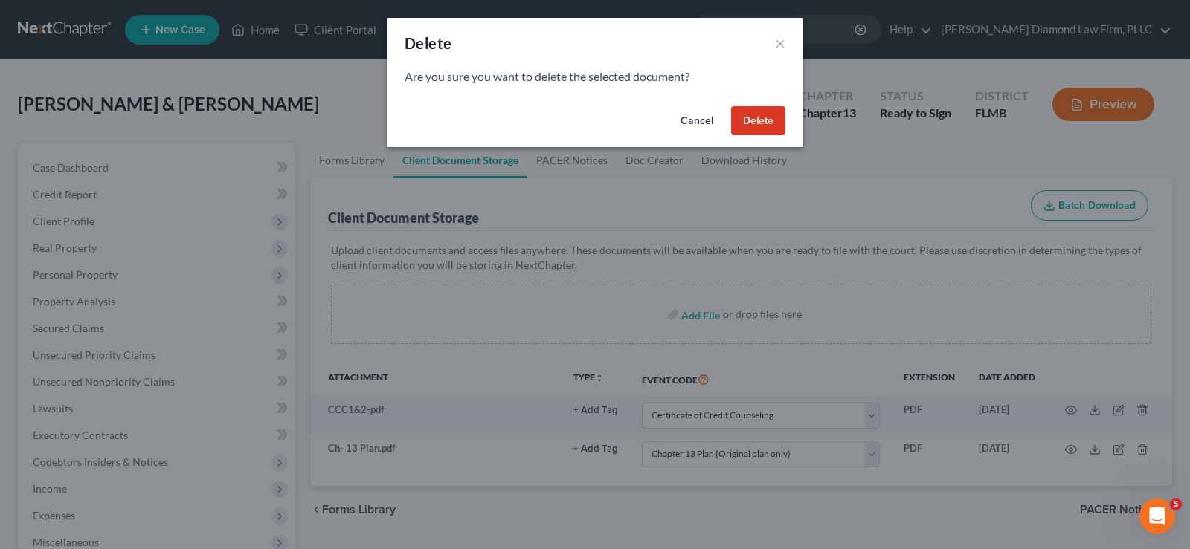
click at [755, 121] on button "Delete" at bounding box center [758, 121] width 54 height 30
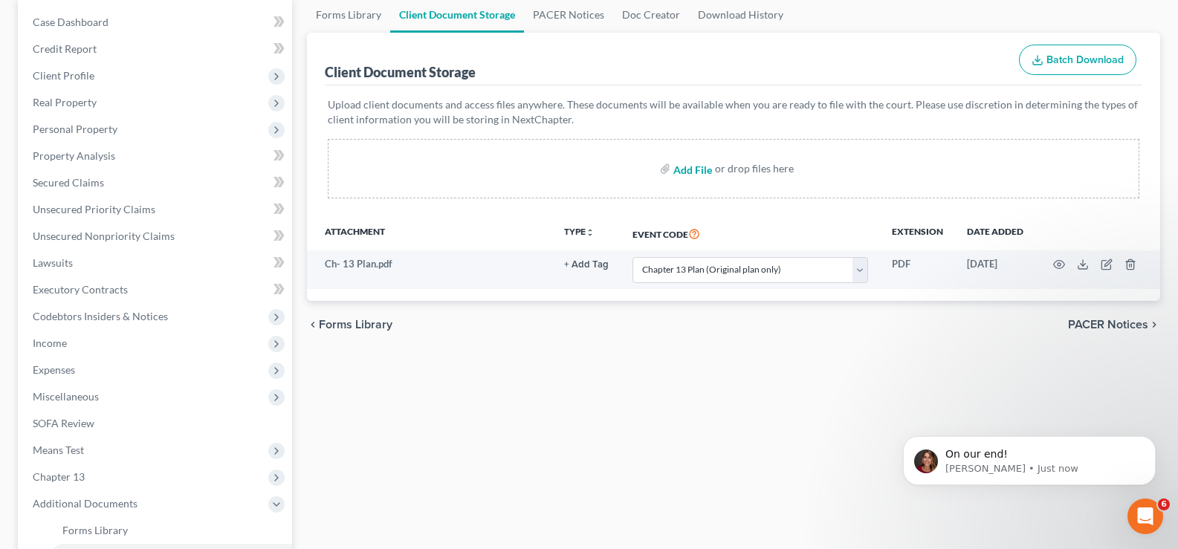
scroll to position [149, 0]
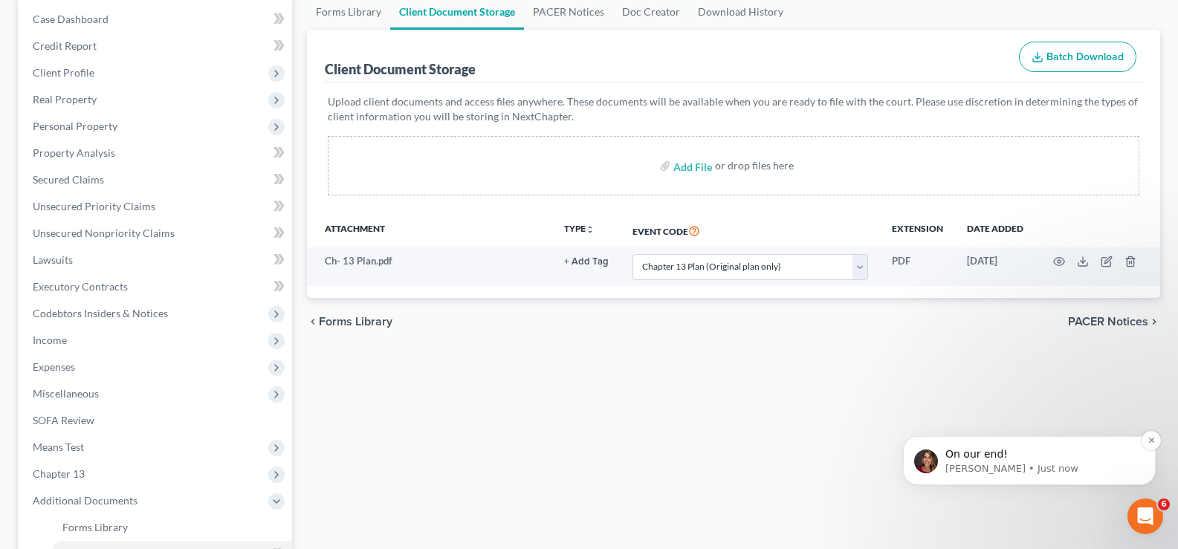
click at [1070, 459] on p "On our end!" at bounding box center [1042, 455] width 192 height 15
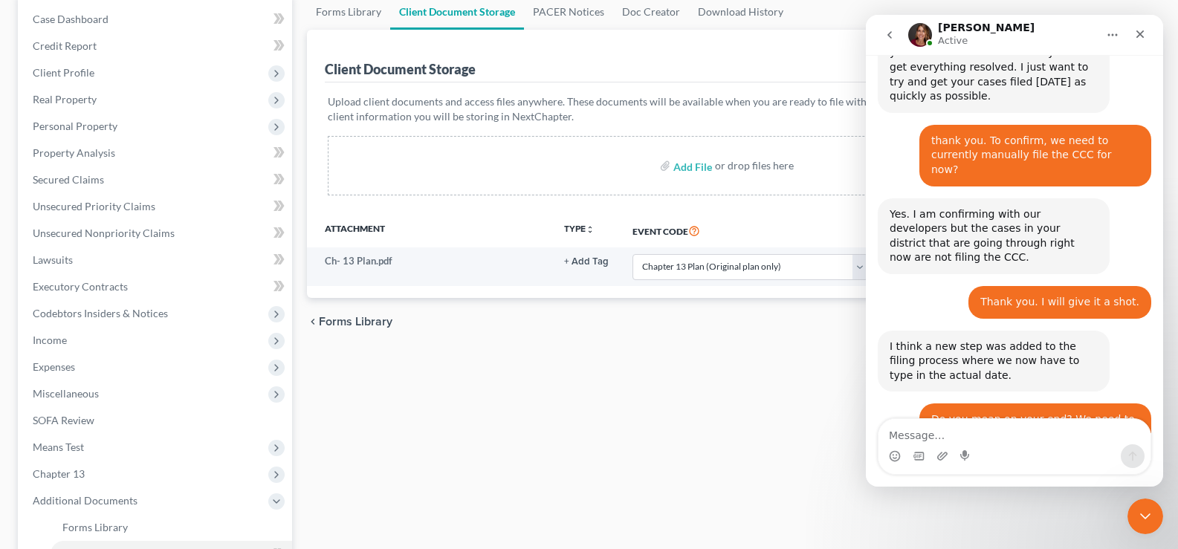
scroll to position [761, 0]
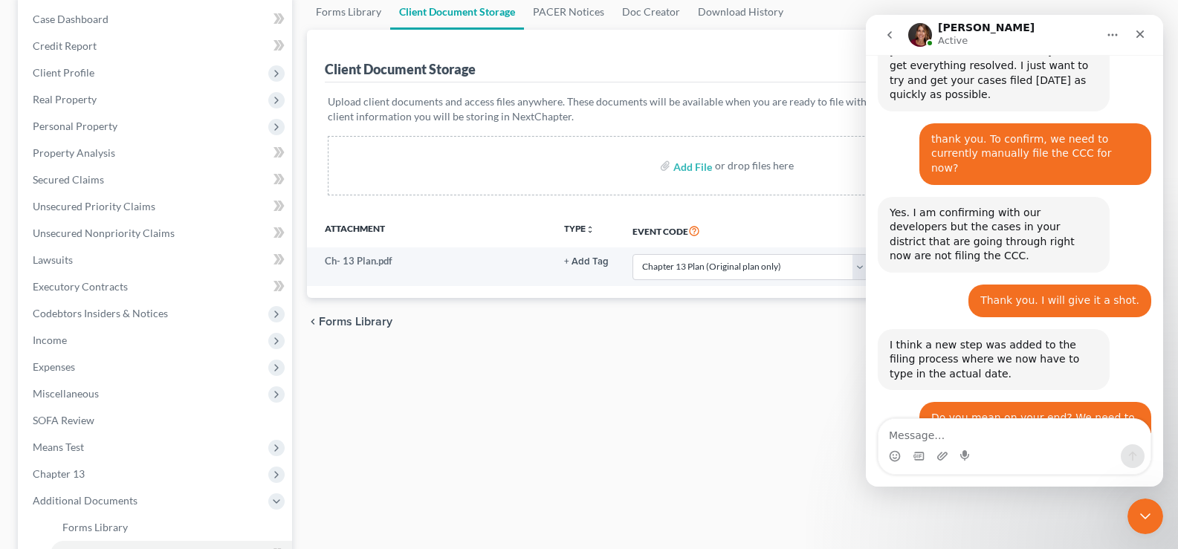
click at [889, 33] on icon "go back" at bounding box center [890, 34] width 4 height 7
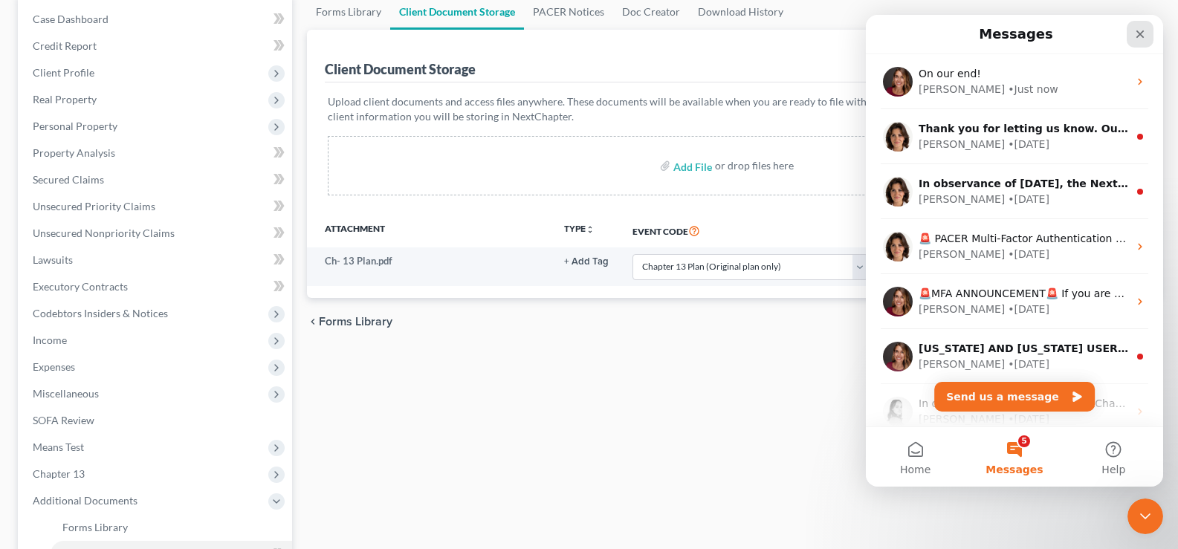
click at [1135, 36] on icon "Close" at bounding box center [1141, 34] width 12 height 12
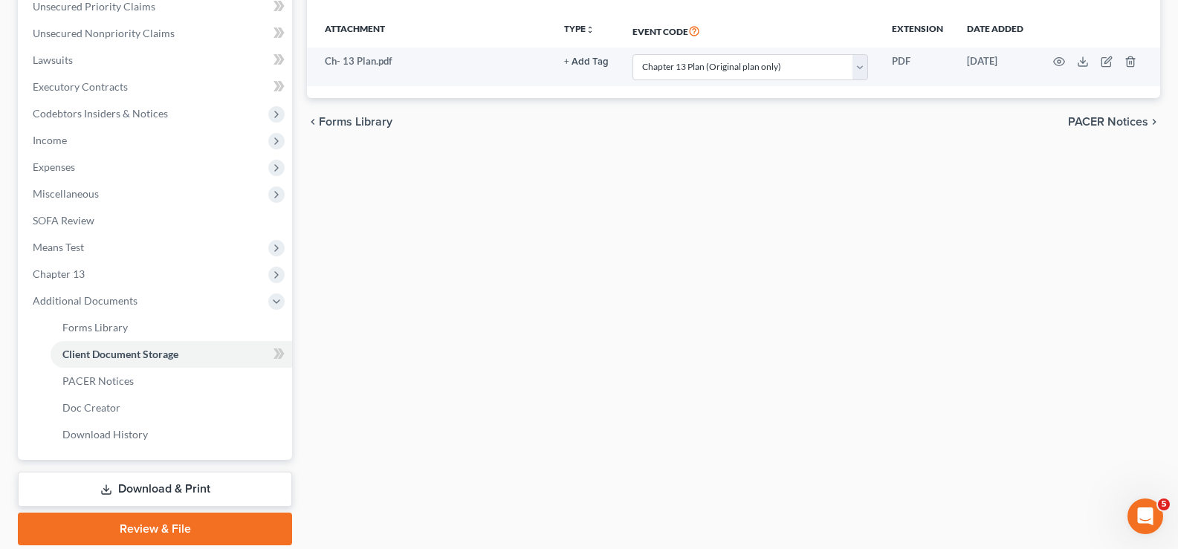
scroll to position [401, 0]
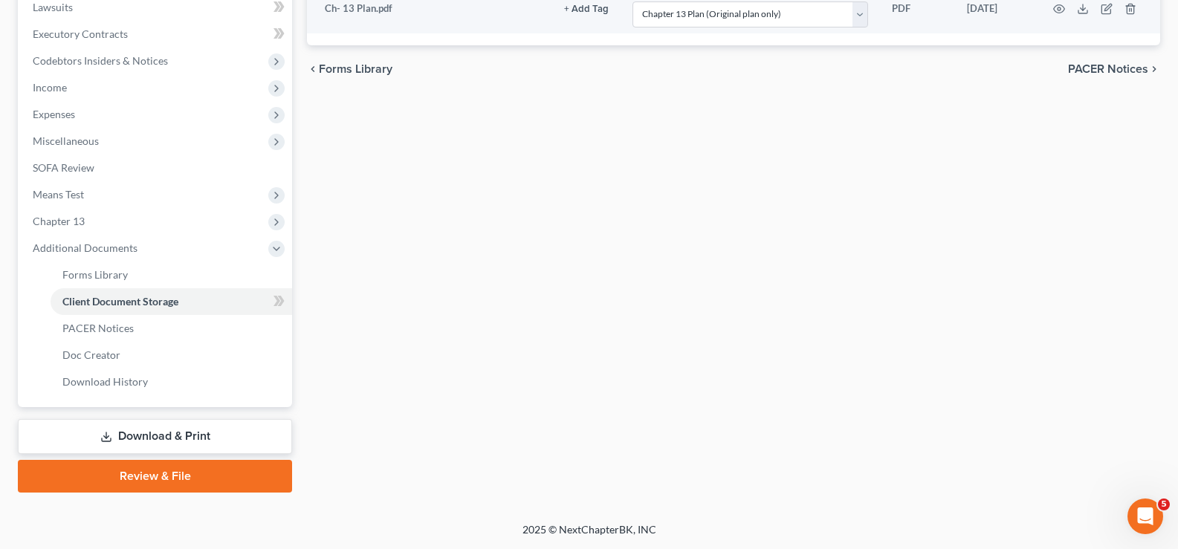
click at [130, 478] on link "Review & File" at bounding box center [155, 476] width 274 height 33
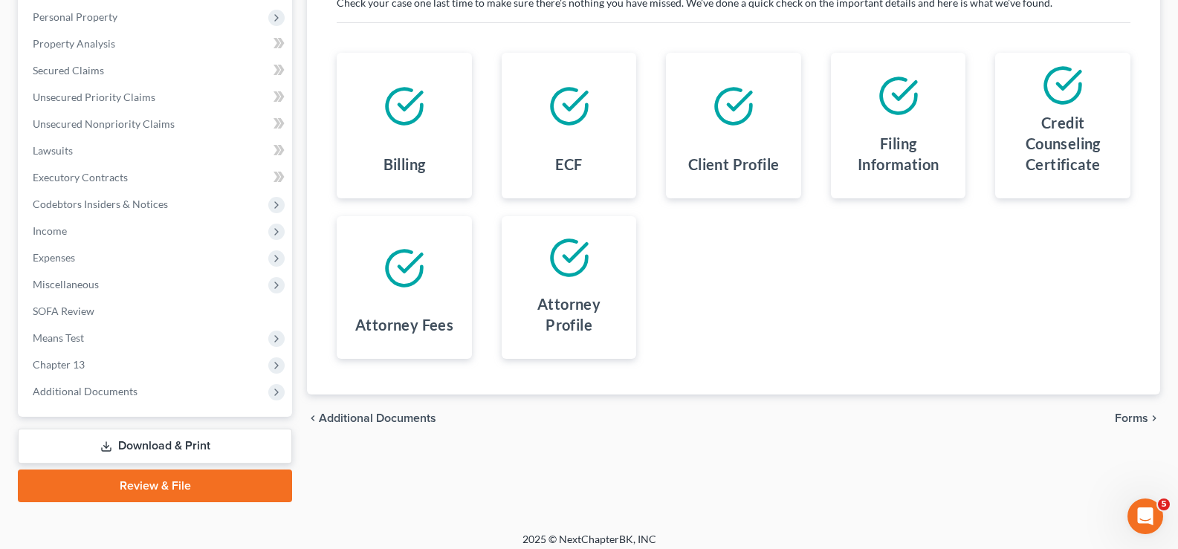
scroll to position [268, 0]
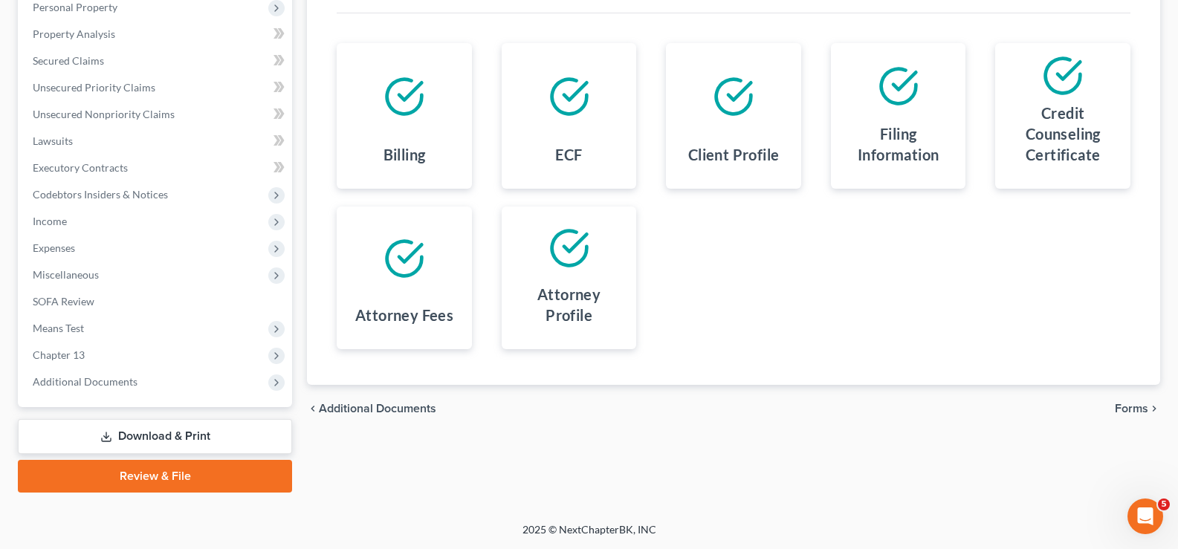
click at [1141, 407] on span "Forms" at bounding box center [1131, 409] width 33 height 12
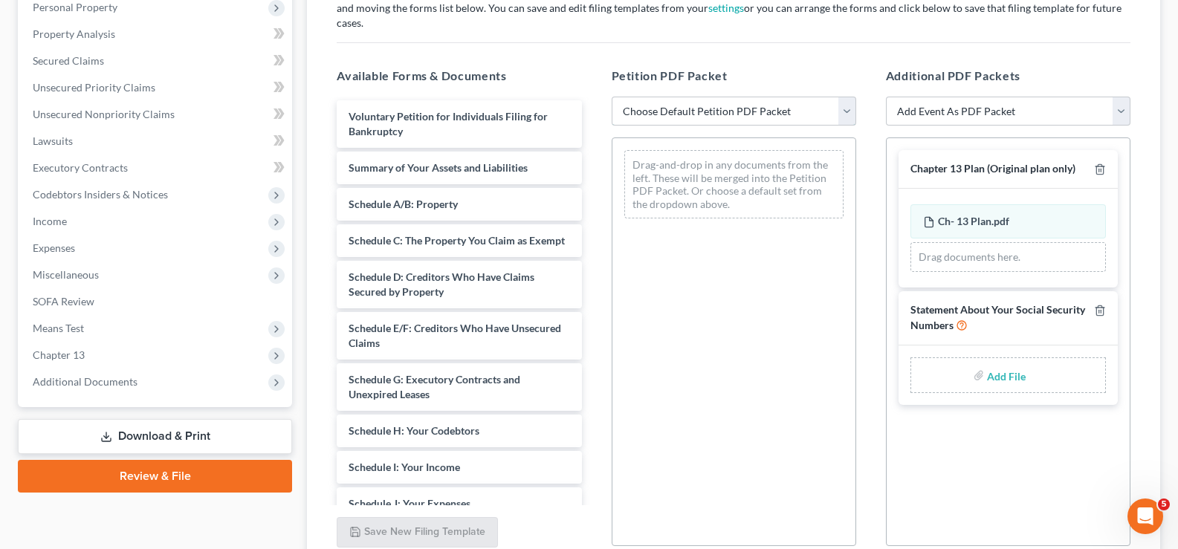
click at [738, 97] on select "Choose Default Petition PDF Packet Complete Bankruptcy Petition (all forms and …" at bounding box center [734, 112] width 245 height 30
select select "0"
click at [612, 97] on select "Choose Default Petition PDF Packet Complete Bankruptcy Petition (all forms and …" at bounding box center [734, 112] width 245 height 30
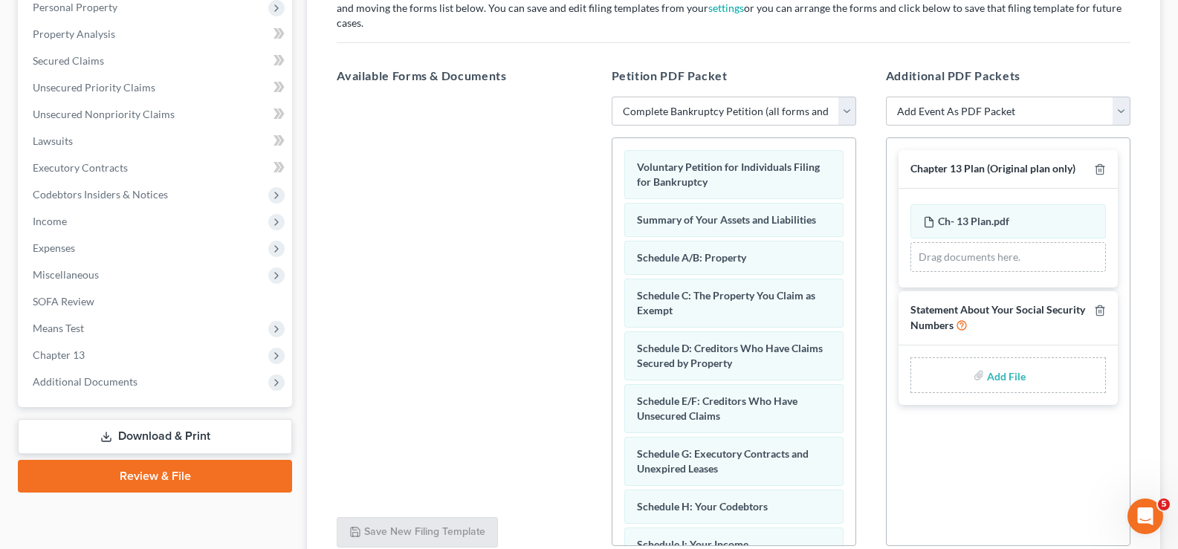
click at [1027, 364] on label "Add File" at bounding box center [1008, 377] width 42 height 27
click at [1004, 367] on input "file" at bounding box center [1005, 375] width 36 height 27
type input "C:\fakepath\SSN.pdf"
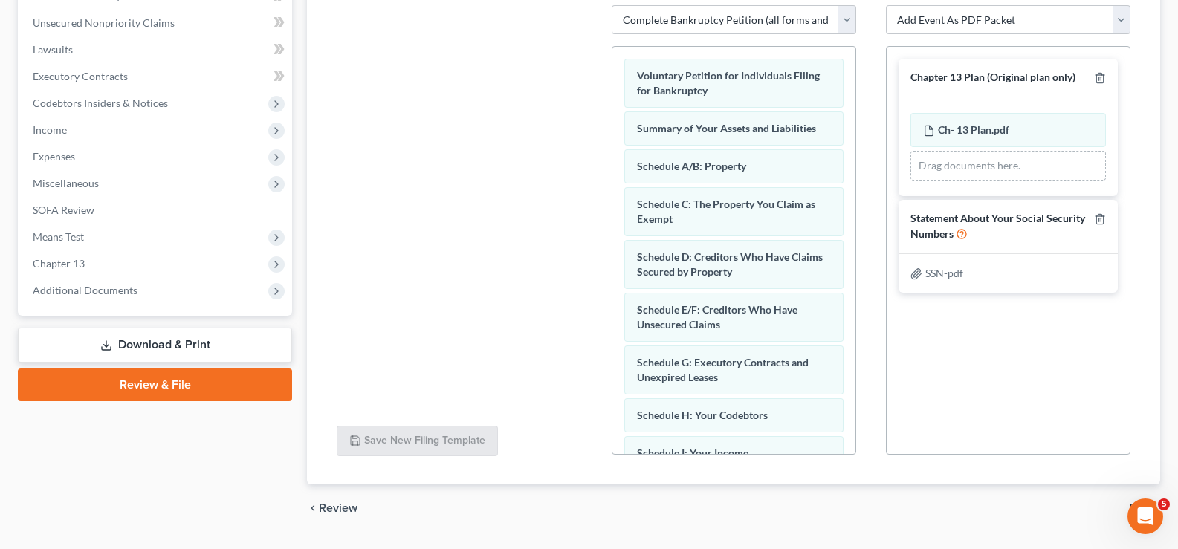
scroll to position [384, 0]
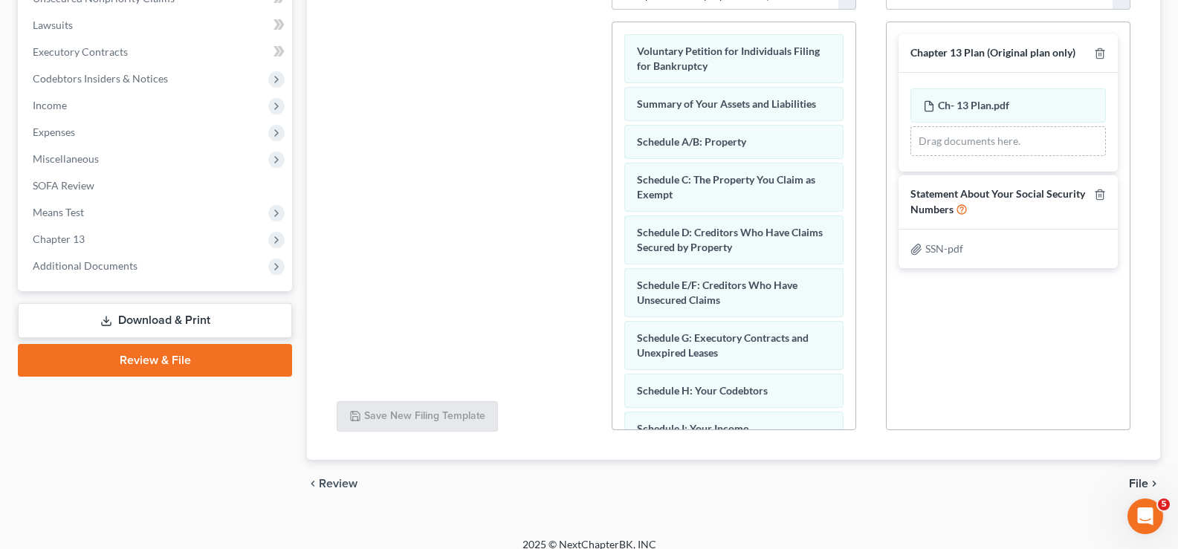
click at [1147, 478] on span "File" at bounding box center [1138, 484] width 19 height 12
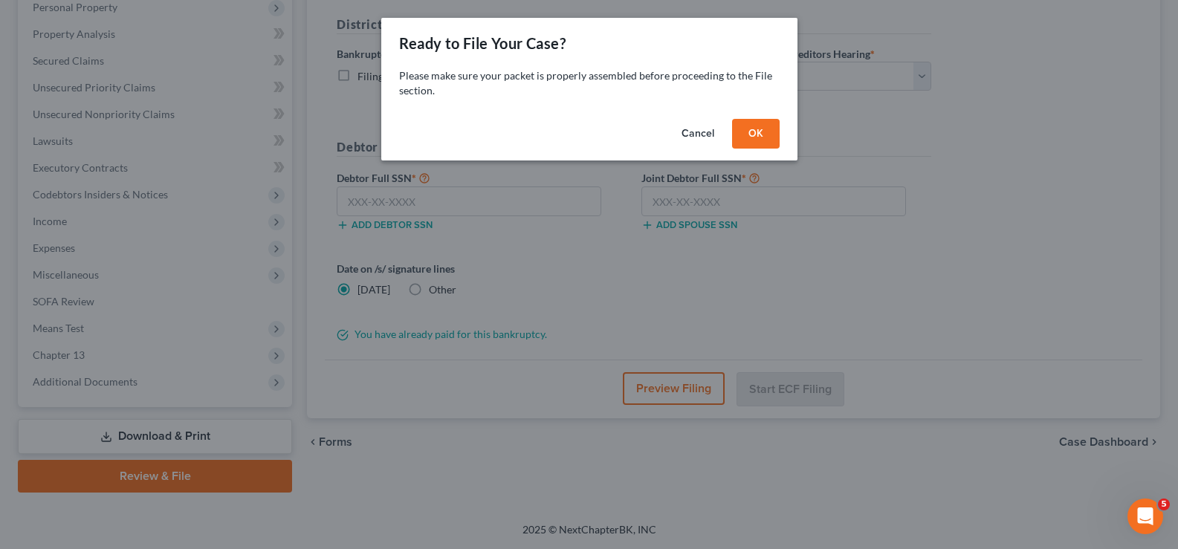
scroll to position [268, 0]
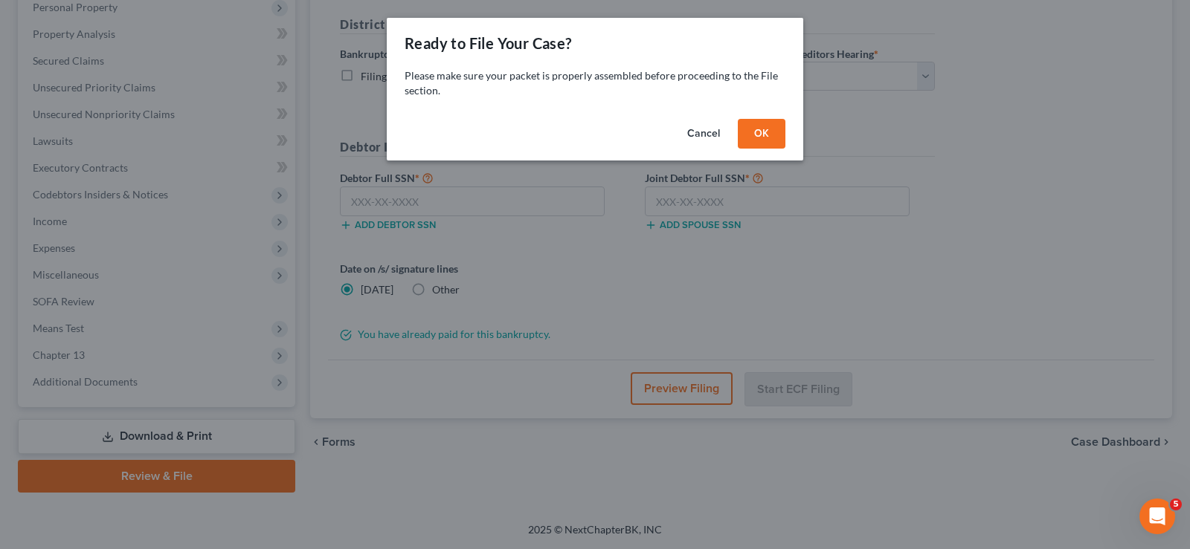
click at [770, 136] on button "OK" at bounding box center [762, 134] width 48 height 30
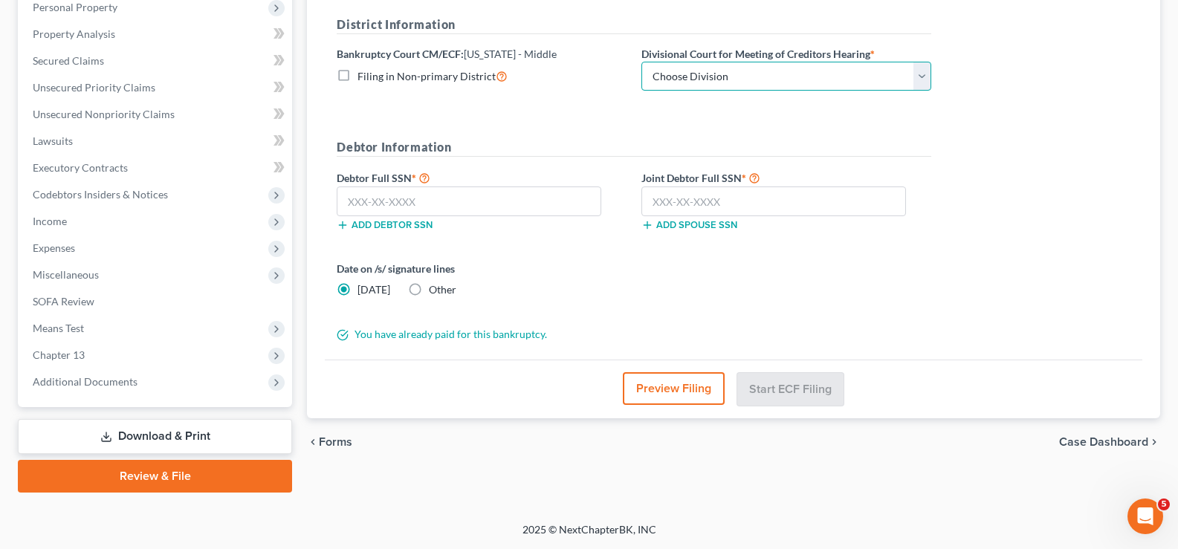
click at [794, 76] on select "Choose Division [GEOGRAPHIC_DATA][PERSON_NAME] [GEOGRAPHIC_DATA] [GEOGRAPHIC_DA…" at bounding box center [787, 77] width 290 height 30
select select "3"
click at [642, 62] on select "Choose Division [GEOGRAPHIC_DATA][PERSON_NAME] [GEOGRAPHIC_DATA] [GEOGRAPHIC_DA…" at bounding box center [787, 77] width 290 height 30
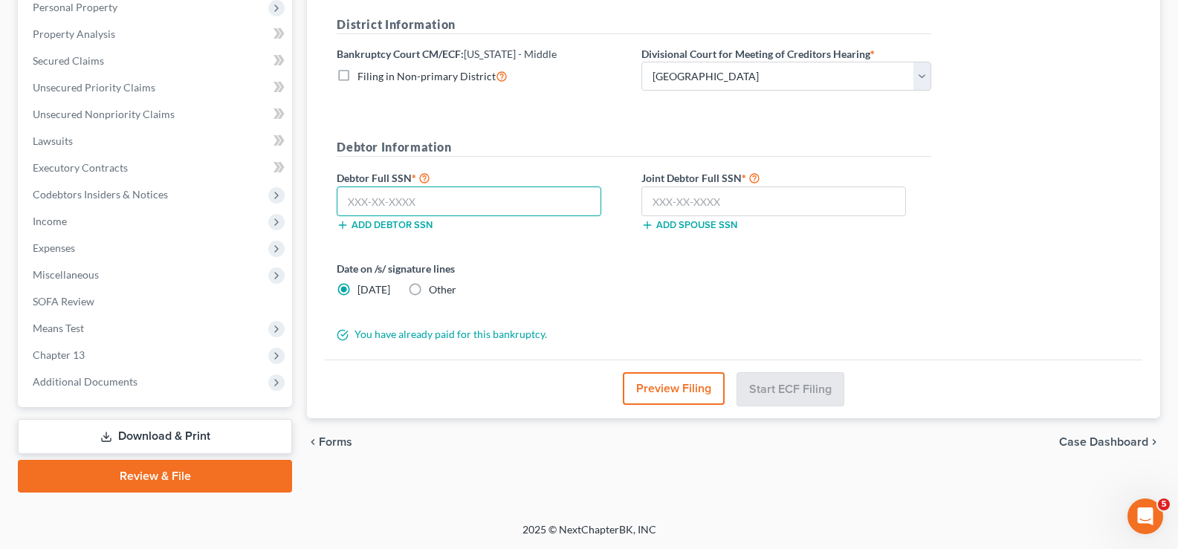
click at [468, 195] on input "text" at bounding box center [469, 202] width 265 height 30
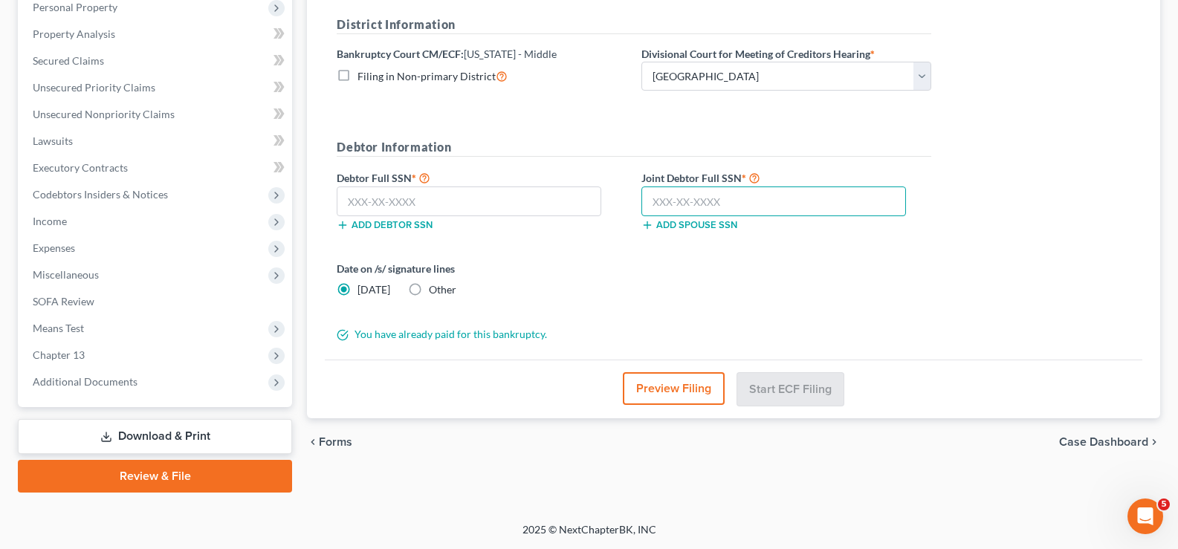
click at [680, 209] on input "text" at bounding box center [774, 202] width 265 height 30
type input "486-52-3406"
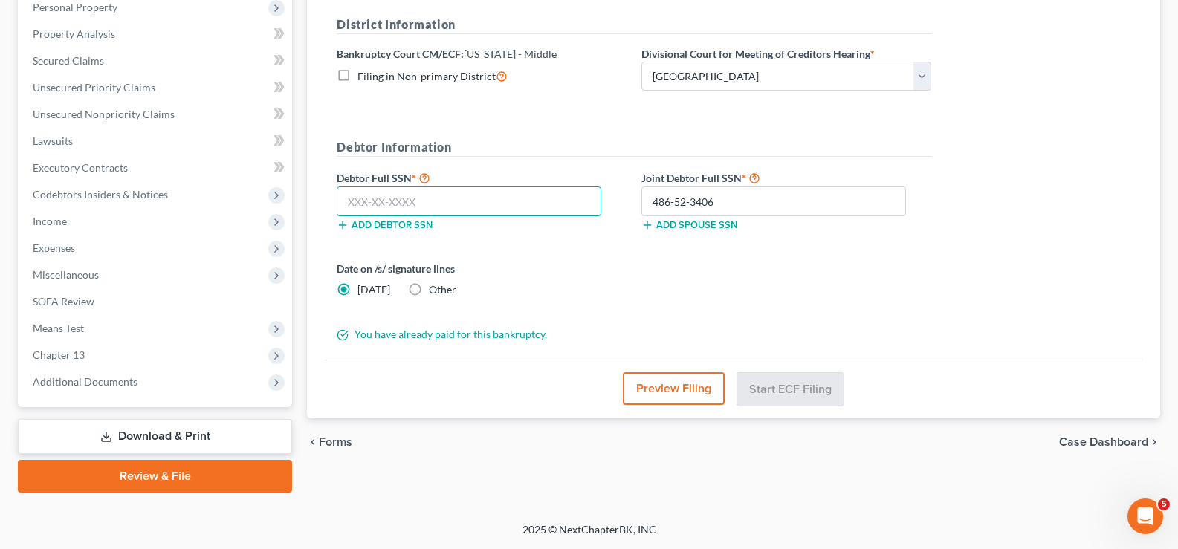
click at [415, 200] on input "text" at bounding box center [469, 202] width 265 height 30
click at [392, 210] on input "text" at bounding box center [469, 202] width 265 height 30
type input "491-44-5453"
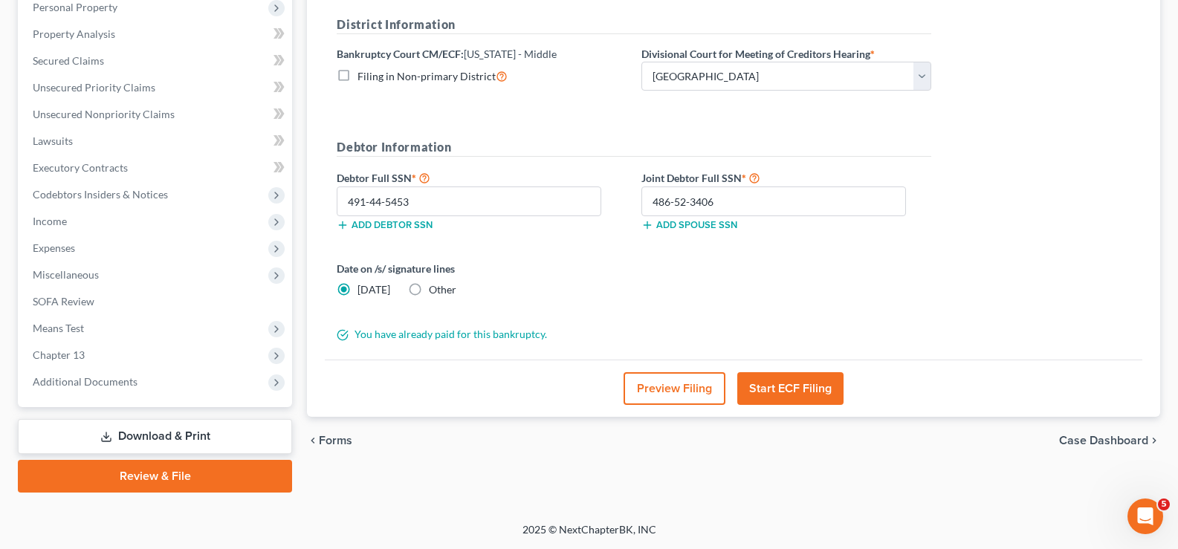
click at [794, 387] on button "Start ECF Filing" at bounding box center [791, 389] width 106 height 33
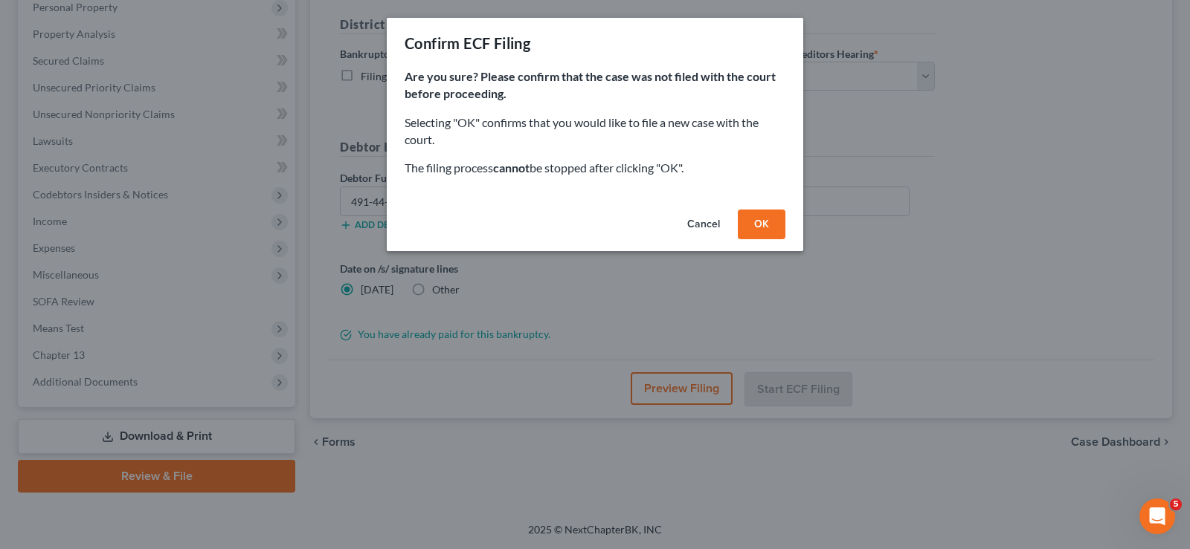
click at [761, 222] on button "OK" at bounding box center [762, 225] width 48 height 30
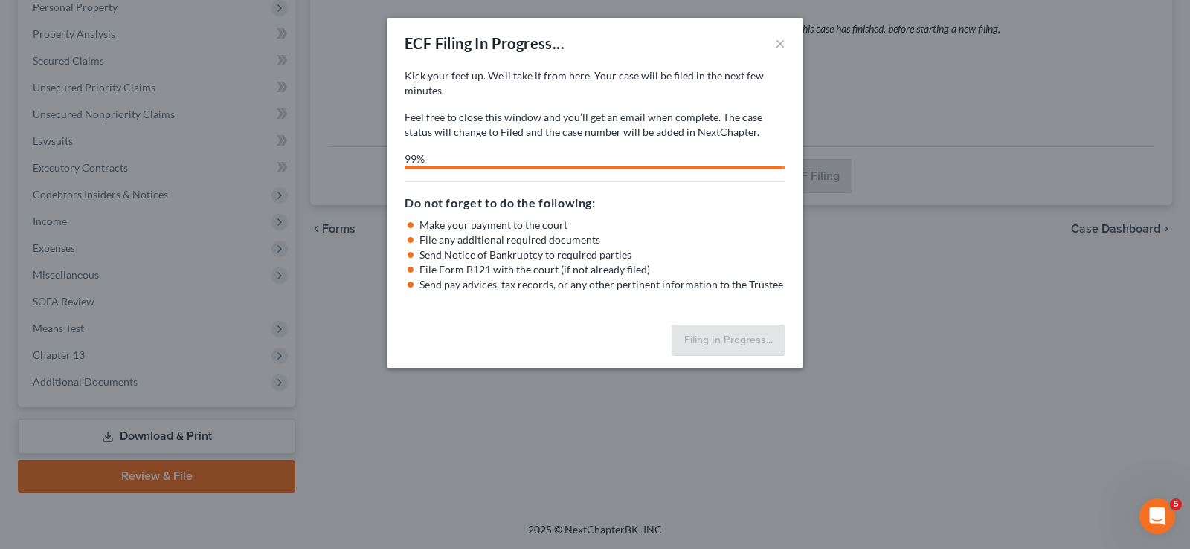
select select "3"
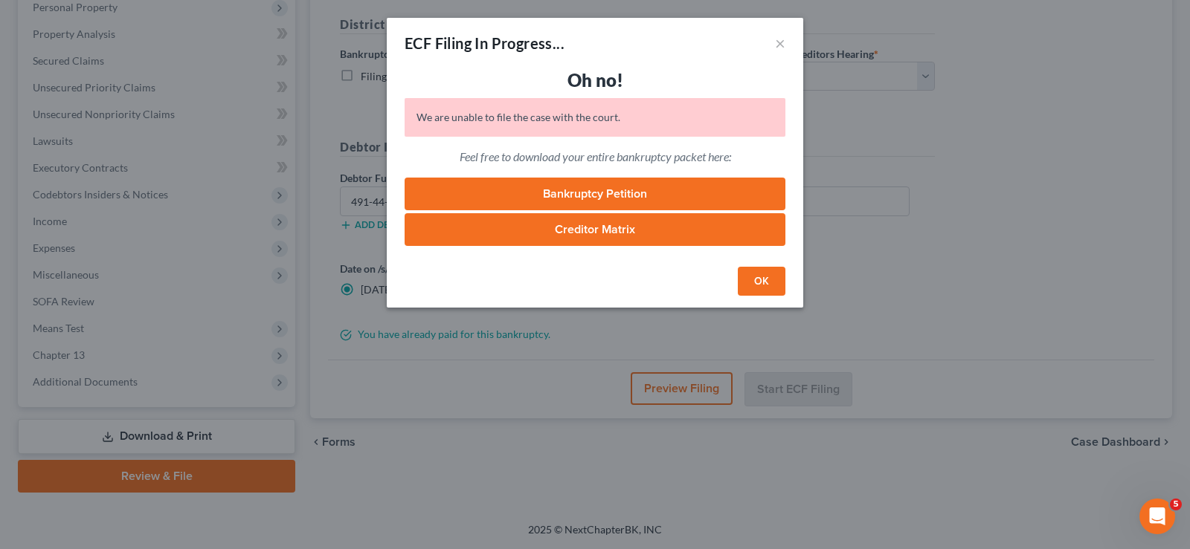
click at [759, 283] on button "OK" at bounding box center [762, 282] width 48 height 30
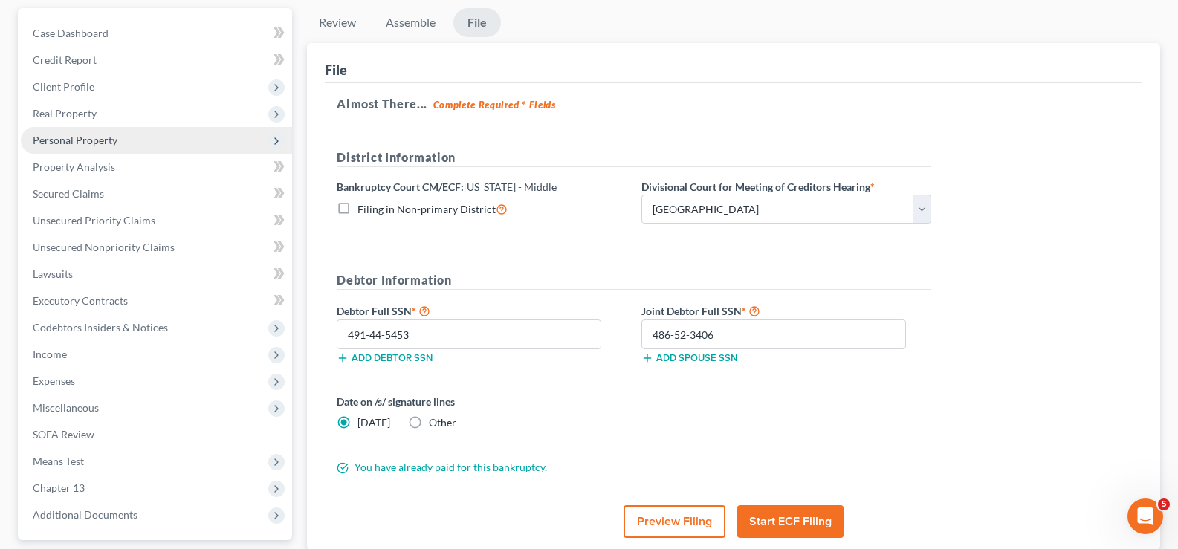
scroll to position [0, 0]
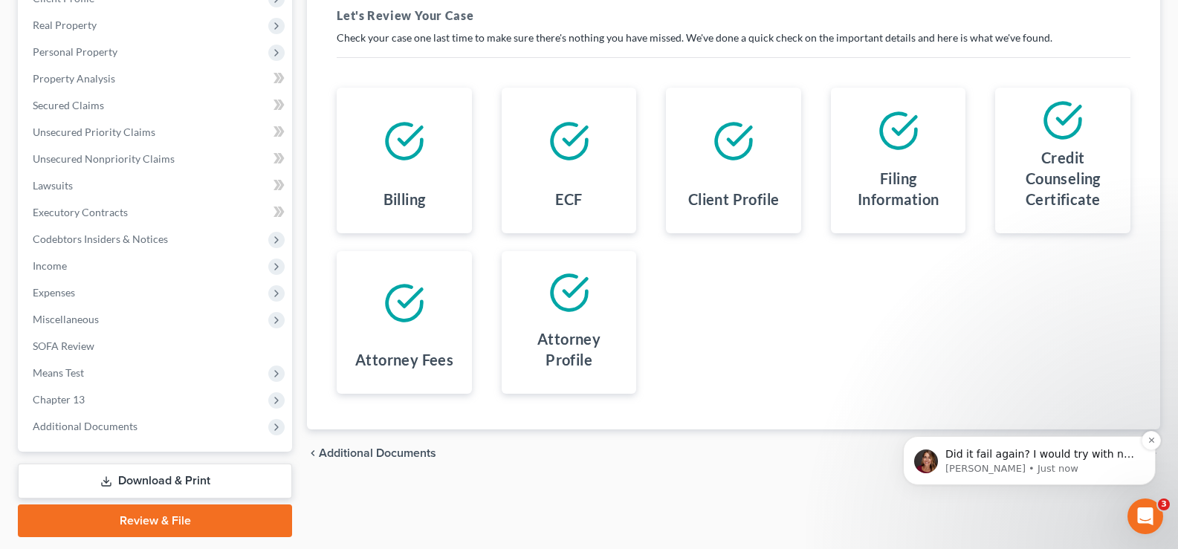
click at [1059, 469] on p "Katie • Just now" at bounding box center [1042, 468] width 192 height 13
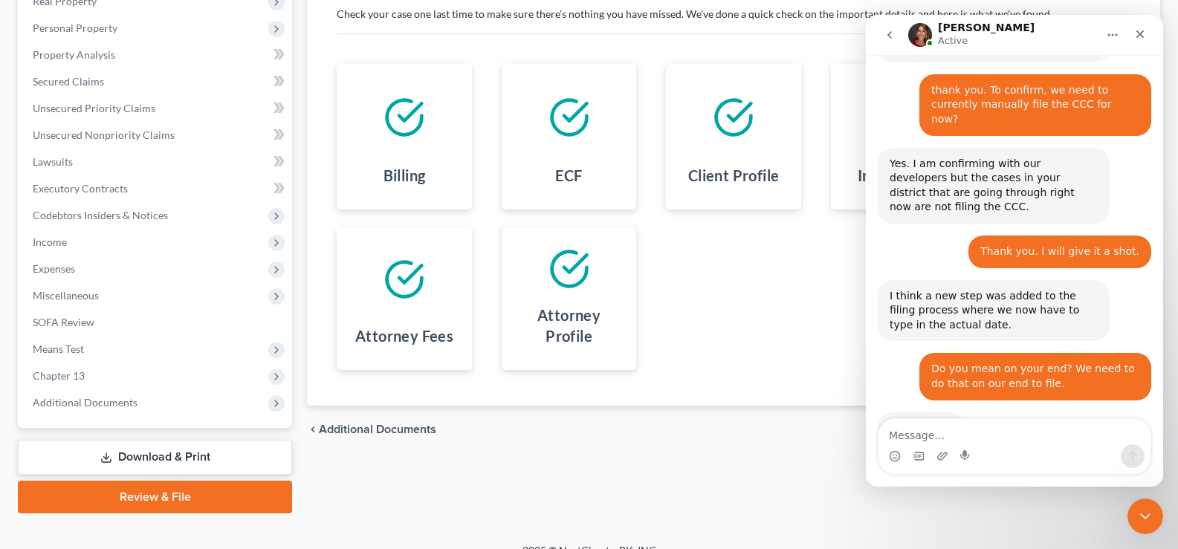
scroll to position [268, 0]
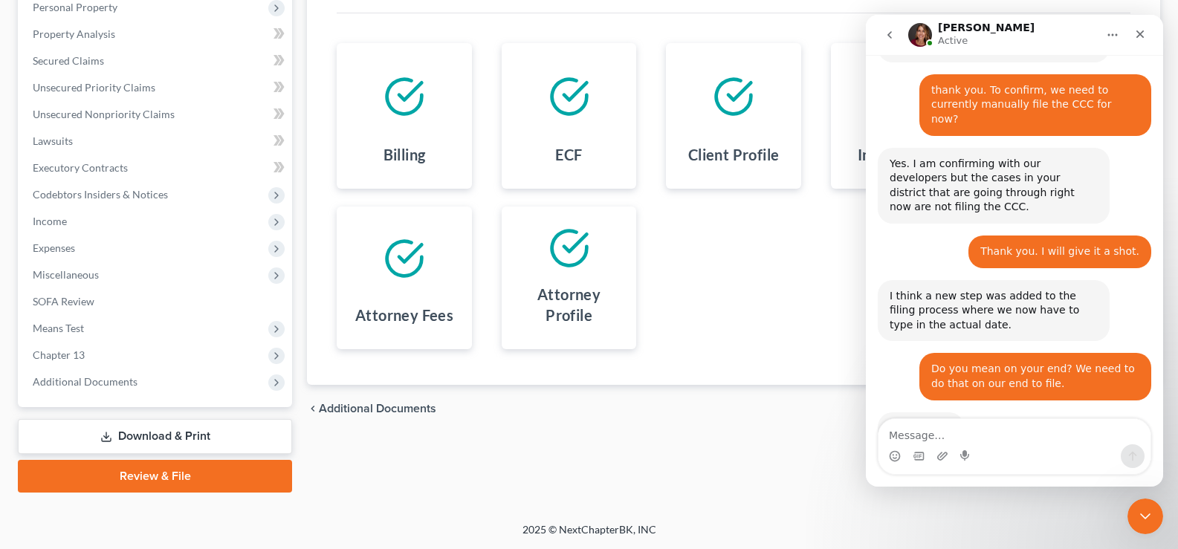
click at [966, 437] on textarea "Message…" at bounding box center [1015, 431] width 272 height 25
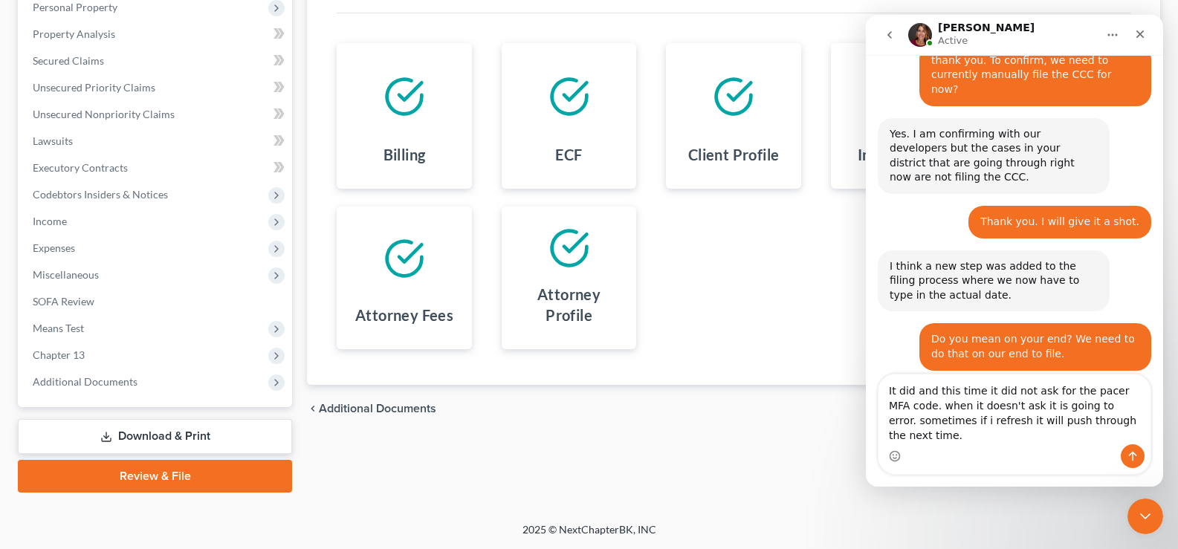
scroll to position [855, 0]
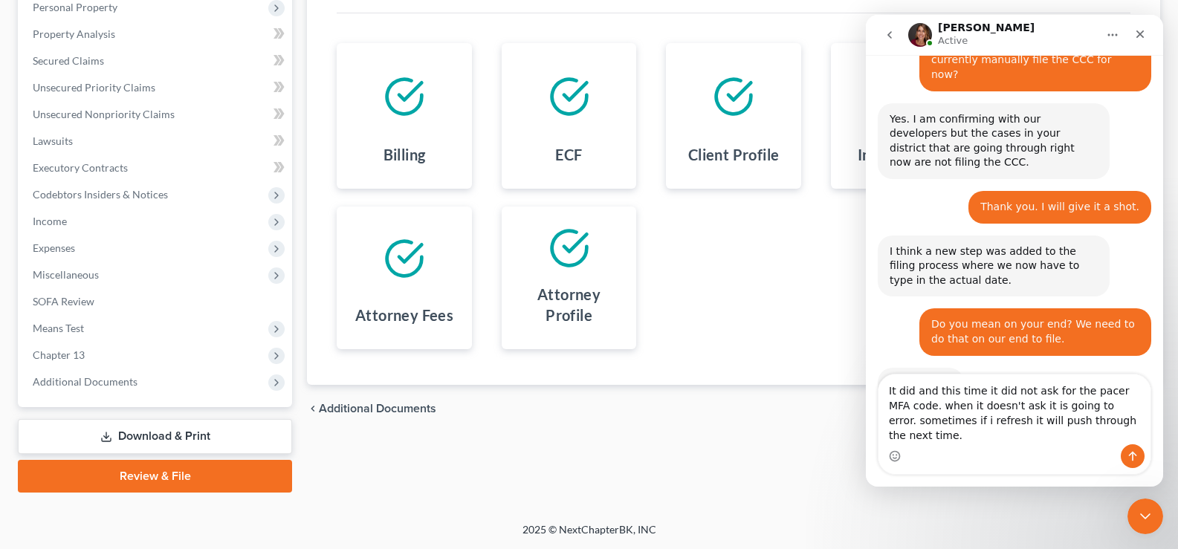
click at [955, 422] on textarea "It did and this time it did not ask for the pacer MFA code. when it doesn't ask…" at bounding box center [1015, 410] width 272 height 70
type textarea "It did and this time it did not ask for the pacer MFA code. when it doesn't ask…"
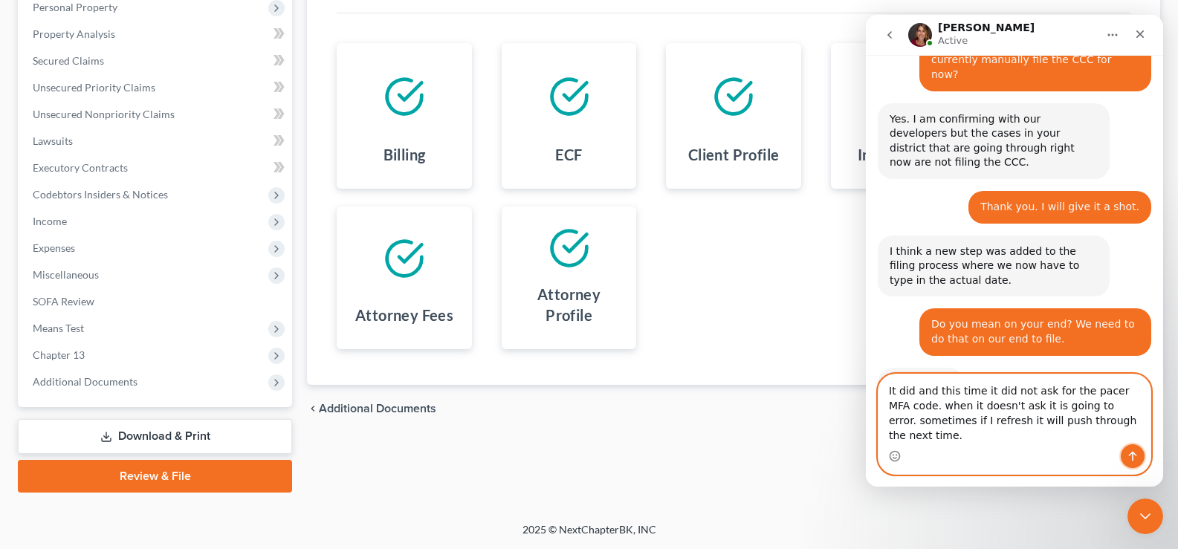
click at [1133, 460] on icon "Send a message…" at bounding box center [1133, 457] width 8 height 10
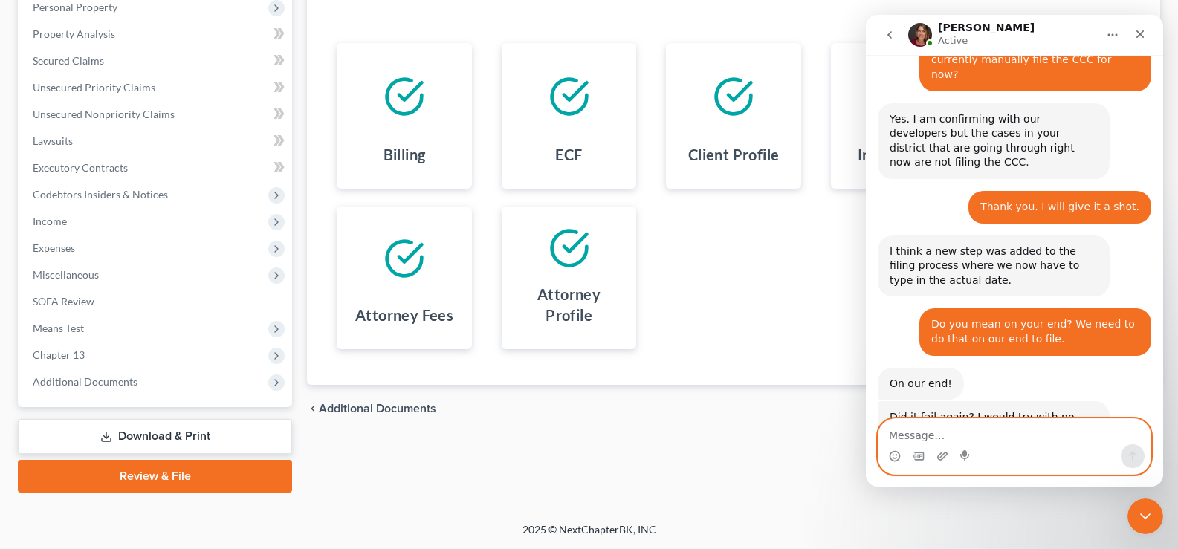
scroll to position [874, 0]
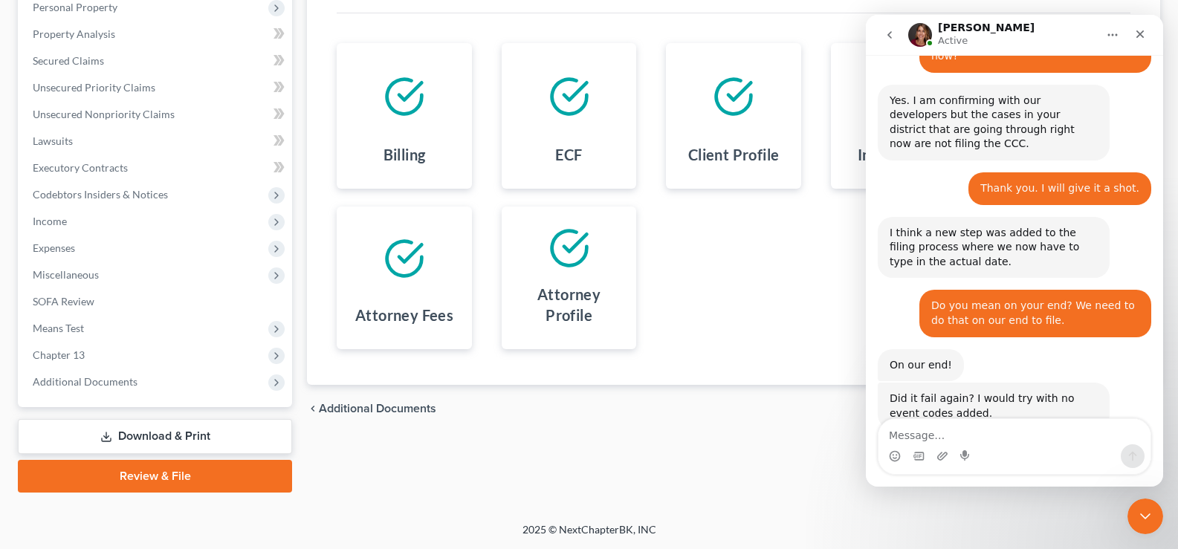
click at [719, 441] on div "Review Assemble File Review This court does not allow electronic filing for cas…" at bounding box center [734, 184] width 868 height 618
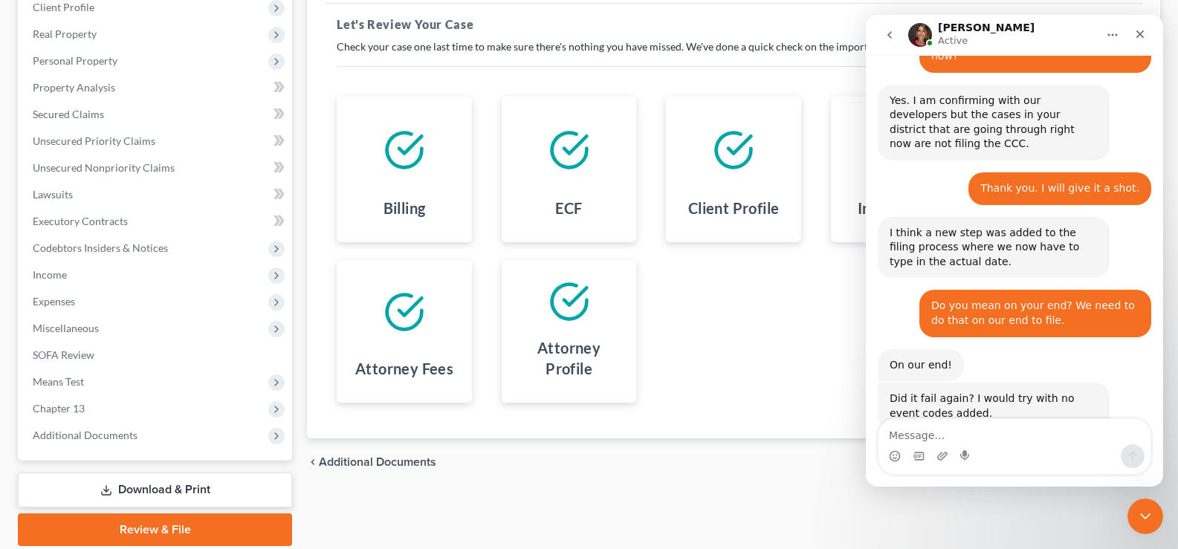
scroll to position [268, 0]
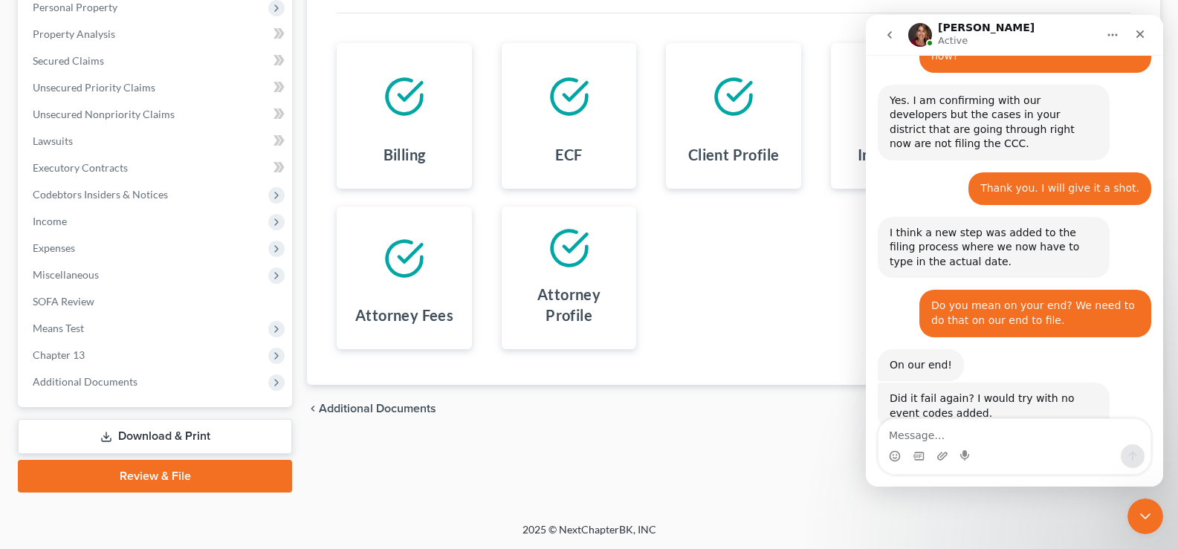
click at [894, 39] on icon "go back" at bounding box center [890, 35] width 12 height 12
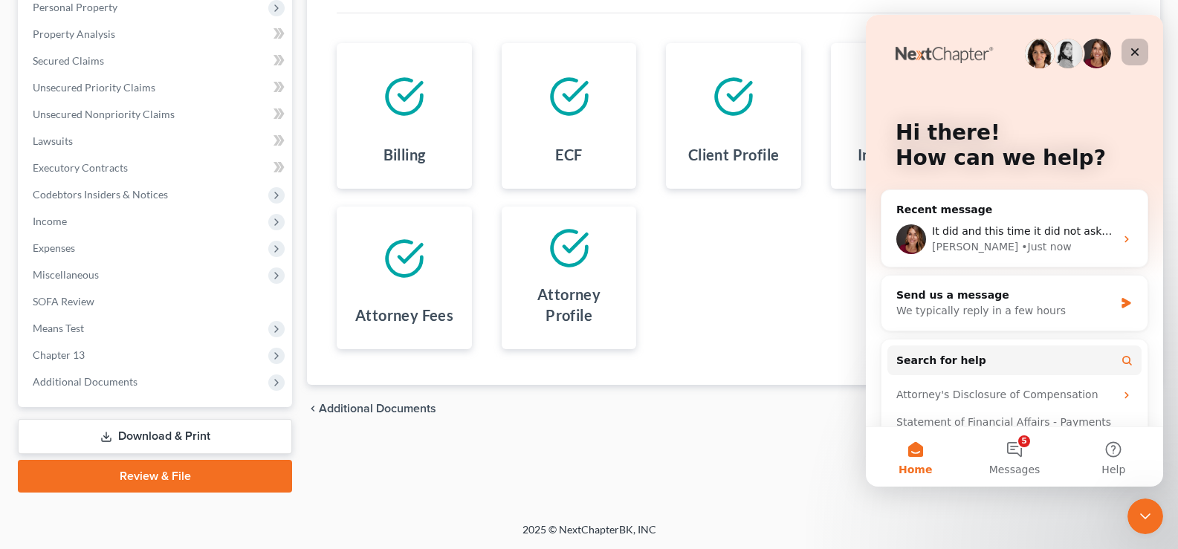
click at [1140, 53] on icon "Close" at bounding box center [1135, 52] width 12 height 12
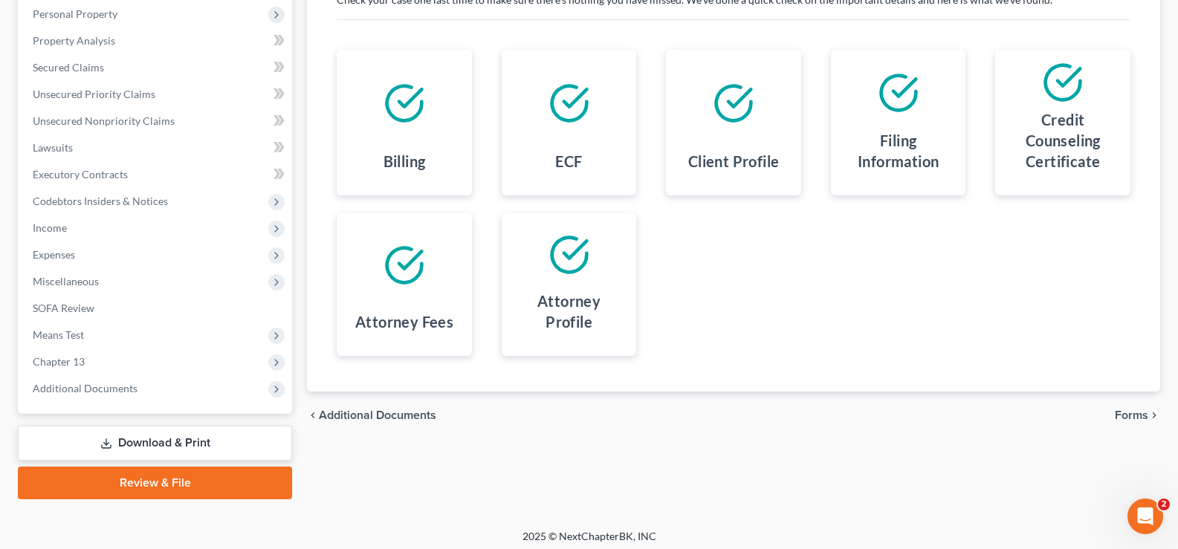
scroll to position [268, 0]
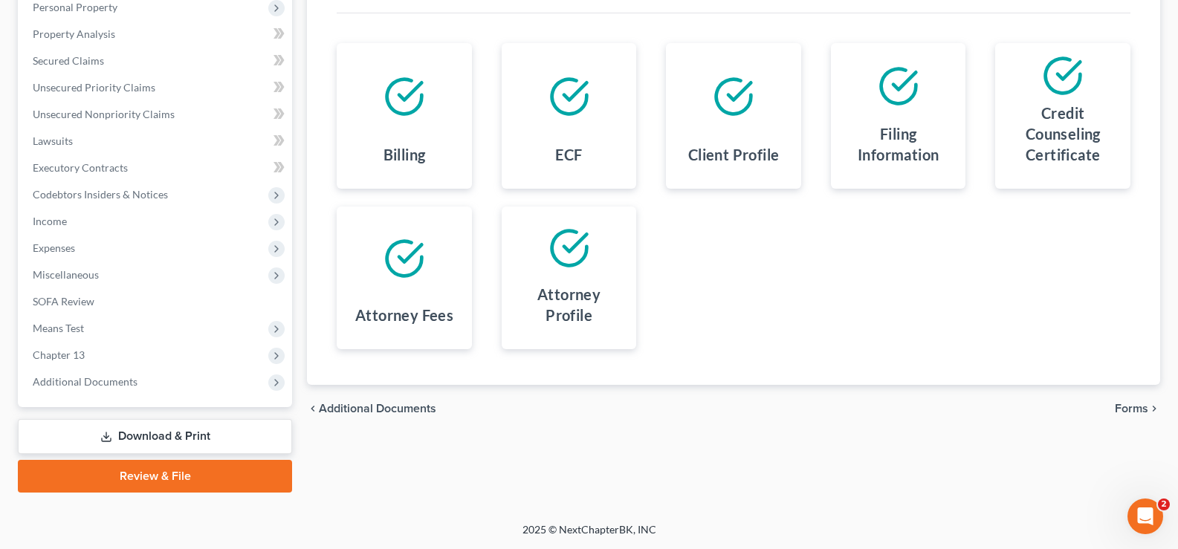
click at [1140, 410] on span "Forms" at bounding box center [1131, 409] width 33 height 12
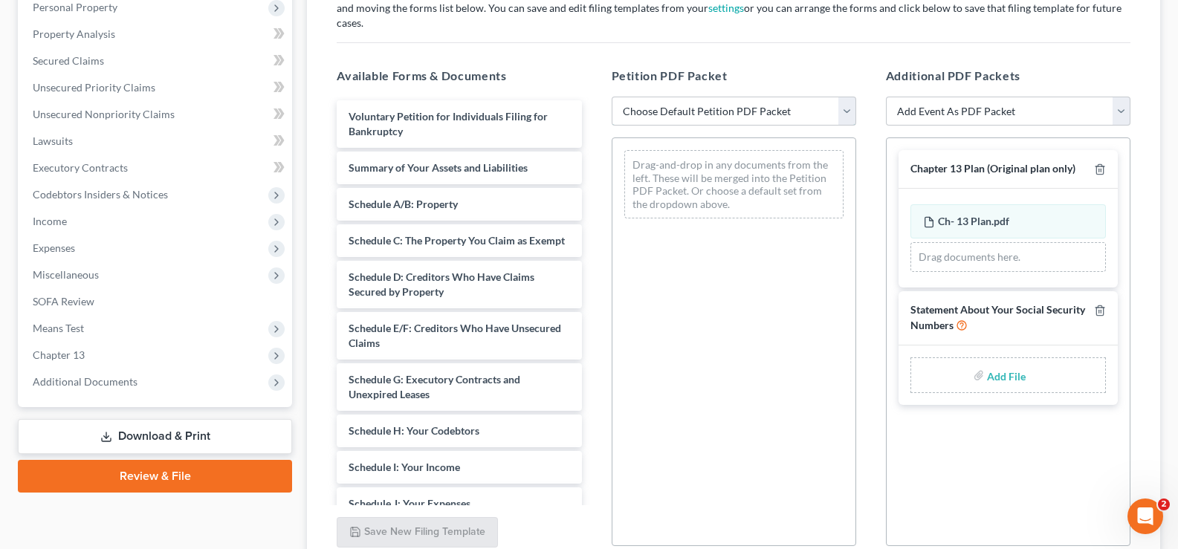
click at [719, 97] on select "Choose Default Petition PDF Packet Complete Bankruptcy Petition (all forms and …" at bounding box center [734, 112] width 245 height 30
select select "0"
click at [612, 97] on select "Choose Default Petition PDF Packet Complete Bankruptcy Petition (all forms and …" at bounding box center [734, 112] width 245 height 30
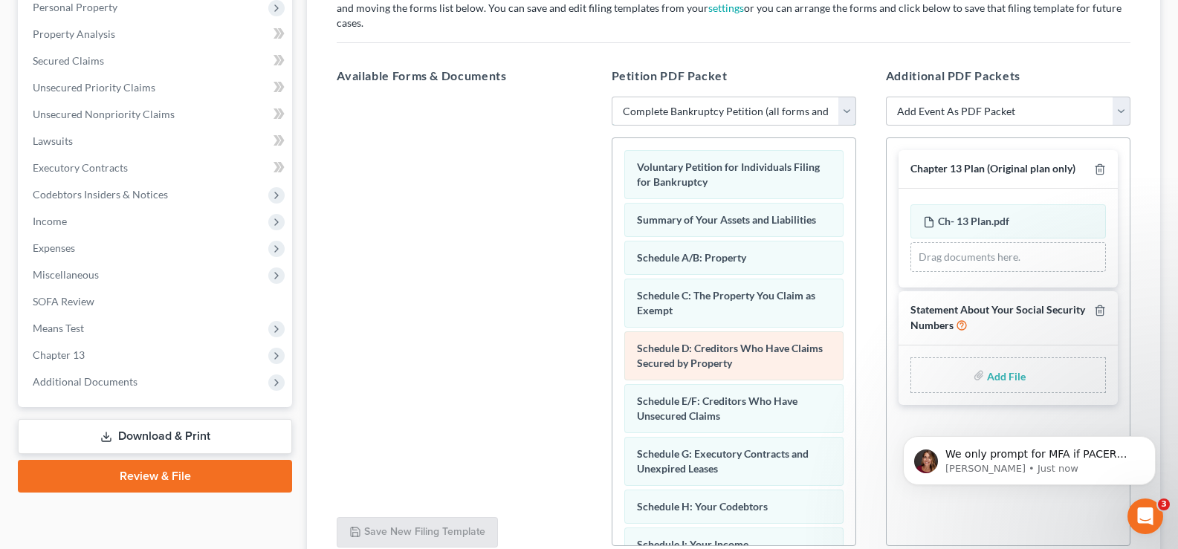
scroll to position [0, 0]
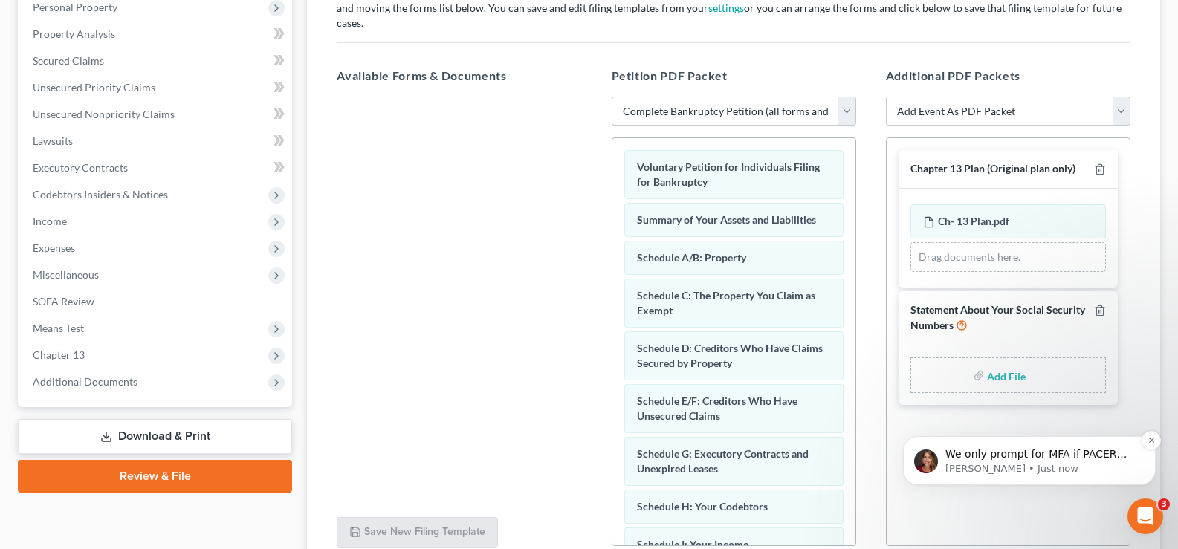
click at [1024, 454] on p "We only prompt for MFA if PACER prompts so that makes sense since you are still…" at bounding box center [1042, 455] width 192 height 15
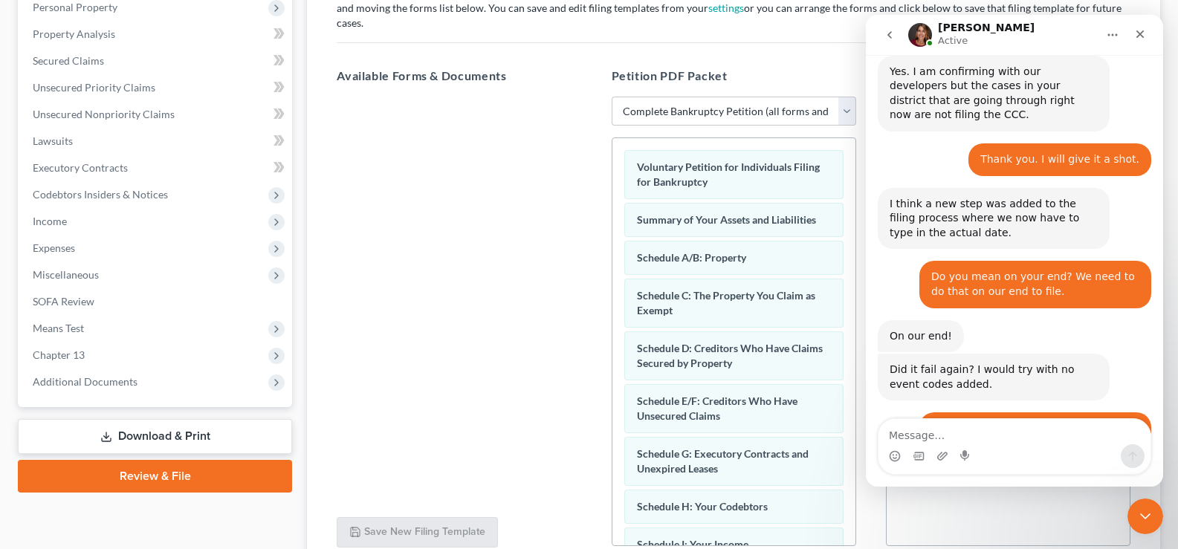
scroll to position [986, 0]
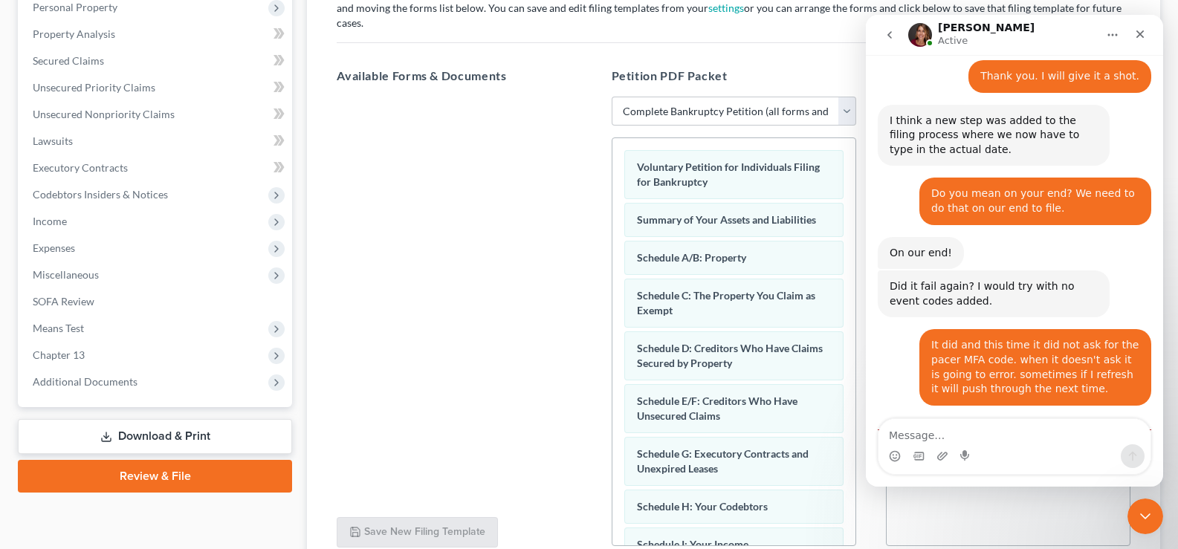
click at [545, 262] on div at bounding box center [459, 301] width 268 height 409
click at [891, 33] on icon "go back" at bounding box center [890, 34] width 4 height 7
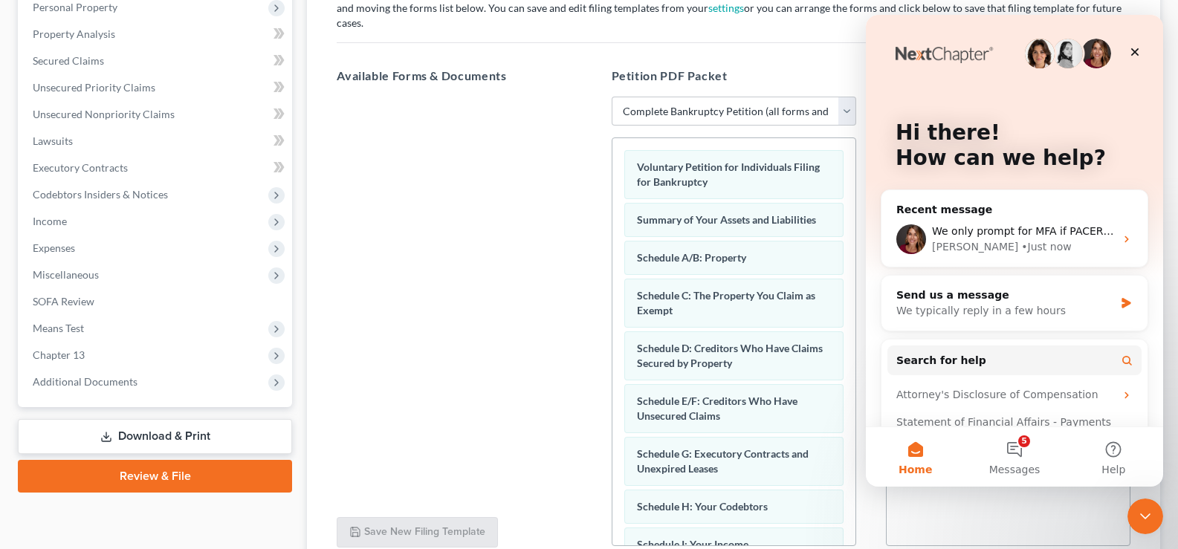
scroll to position [0, 0]
click at [1138, 48] on icon "Close" at bounding box center [1135, 52] width 12 height 12
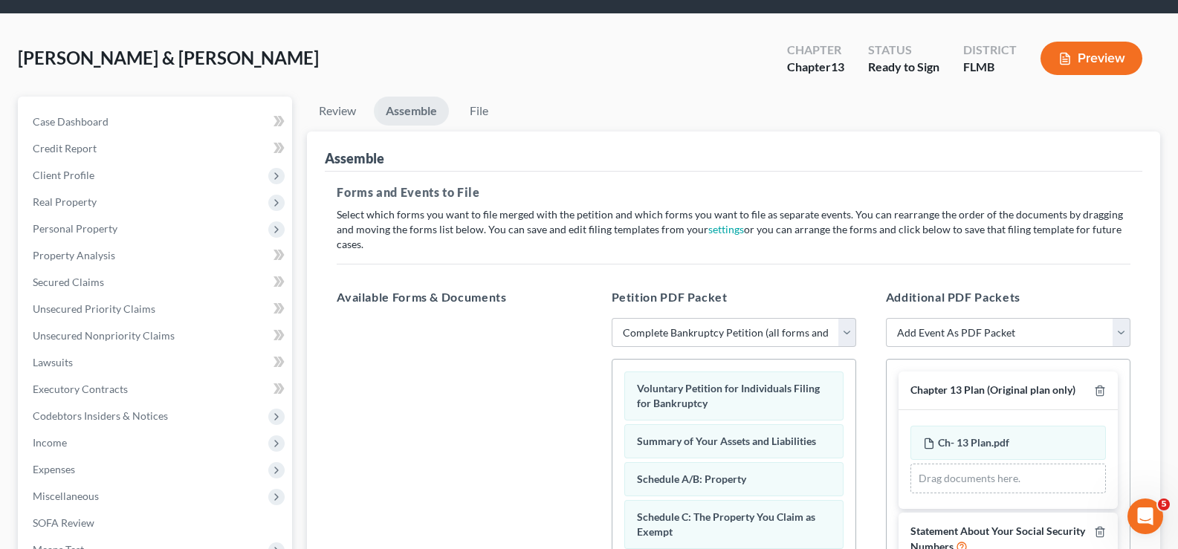
scroll to position [45, 0]
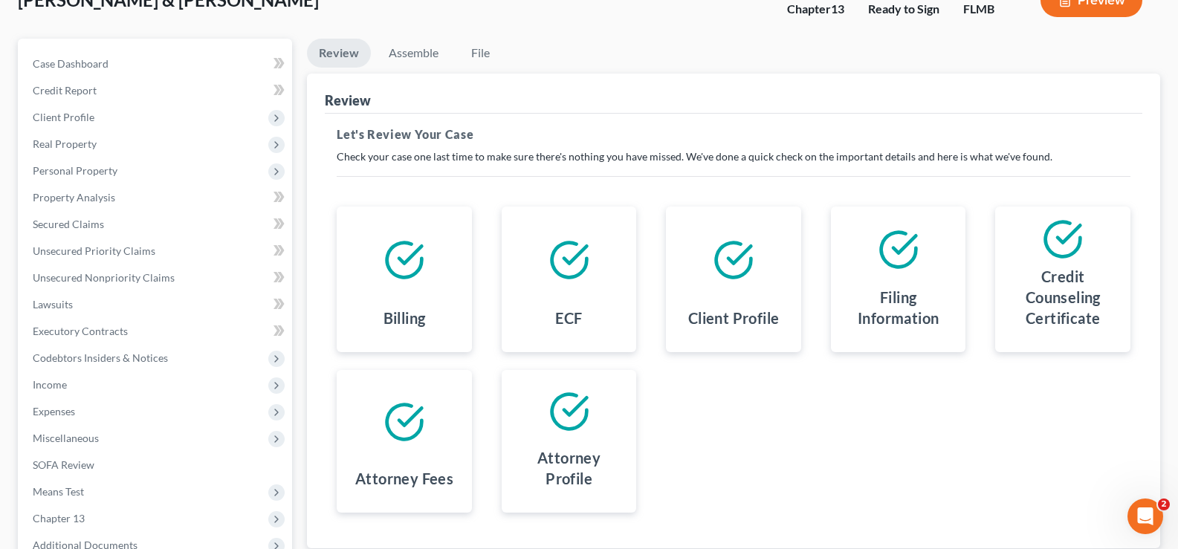
scroll to position [193, 0]
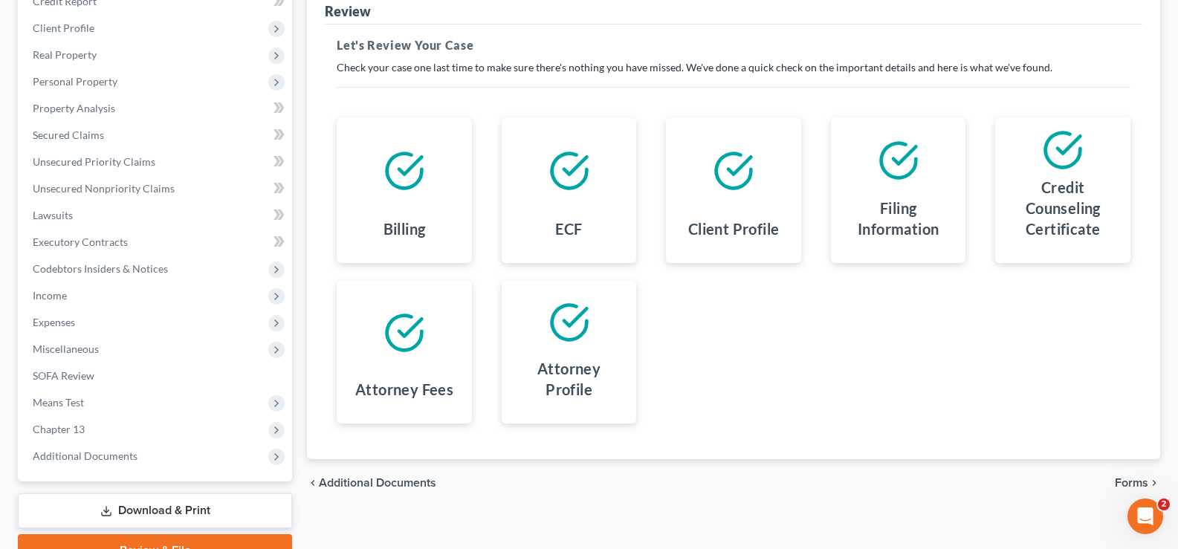
click at [1132, 483] on span "Forms" at bounding box center [1131, 483] width 33 height 12
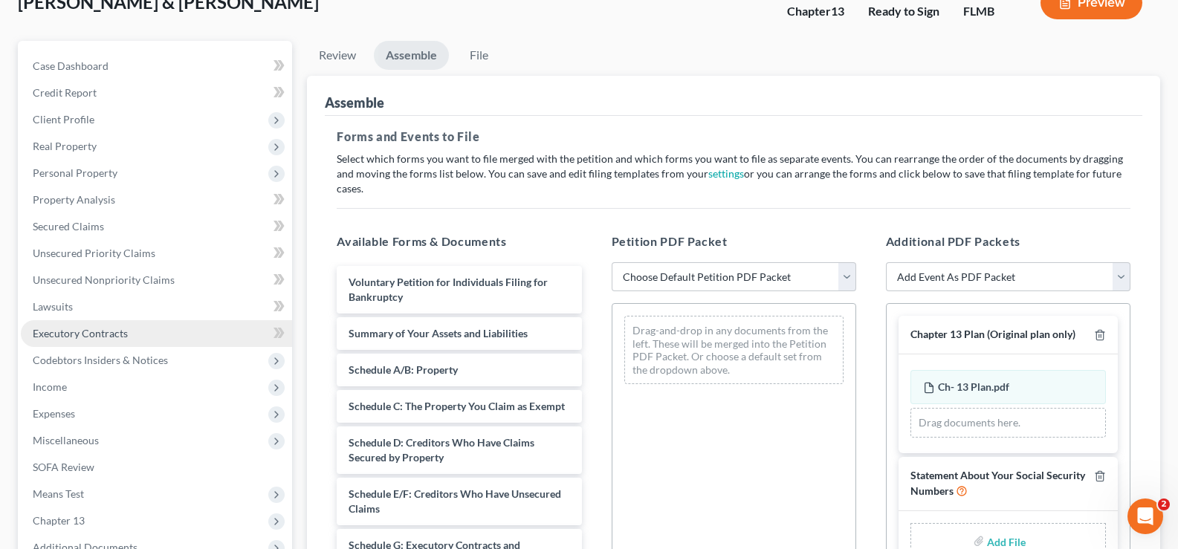
scroll to position [0, 0]
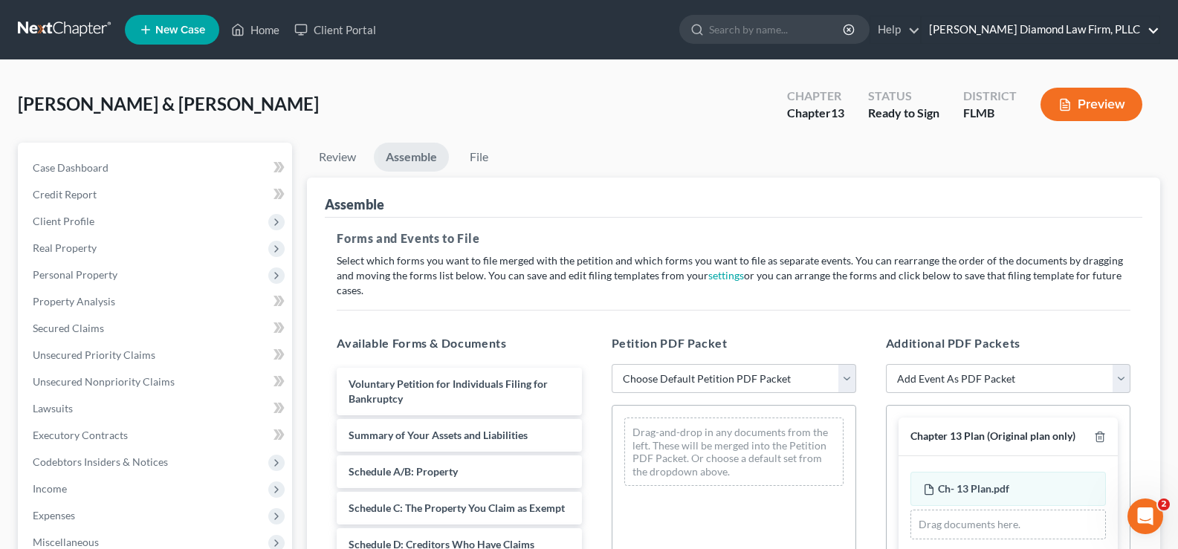
click at [1101, 27] on link "[PERSON_NAME] Diamond Law Firm, PLLC" at bounding box center [1041, 29] width 238 height 27
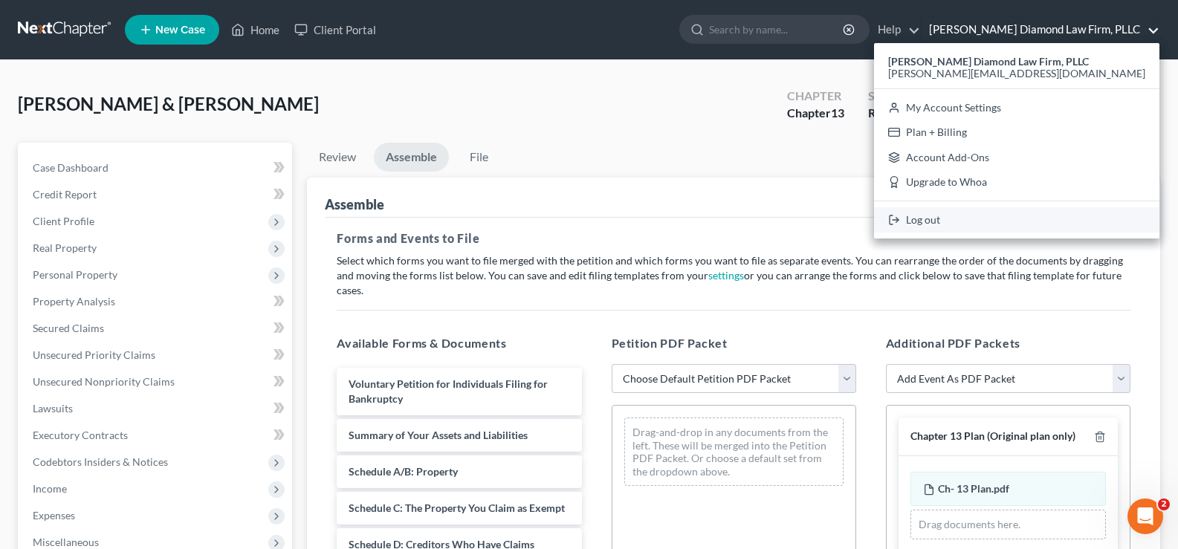
click at [1022, 213] on link "Log out" at bounding box center [1017, 219] width 286 height 25
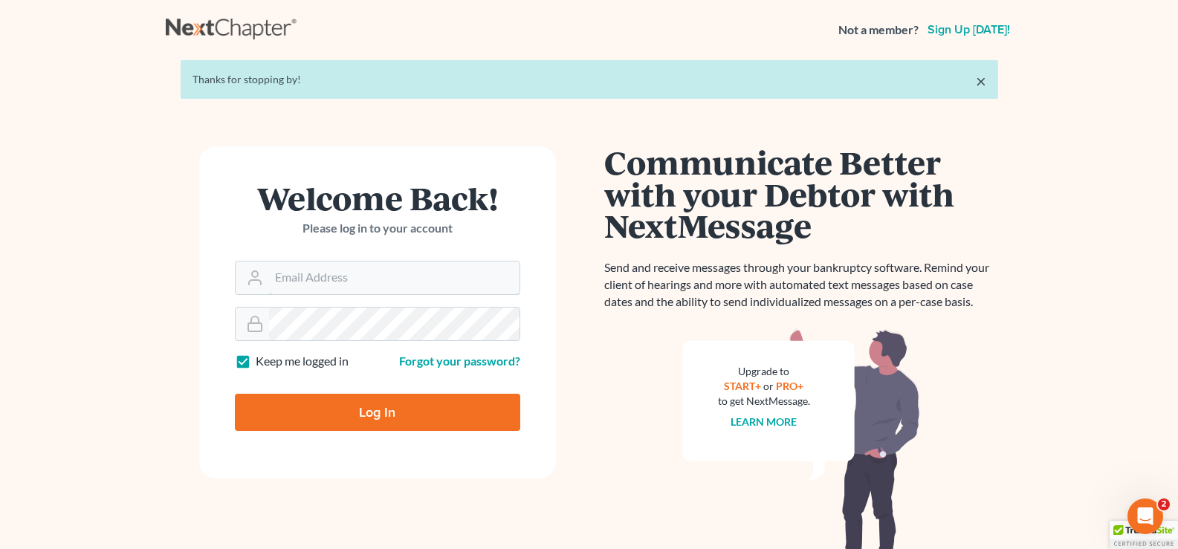
type input "[PERSON_NAME][EMAIL_ADDRESS][DOMAIN_NAME]"
type input "Thinking..."
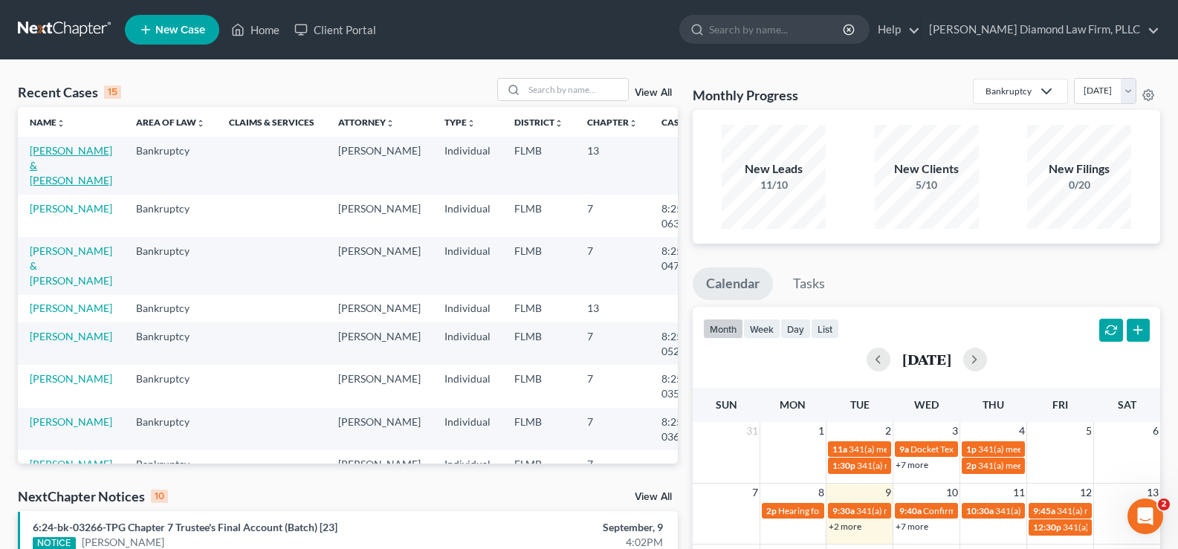
click at [51, 164] on link "[PERSON_NAME] & [PERSON_NAME]" at bounding box center [71, 165] width 83 height 42
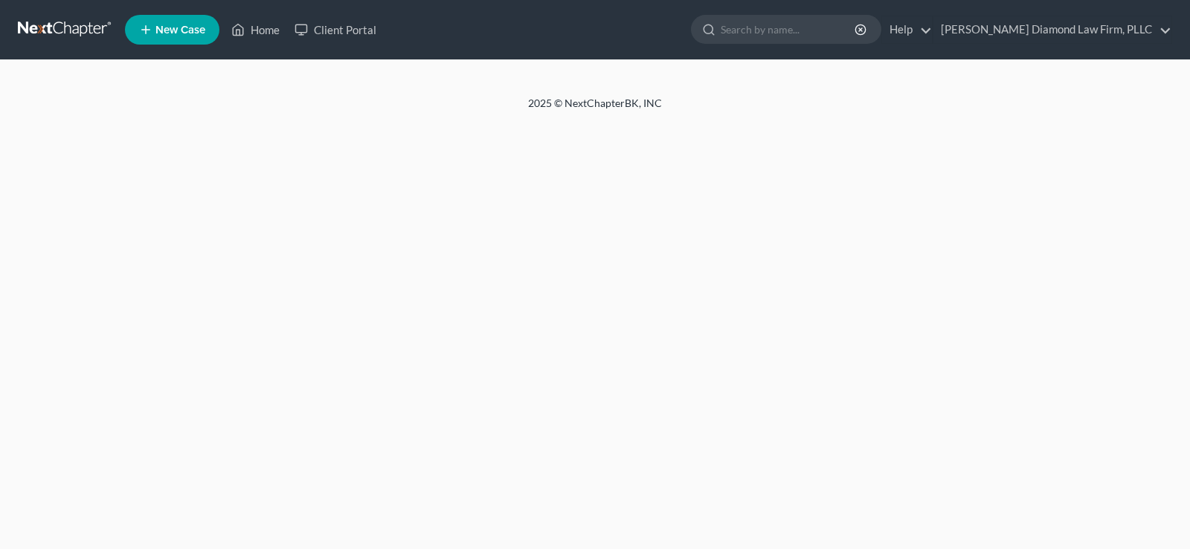
select select "16"
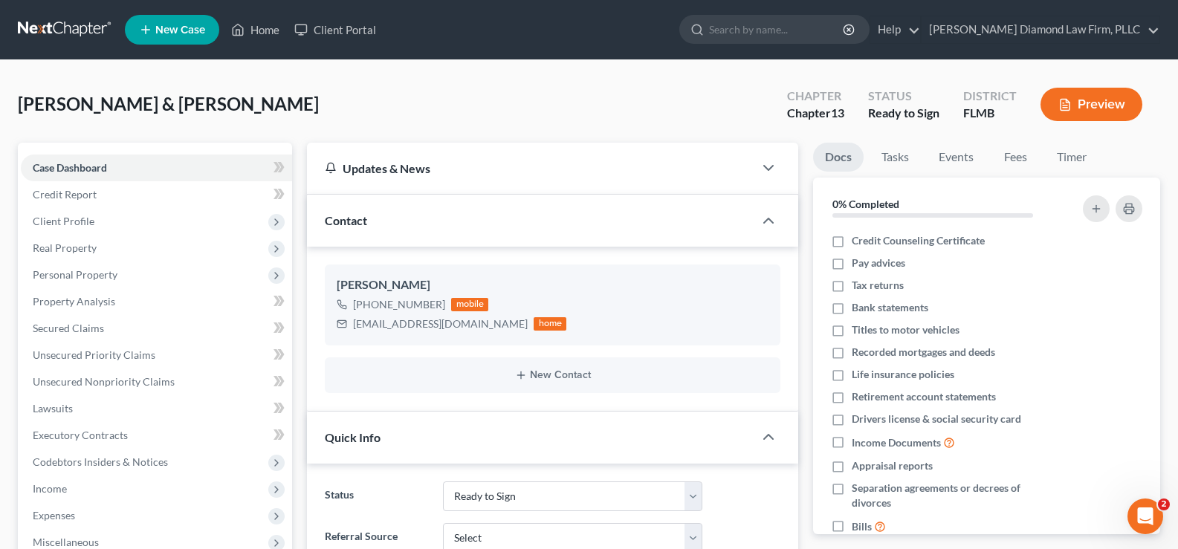
scroll to position [297, 0]
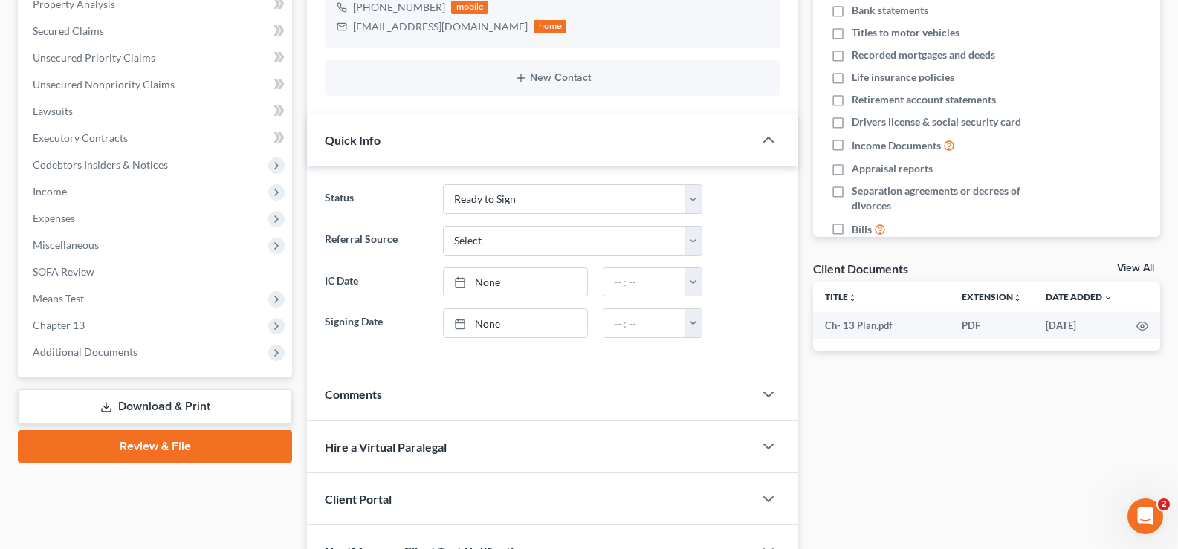
click at [172, 447] on link "Review & File" at bounding box center [155, 446] width 274 height 33
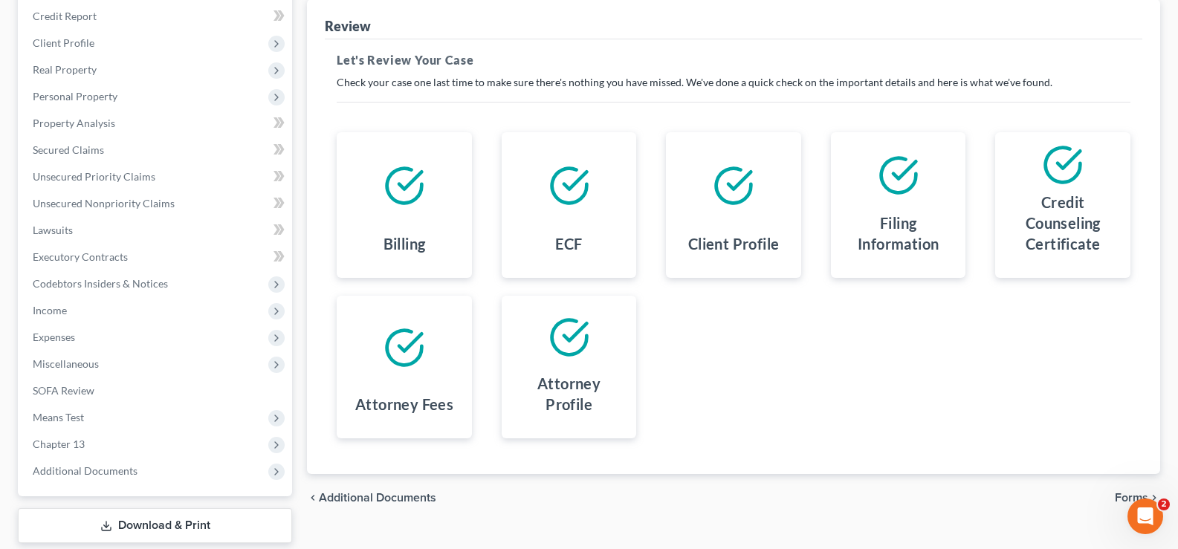
scroll to position [223, 0]
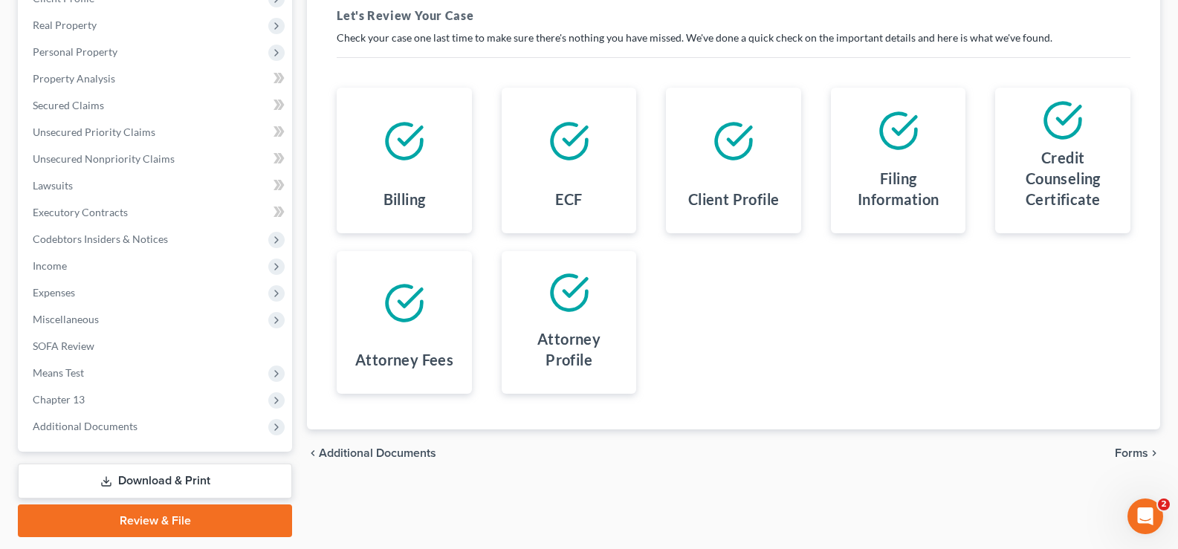
click at [1132, 454] on span "Forms" at bounding box center [1131, 454] width 33 height 12
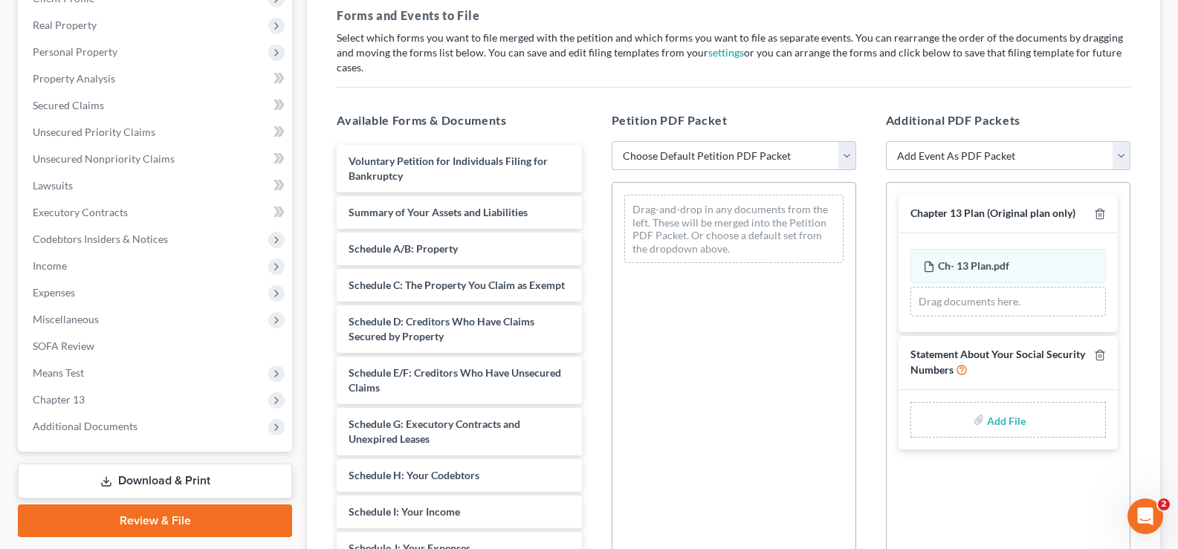
click at [777, 141] on select "Choose Default Petition PDF Packet Complete Bankruptcy Petition (all forms and …" at bounding box center [734, 156] width 245 height 30
click at [612, 141] on select "Choose Default Petition PDF Packet Complete Bankruptcy Petition (all forms and …" at bounding box center [734, 156] width 245 height 30
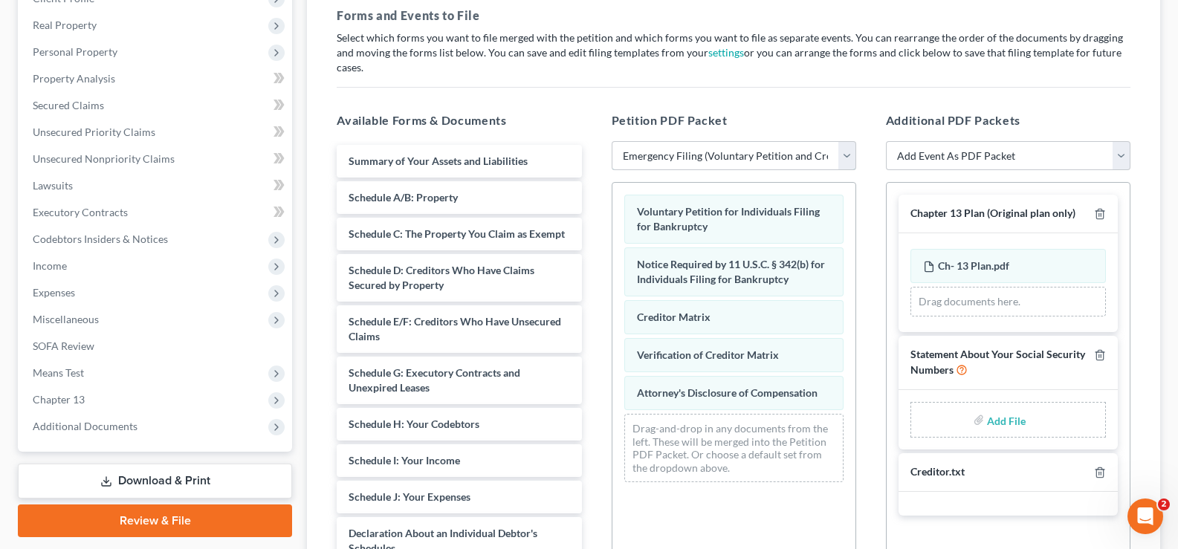
click at [724, 141] on select "Choose Default Petition PDF Packet Complete Bankruptcy Petition (all forms and …" at bounding box center [734, 156] width 245 height 30
select select "0"
click at [612, 141] on select "Choose Default Petition PDF Packet Complete Bankruptcy Petition (all forms and …" at bounding box center [734, 156] width 245 height 30
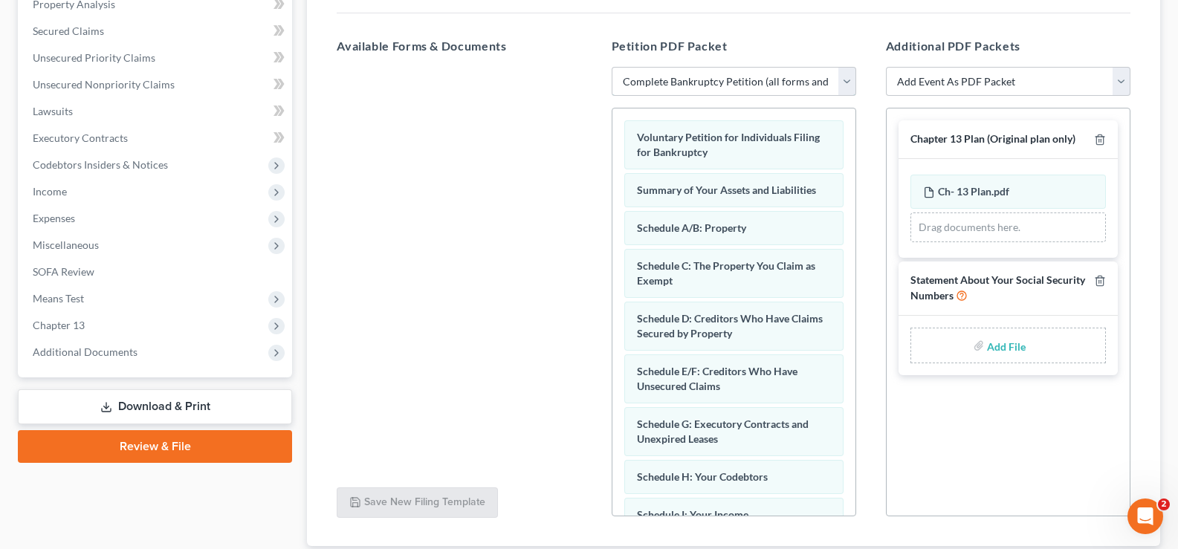
scroll to position [384, 0]
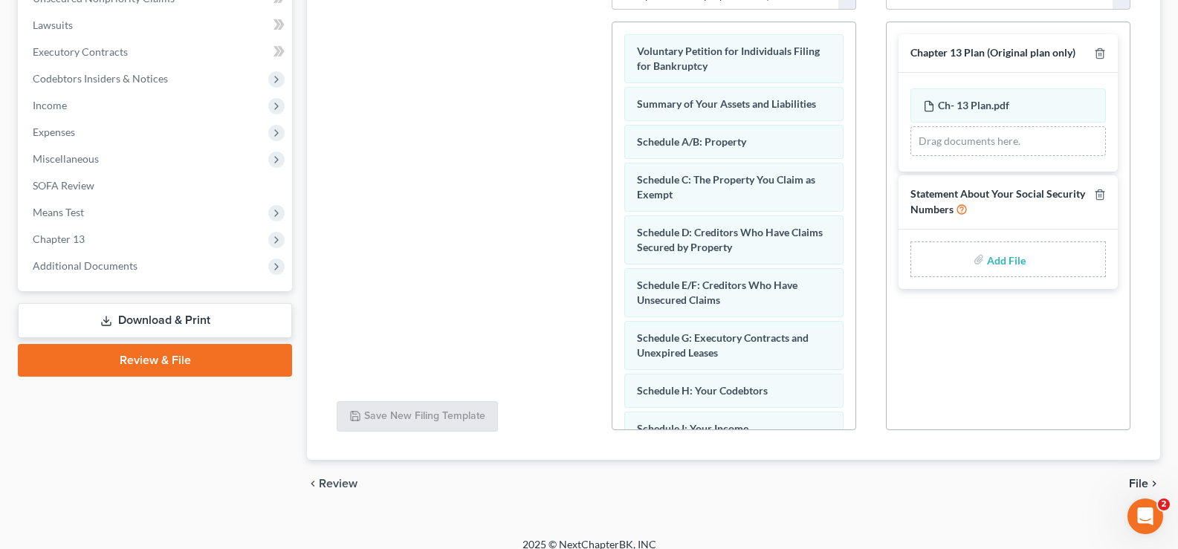
click at [1144, 478] on span "File" at bounding box center [1138, 484] width 19 height 12
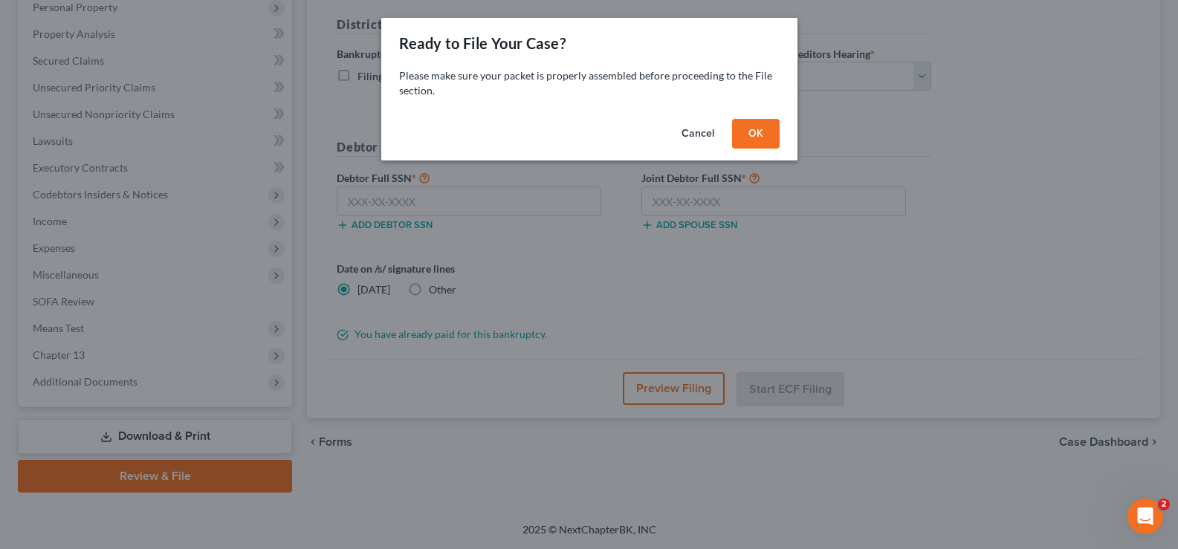
scroll to position [268, 0]
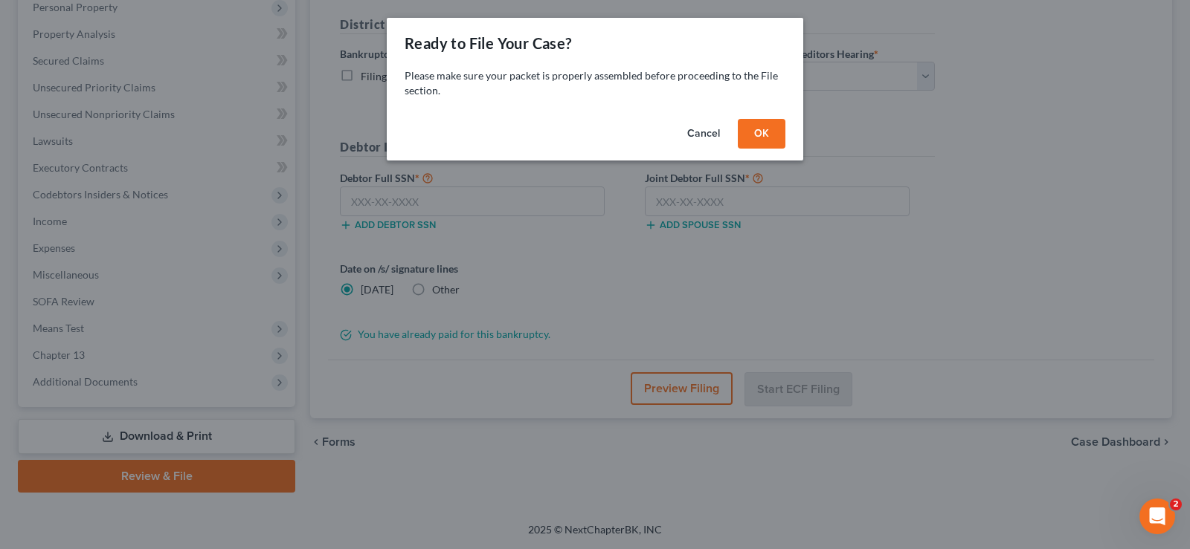
click at [750, 138] on button "OK" at bounding box center [762, 134] width 48 height 30
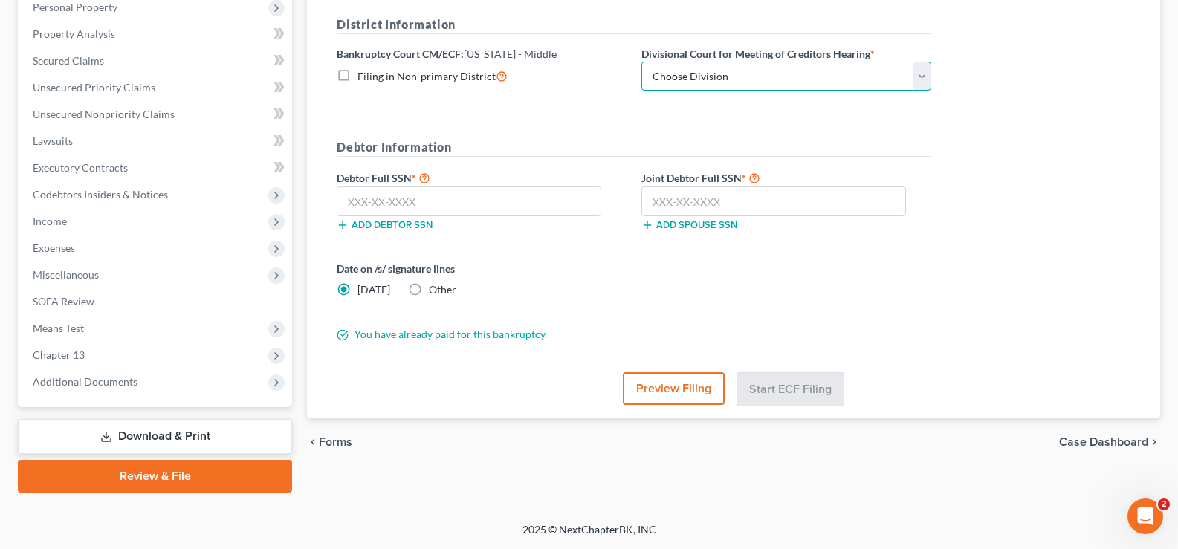
click at [799, 71] on select "Choose Division [GEOGRAPHIC_DATA][PERSON_NAME] [GEOGRAPHIC_DATA] [GEOGRAPHIC_DA…" at bounding box center [787, 77] width 290 height 30
select select "3"
click at [642, 62] on select "Choose Division [GEOGRAPHIC_DATA][PERSON_NAME] [GEOGRAPHIC_DATA] [GEOGRAPHIC_DA…" at bounding box center [787, 77] width 290 height 30
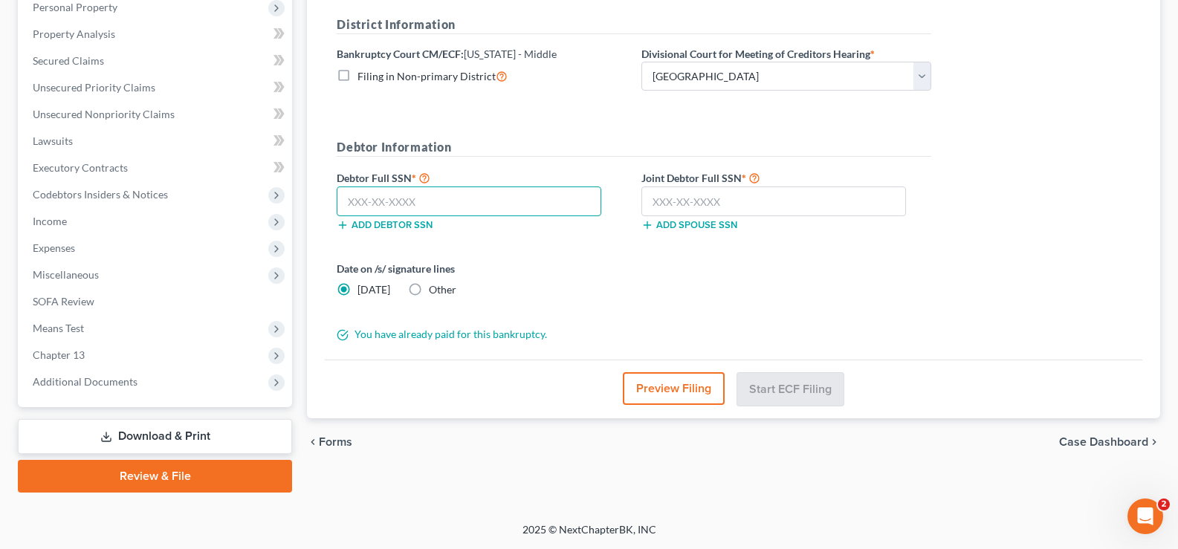
click at [425, 199] on input "text" at bounding box center [469, 202] width 265 height 30
type input "491-44-5453"
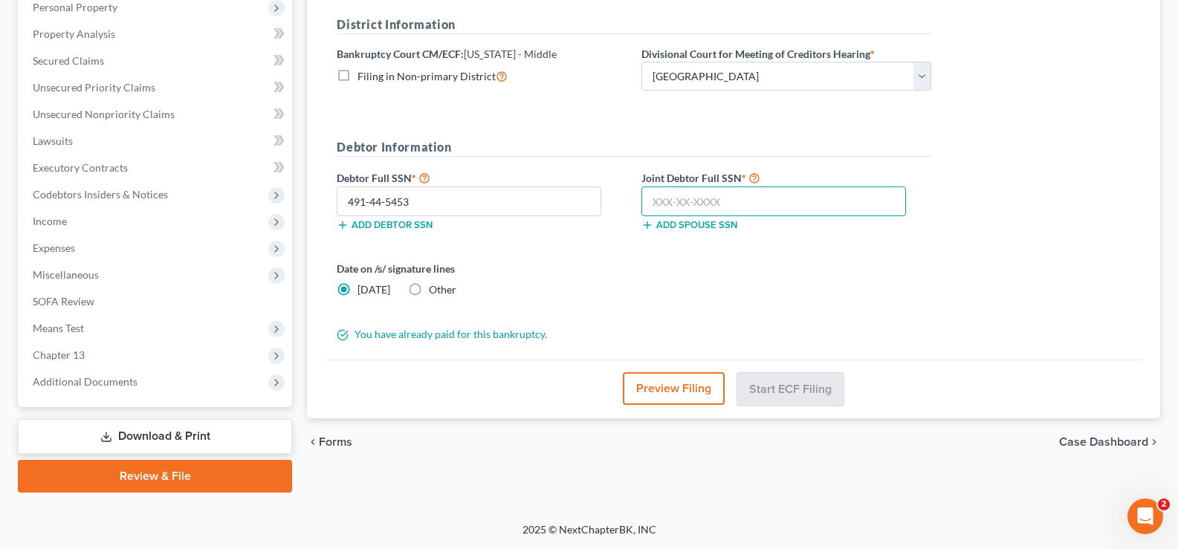
click at [713, 207] on input "text" at bounding box center [774, 202] width 265 height 30
type input "486-52-3406"
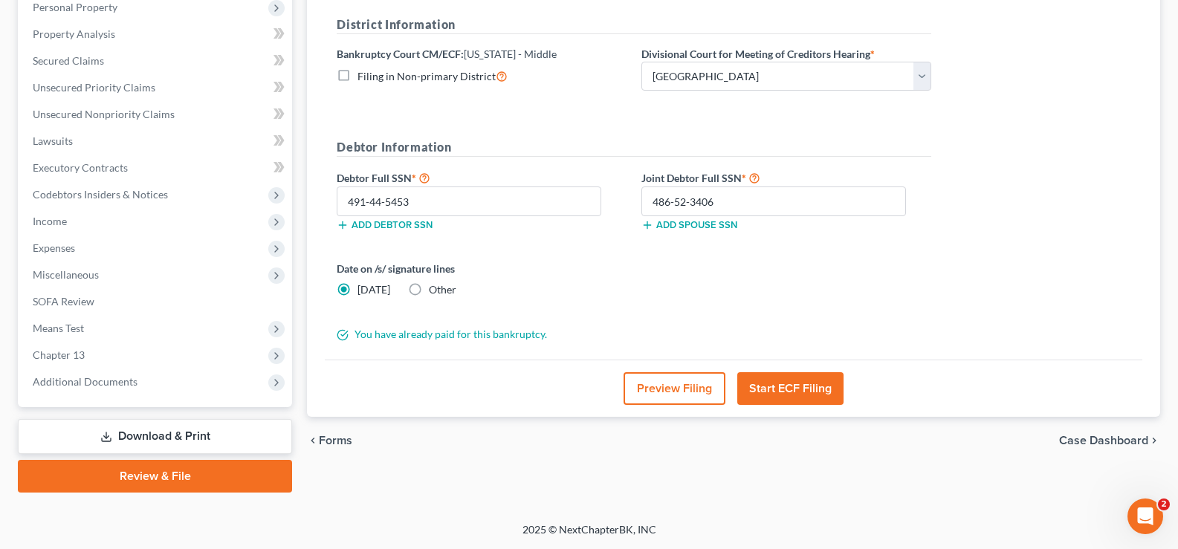
click at [794, 385] on button "Start ECF Filing" at bounding box center [791, 389] width 106 height 33
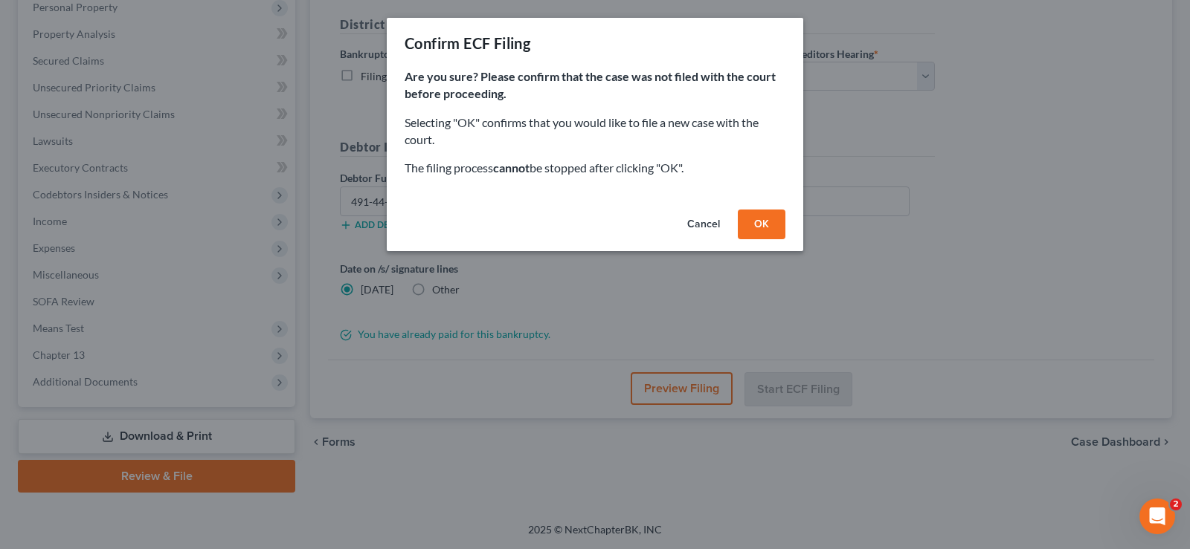
click at [769, 222] on button "OK" at bounding box center [762, 225] width 48 height 30
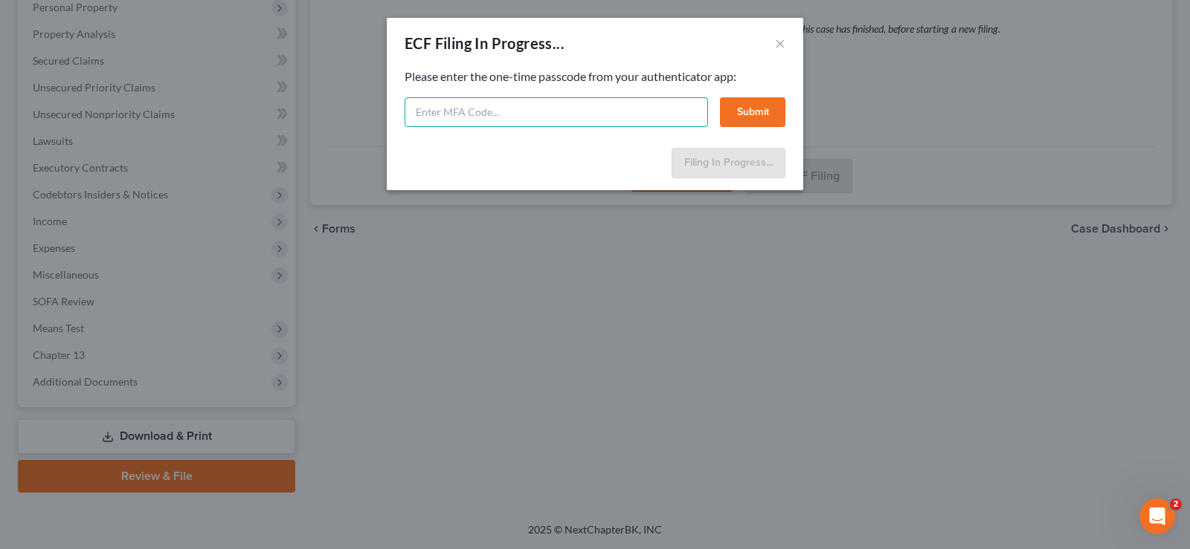
click at [604, 105] on input "text" at bounding box center [555, 112] width 303 height 30
type input "628711"
click at [752, 113] on button "Submit" at bounding box center [752, 112] width 65 height 30
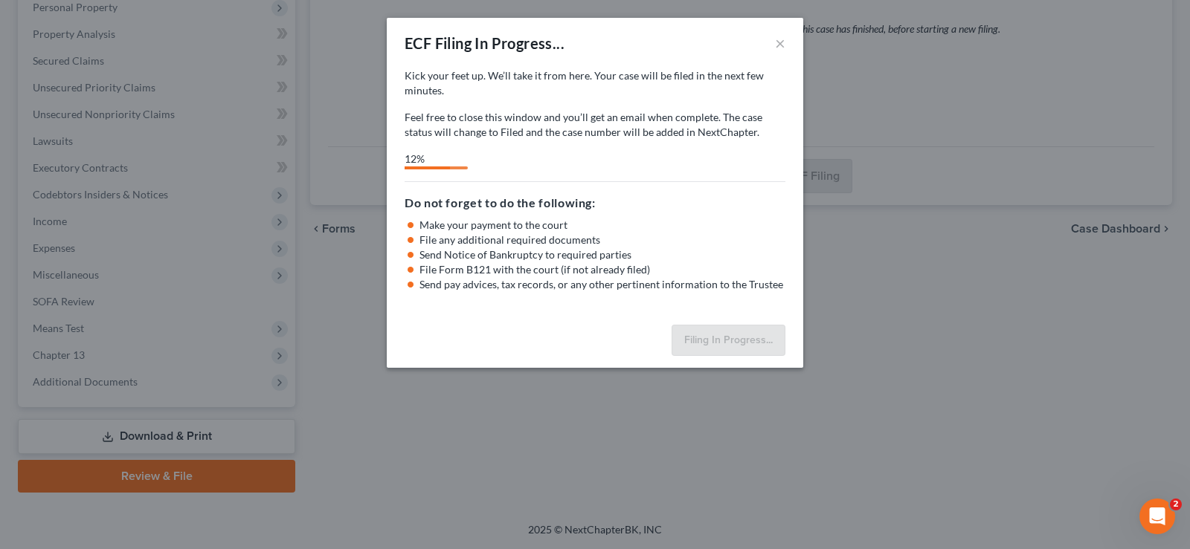
select select "3"
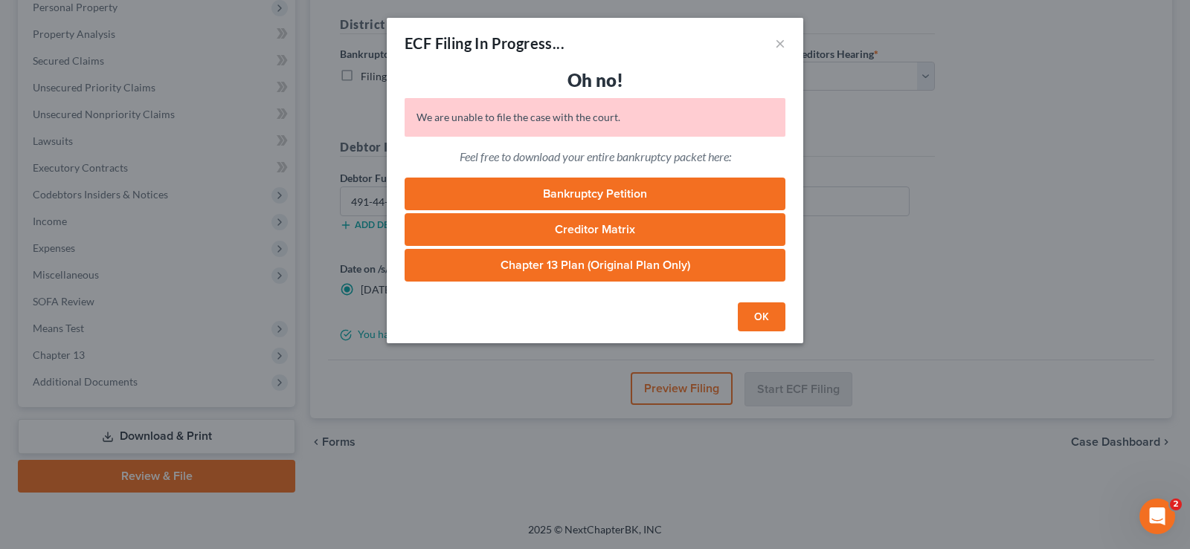
click at [760, 317] on button "OK" at bounding box center [762, 318] width 48 height 30
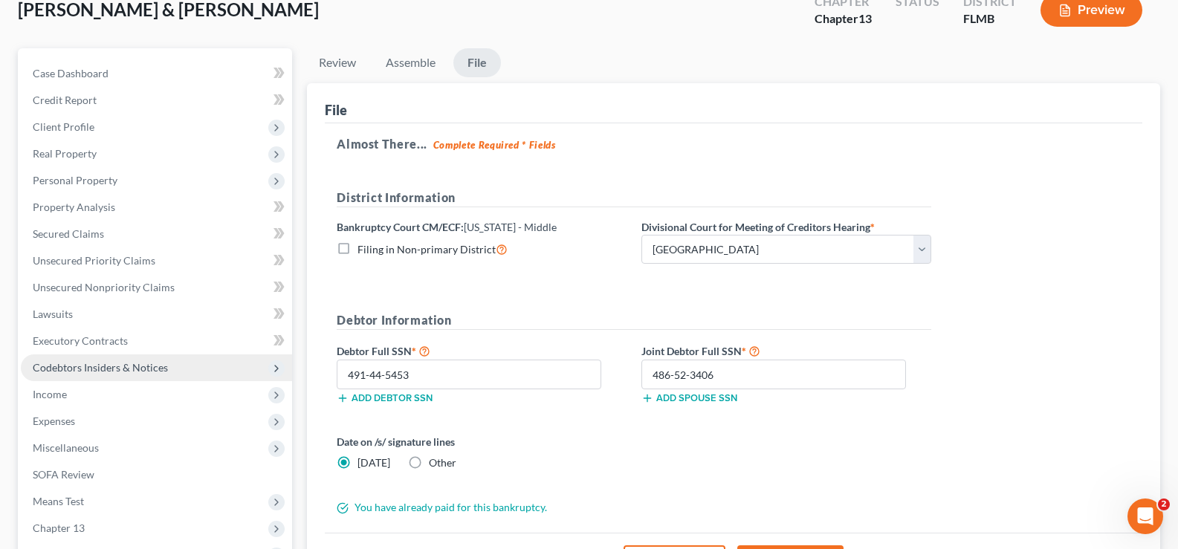
scroll to position [0, 0]
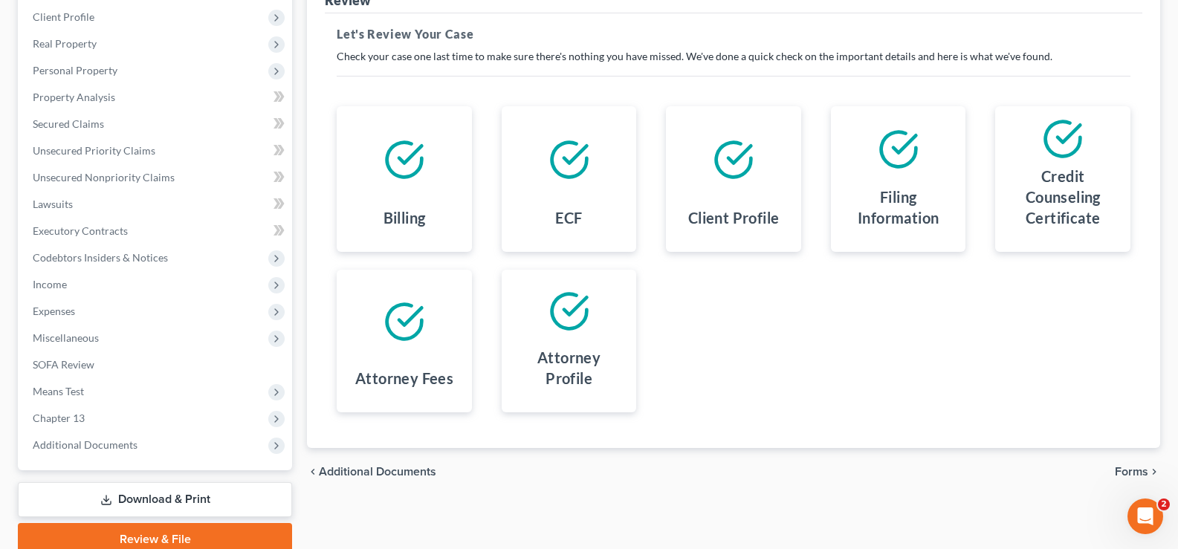
scroll to position [268, 0]
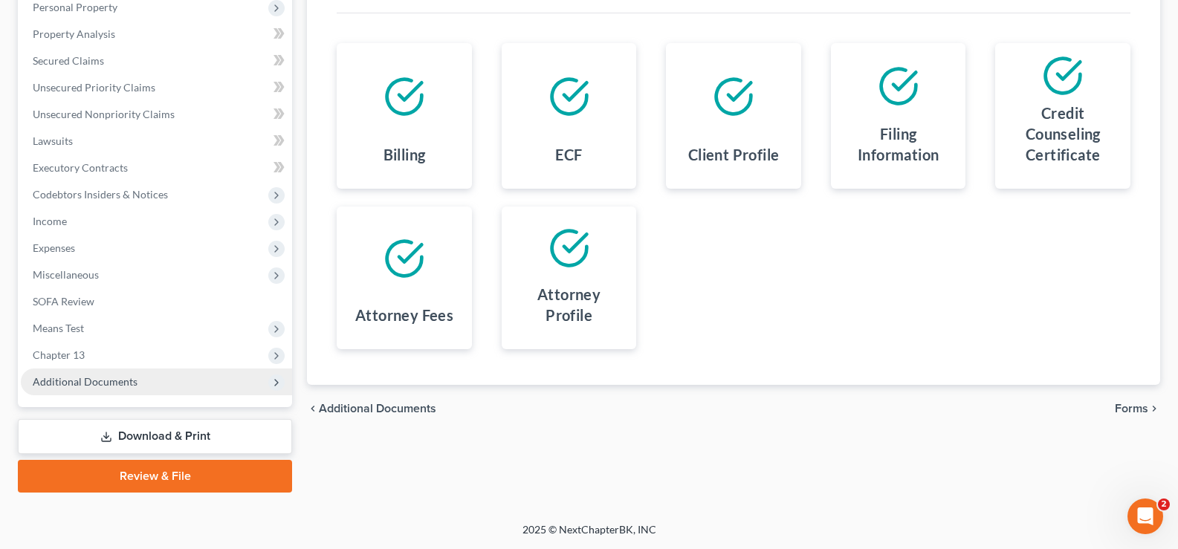
click at [156, 377] on span "Additional Documents" at bounding box center [156, 382] width 271 height 27
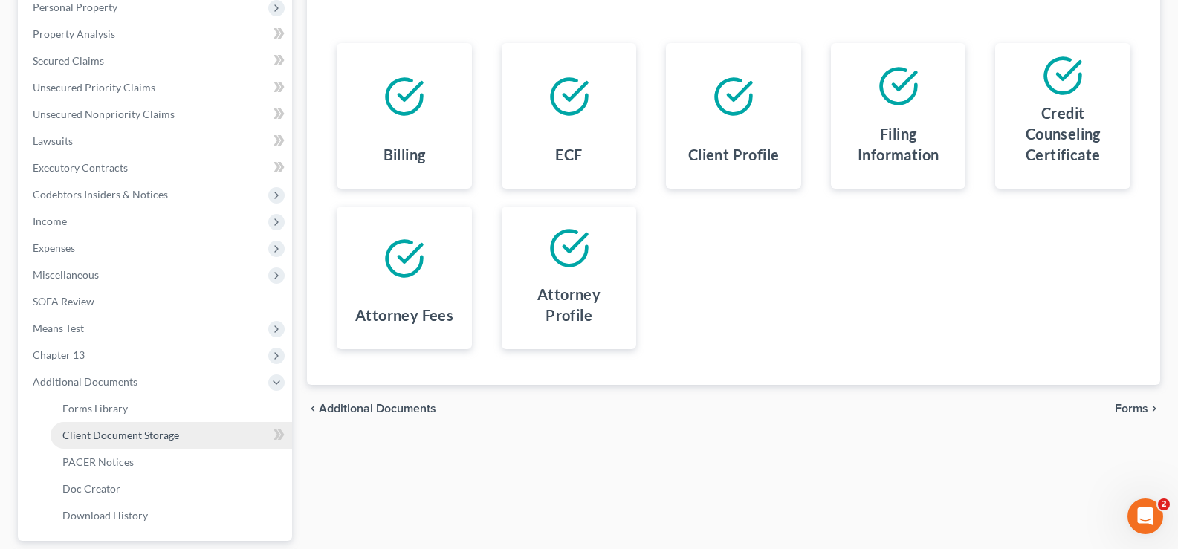
click at [164, 440] on span "Client Document Storage" at bounding box center [120, 435] width 117 height 13
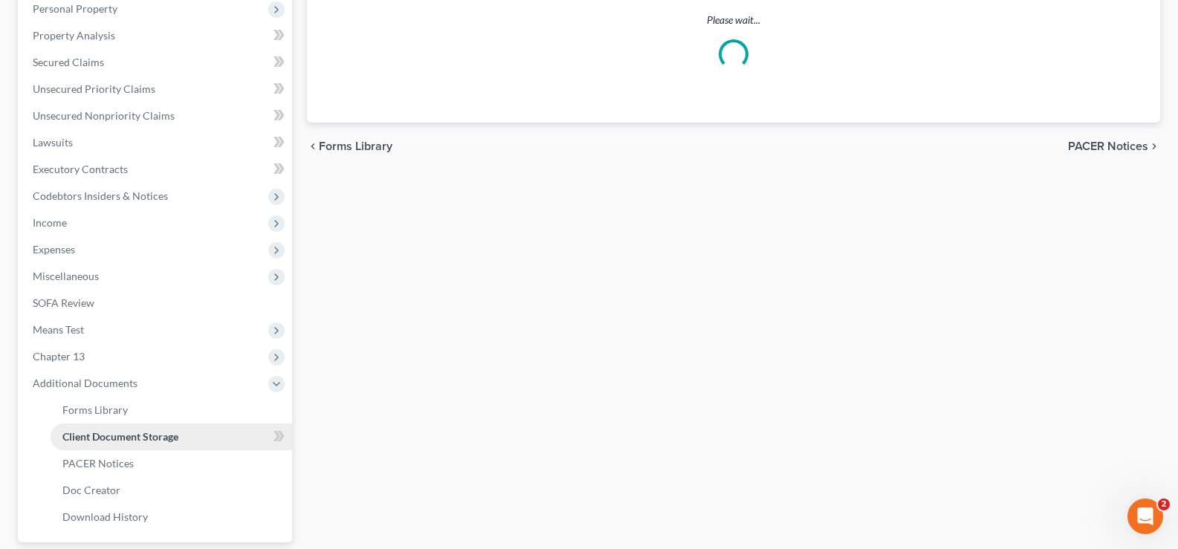
select select "12"
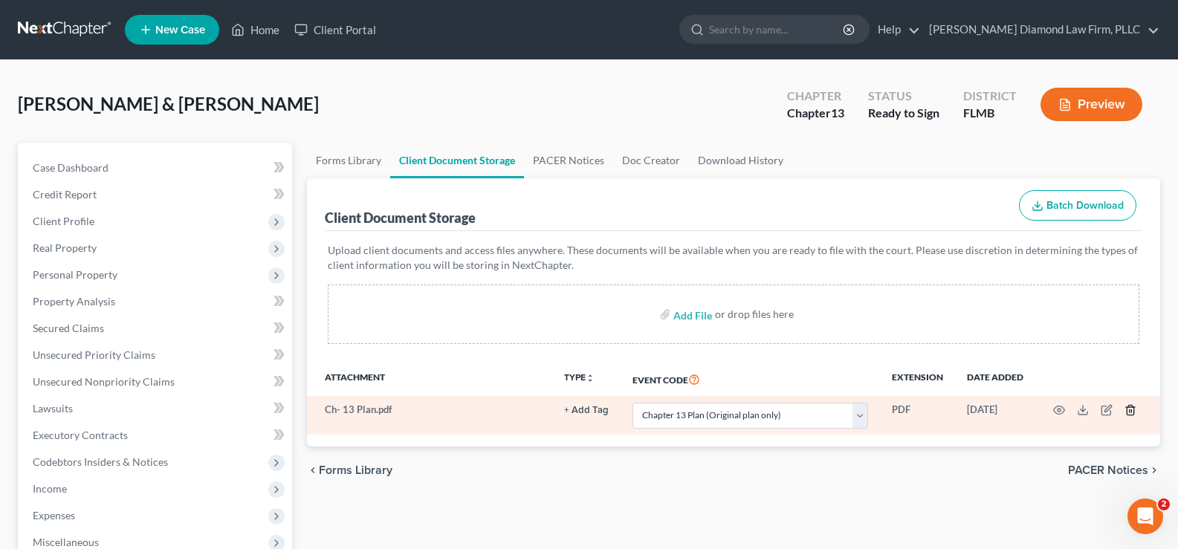
click at [1131, 413] on icon "button" at bounding box center [1131, 410] width 12 height 12
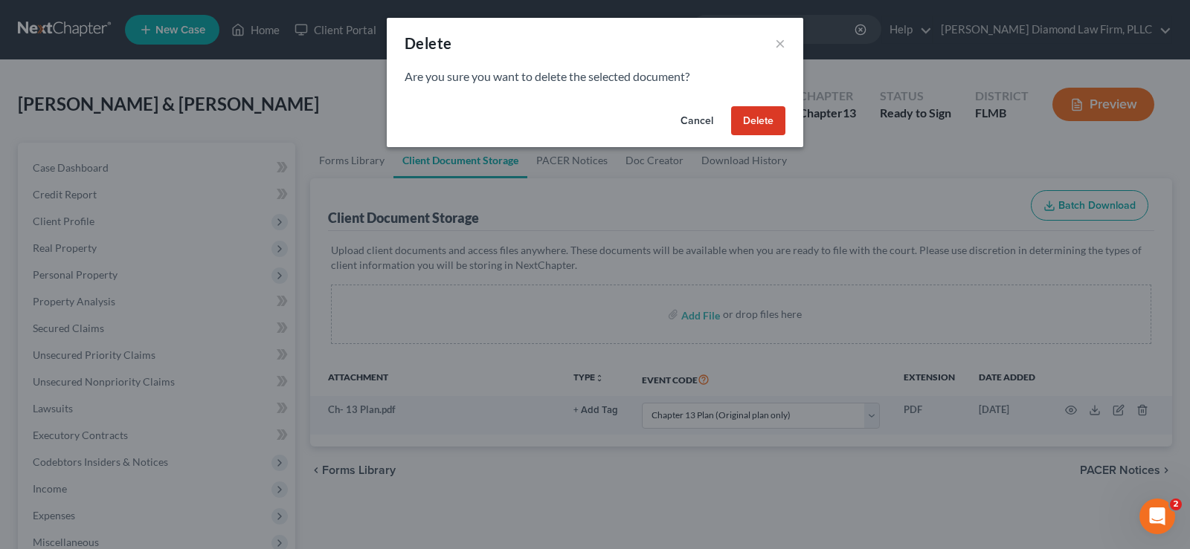
click at [749, 122] on button "Delete" at bounding box center [758, 121] width 54 height 30
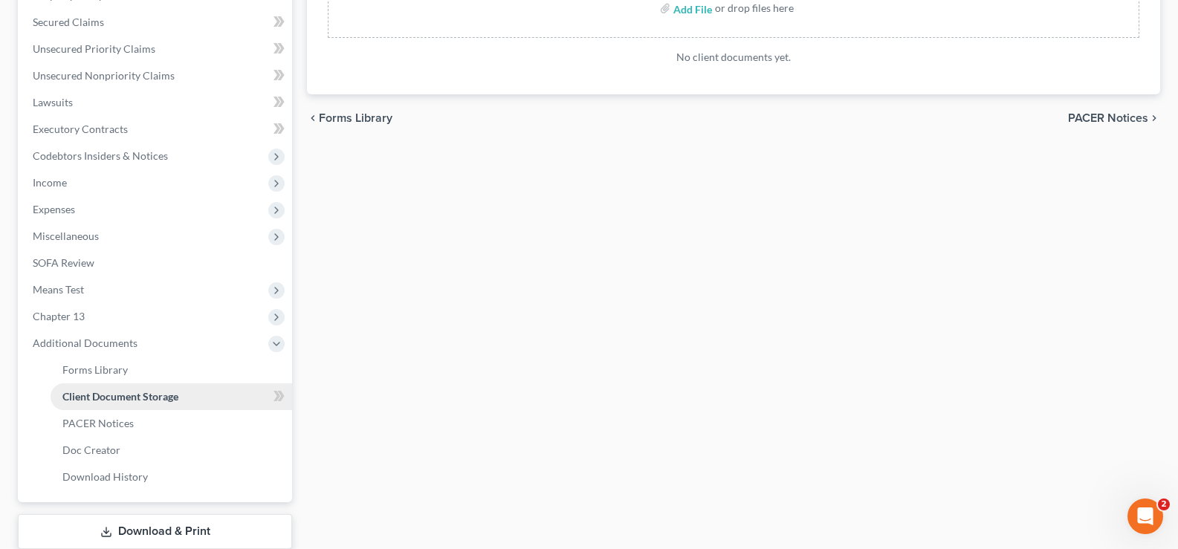
scroll to position [401, 0]
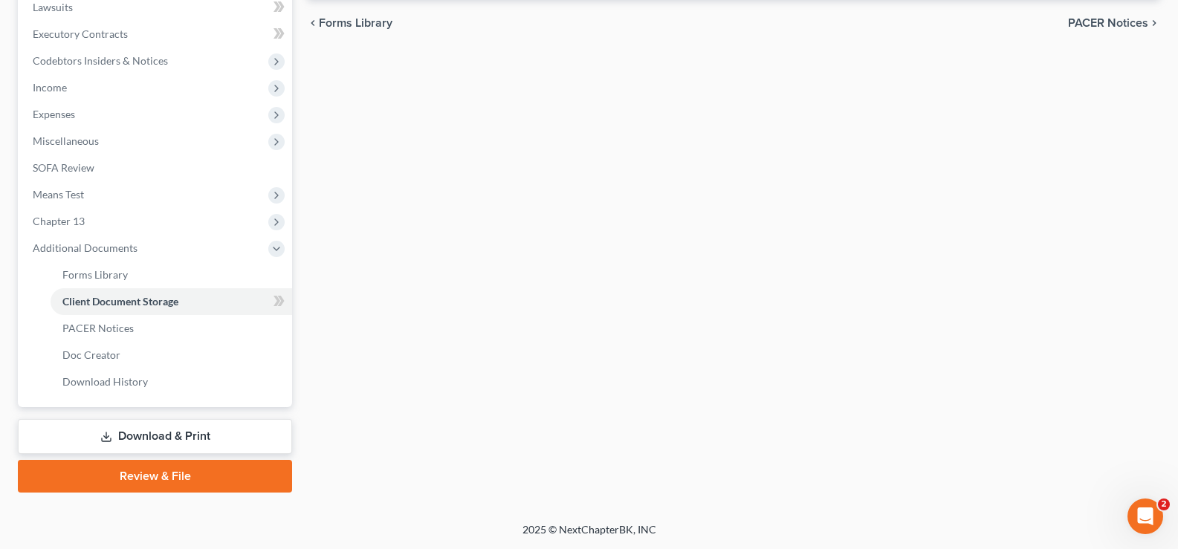
click at [152, 469] on link "Review & File" at bounding box center [155, 476] width 274 height 33
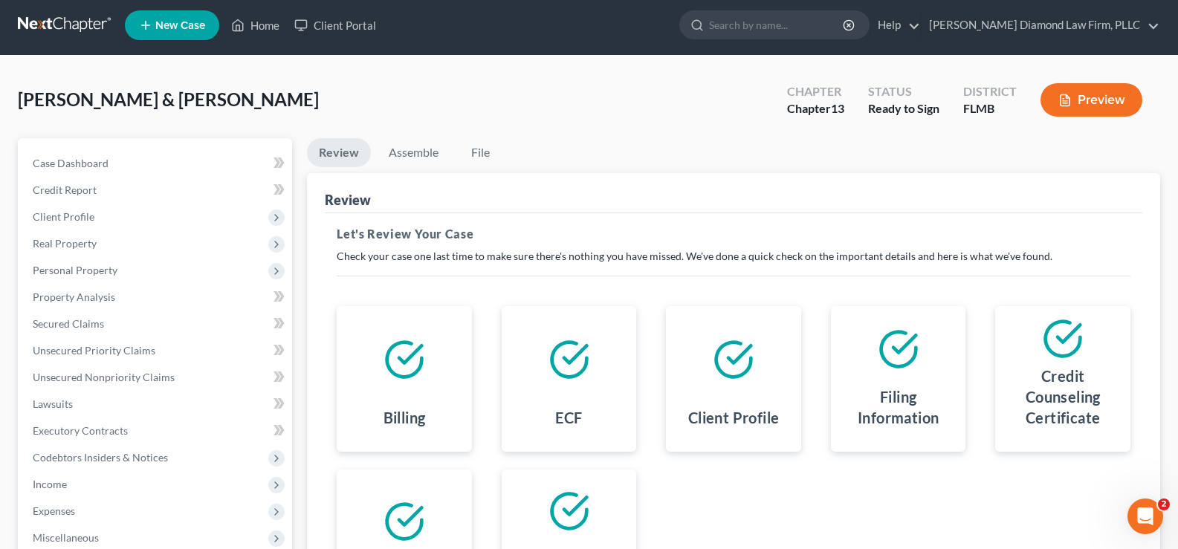
scroll to position [268, 0]
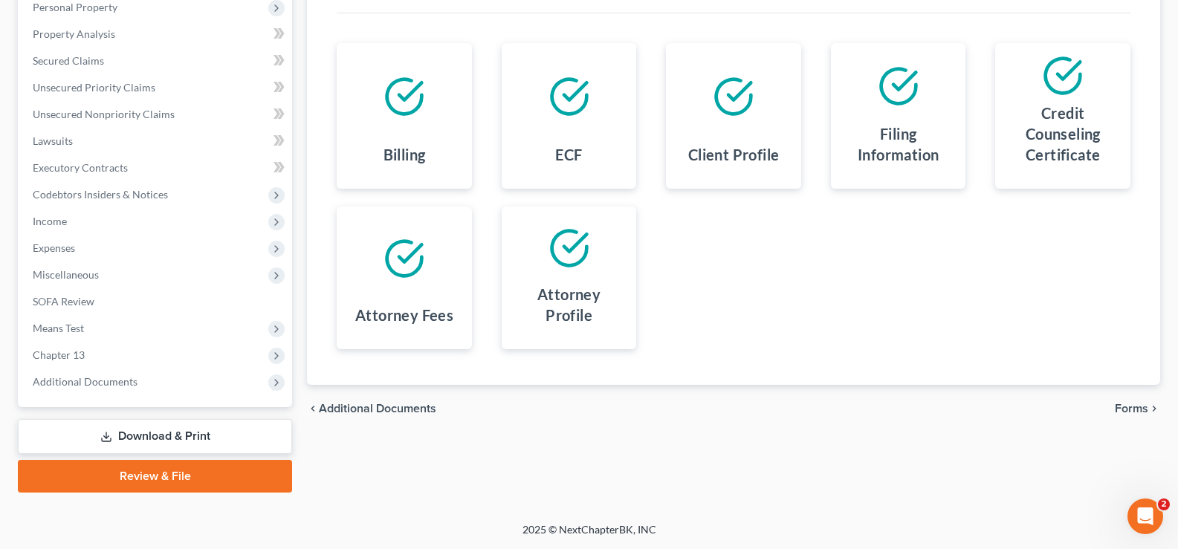
click at [1138, 406] on span "Forms" at bounding box center [1131, 409] width 33 height 12
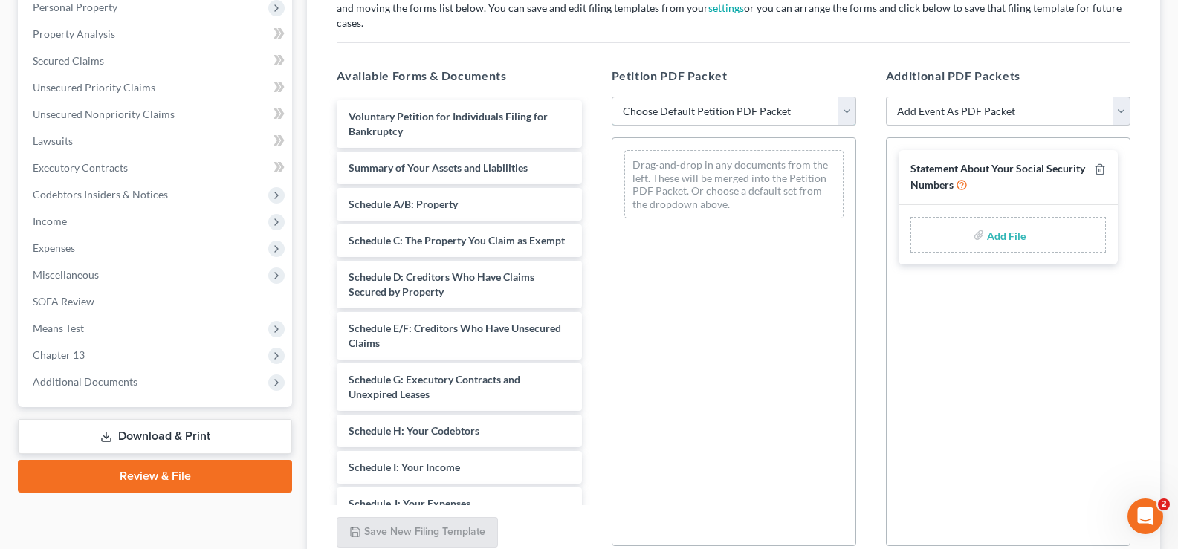
click at [724, 97] on select "Choose Default Petition PDF Packet Complete Bankruptcy Petition (all forms and …" at bounding box center [734, 112] width 245 height 30
click at [1100, 170] on line "button" at bounding box center [1100, 171] width 0 height 3
click at [746, 98] on select "Choose Default Petition PDF Packet Complete Bankruptcy Petition (all forms and …" at bounding box center [734, 112] width 245 height 30
select select "0"
click at [612, 97] on select "Choose Default Petition PDF Packet Complete Bankruptcy Petition (all forms and …" at bounding box center [734, 112] width 245 height 30
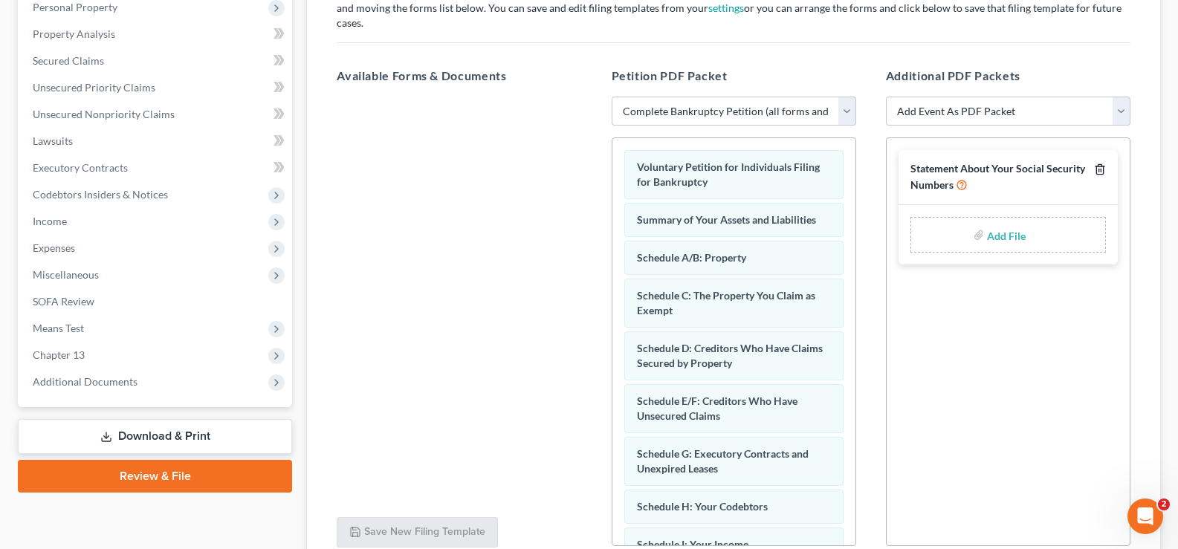
click at [1103, 165] on icon "button" at bounding box center [1100, 170] width 7 height 10
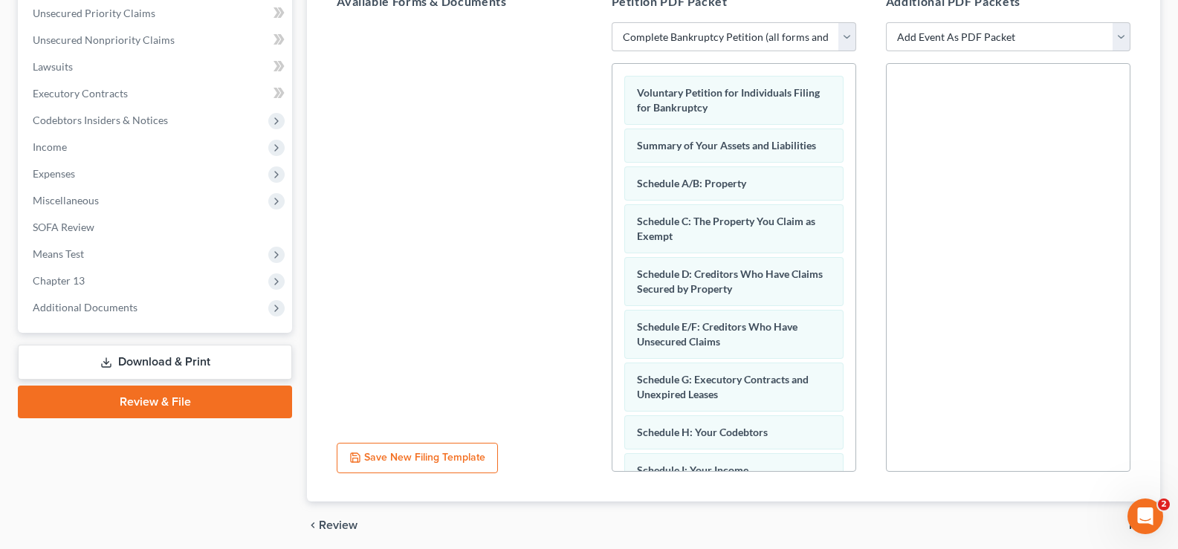
scroll to position [384, 0]
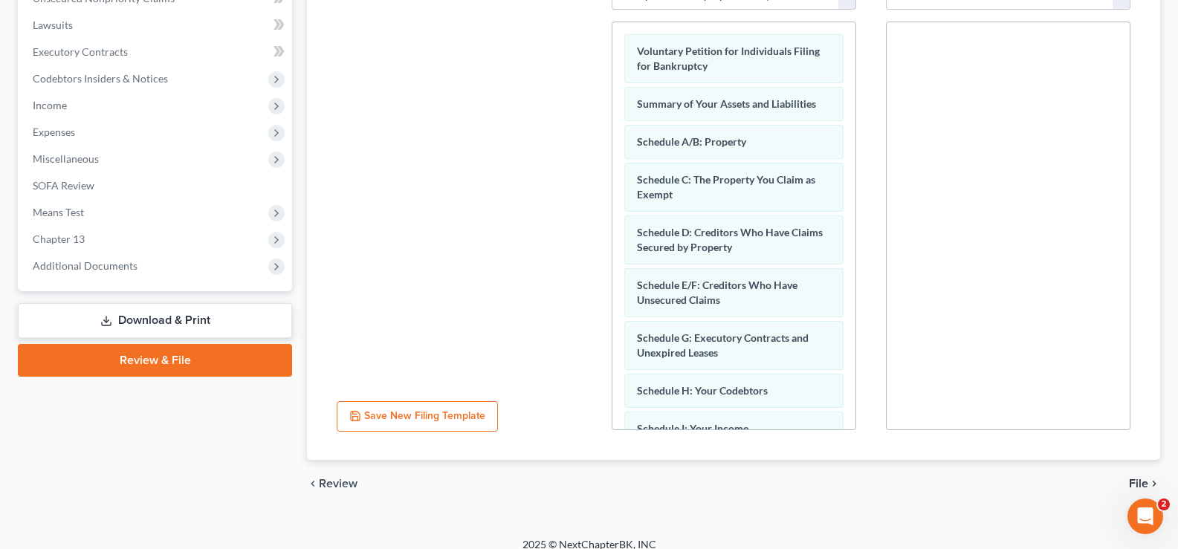
click at [1136, 478] on span "File" at bounding box center [1138, 484] width 19 height 12
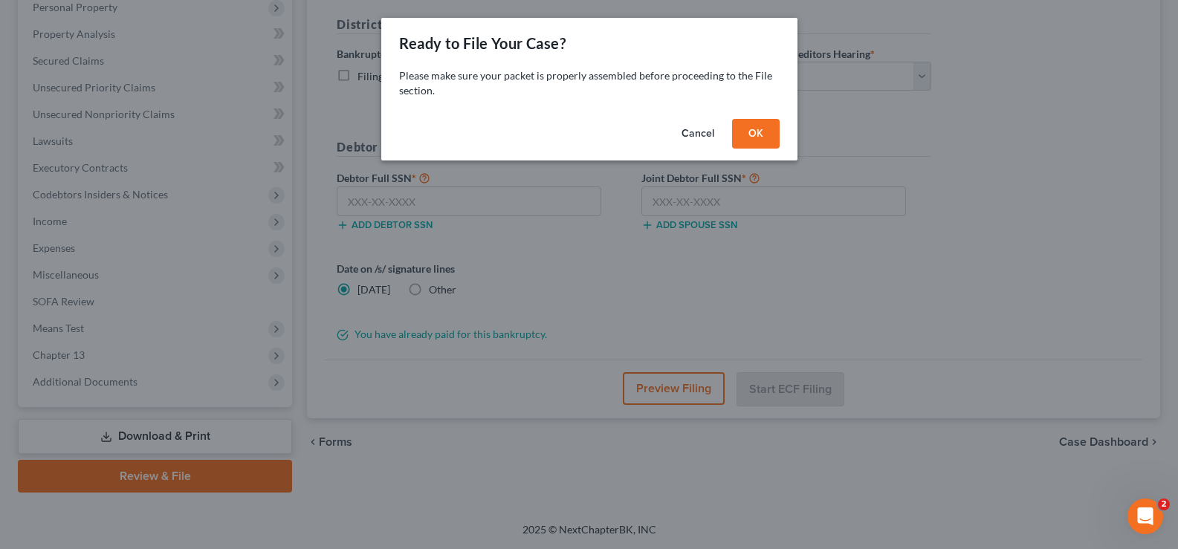
scroll to position [268, 0]
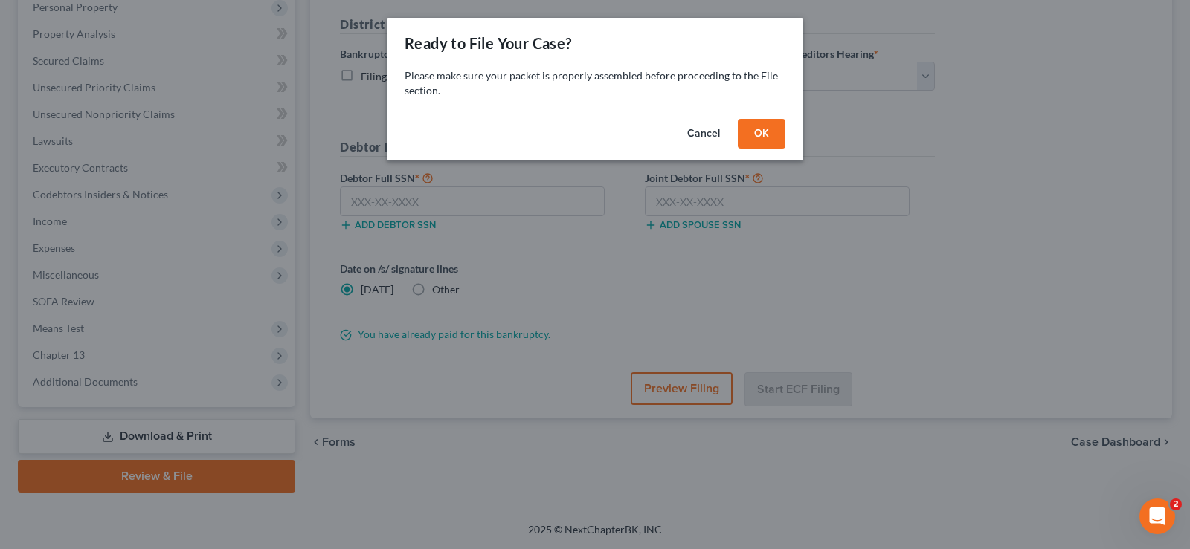
click at [764, 133] on button "OK" at bounding box center [762, 134] width 48 height 30
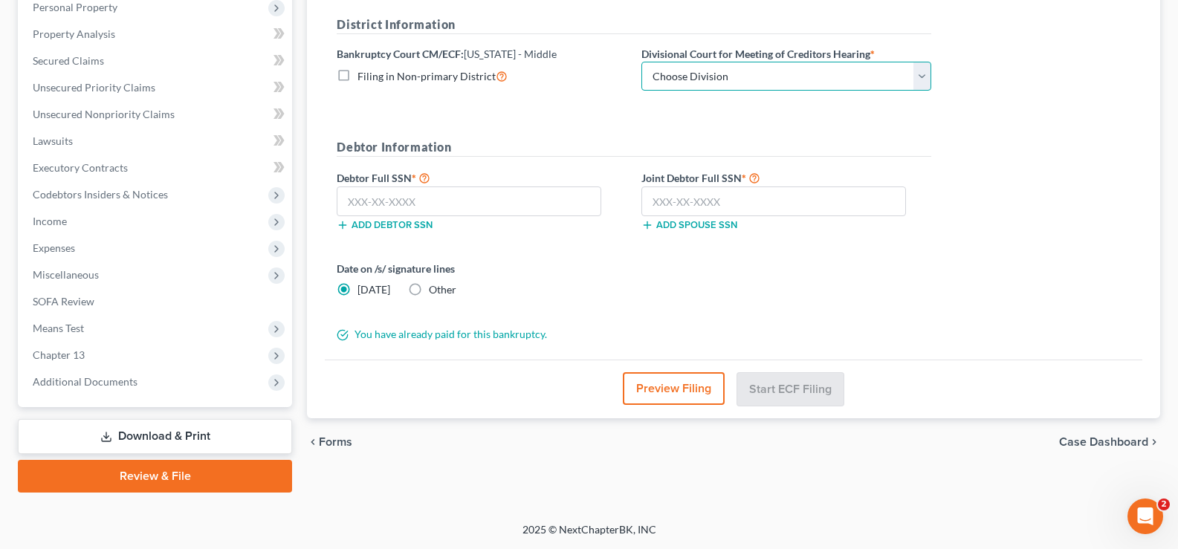
click at [757, 68] on select "Choose Division Fort Myers Jacksonville Orlando Tampa" at bounding box center [787, 77] width 290 height 30
select select "3"
click at [642, 62] on select "Choose Division Fort Myers Jacksonville Orlando Tampa" at bounding box center [787, 77] width 290 height 30
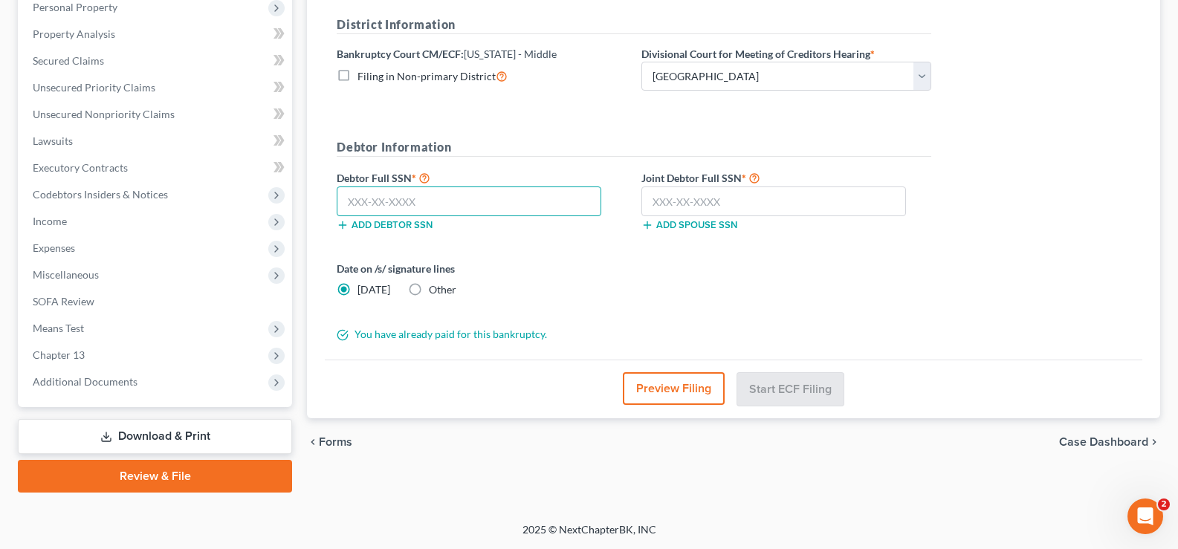
click at [463, 203] on input "text" at bounding box center [469, 202] width 265 height 30
type input "491-44-5453"
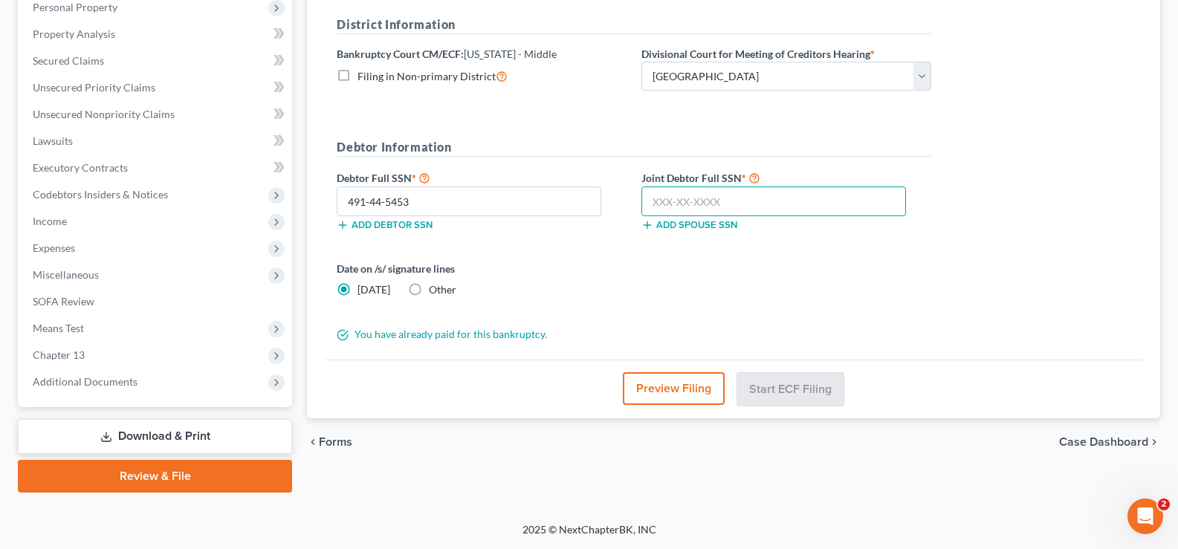
click at [676, 199] on input "text" at bounding box center [774, 202] width 265 height 30
click at [713, 194] on input "text" at bounding box center [774, 202] width 265 height 30
type input "486-52-3406"
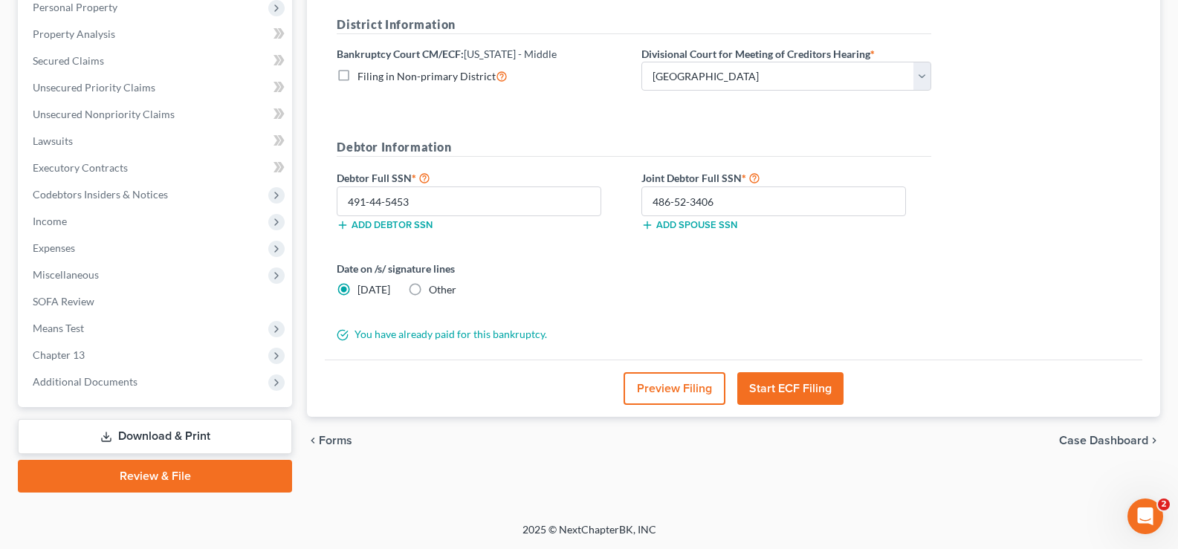
click at [790, 388] on button "Start ECF Filing" at bounding box center [791, 389] width 106 height 33
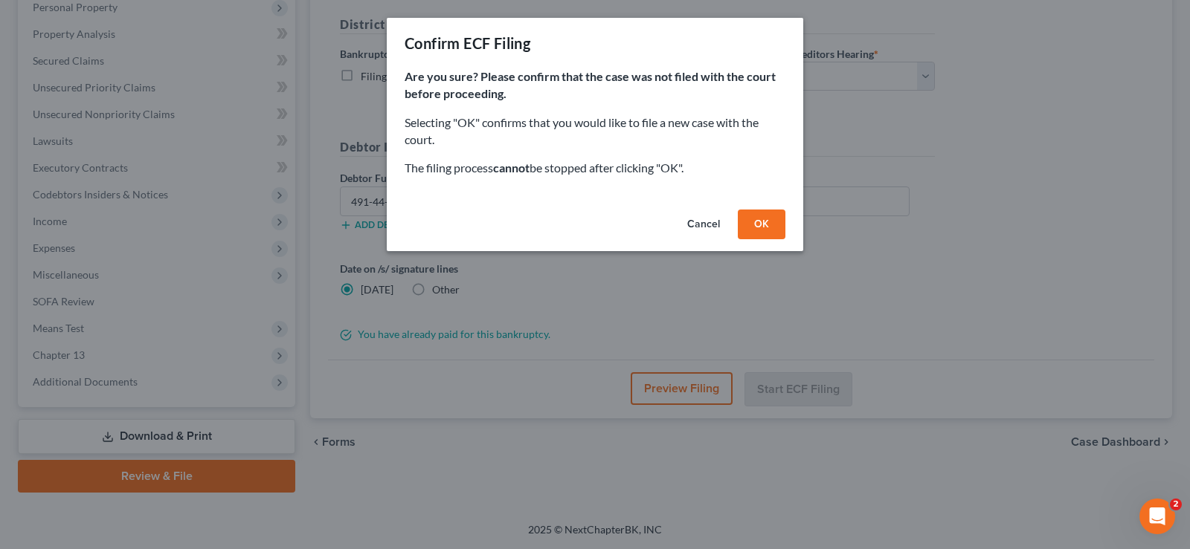
click at [770, 219] on button "OK" at bounding box center [762, 225] width 48 height 30
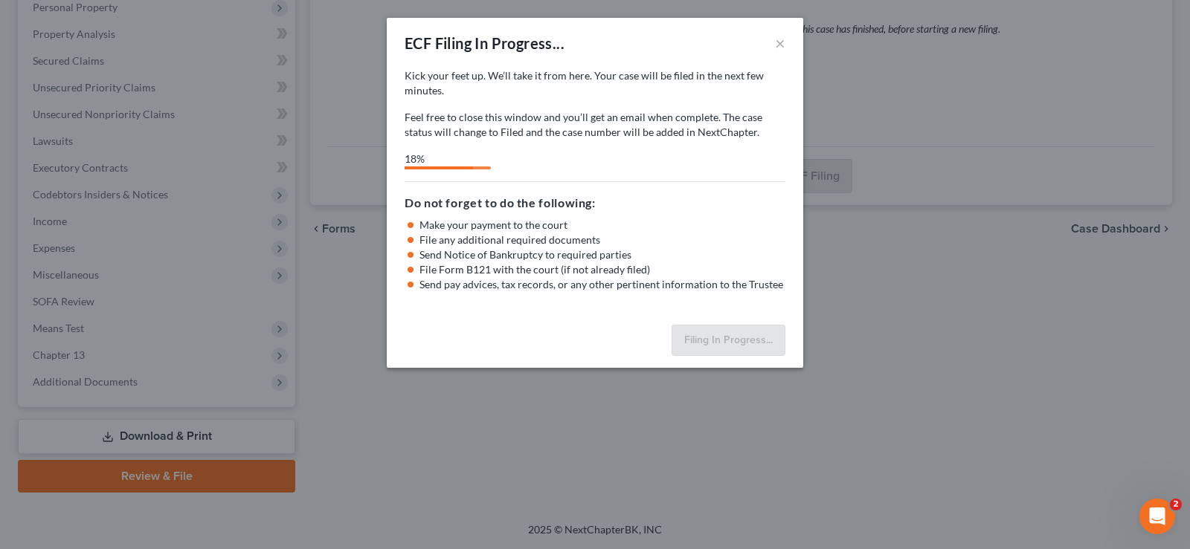
select select "3"
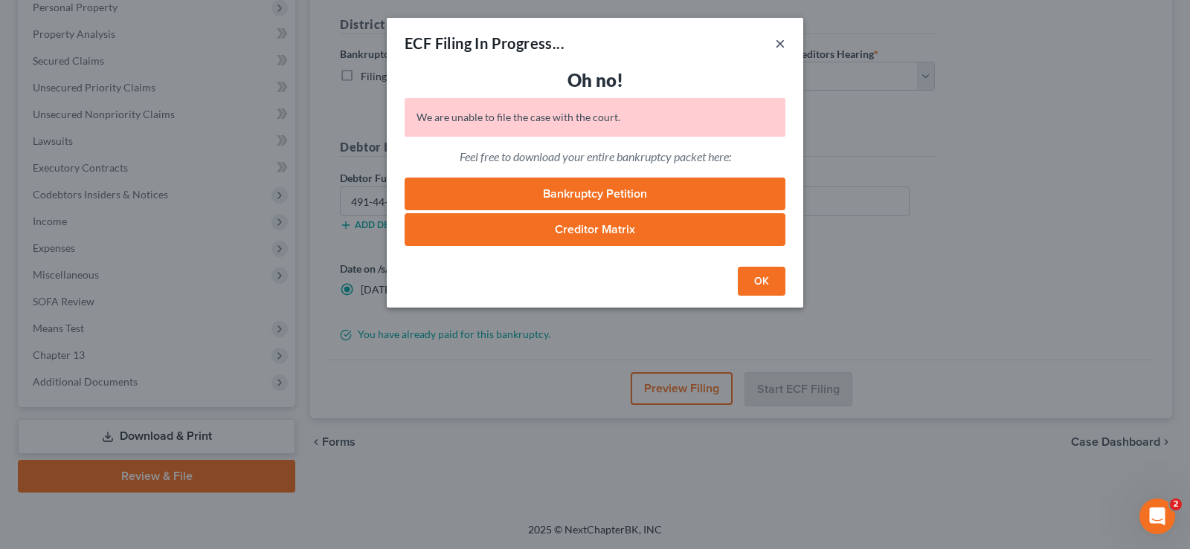
click at [780, 50] on button "×" at bounding box center [780, 43] width 10 height 18
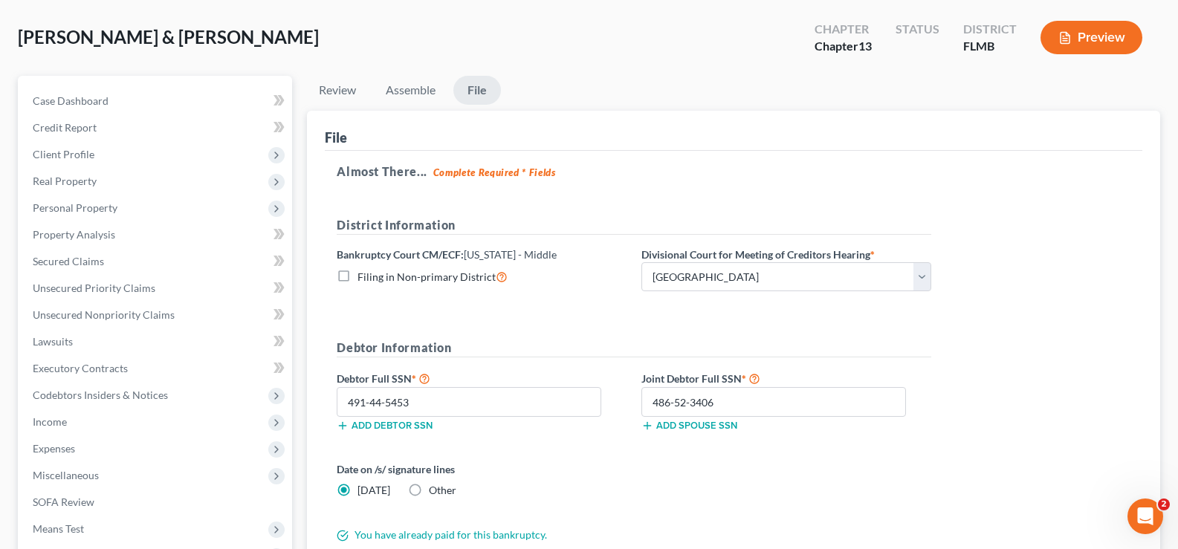
scroll to position [0, 0]
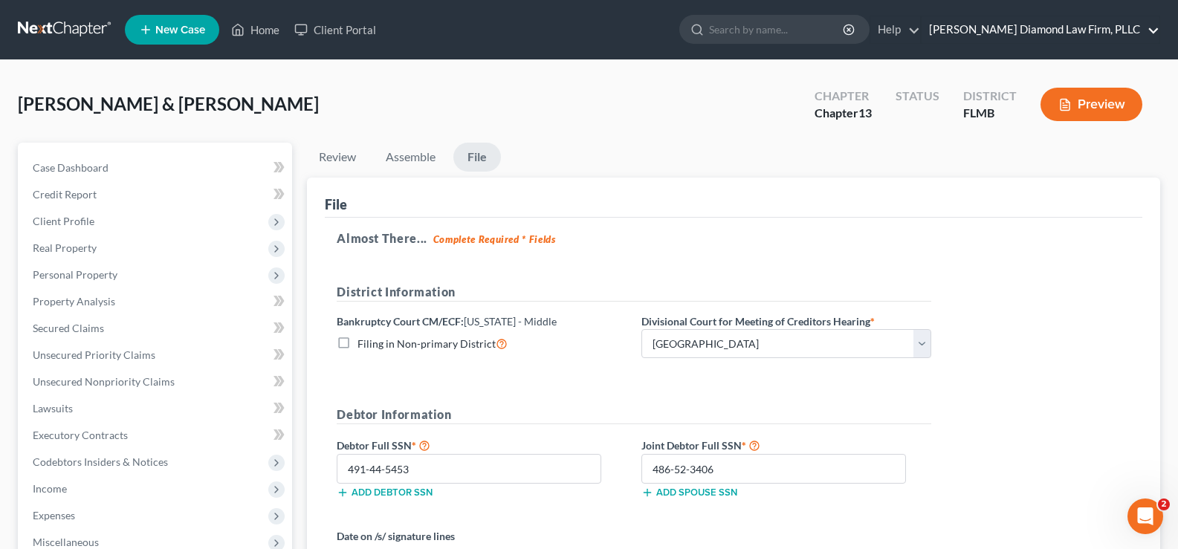
click at [1074, 27] on link "Ziegler Diamond Law Firm, PLLC" at bounding box center [1041, 29] width 238 height 27
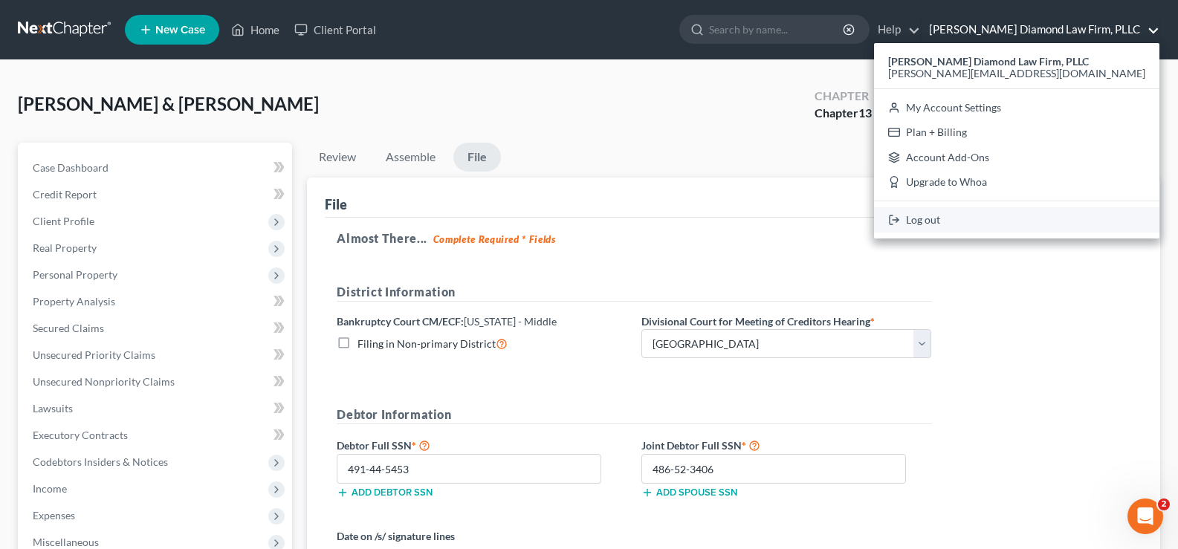
click at [1027, 214] on link "Log out" at bounding box center [1017, 219] width 286 height 25
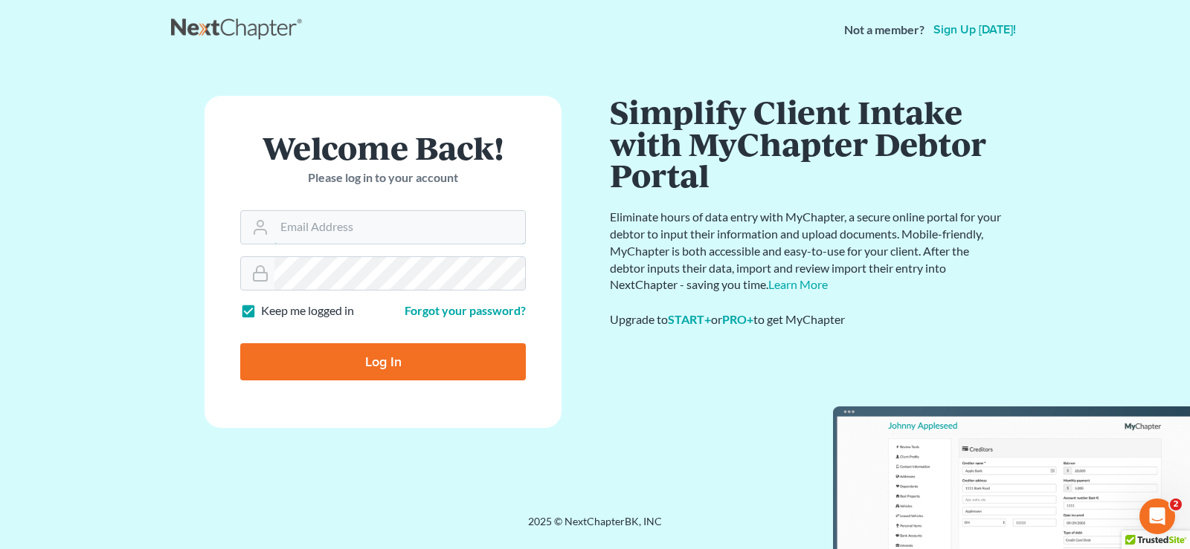
type input "[PERSON_NAME][EMAIL_ADDRESS][DOMAIN_NAME]"
type input "Thinking..."
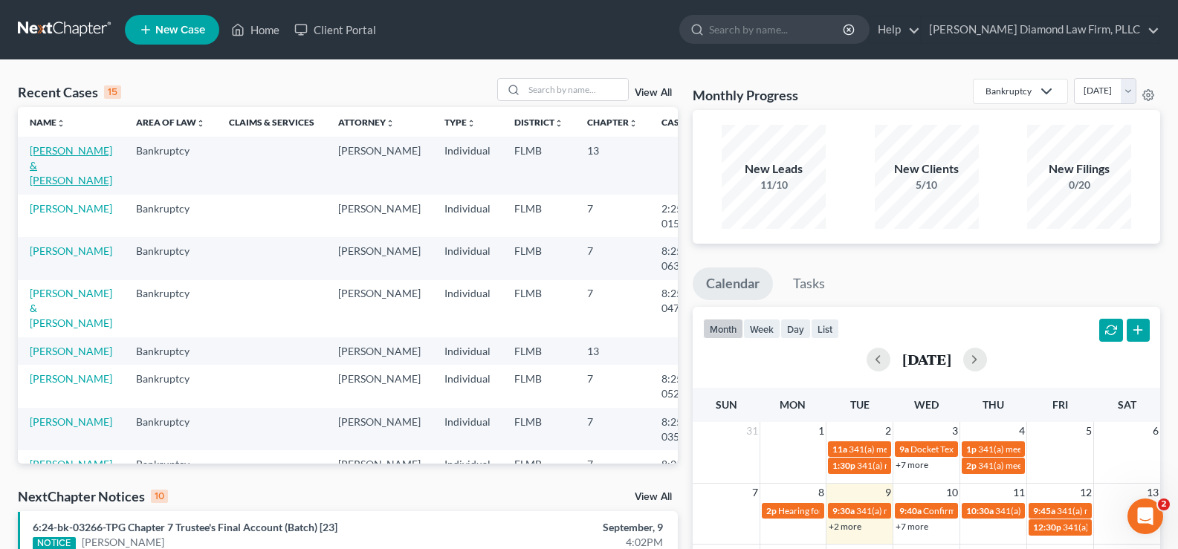
click at [39, 167] on link "[PERSON_NAME] & [PERSON_NAME]" at bounding box center [71, 165] width 83 height 42
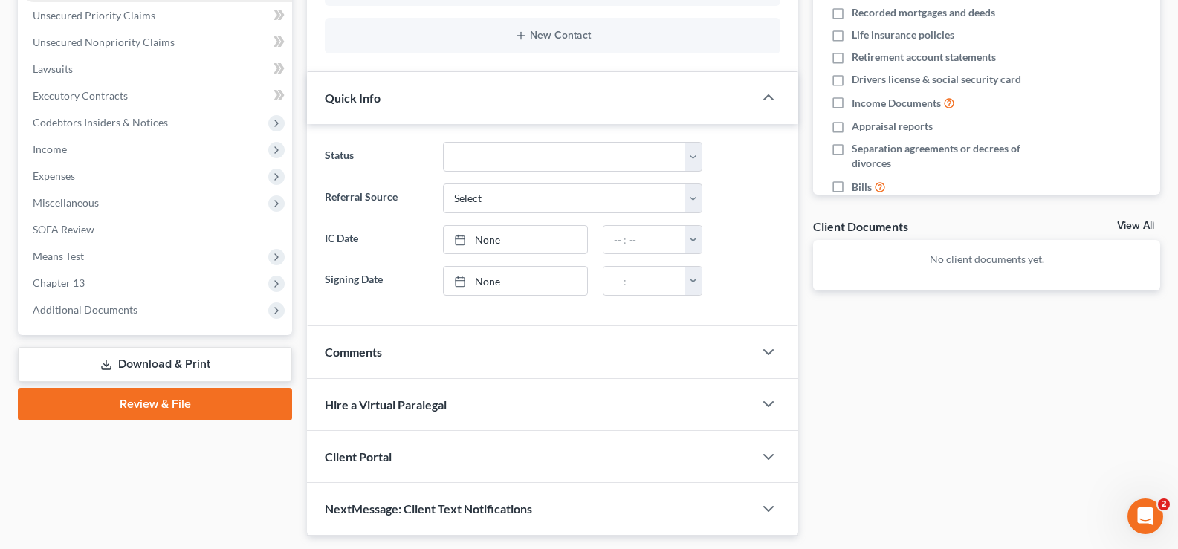
scroll to position [383, 0]
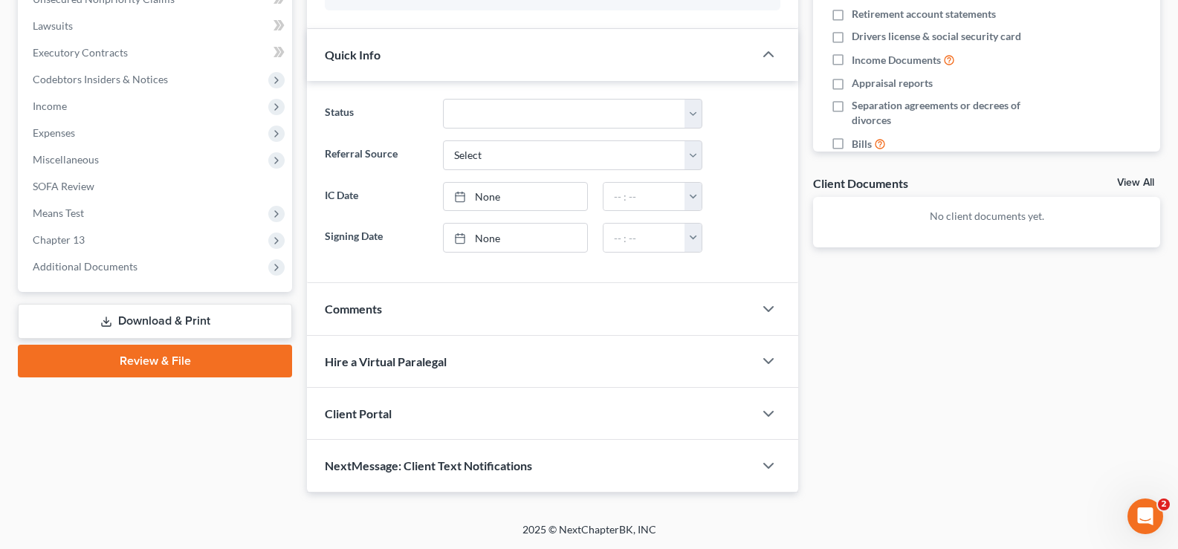
click at [135, 359] on link "Review & File" at bounding box center [155, 361] width 274 height 33
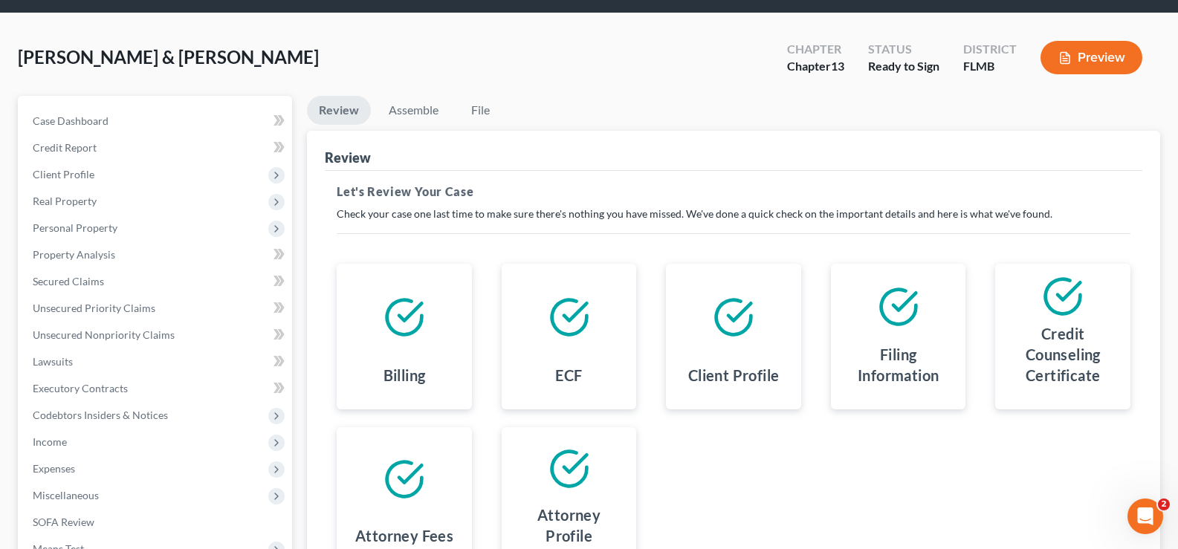
scroll to position [268, 0]
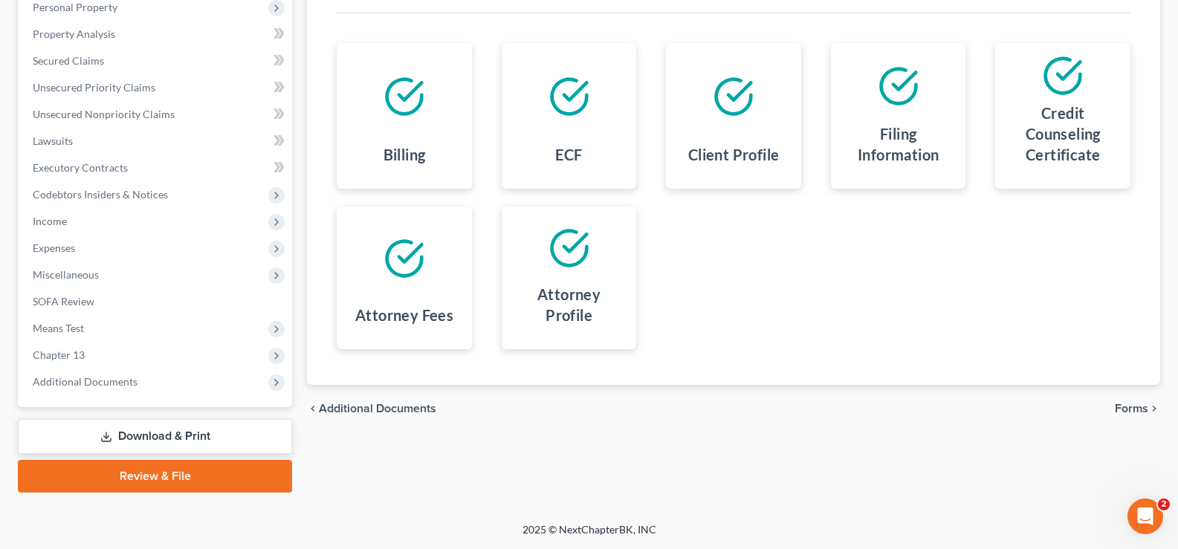
click at [1135, 404] on span "Forms" at bounding box center [1131, 409] width 33 height 12
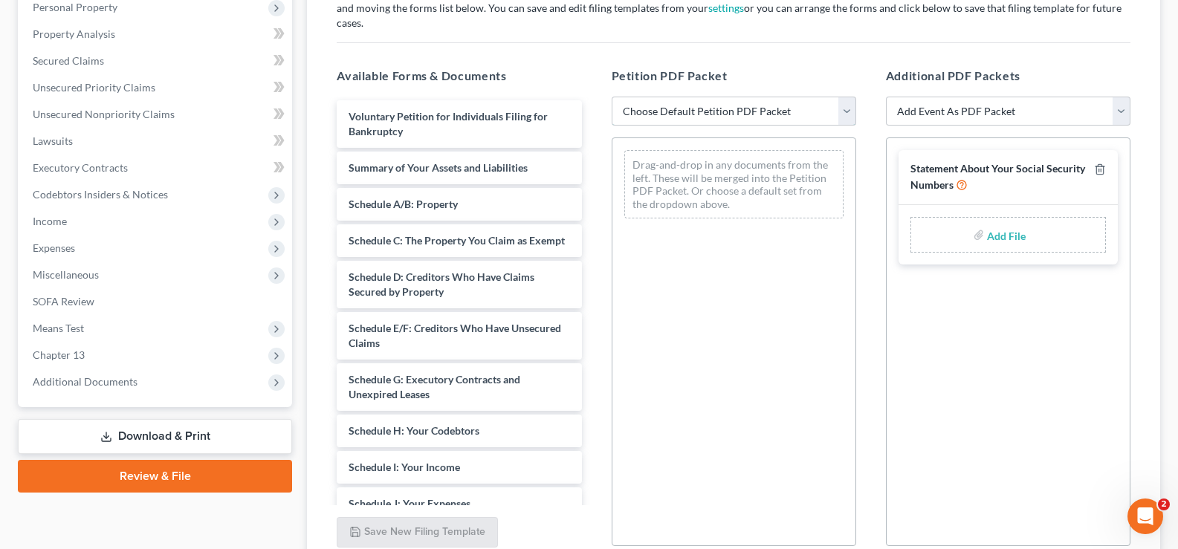
click at [748, 97] on select "Choose Default Petition PDF Packet Complete Bankruptcy Petition (all forms and …" at bounding box center [734, 112] width 245 height 30
select select "0"
click at [612, 97] on select "Choose Default Petition PDF Packet Complete Bankruptcy Petition (all forms and …" at bounding box center [734, 112] width 245 height 30
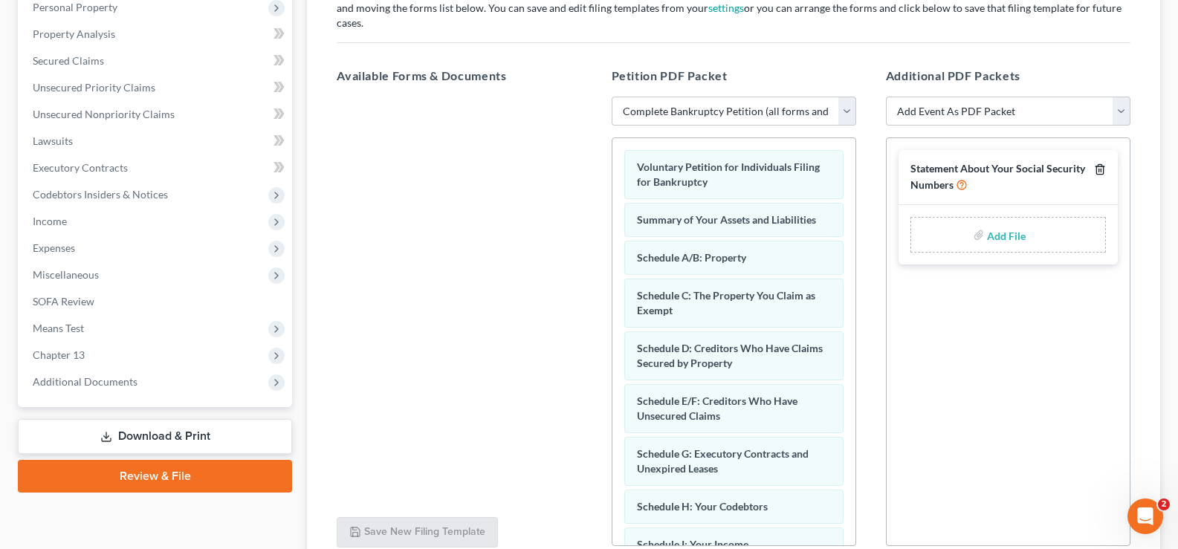
click at [1103, 167] on polyline "button" at bounding box center [1100, 167] width 9 height 0
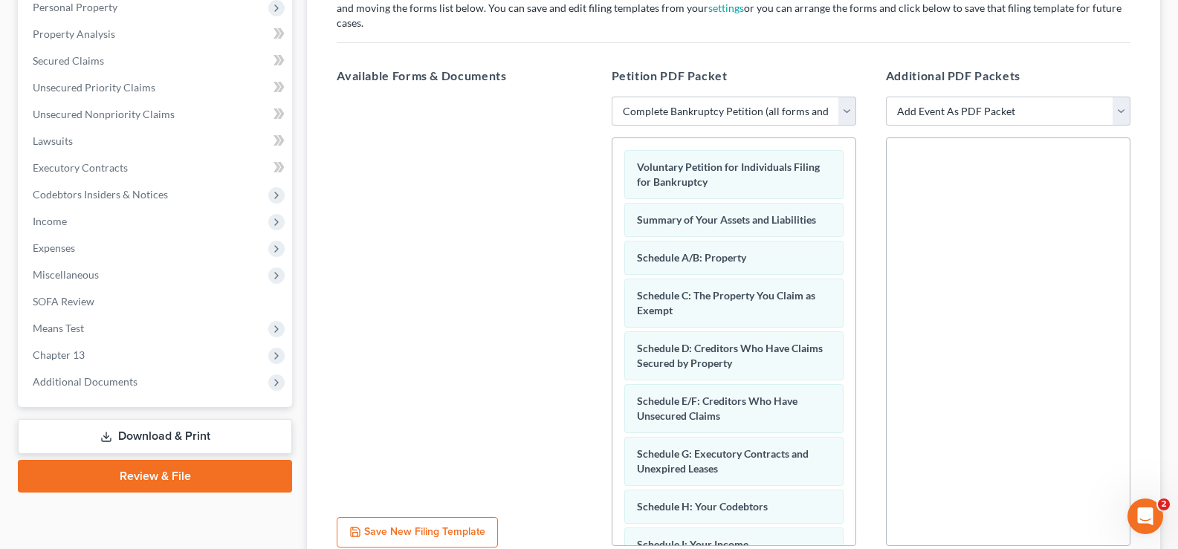
scroll to position [45, 0]
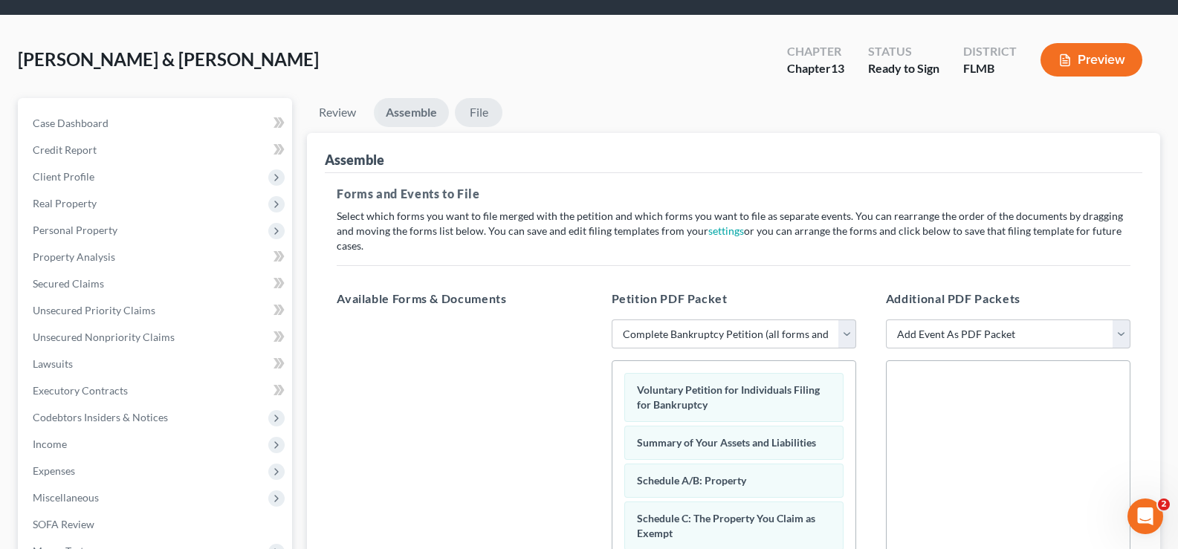
click at [481, 113] on link "File" at bounding box center [479, 112] width 48 height 29
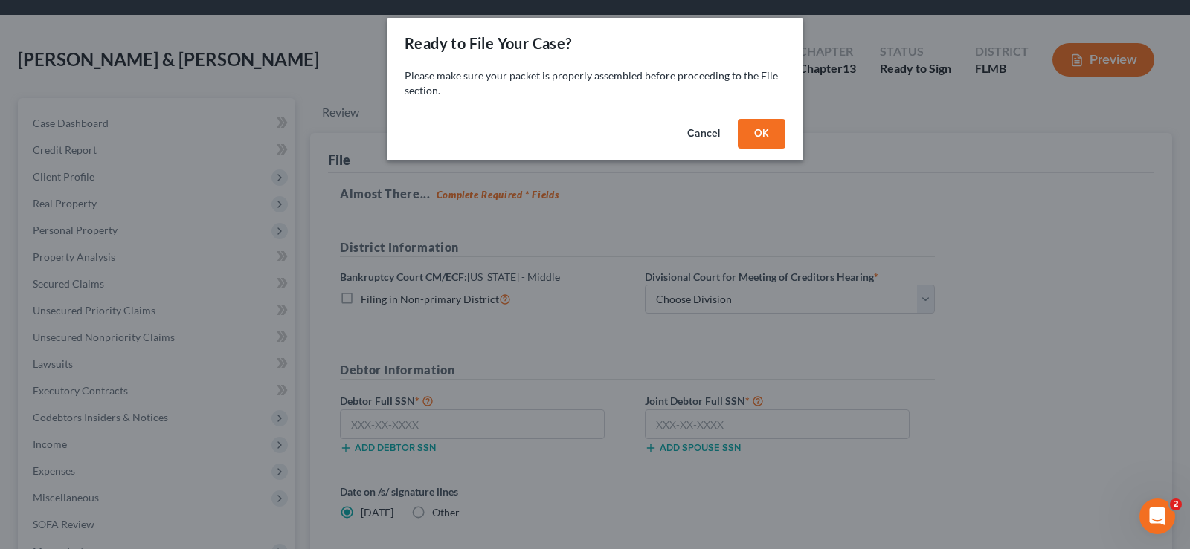
click at [776, 128] on button "OK" at bounding box center [762, 134] width 48 height 30
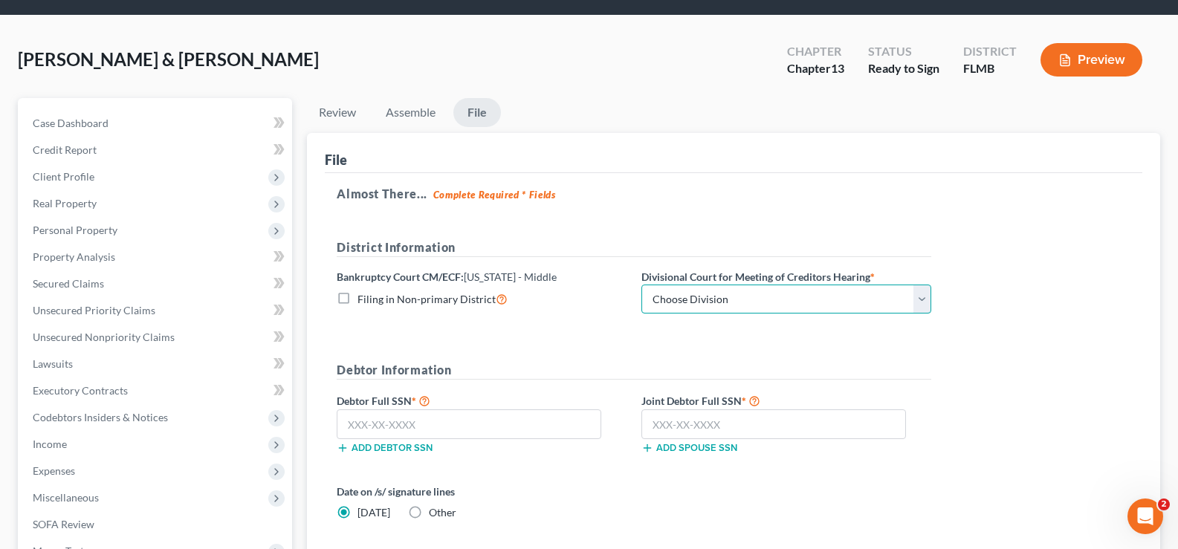
click at [780, 296] on select "Choose Division Fort Myers Jacksonville Orlando Tampa" at bounding box center [787, 300] width 290 height 30
select select "3"
click at [642, 285] on select "Choose Division Fort Myers Jacksonville Orlando Tampa" at bounding box center [787, 300] width 290 height 30
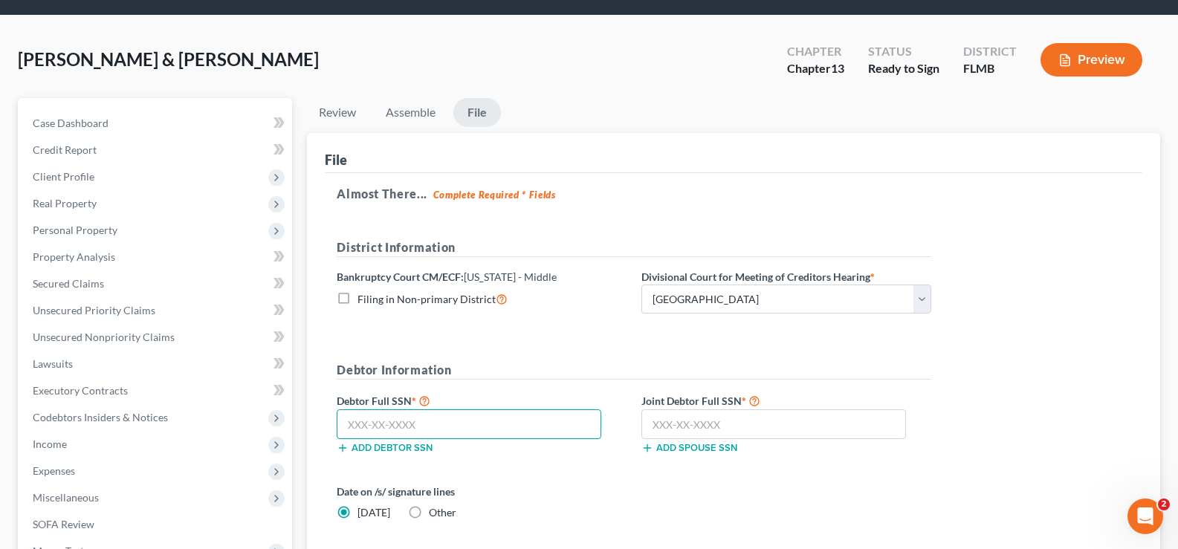
click at [422, 413] on input "text" at bounding box center [469, 425] width 265 height 30
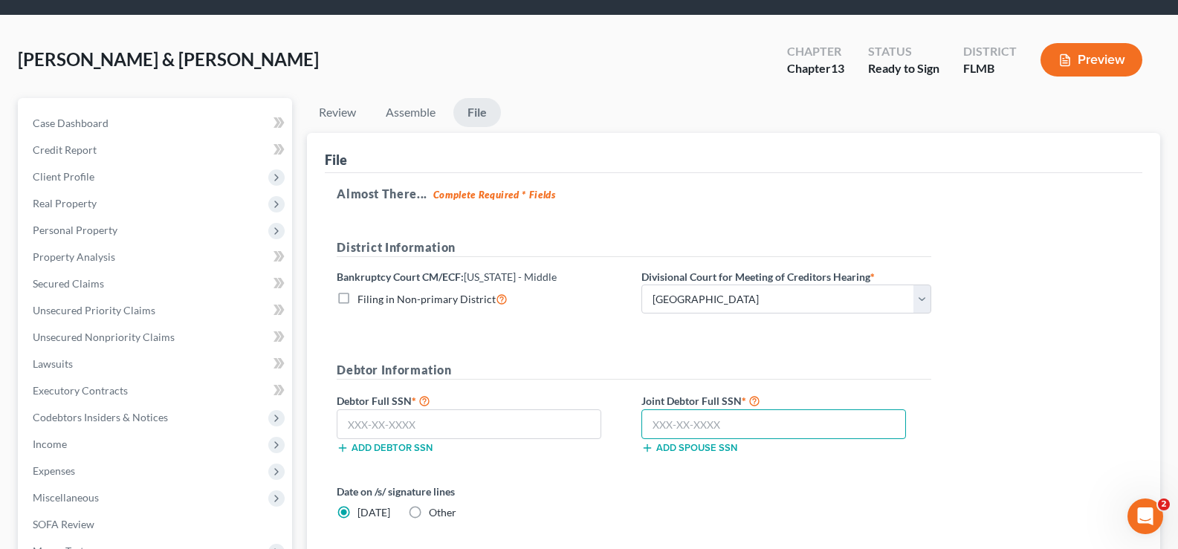
click at [749, 428] on input "text" at bounding box center [774, 425] width 265 height 30
type input "486-52-3406"
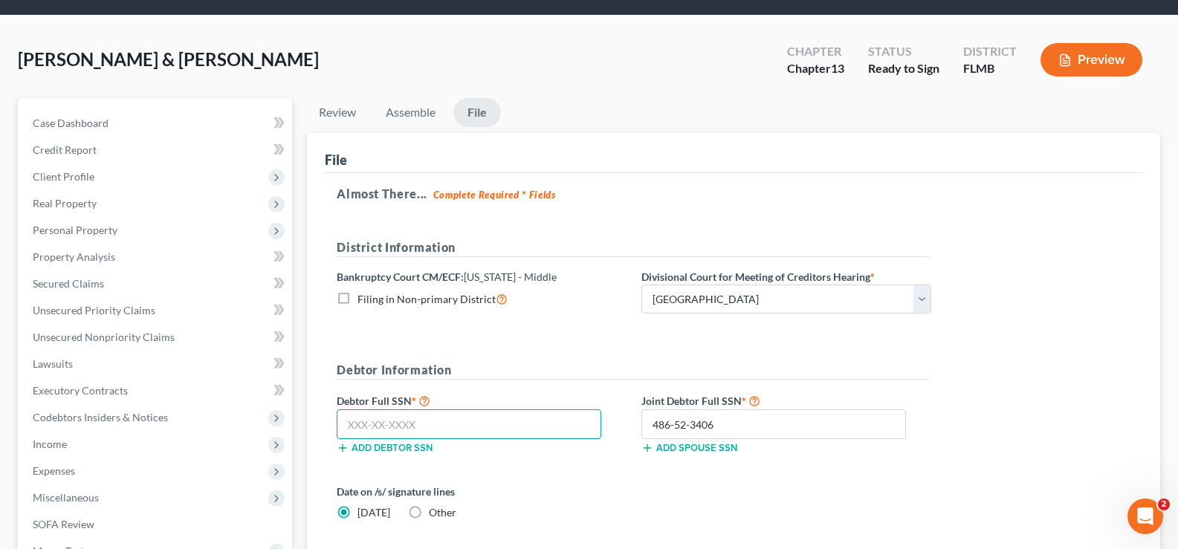
click at [425, 425] on input "text" at bounding box center [469, 425] width 265 height 30
click at [462, 428] on input "text" at bounding box center [469, 425] width 265 height 30
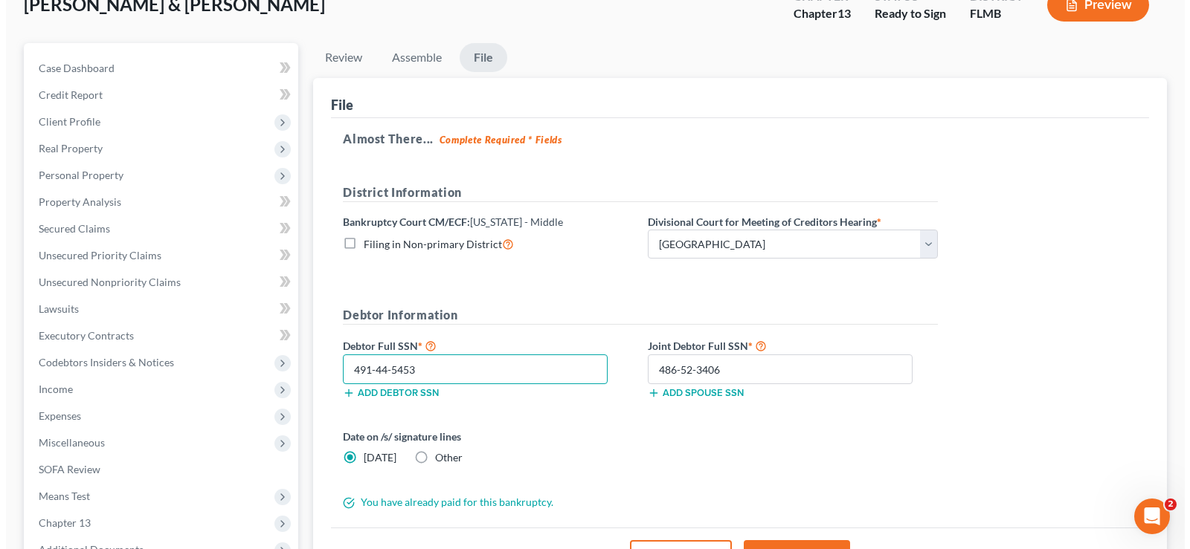
scroll to position [193, 0]
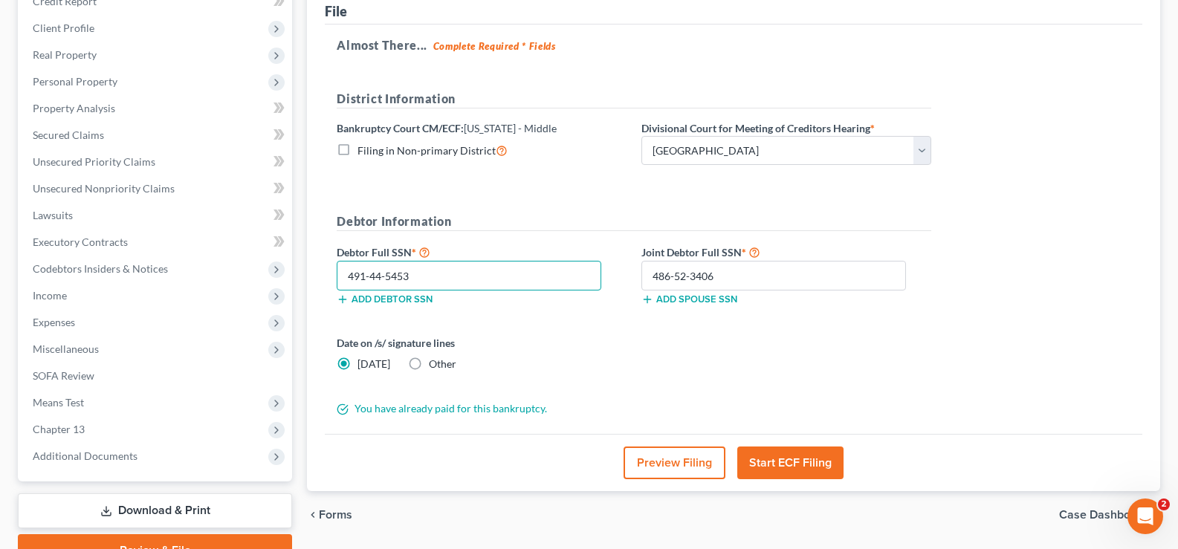
type input "491-44-5453"
click at [659, 465] on button "Preview Filing" at bounding box center [675, 463] width 102 height 33
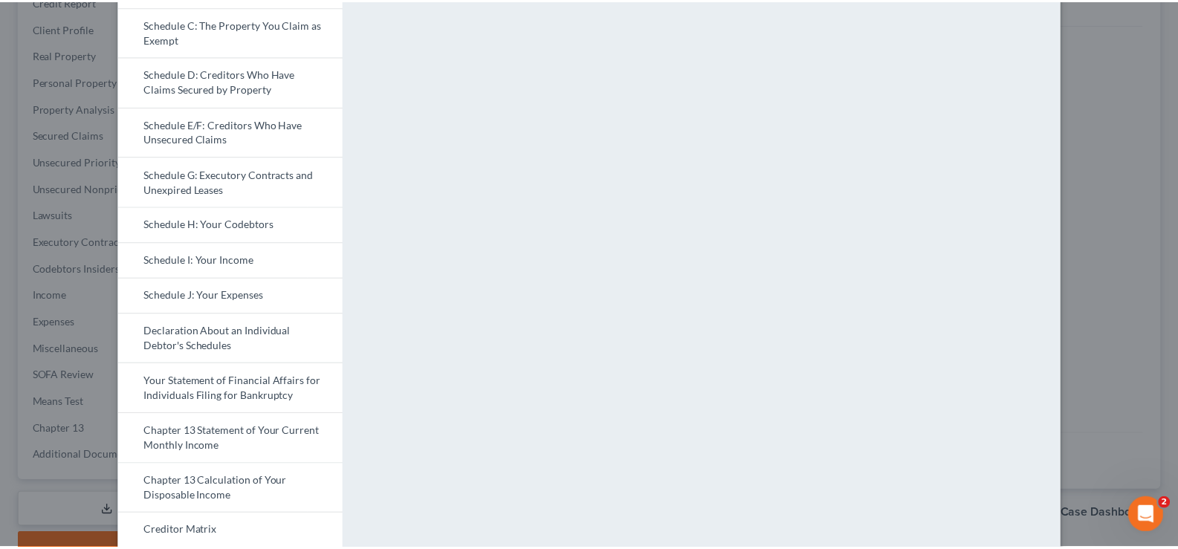
scroll to position [0, 0]
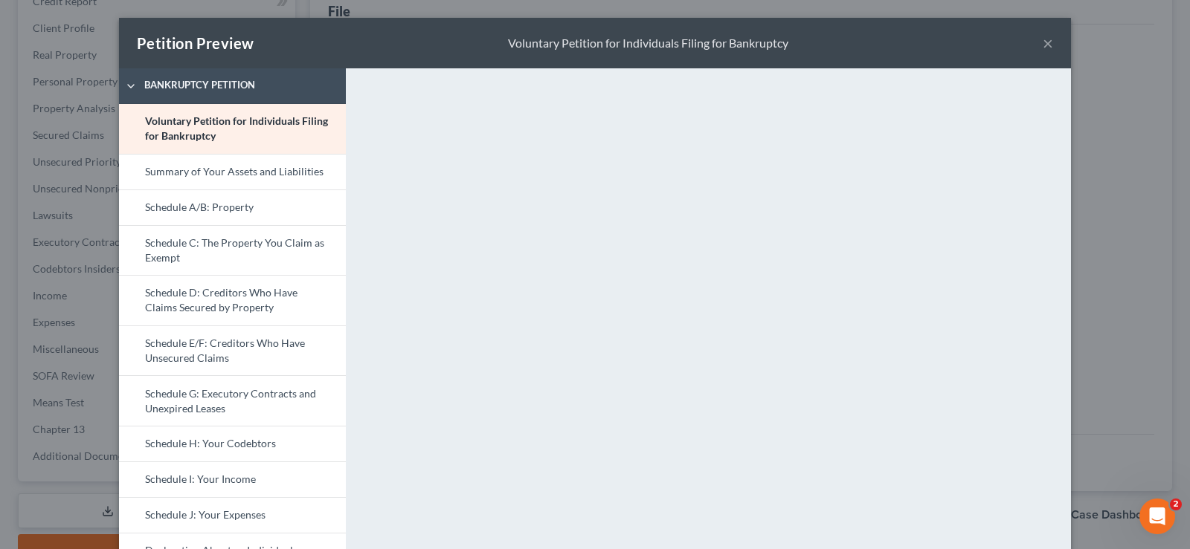
click at [1046, 39] on button "×" at bounding box center [1047, 43] width 10 height 18
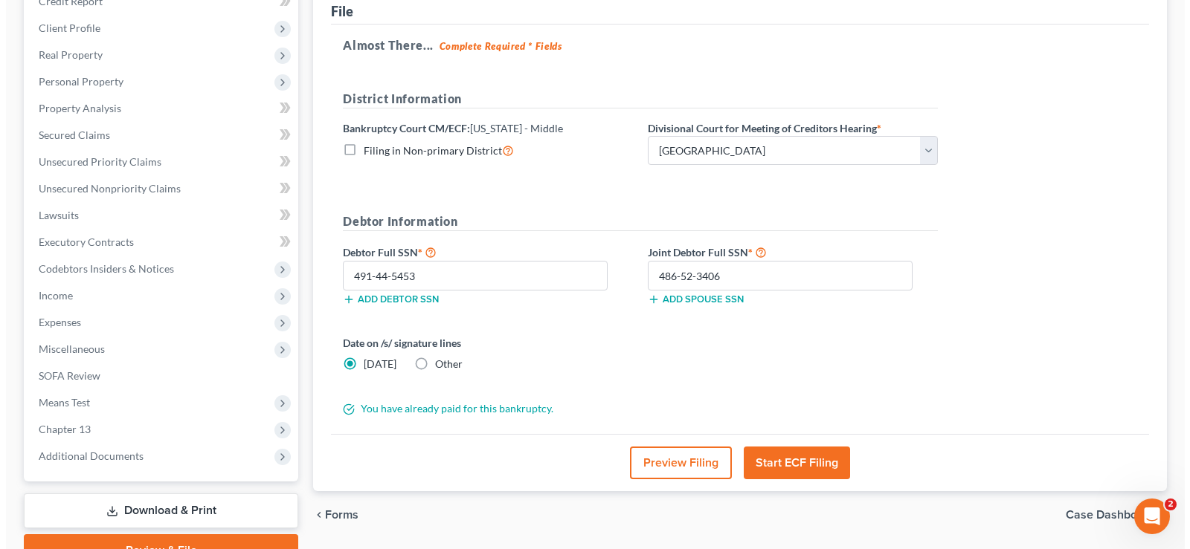
scroll to position [268, 0]
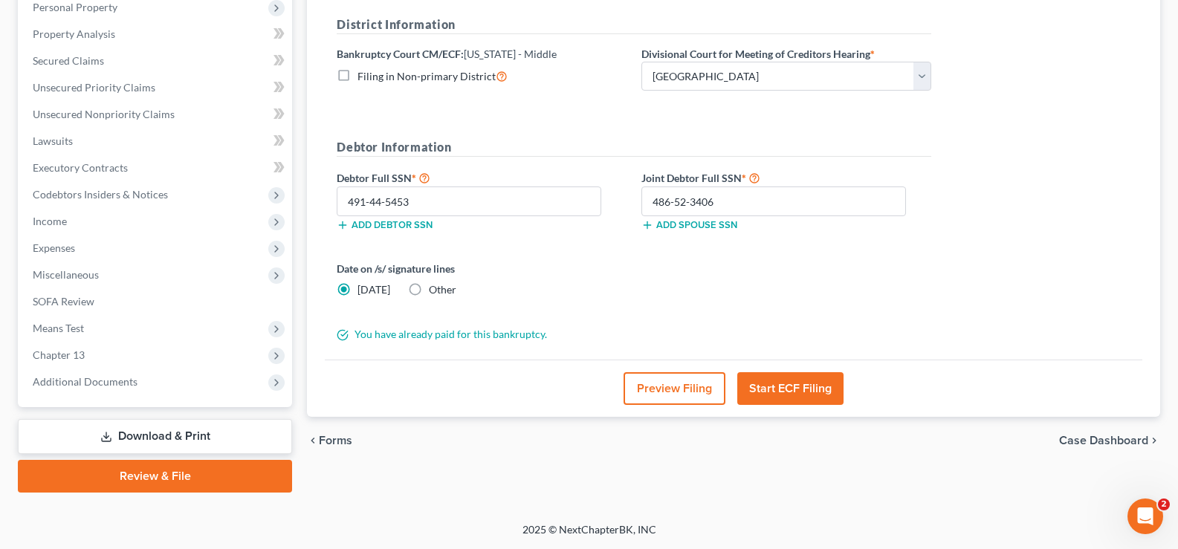
click at [801, 387] on button "Start ECF Filing" at bounding box center [791, 389] width 106 height 33
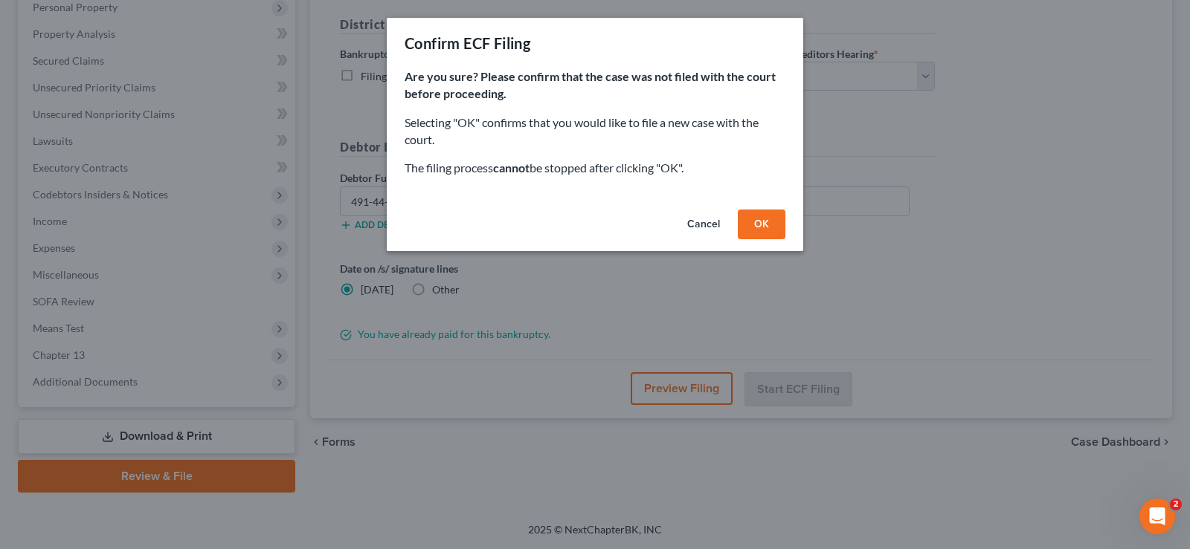
click at [765, 219] on button "OK" at bounding box center [762, 225] width 48 height 30
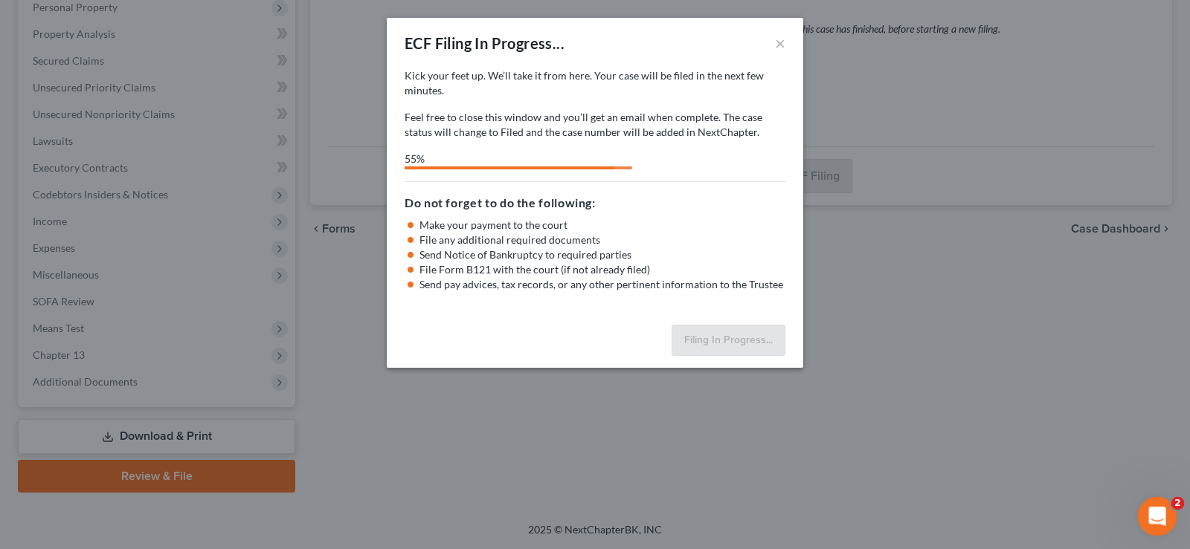
click at [1158, 508] on icon "Open Intercom Messenger" at bounding box center [1155, 515] width 25 height 25
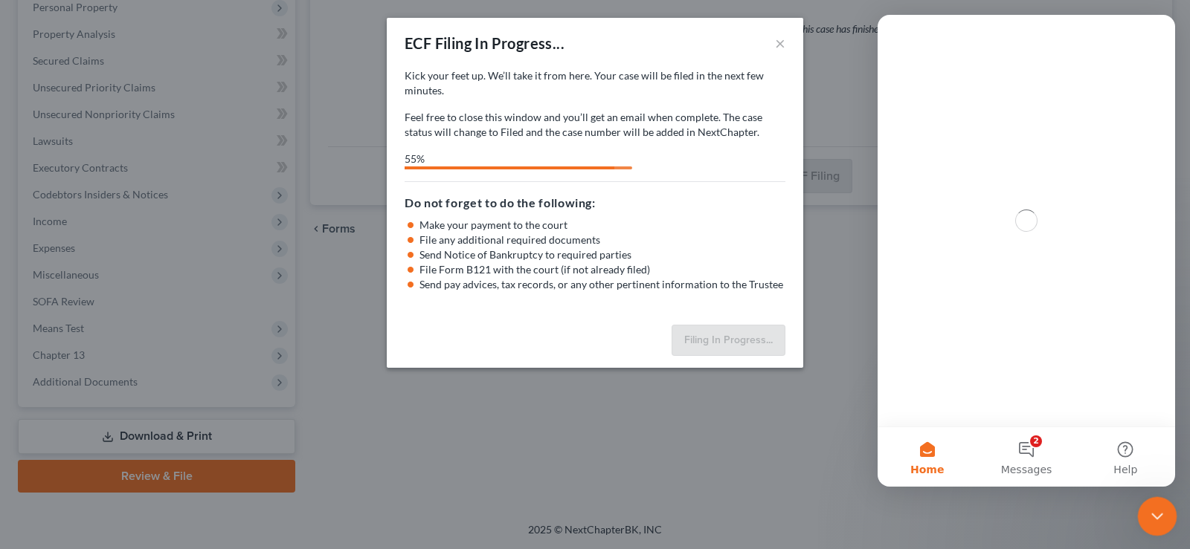
scroll to position [0, 0]
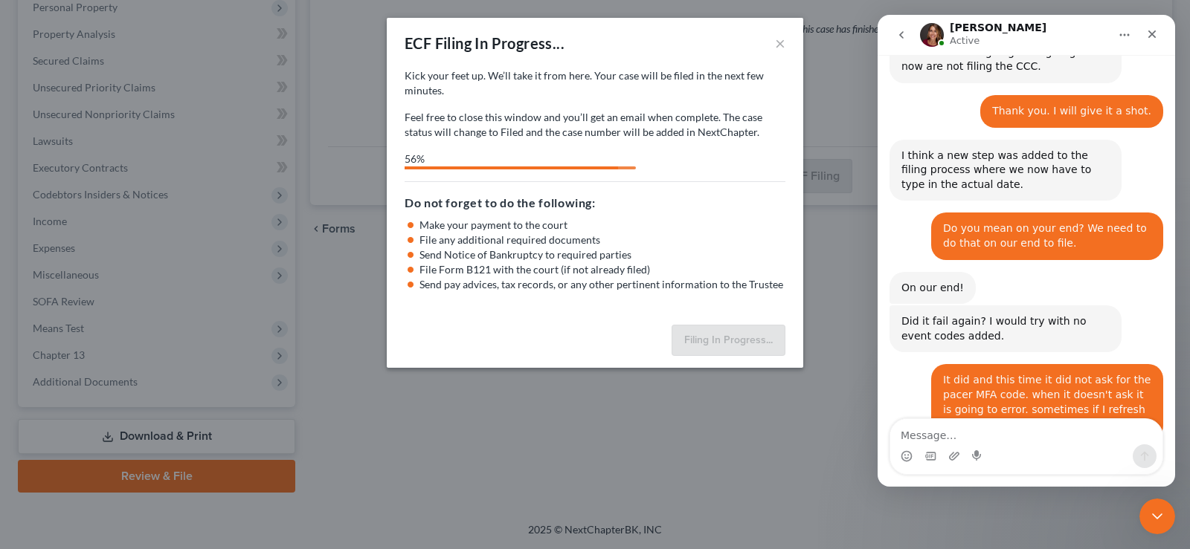
scroll to position [961, 0]
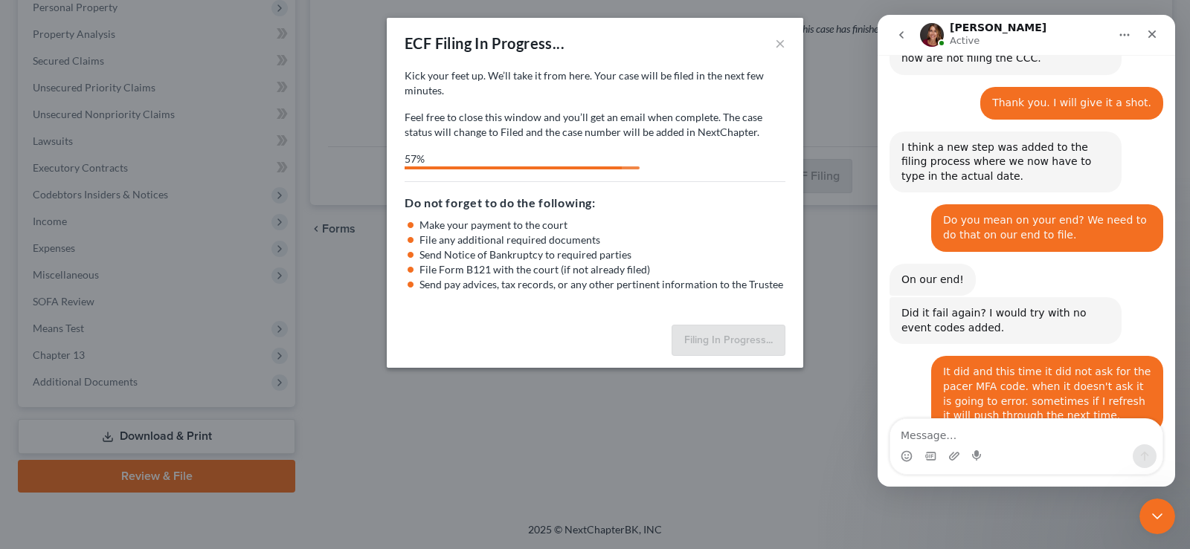
click at [1018, 436] on textarea "Message…" at bounding box center [1026, 431] width 272 height 25
type textarea "s"
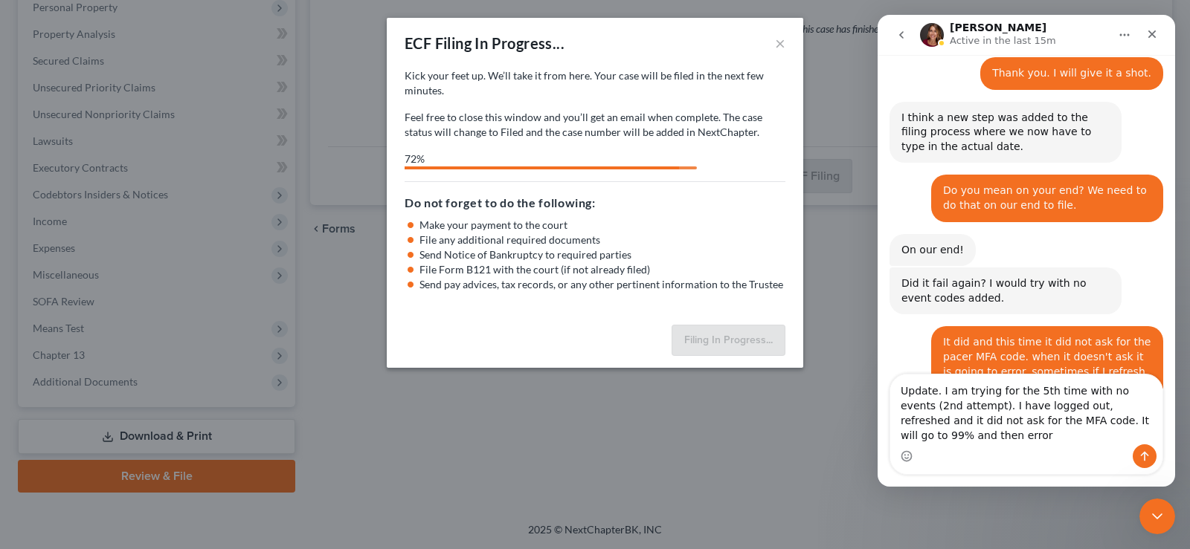
scroll to position [1006, 0]
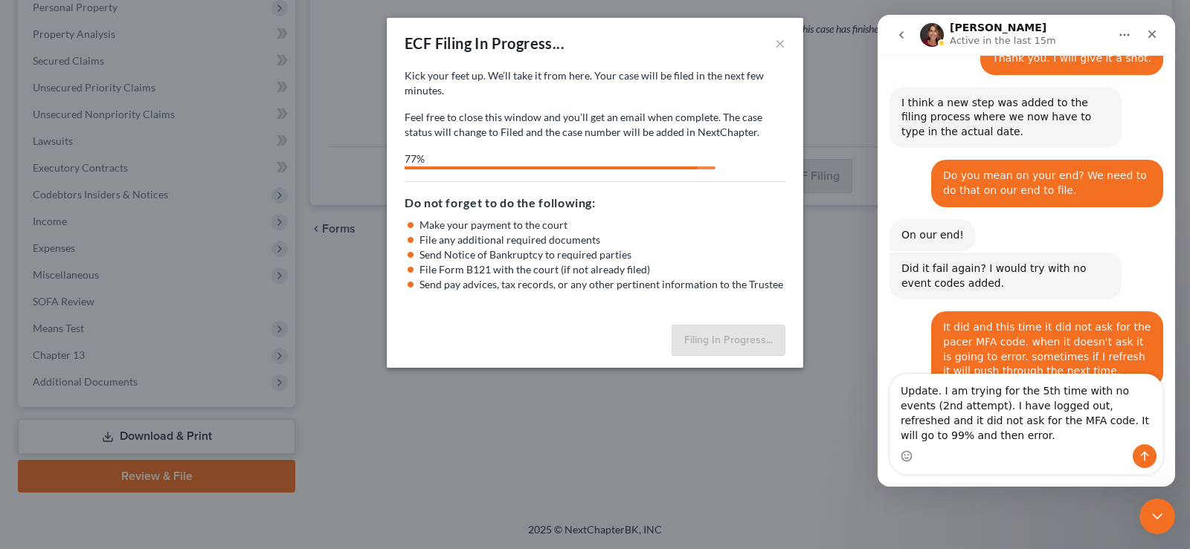
click at [959, 385] on textarea "Update. I am trying for the 5th time with no events (2nd attempt). I have logge…" at bounding box center [1026, 410] width 272 height 70
type textarea "Update. I have tried for the 5th time with no events (2nd attempt). I have logg…"
select select "3"
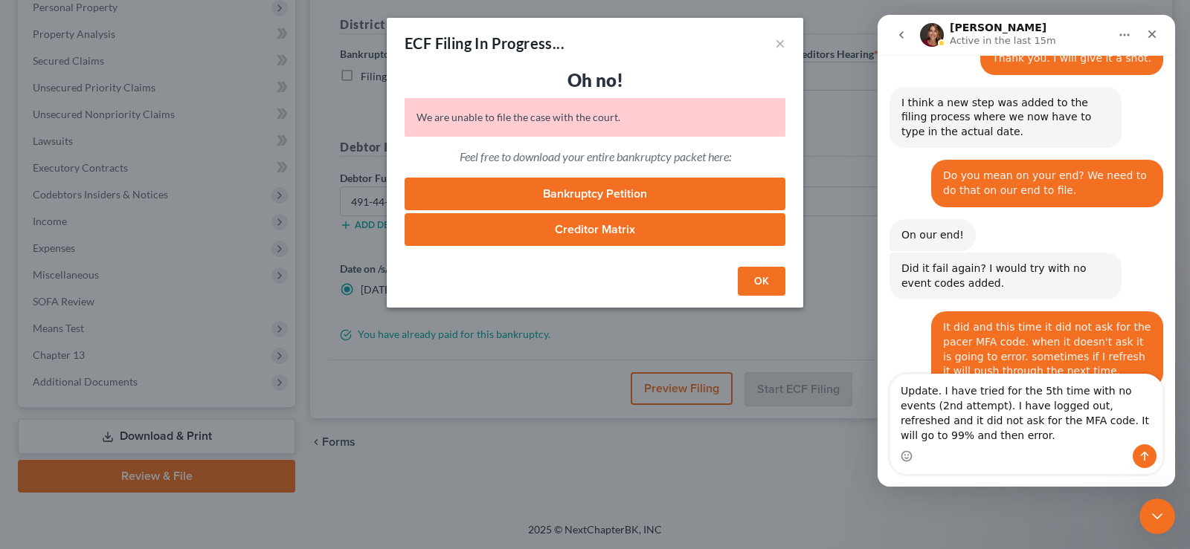
click at [770, 282] on button "OK" at bounding box center [762, 282] width 48 height 30
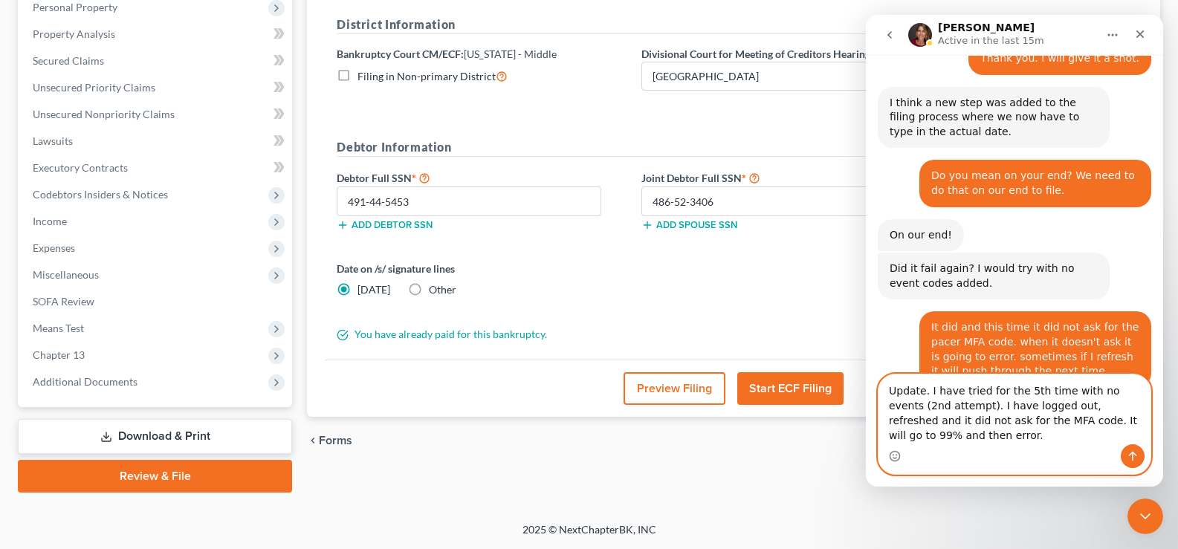
click at [964, 436] on textarea "Update. I have tried for the 5th time with no events (2nd attempt). I have logg…" at bounding box center [1015, 410] width 272 height 70
click at [992, 398] on textarea "Update. I have tried for the 5th time with no events (2nd attempt). I have logg…" at bounding box center [1015, 410] width 272 height 70
click at [1020, 388] on textarea "Update. I have tried for the 5th time with no events (2nd attempt). I have logg…" at bounding box center [1015, 410] width 272 height 70
drag, startPoint x: 1031, startPoint y: 390, endPoint x: 1016, endPoint y: 389, distance: 14.9
click at [1016, 389] on textarea "Update. I have tried for the 5th time with no events (2nd attempt). I have logg…" at bounding box center [1015, 410] width 272 height 70
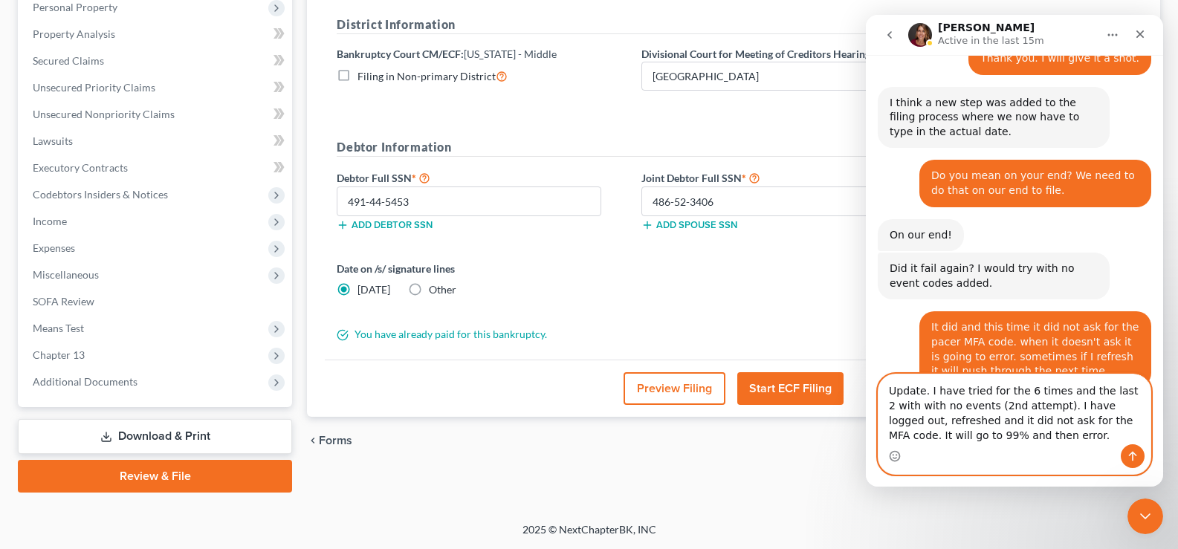
click at [1019, 406] on textarea "Update. I have tried for the 6 times and the last 2 with with no events (2nd at…" at bounding box center [1015, 410] width 272 height 70
click at [922, 434] on textarea "Update. I have tried for the 6 times and the last 2 with with no events. I have…" at bounding box center [1015, 410] width 272 height 70
click at [1114, 386] on textarea "Update. I have tried for the 6 times and the last 2 with with no events. I have…" at bounding box center [1015, 410] width 272 height 70
type textarea "Update. I have tried for the 6 times and the last 2 attempts with with no event…"
click at [1135, 458] on icon "Send a message…" at bounding box center [1133, 457] width 12 height 12
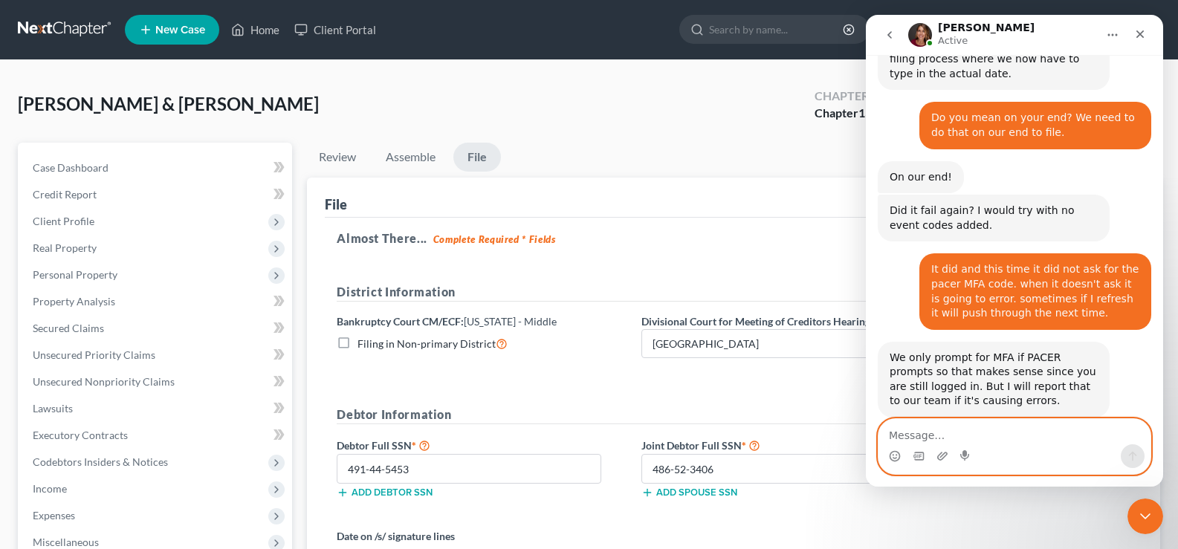
scroll to position [1138, 0]
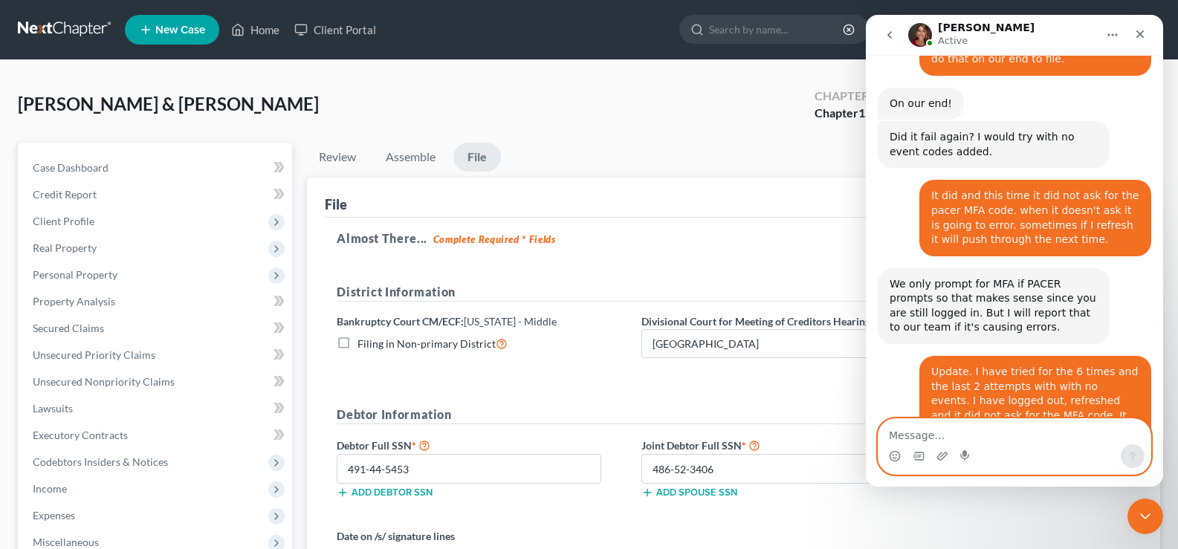
click at [965, 429] on textarea "Message…" at bounding box center [1015, 431] width 272 height 25
type textarea "i"
type textarea "I"
type textarea "I can try again in 10 minutes."
click at [1136, 453] on icon "Send a message…" at bounding box center [1133, 457] width 12 height 12
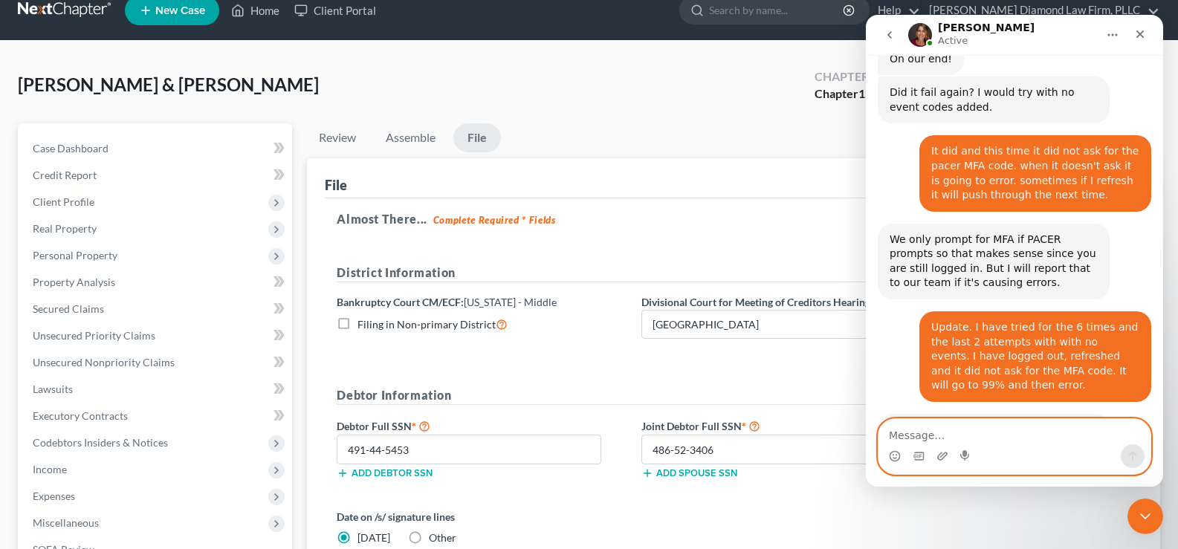
scroll to position [74, 0]
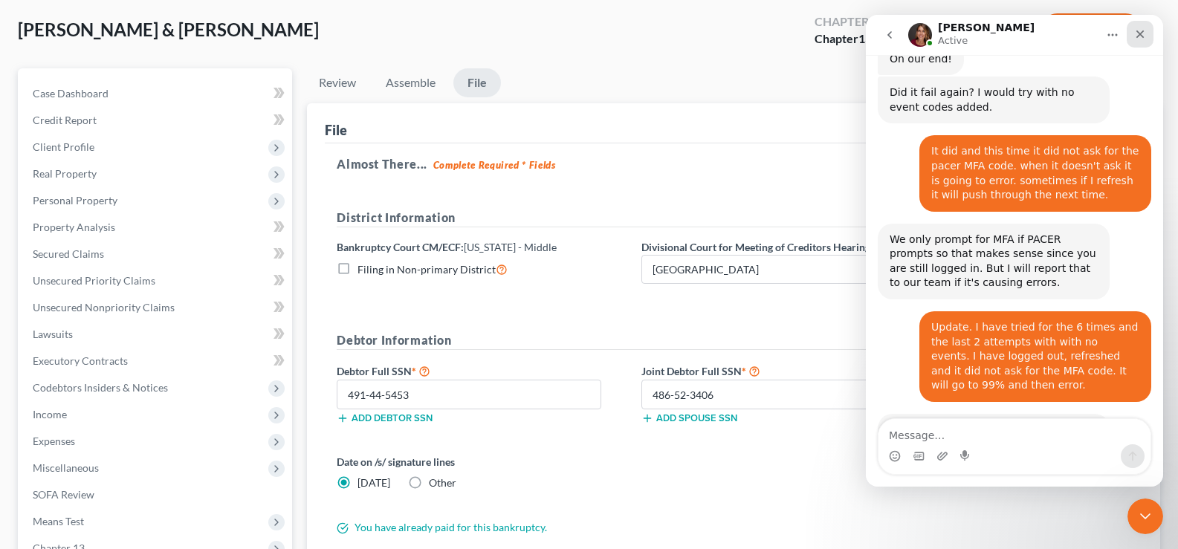
click at [1144, 34] on icon "Close" at bounding box center [1141, 34] width 12 height 12
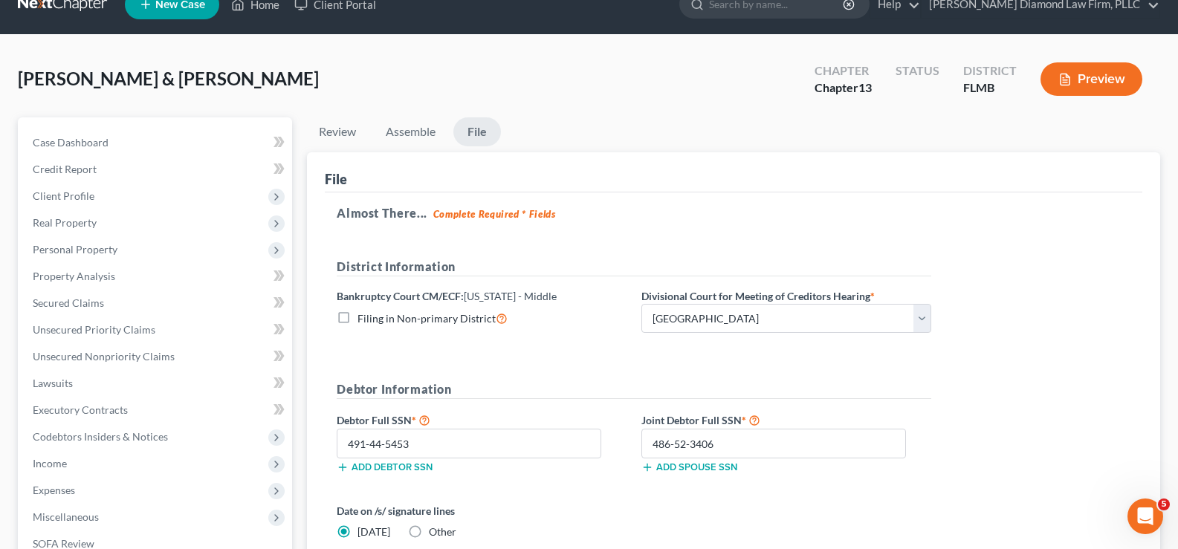
scroll to position [0, 0]
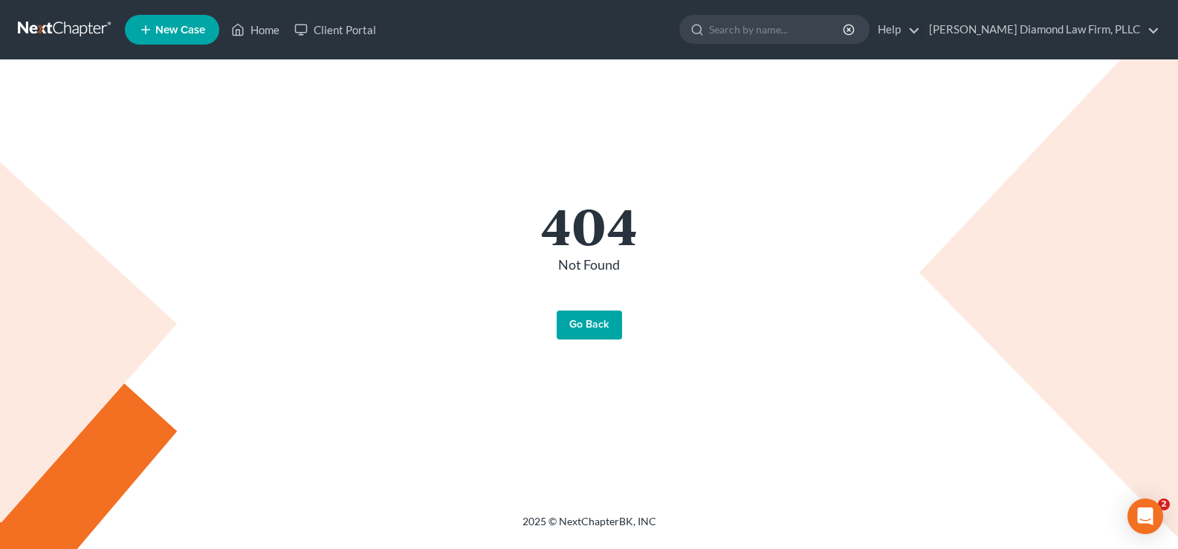
click at [590, 325] on link "Go Back" at bounding box center [589, 326] width 65 height 30
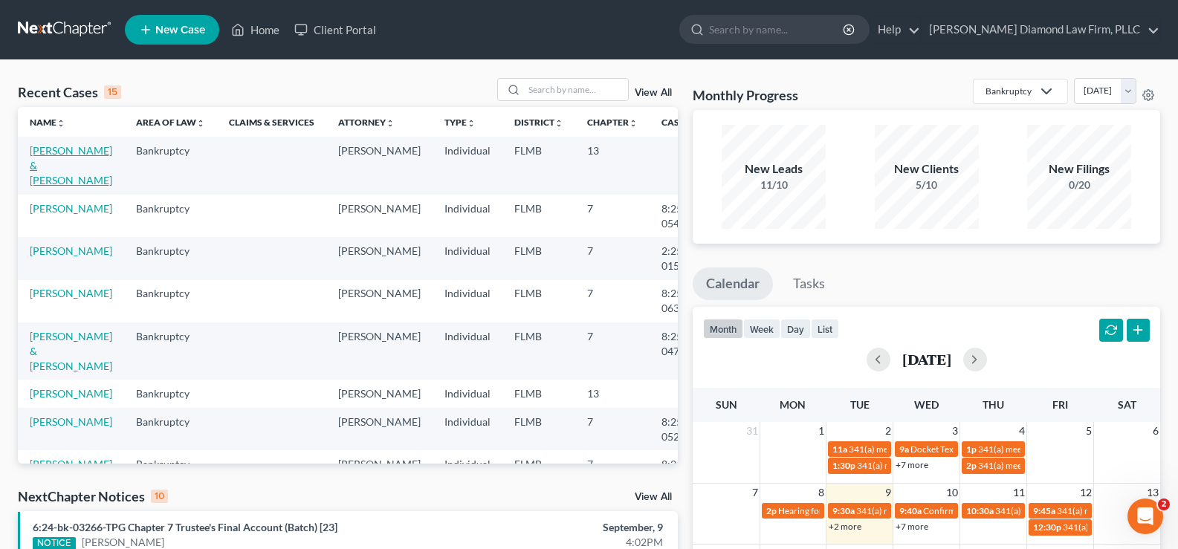
click at [49, 166] on link "[PERSON_NAME] & [PERSON_NAME]" at bounding box center [71, 165] width 83 height 42
select select "16"
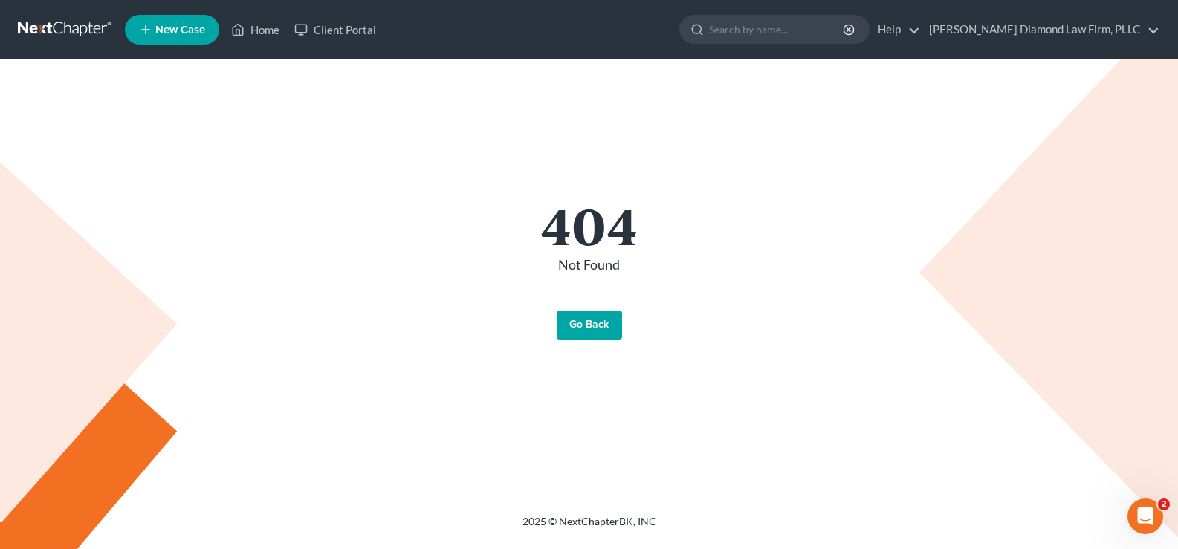
click at [607, 319] on link "Go Back" at bounding box center [589, 326] width 65 height 30
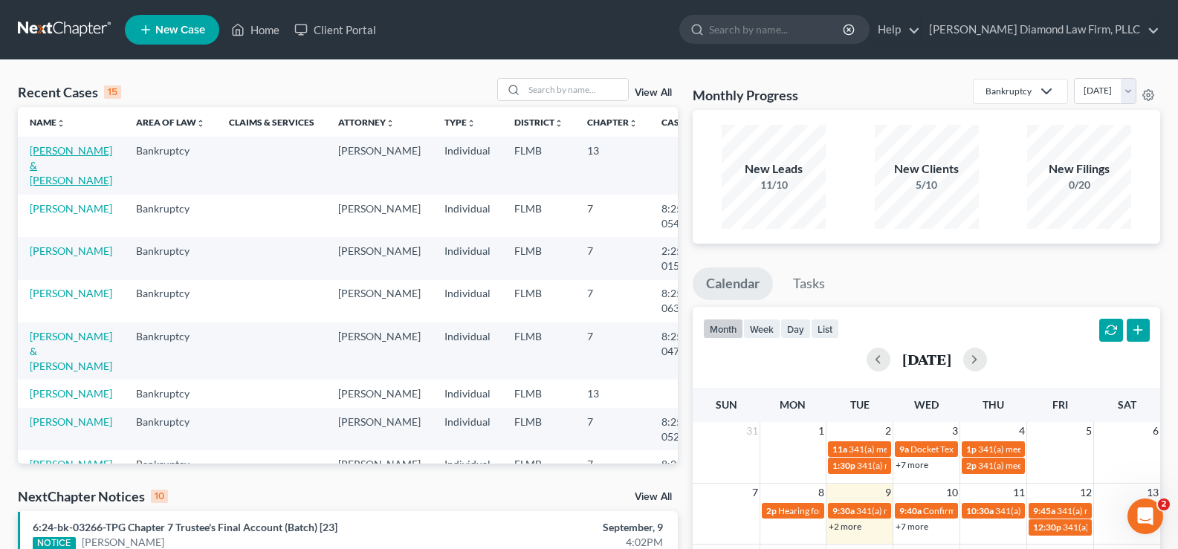
click at [62, 163] on link "[PERSON_NAME] & [PERSON_NAME]" at bounding box center [71, 165] width 83 height 42
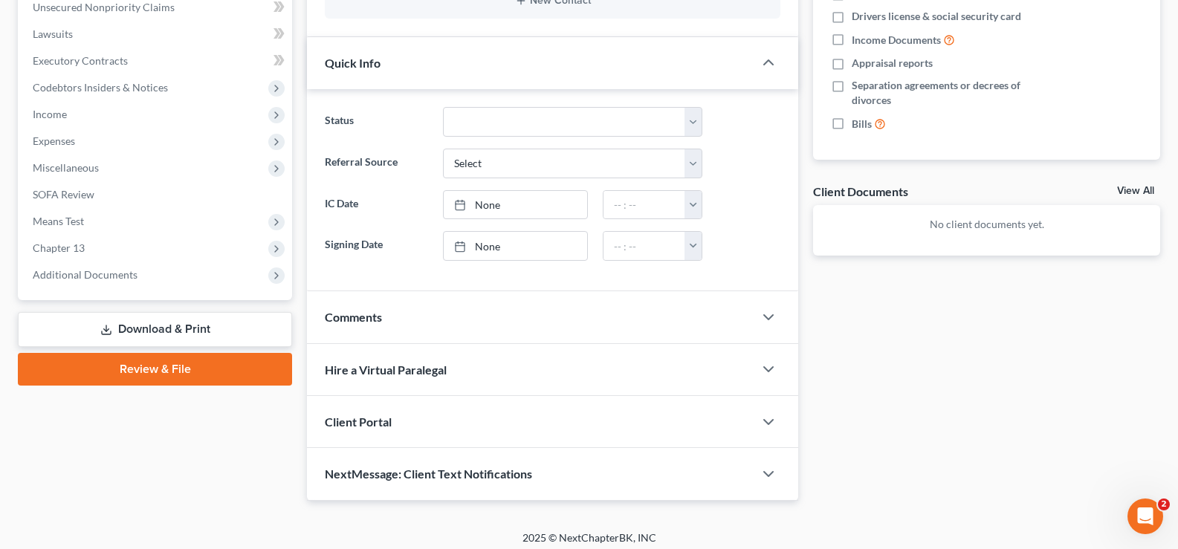
scroll to position [383, 0]
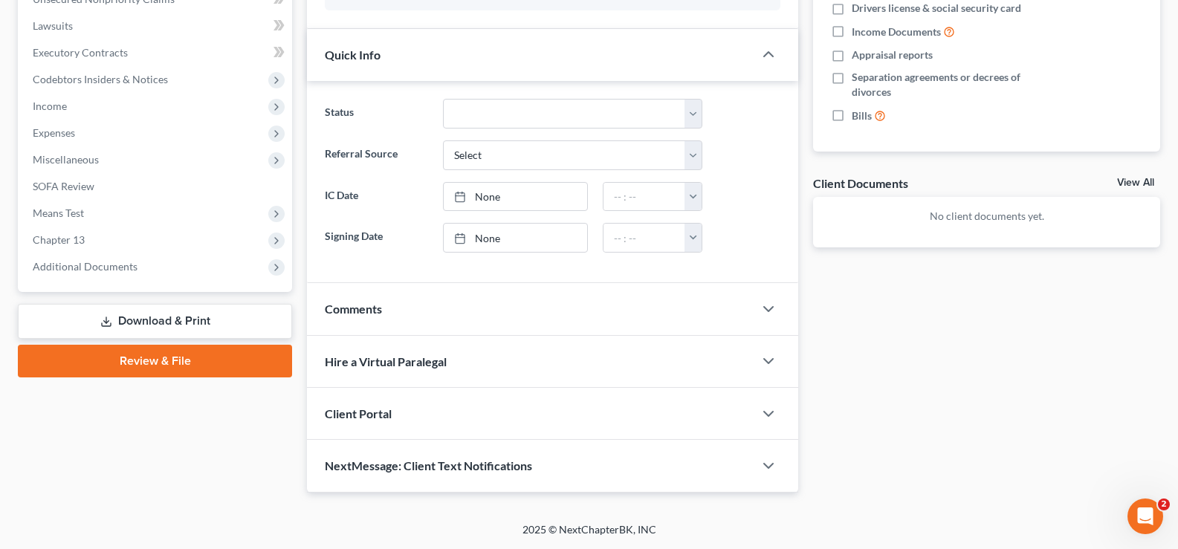
click at [167, 364] on link "Review & File" at bounding box center [155, 361] width 274 height 33
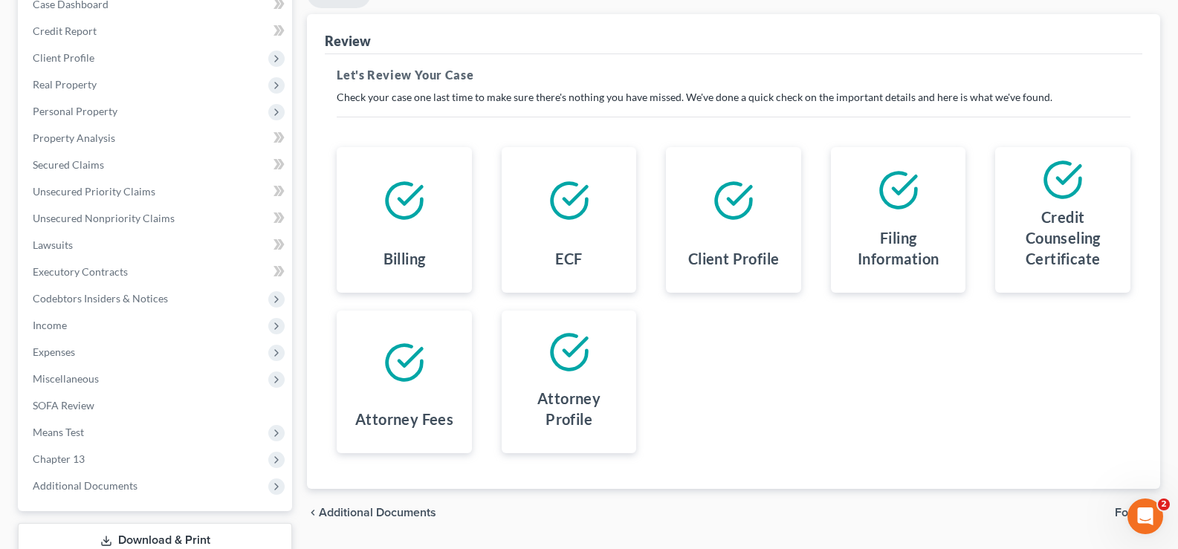
scroll to position [223, 0]
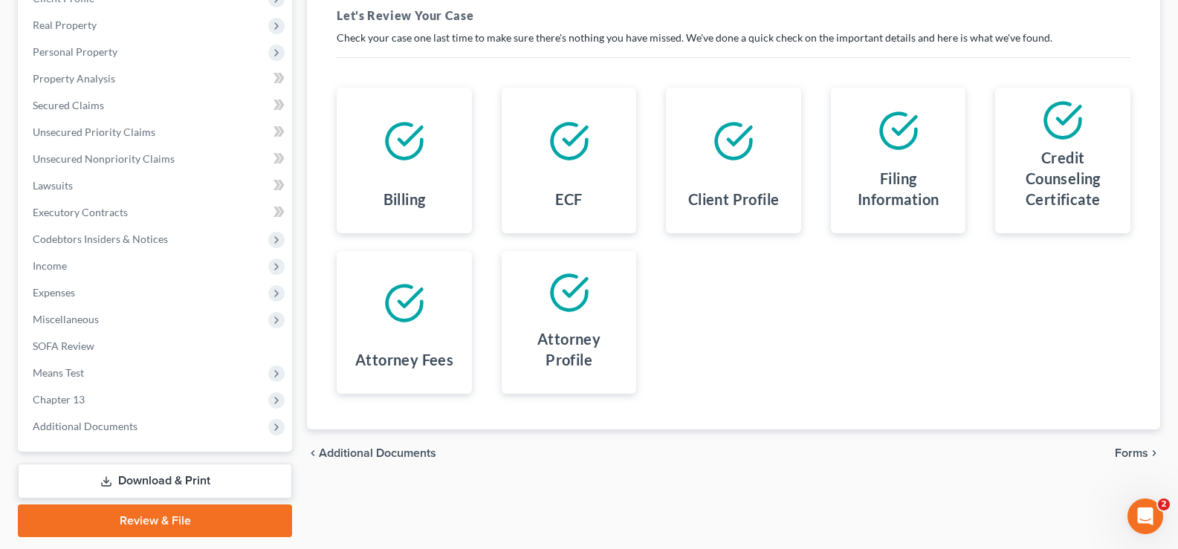
click at [1134, 448] on span "Forms" at bounding box center [1131, 454] width 33 height 12
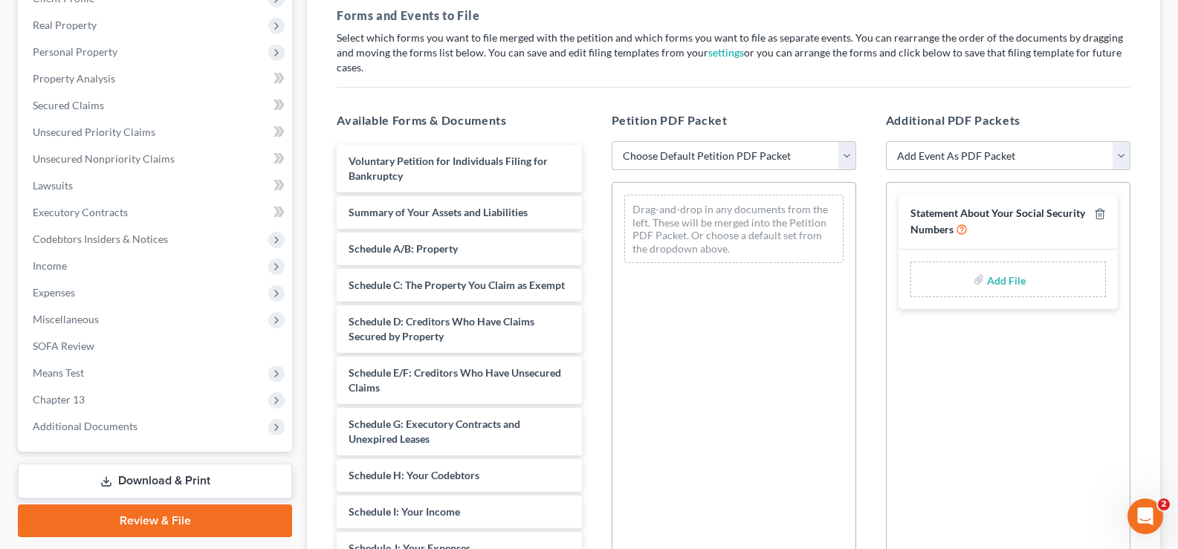
click at [774, 143] on select "Choose Default Petition PDF Packet Complete Bankruptcy Petition (all forms and …" at bounding box center [734, 156] width 245 height 30
select select "0"
click at [612, 141] on select "Choose Default Petition PDF Packet Complete Bankruptcy Petition (all forms and …" at bounding box center [734, 156] width 245 height 30
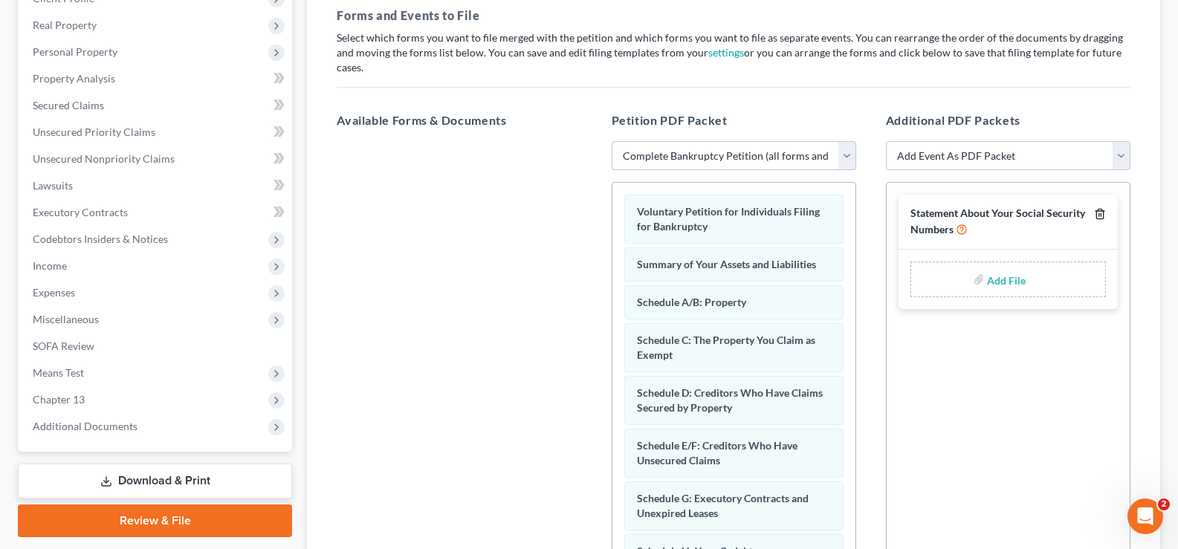
click at [1101, 208] on icon "button" at bounding box center [1100, 214] width 12 height 12
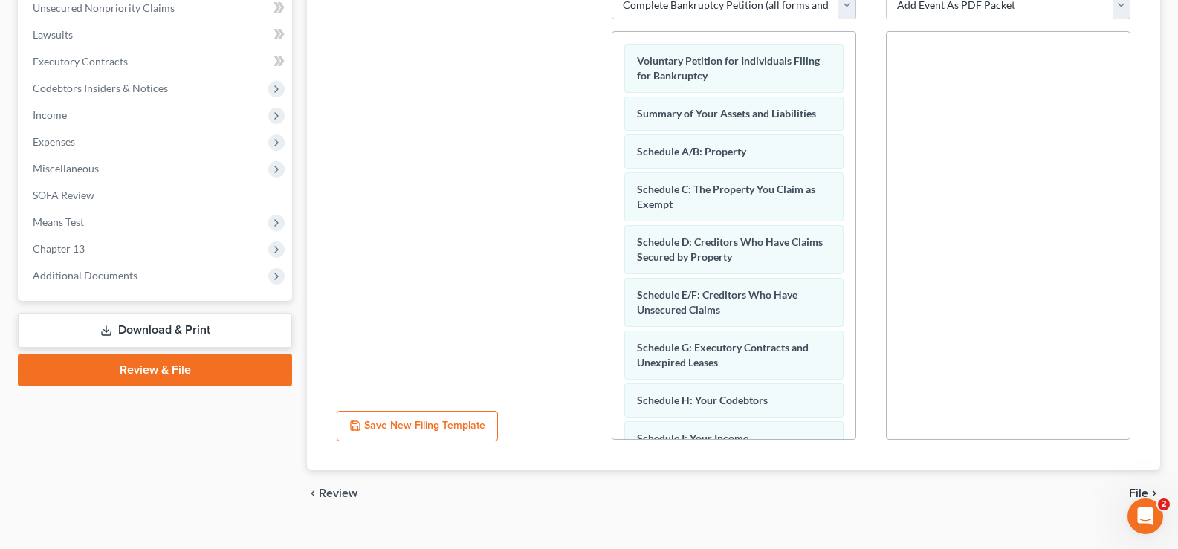
scroll to position [384, 0]
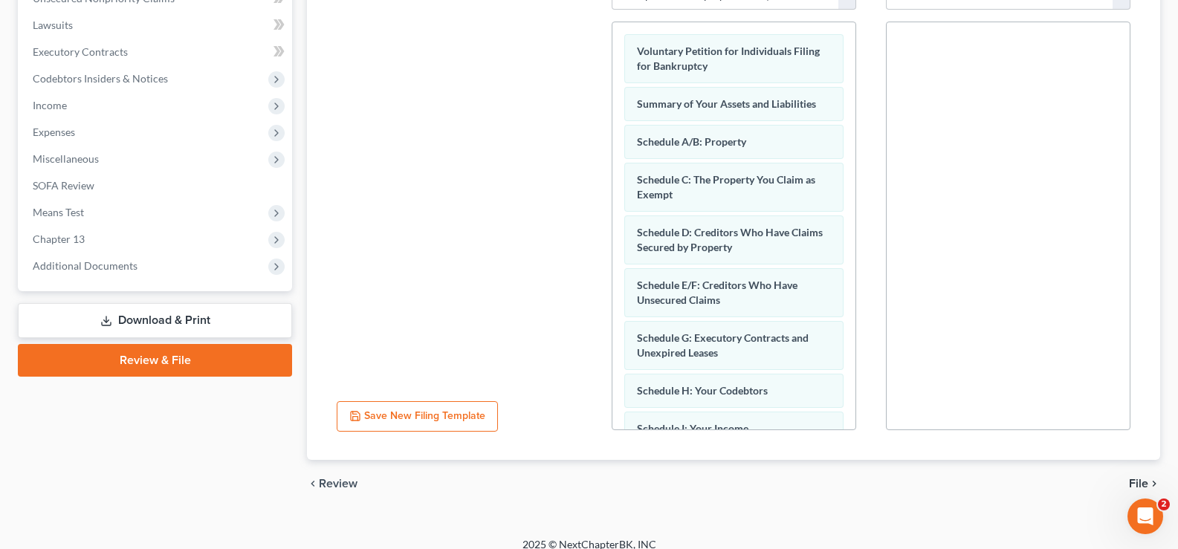
click at [1147, 478] on span "File" at bounding box center [1138, 484] width 19 height 12
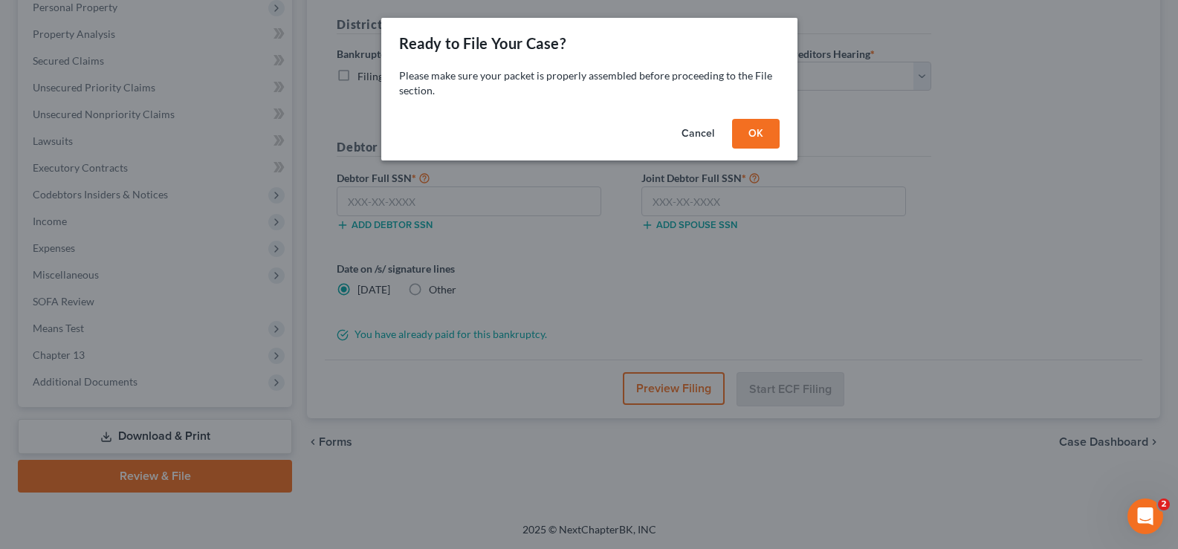
scroll to position [268, 0]
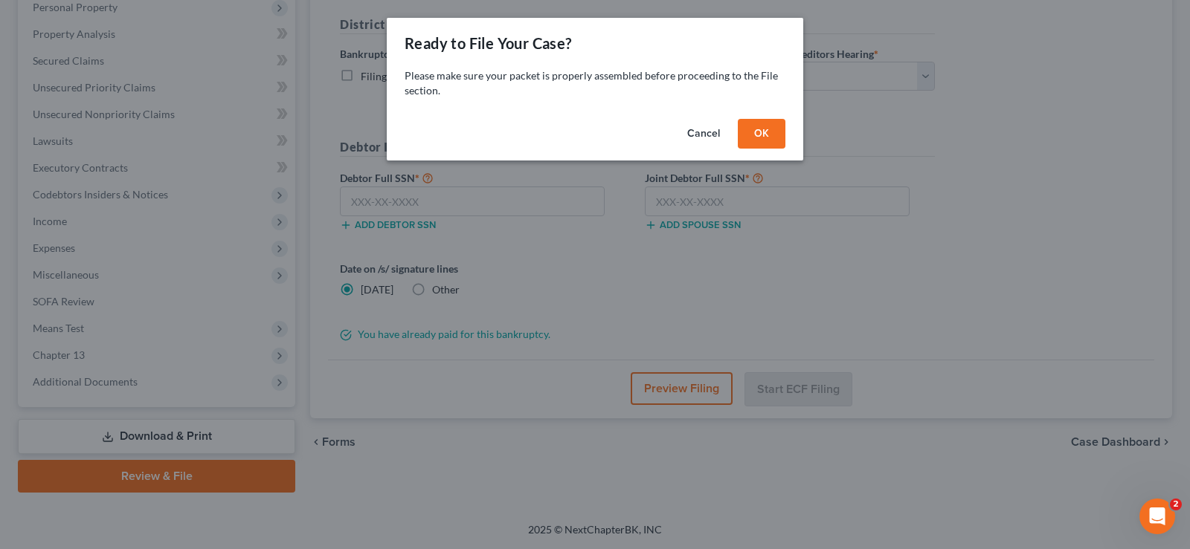
click at [764, 134] on button "OK" at bounding box center [762, 134] width 48 height 30
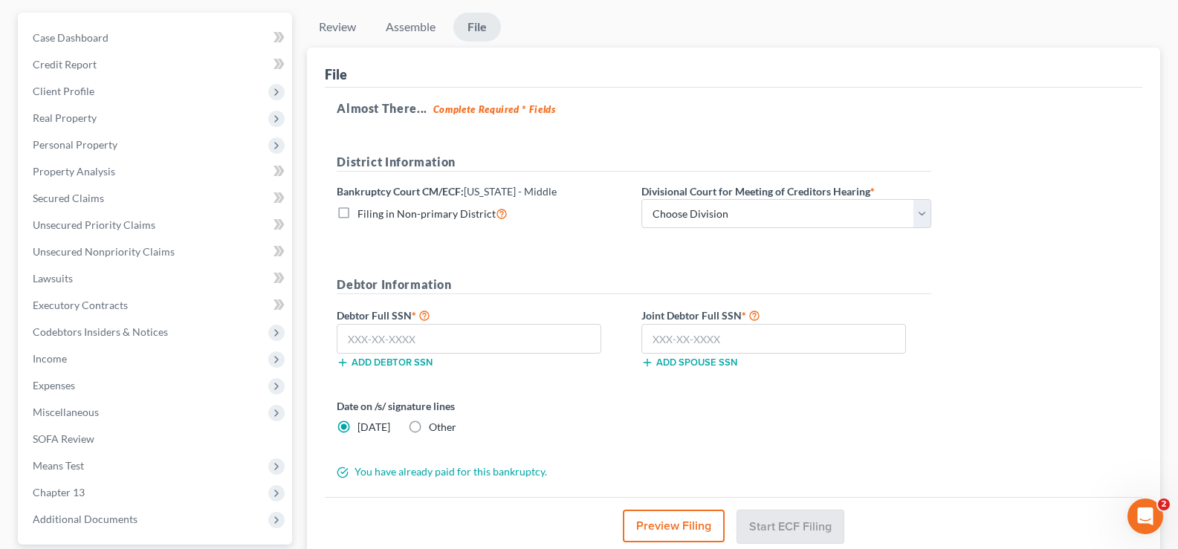
scroll to position [119, 0]
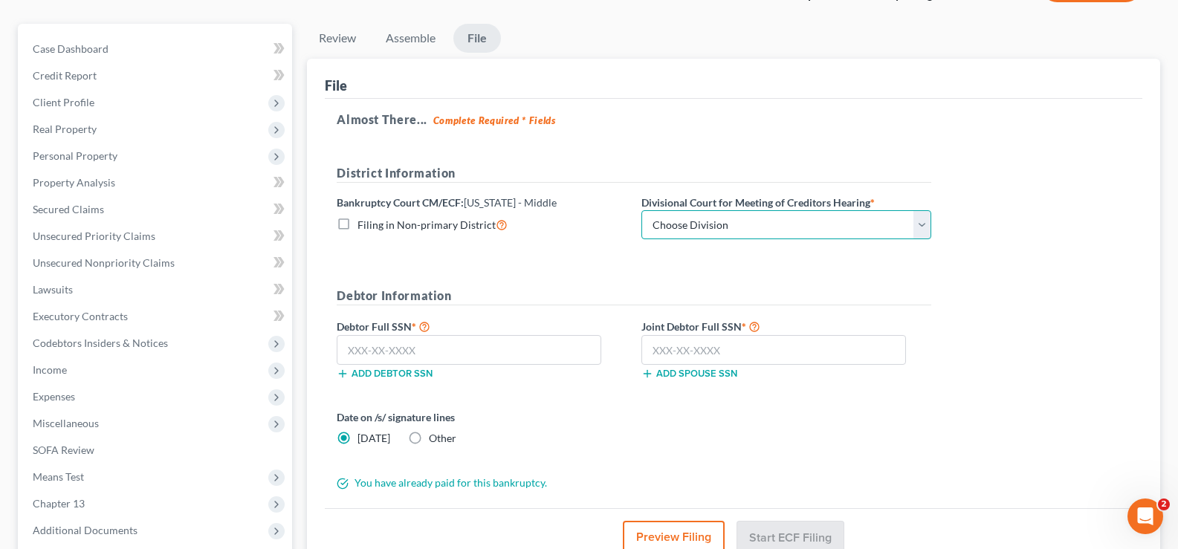
click at [717, 230] on select "Choose Division [GEOGRAPHIC_DATA][PERSON_NAME] [GEOGRAPHIC_DATA] [GEOGRAPHIC_DA…" at bounding box center [787, 225] width 290 height 30
select select "3"
click at [642, 210] on select "Choose Division [GEOGRAPHIC_DATA][PERSON_NAME] [GEOGRAPHIC_DATA] [GEOGRAPHIC_DA…" at bounding box center [787, 225] width 290 height 30
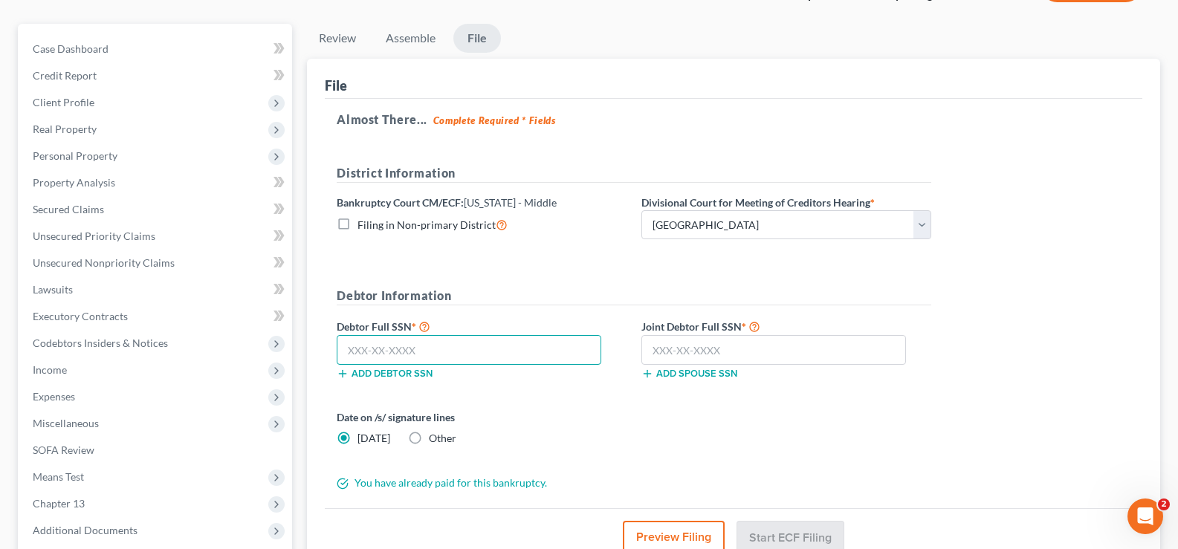
click at [439, 353] on input "text" at bounding box center [469, 350] width 265 height 30
type input "491-44-5453"
click at [716, 351] on input "text" at bounding box center [774, 350] width 265 height 30
click at [767, 357] on input "text" at bounding box center [774, 350] width 265 height 30
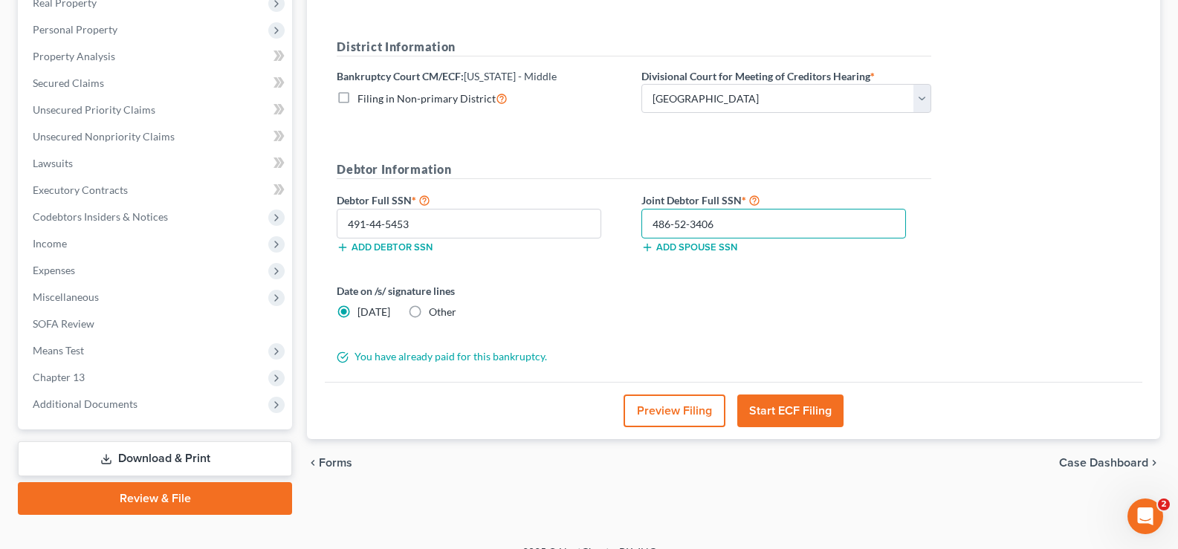
scroll to position [268, 0]
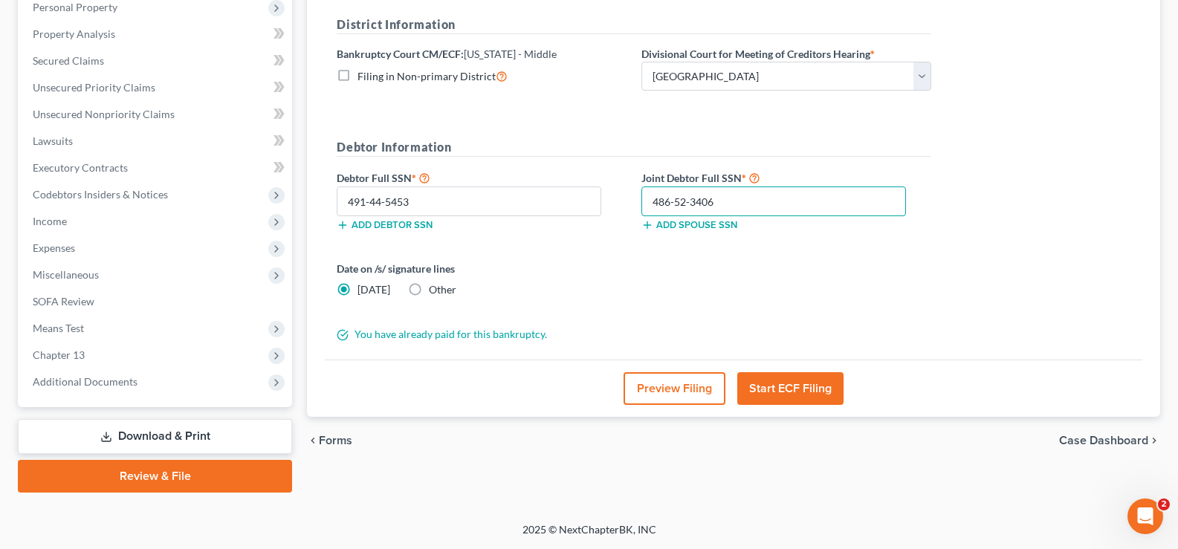
type input "486-52-3406"
click at [796, 393] on button "Start ECF Filing" at bounding box center [791, 389] width 106 height 33
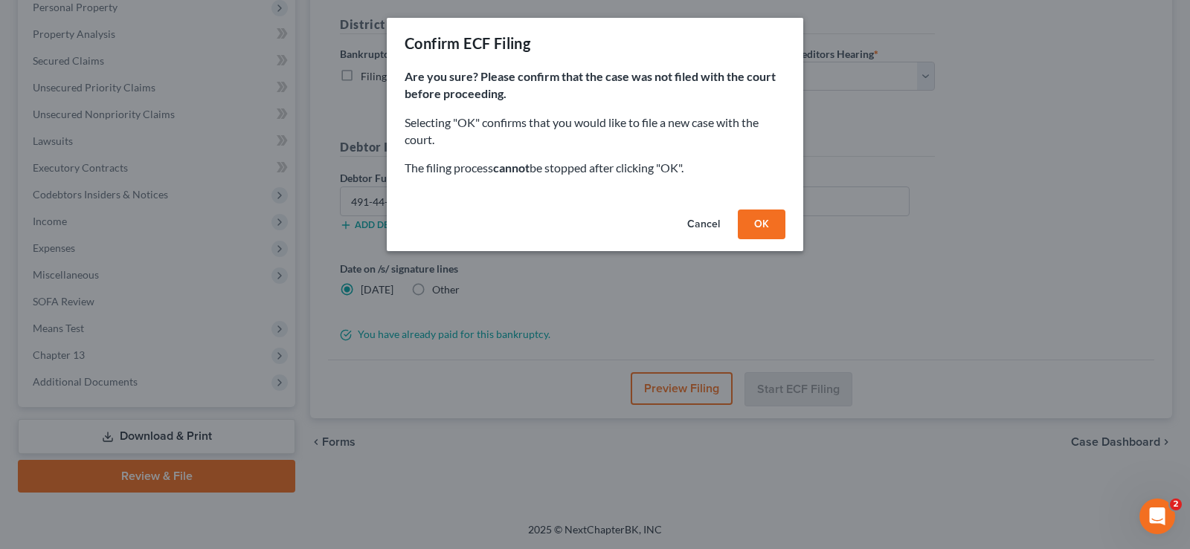
click at [763, 219] on button "OK" at bounding box center [762, 225] width 48 height 30
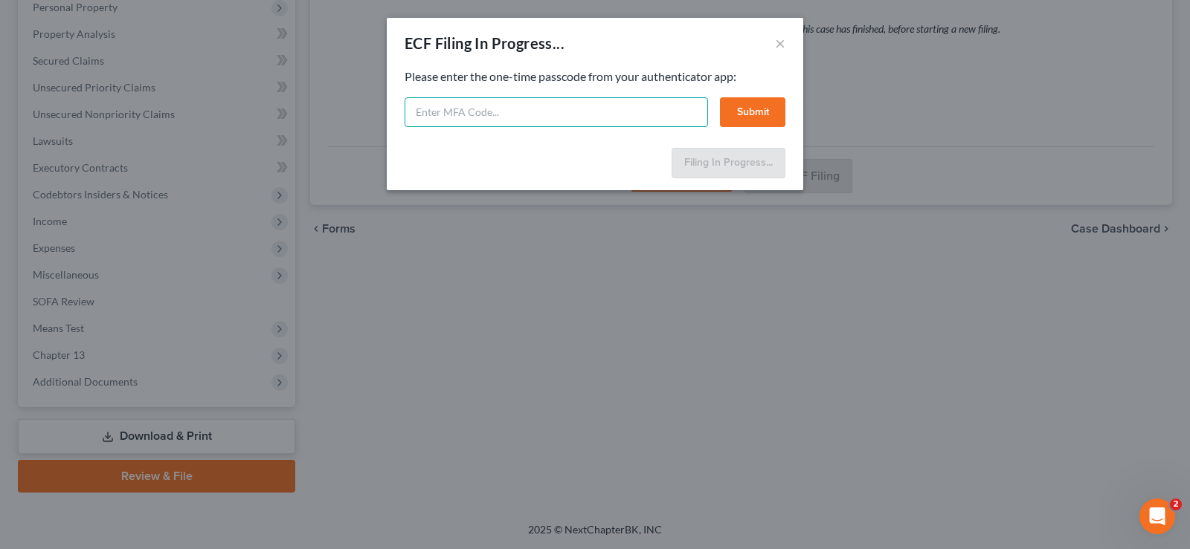
click at [472, 117] on input "text" at bounding box center [555, 112] width 303 height 30
type input "243186"
click at [752, 113] on button "Submit" at bounding box center [752, 112] width 65 height 30
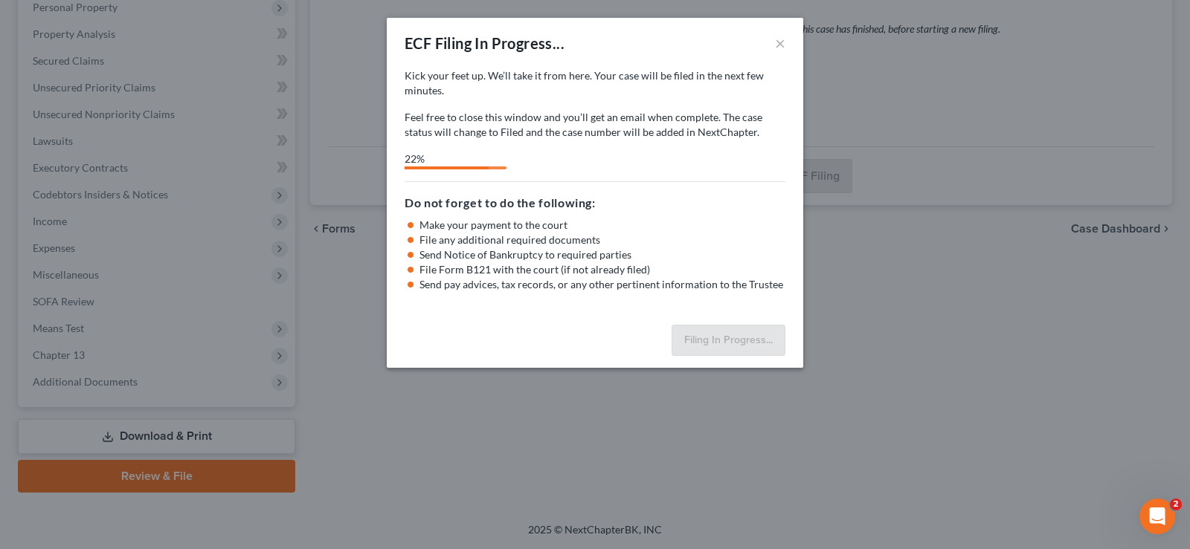
select select "3"
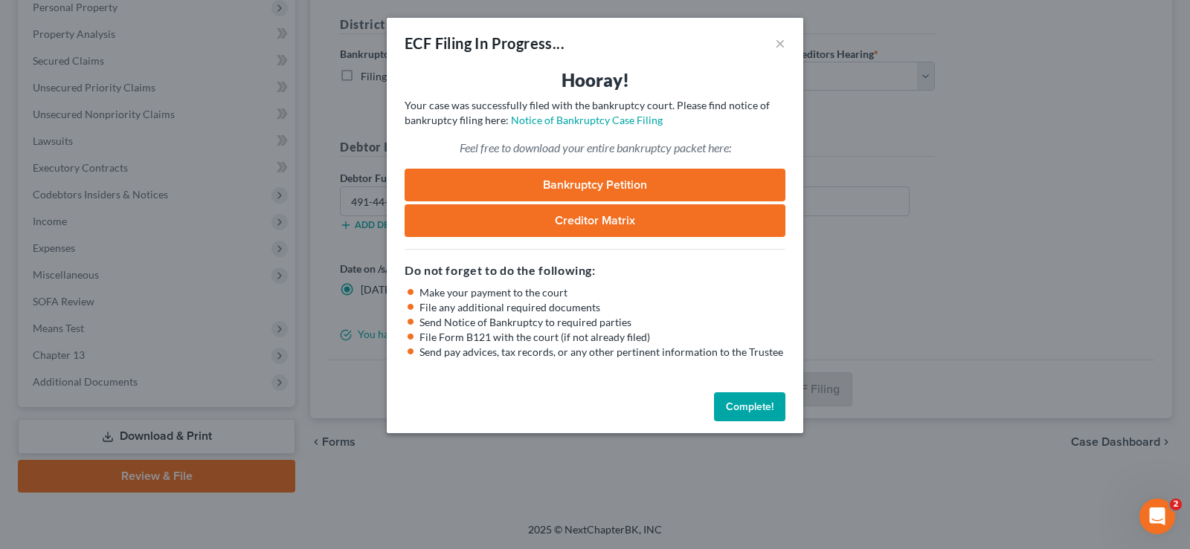
click at [748, 411] on button "Complete!" at bounding box center [749, 408] width 71 height 30
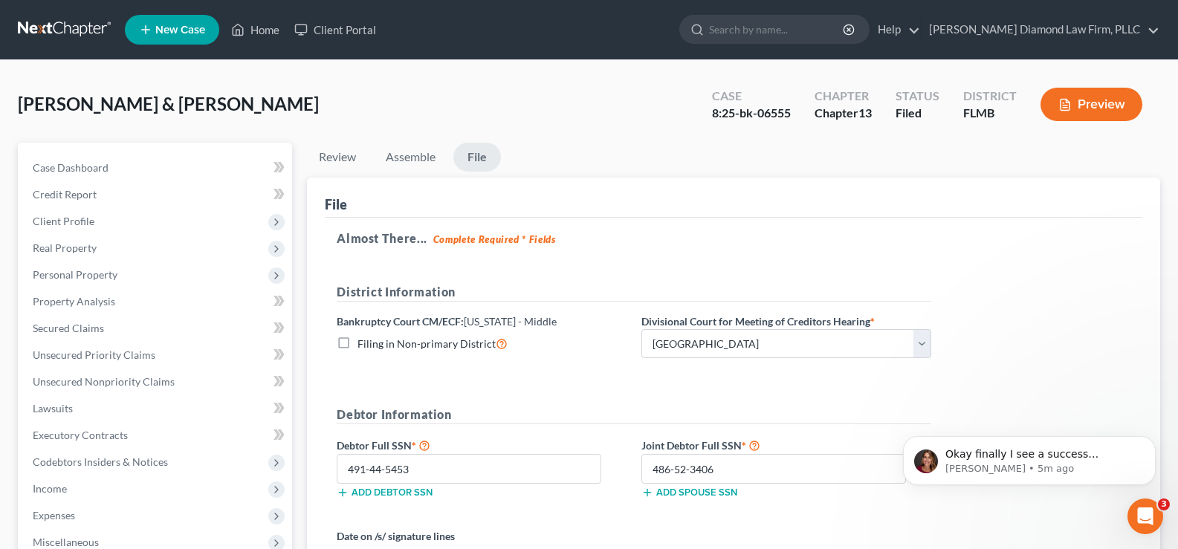
scroll to position [0, 0]
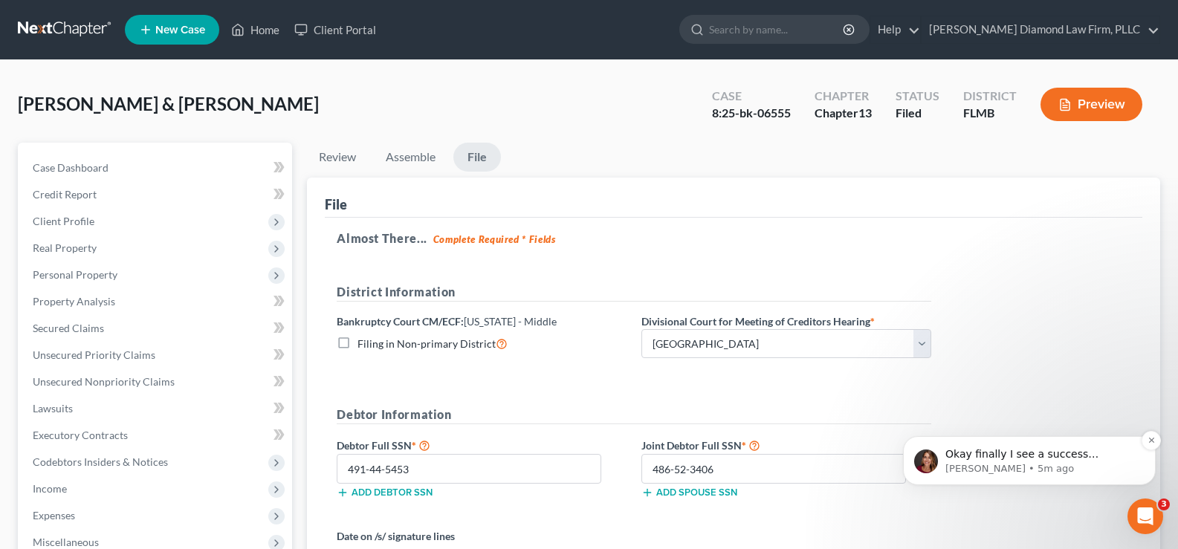
click at [1067, 465] on p "[PERSON_NAME] • 5m ago" at bounding box center [1042, 468] width 192 height 13
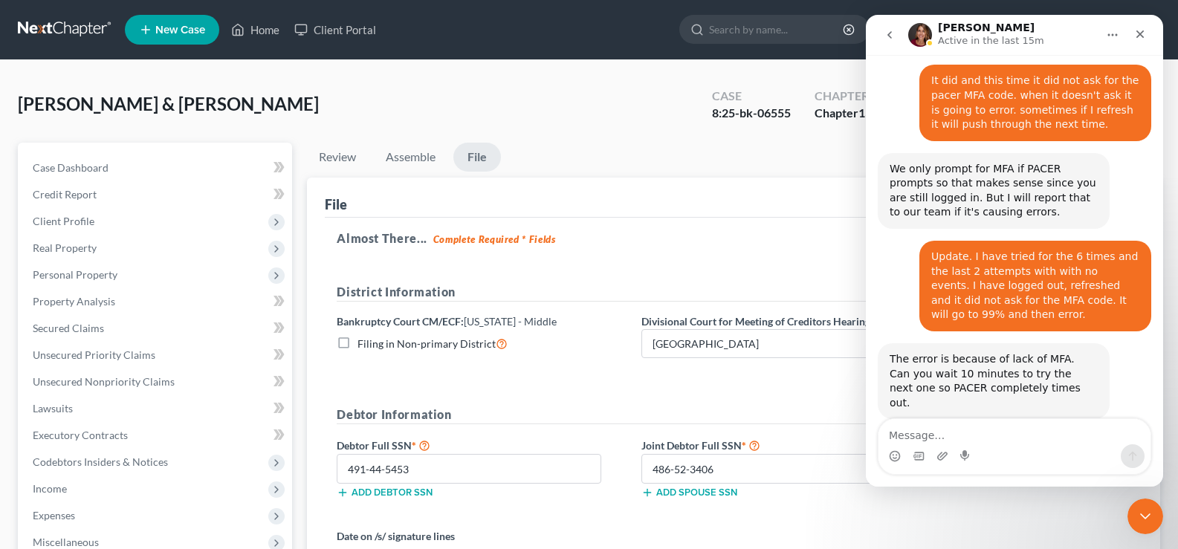
scroll to position [268, 0]
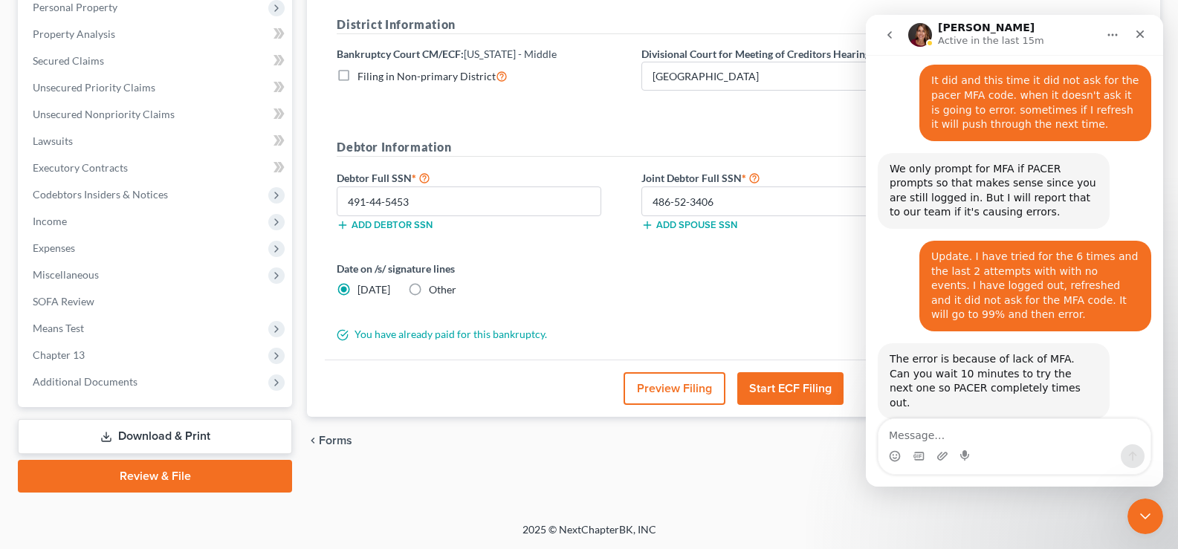
click at [1014, 430] on textarea "Message…" at bounding box center [1015, 431] width 272 height 25
type textarea "Yes, it finally pushed through!"
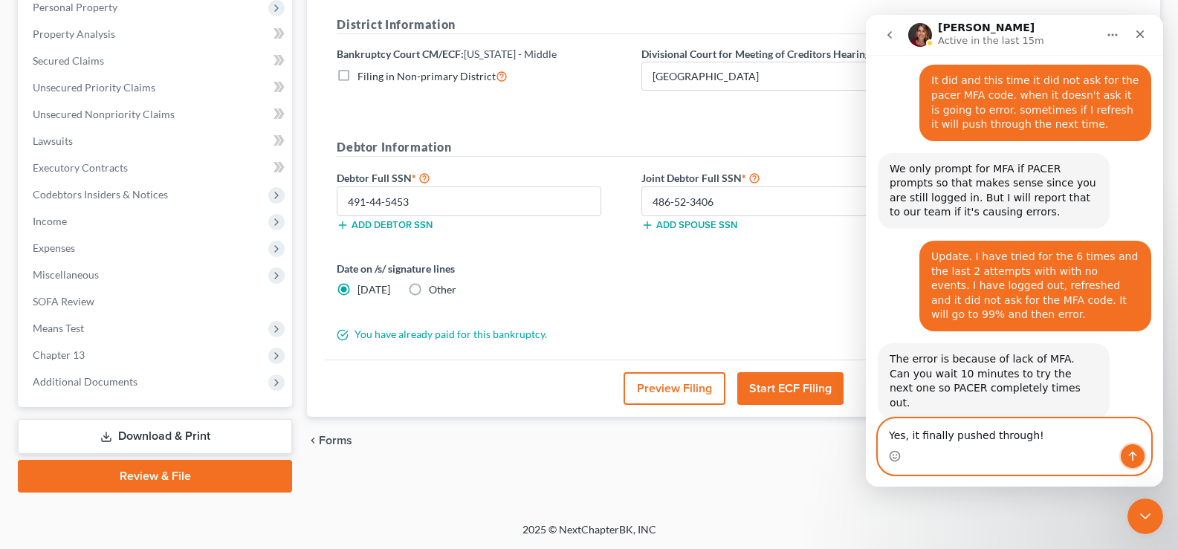
click at [1135, 457] on icon "Send a message…" at bounding box center [1133, 457] width 12 height 12
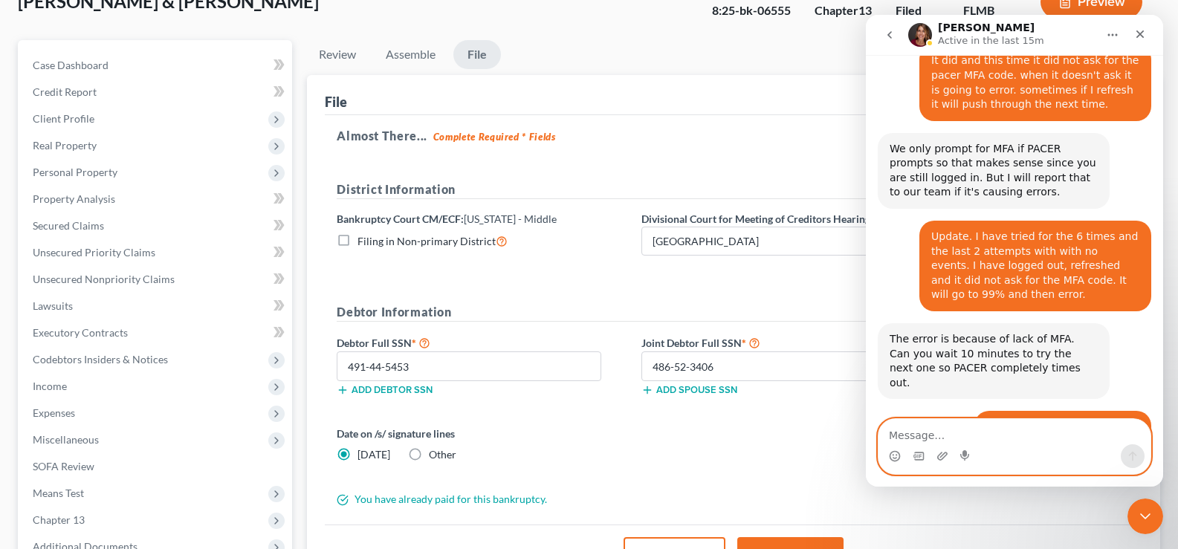
scroll to position [0, 0]
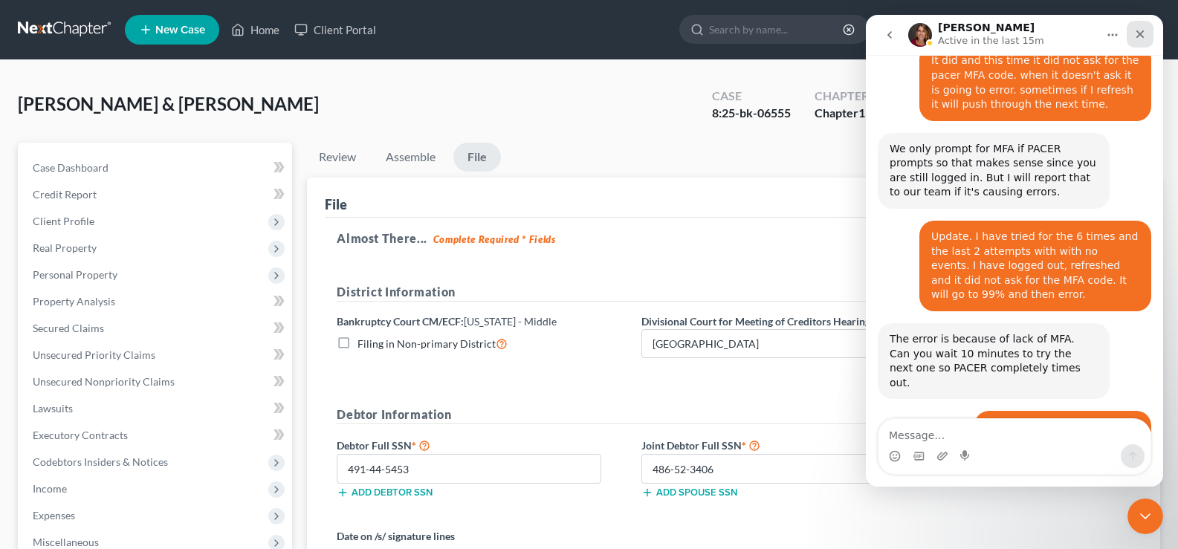
click at [1147, 33] on div "Close" at bounding box center [1140, 34] width 27 height 27
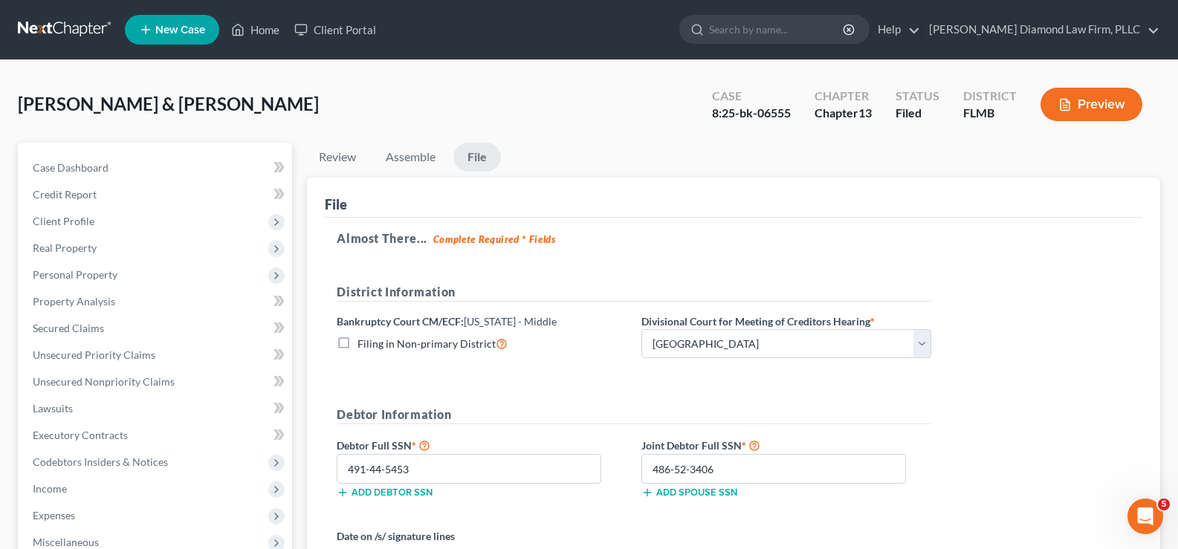
scroll to position [1271, 0]
click at [1151, 518] on icon "Open Intercom Messenger" at bounding box center [1144, 515] width 25 height 25
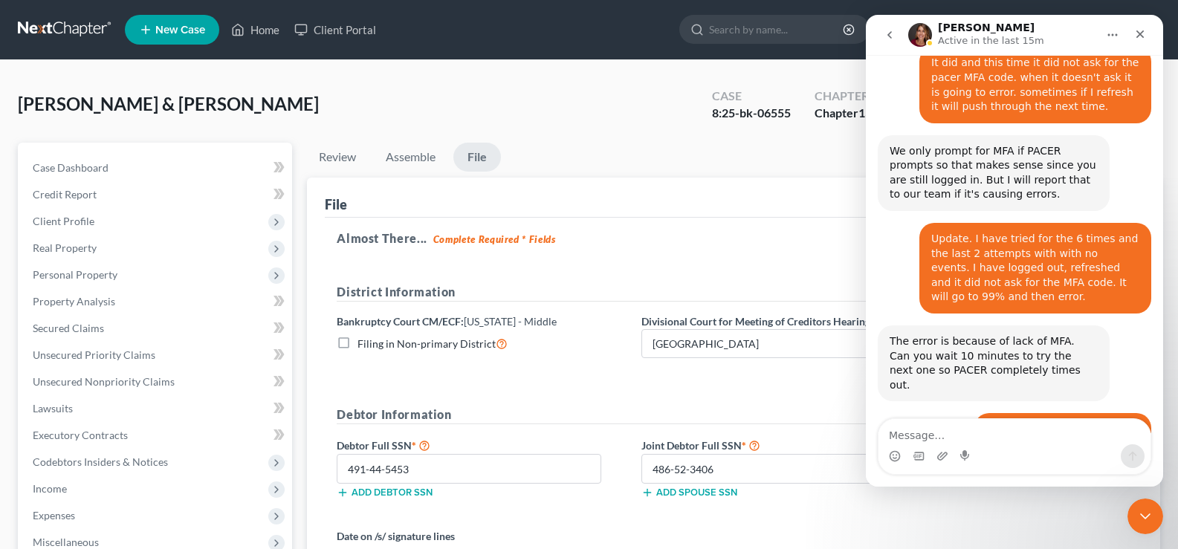
click at [953, 432] on textarea "Message…" at bounding box center [1015, 431] width 272 height 25
type textarea "Thank you for the tips."
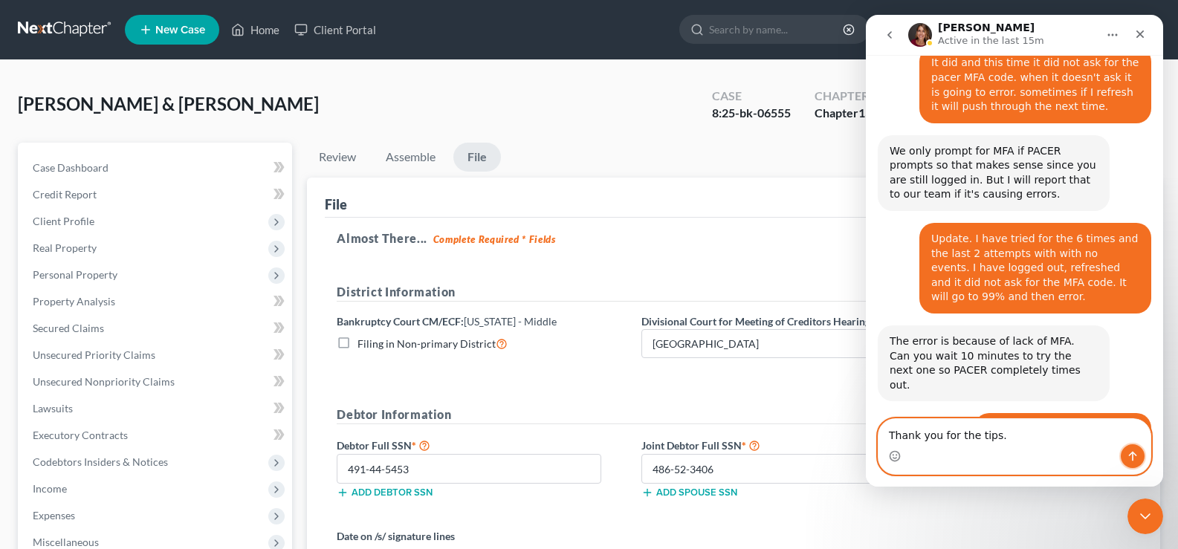
click at [1136, 456] on icon "Send a message…" at bounding box center [1133, 457] width 8 height 10
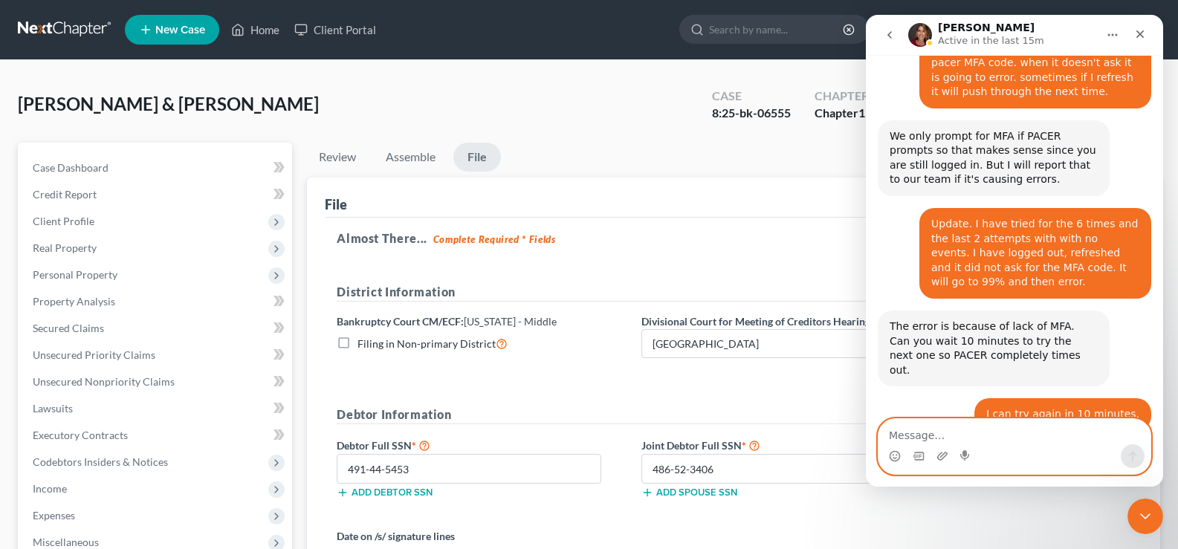
scroll to position [1304, 0]
